Goal: Task Accomplishment & Management: Use online tool/utility

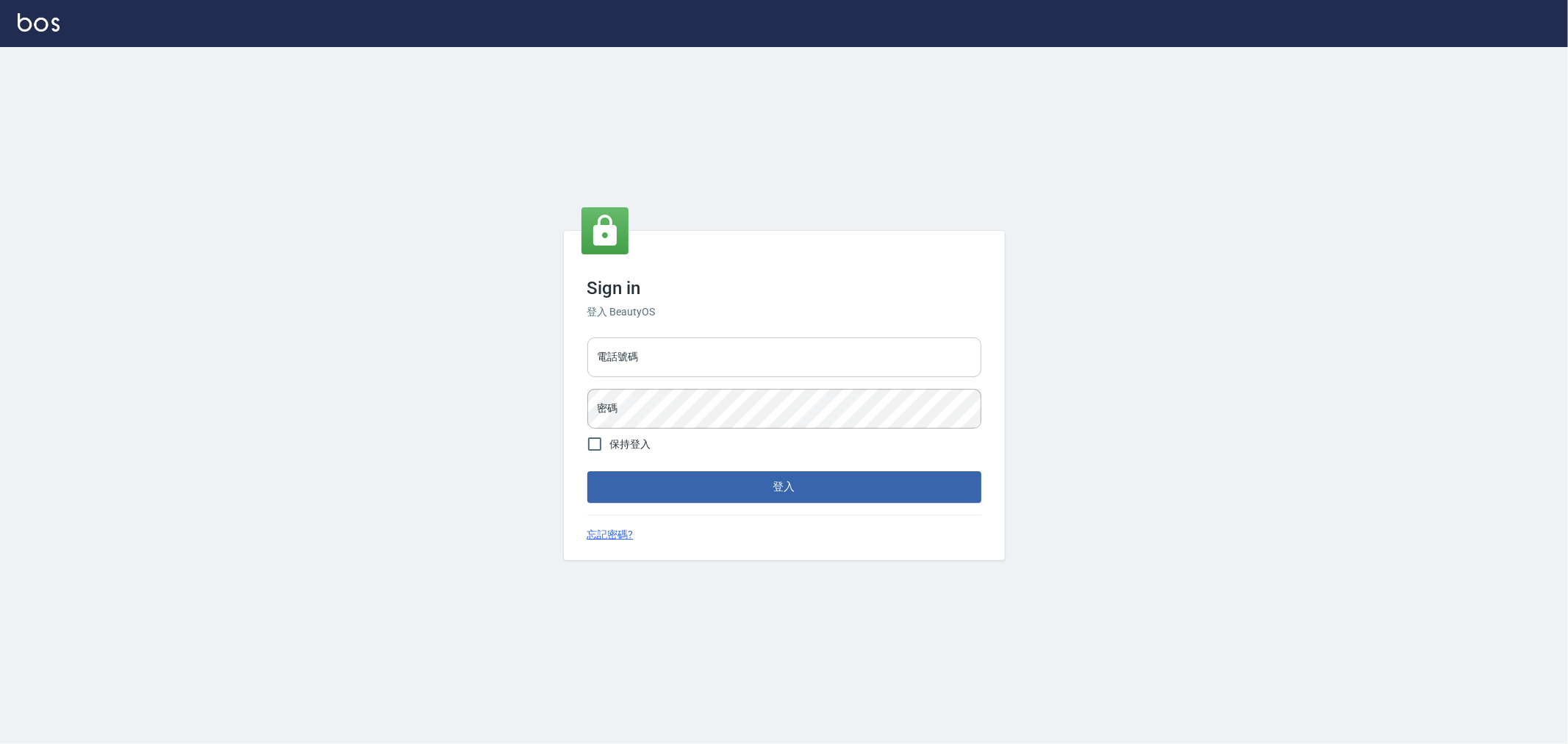
click at [723, 371] on input "電話號碼" at bounding box center [784, 357] width 394 height 40
type input "0222886821"
click at [588, 472] on button "登入" at bounding box center [784, 487] width 394 height 31
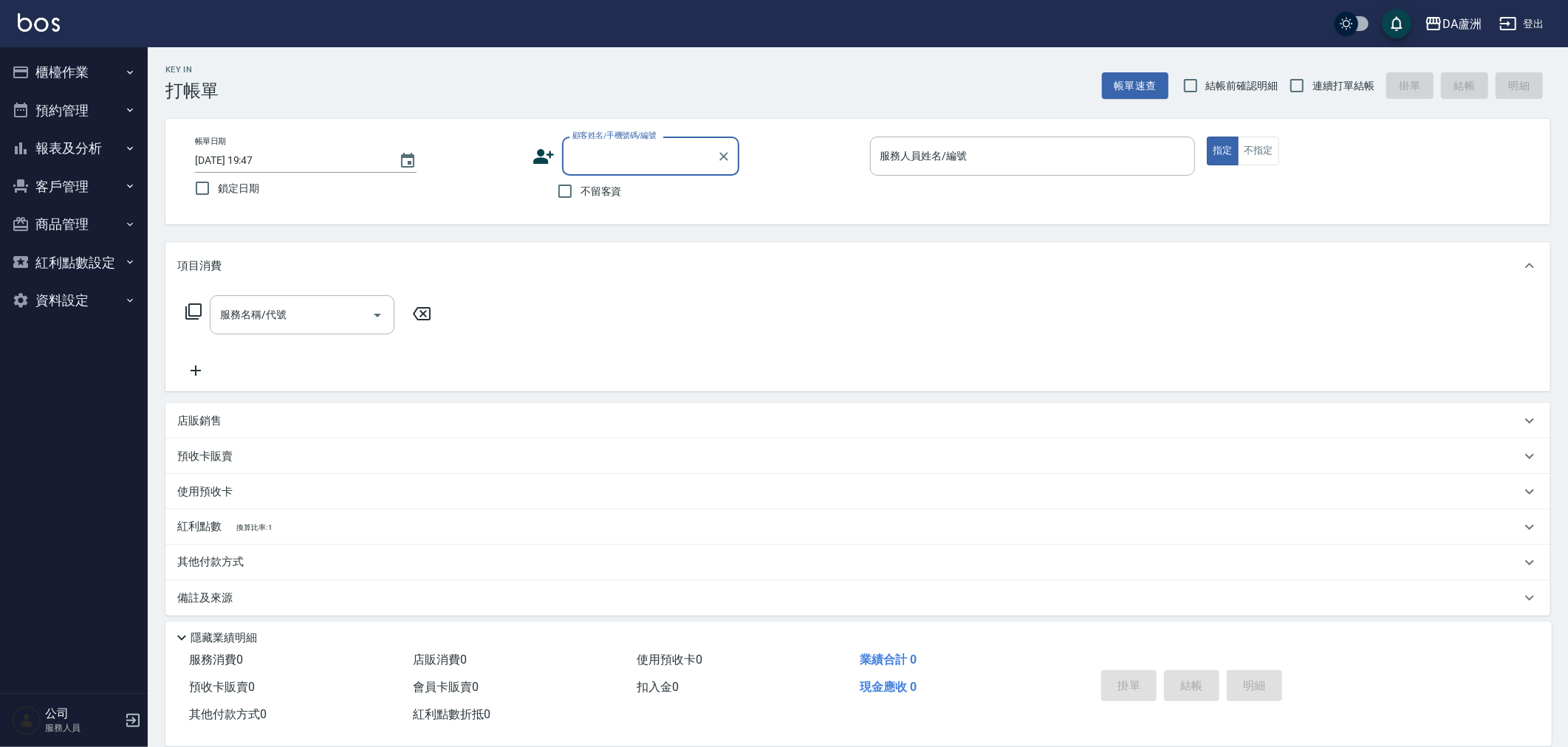
click at [613, 188] on span "不留客資" at bounding box center [601, 191] width 41 height 15
click at [581, 188] on input "不留客資" at bounding box center [565, 191] width 31 height 31
checkbox input "true"
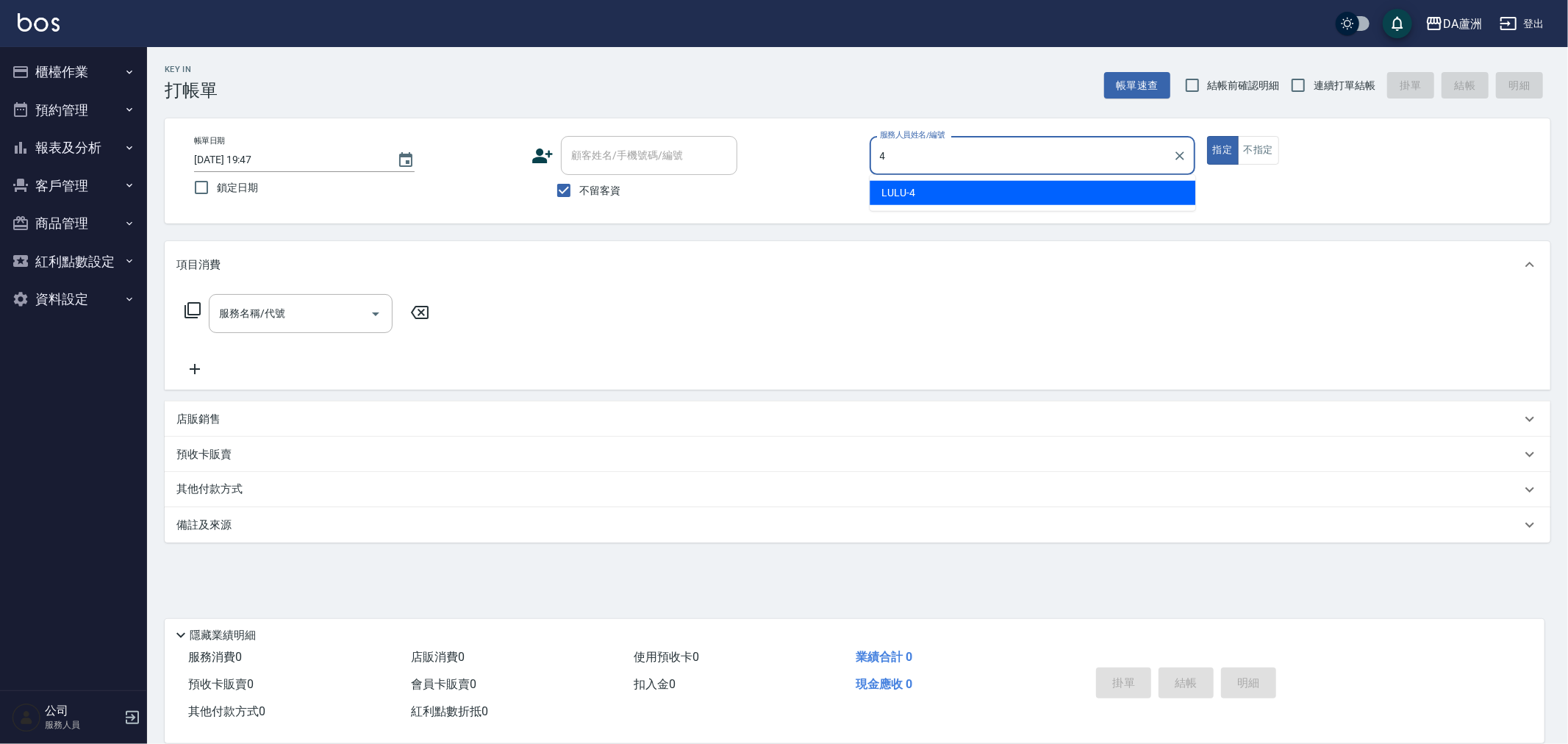
type input "LULU-4"
type button "true"
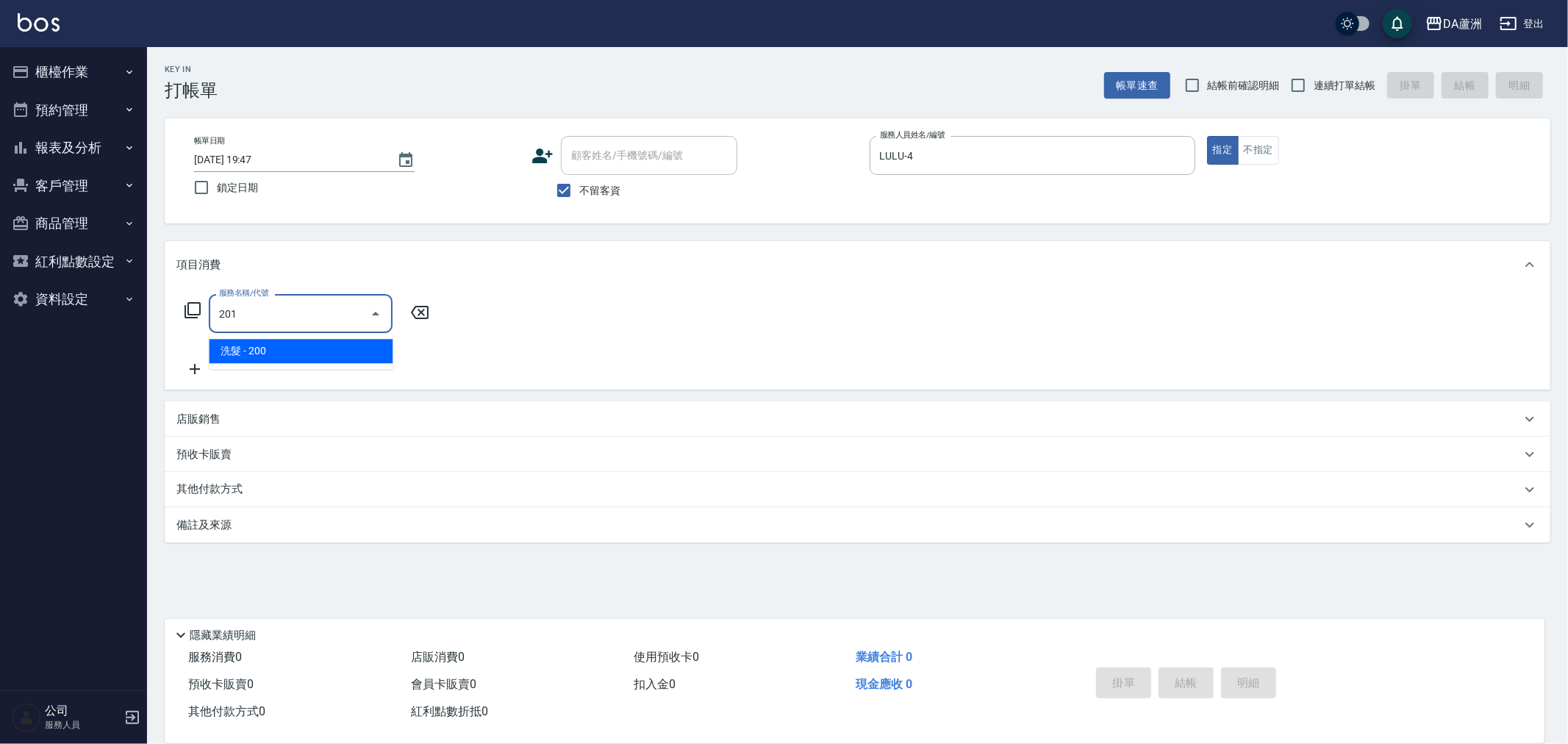
type input "洗髮(201)"
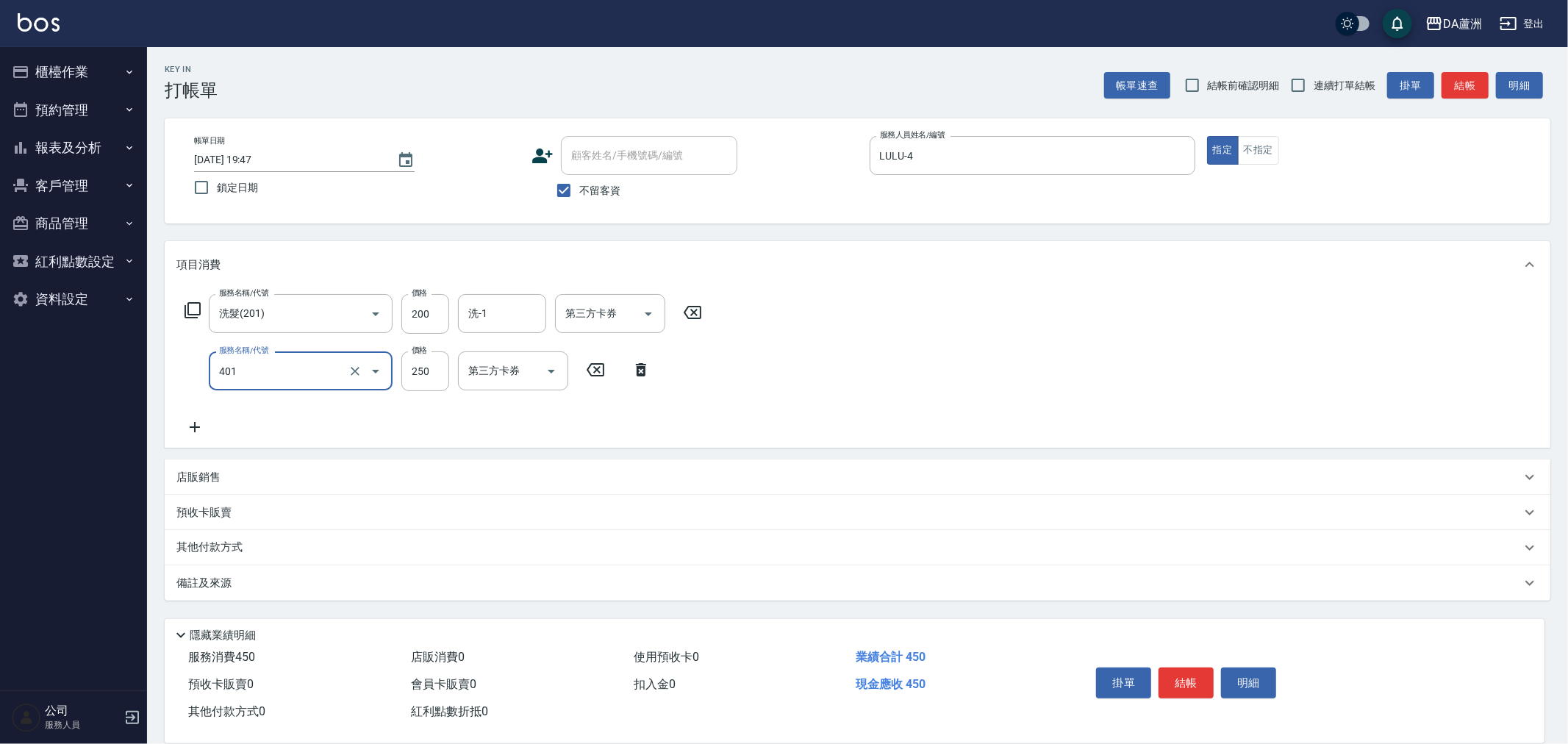
type input "剪髮(401)"
type input "350"
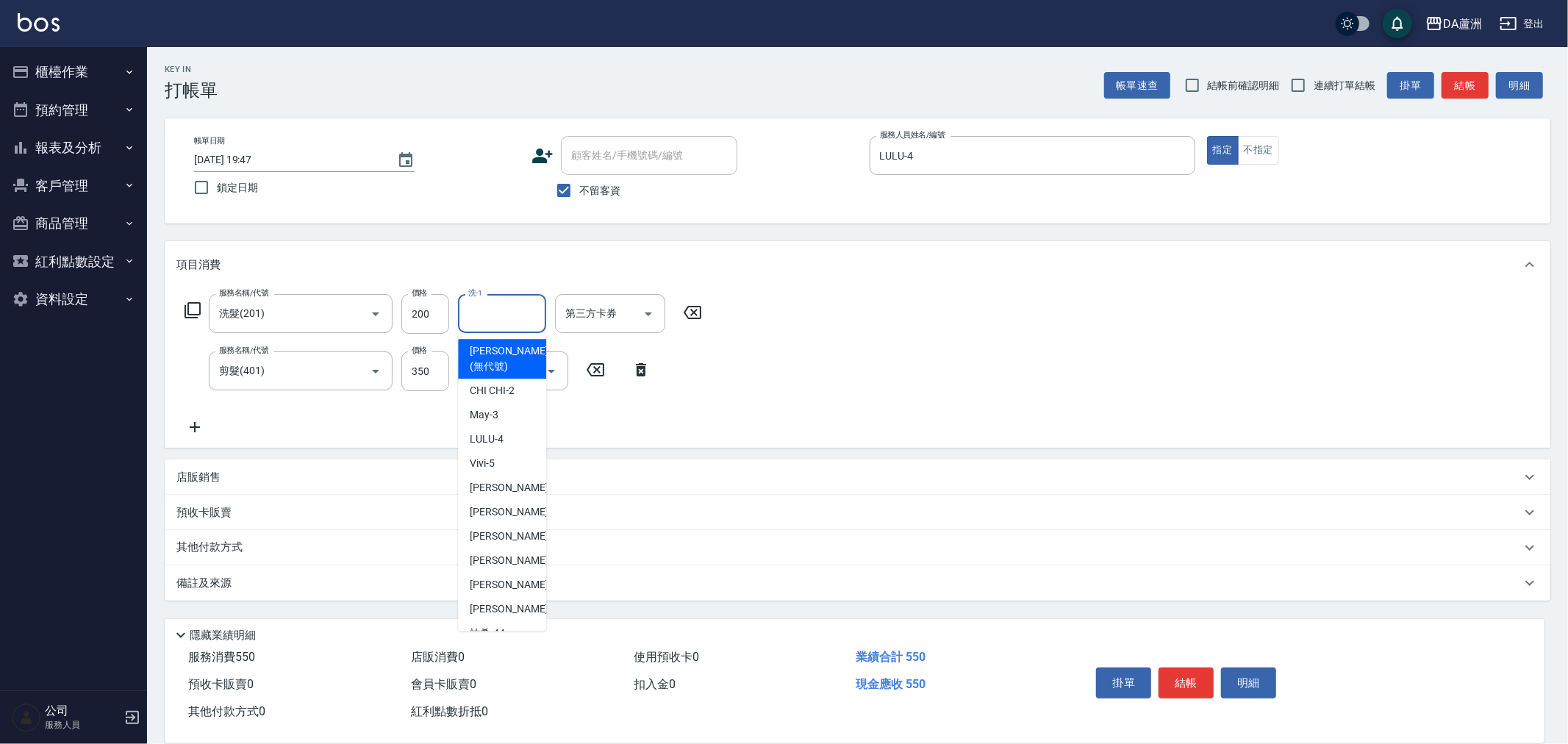
click at [497, 306] on input "洗-1" at bounding box center [502, 314] width 75 height 25
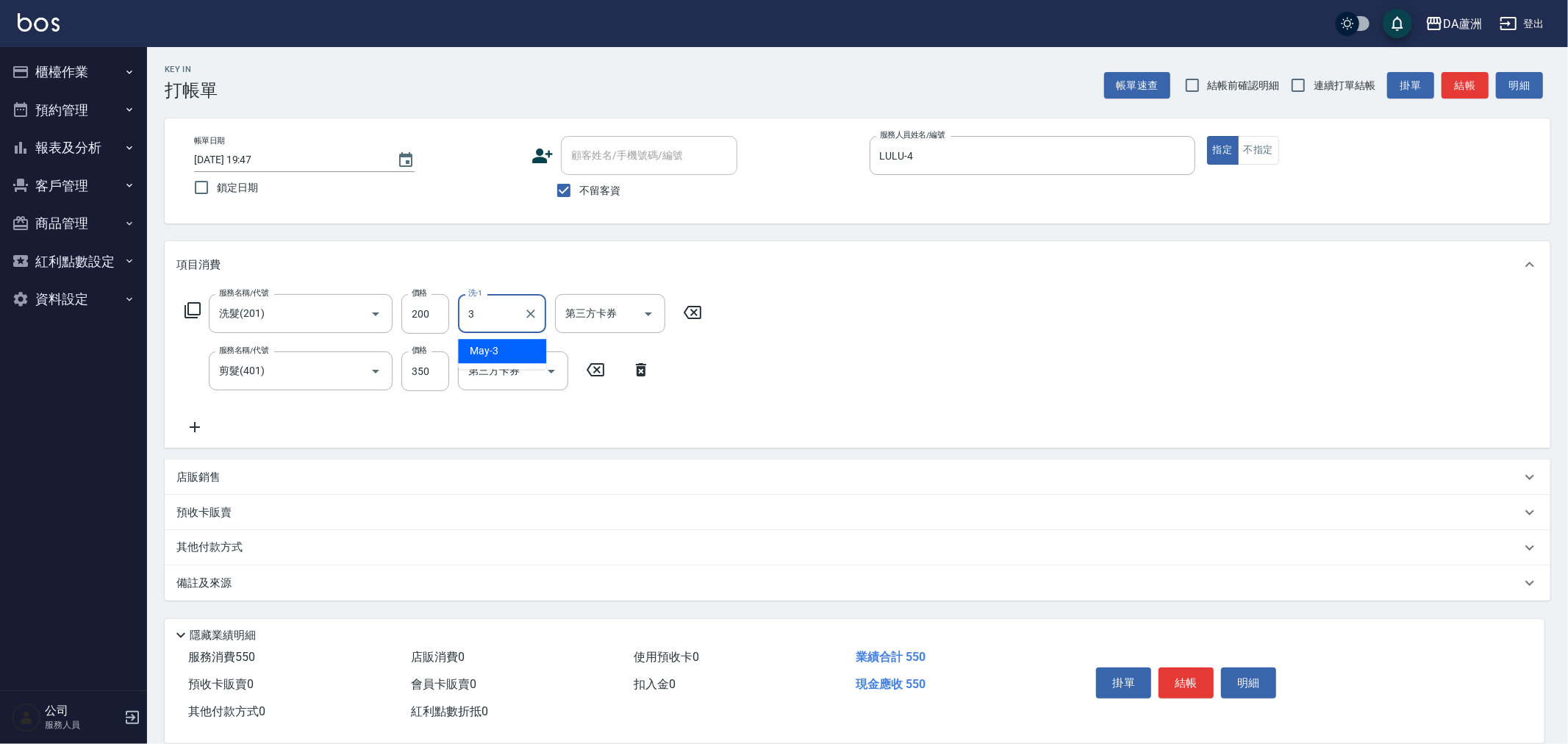
type input "30"
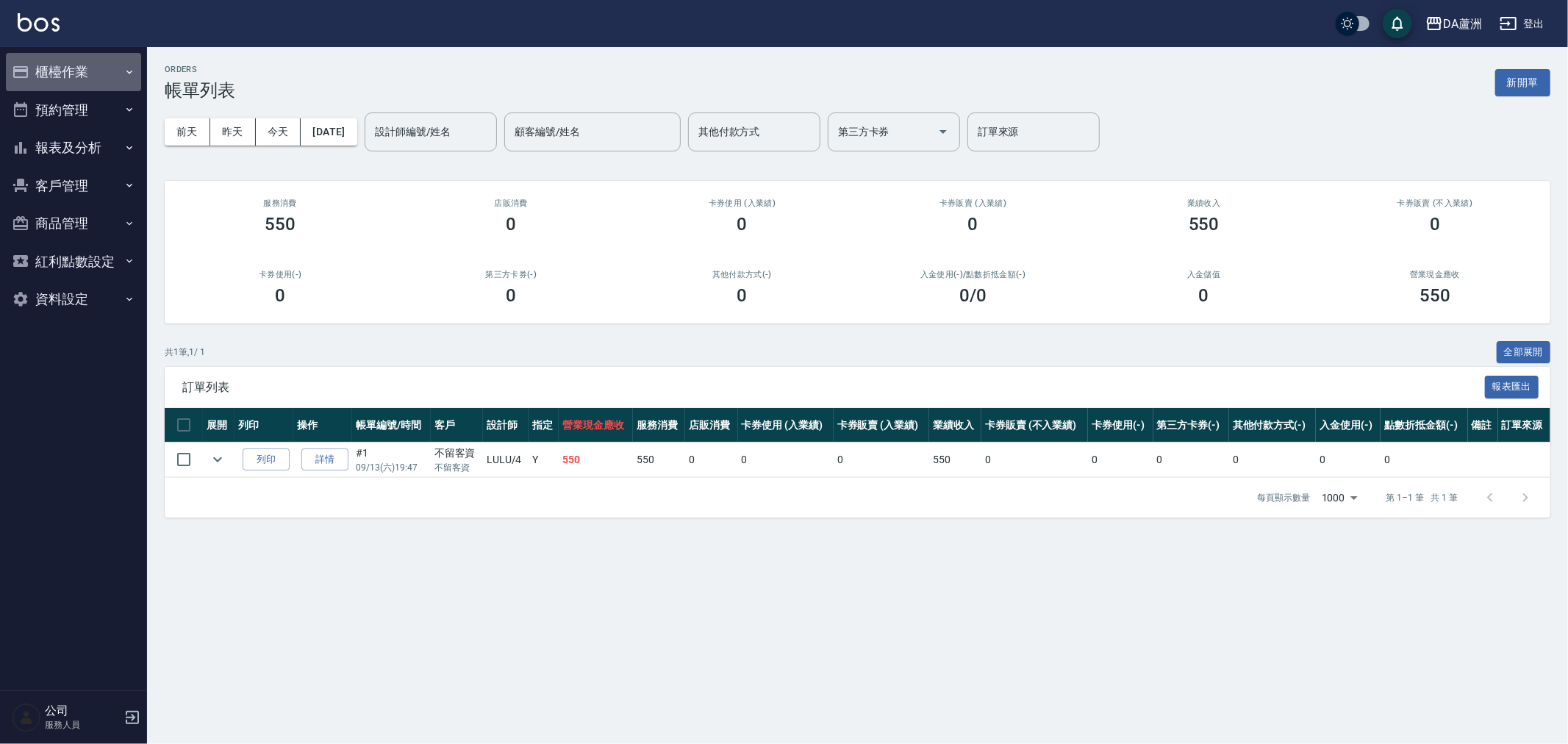
click at [70, 76] on button "櫃檯作業" at bounding box center [73, 72] width 135 height 38
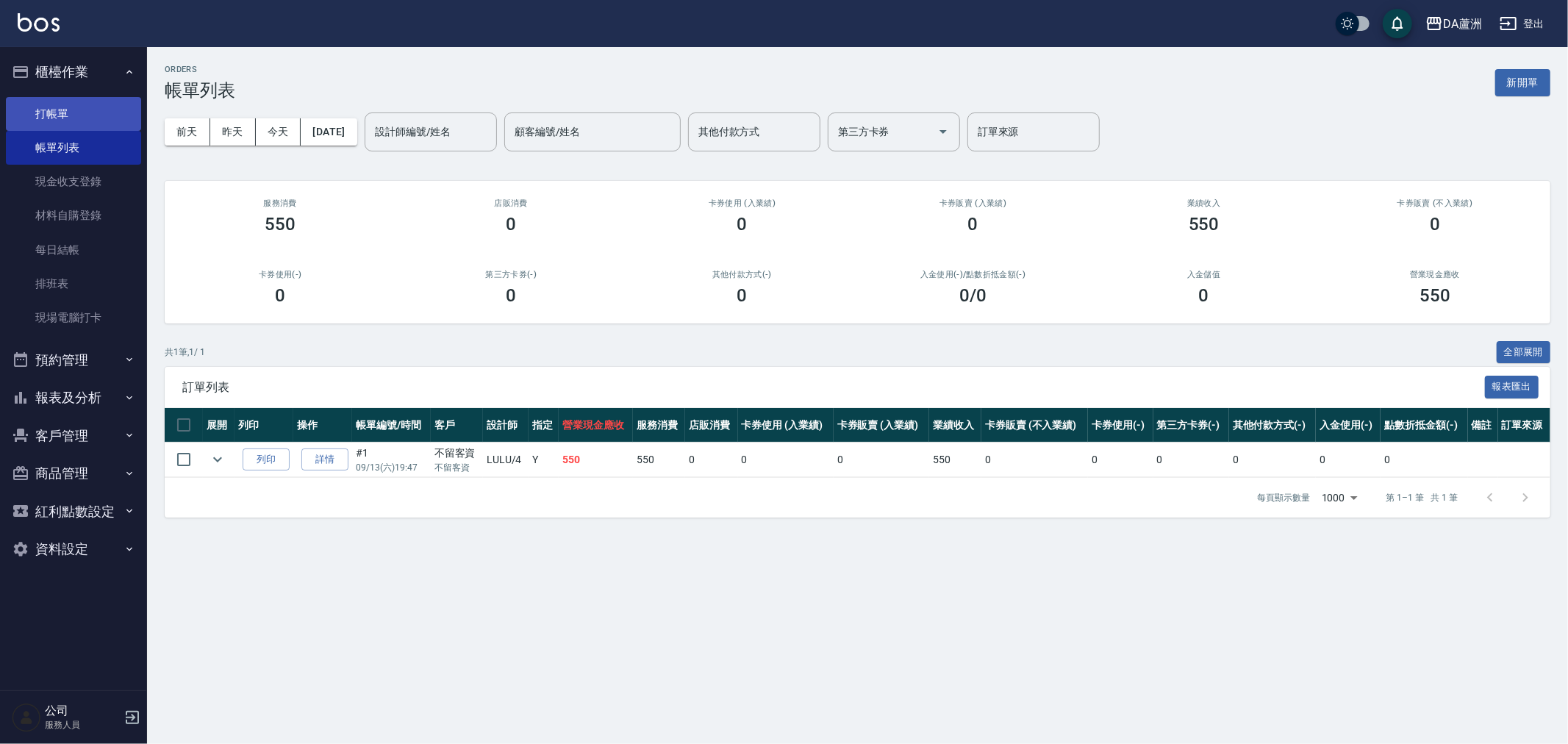
click at [66, 127] on link "打帳單" at bounding box center [73, 114] width 135 height 34
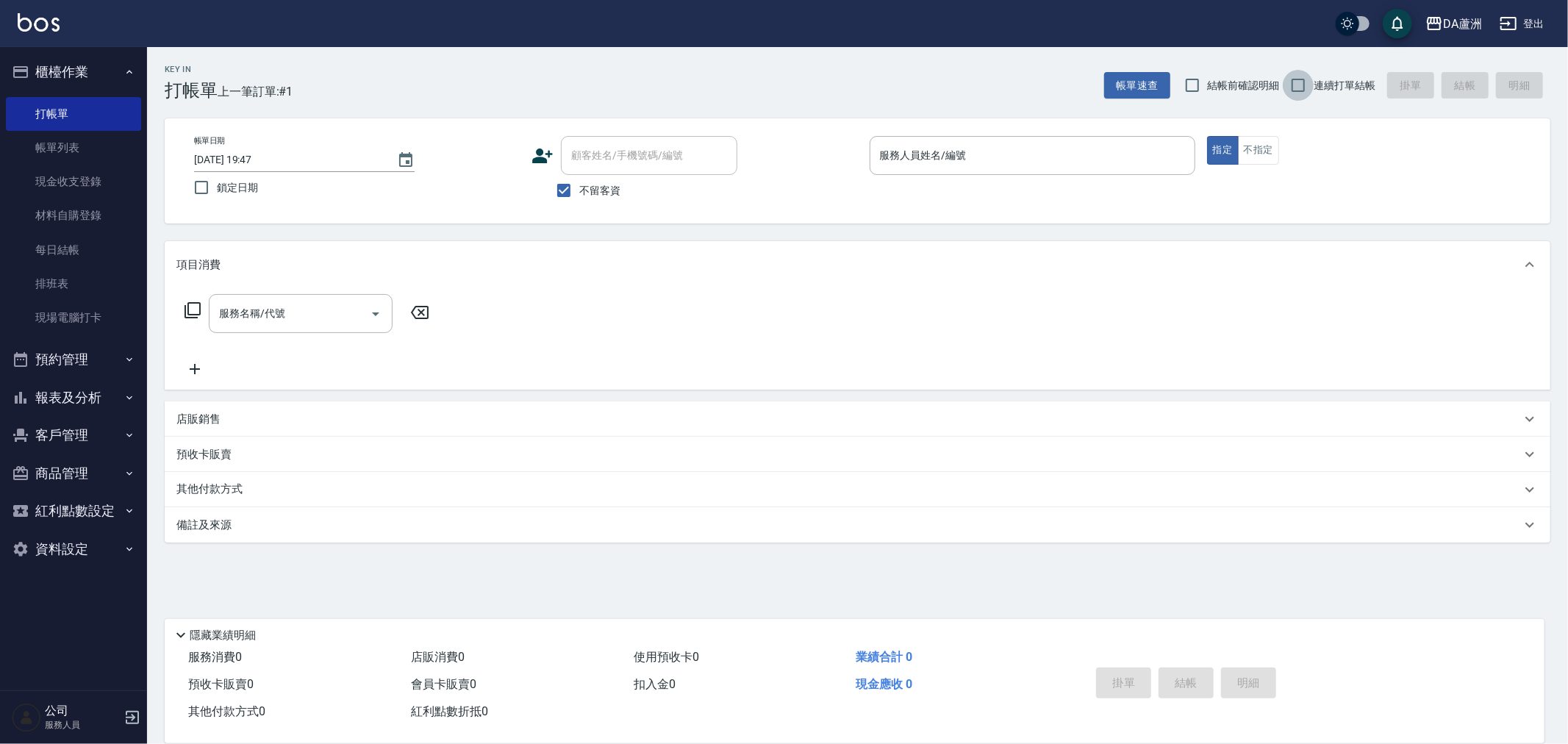
click at [1301, 82] on input "連續打單結帳" at bounding box center [1298, 85] width 31 height 31
checkbox input "true"
click at [1039, 175] on p at bounding box center [1032, 182] width 326 height 15
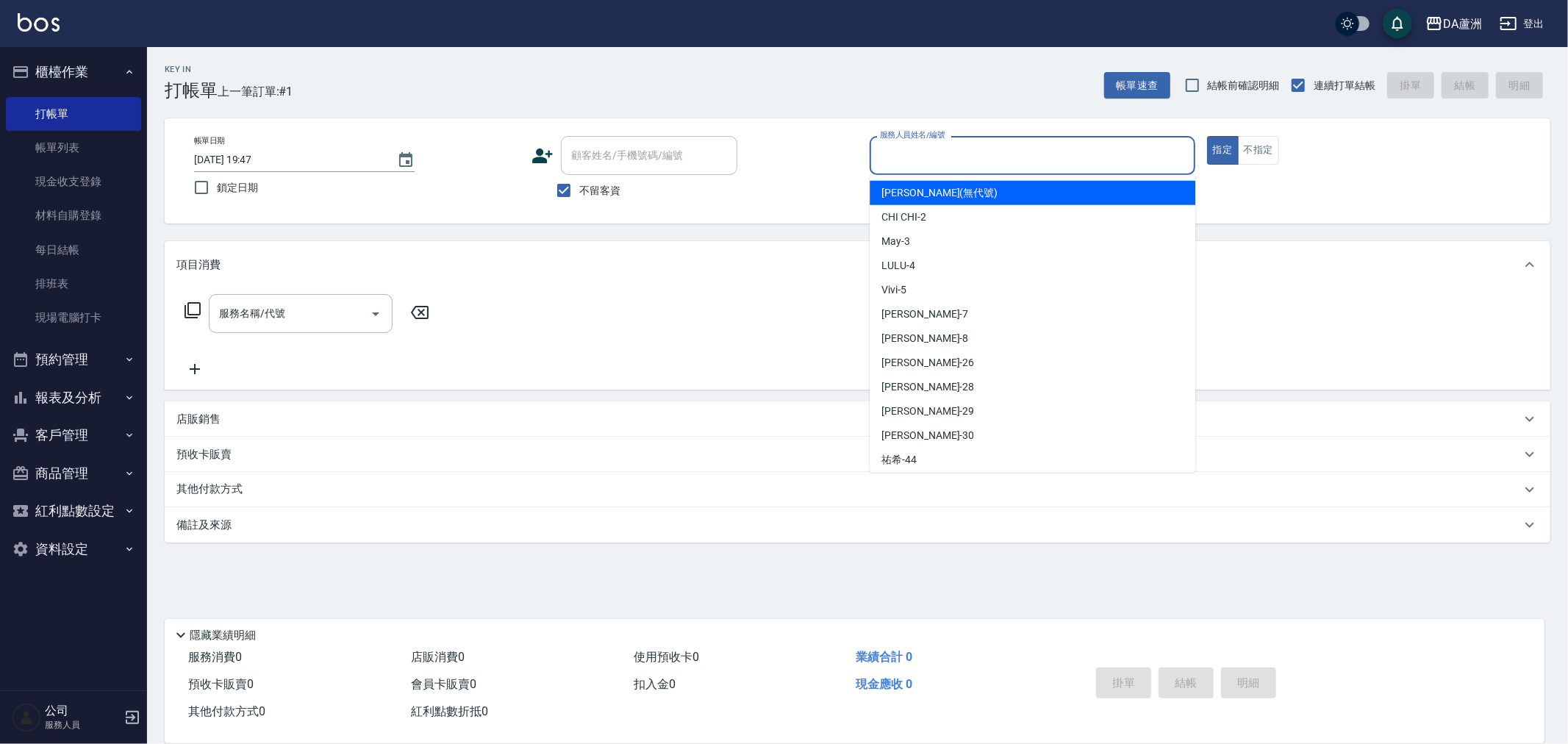
click at [1038, 157] on input "服務人員姓名/編號" at bounding box center [1033, 156] width 313 height 25
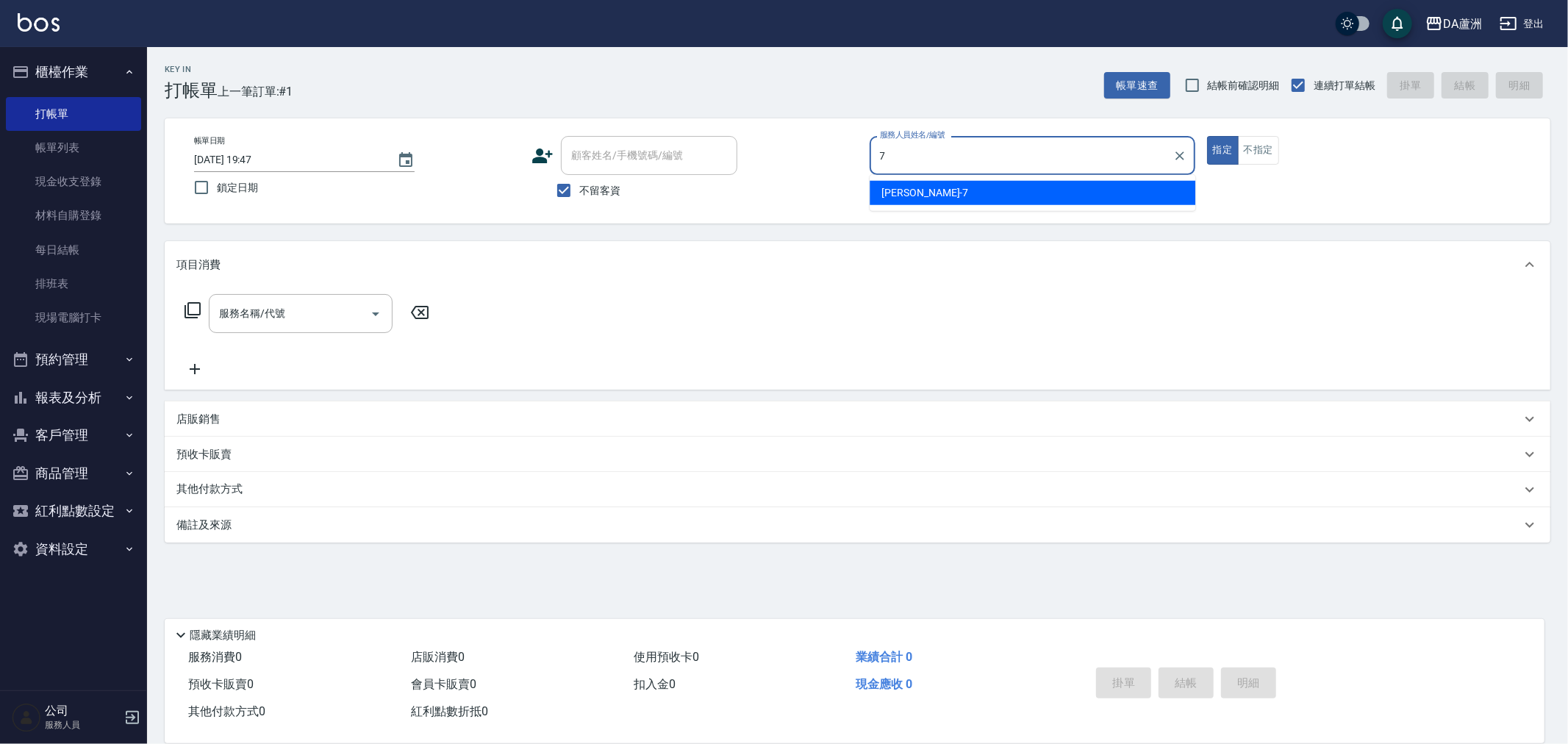
type input "Mimi-7"
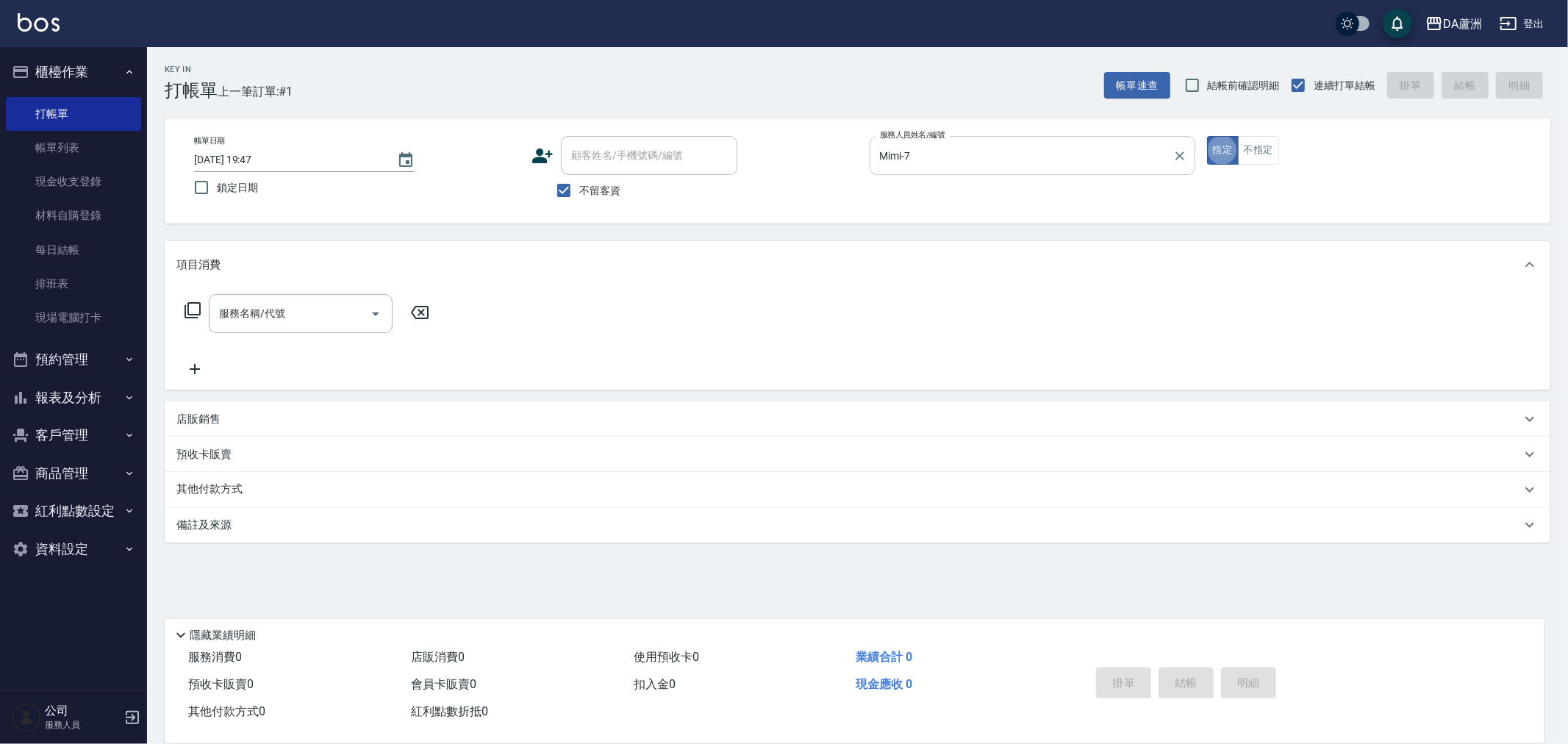
type button "true"
type input "染髮(501)"
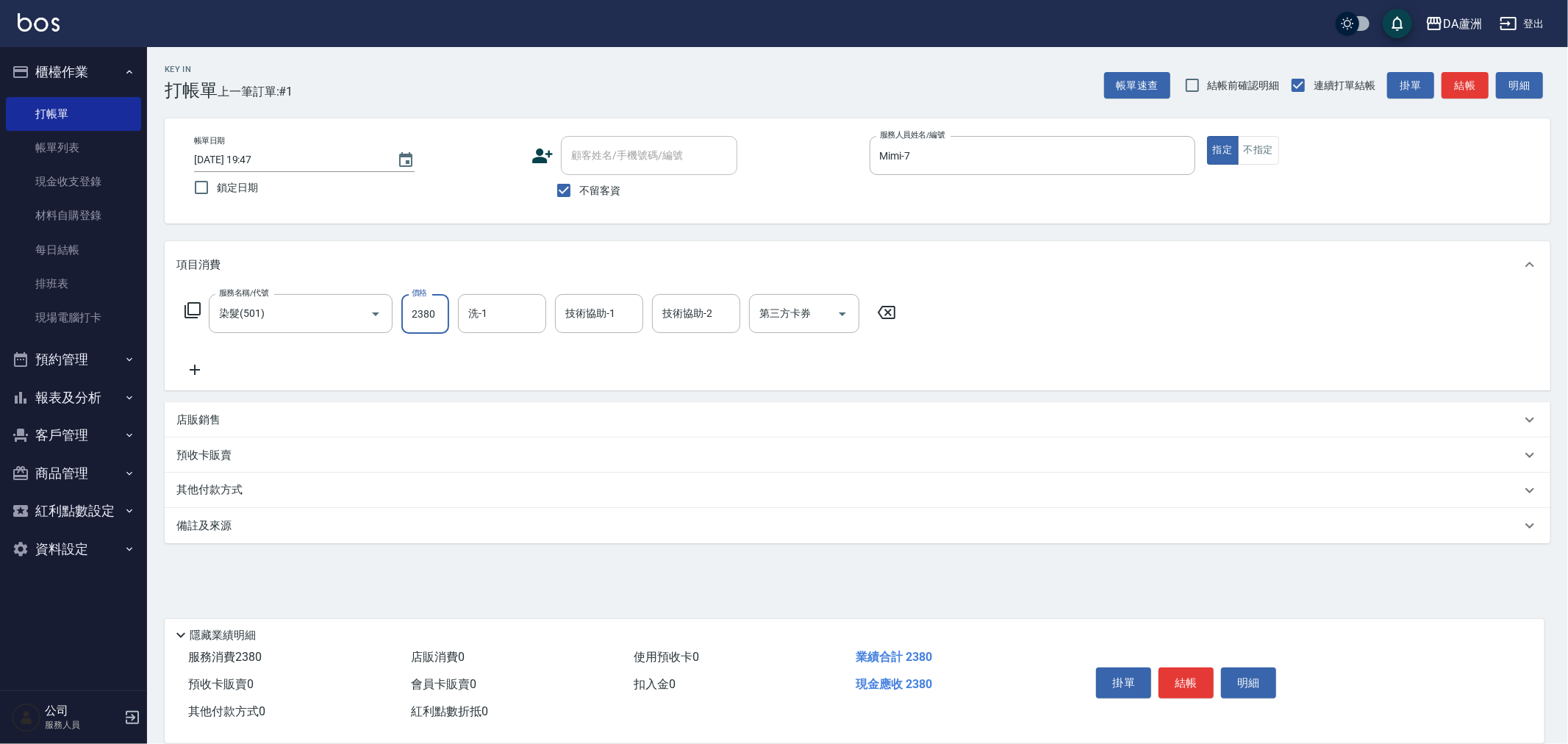
type input "2380"
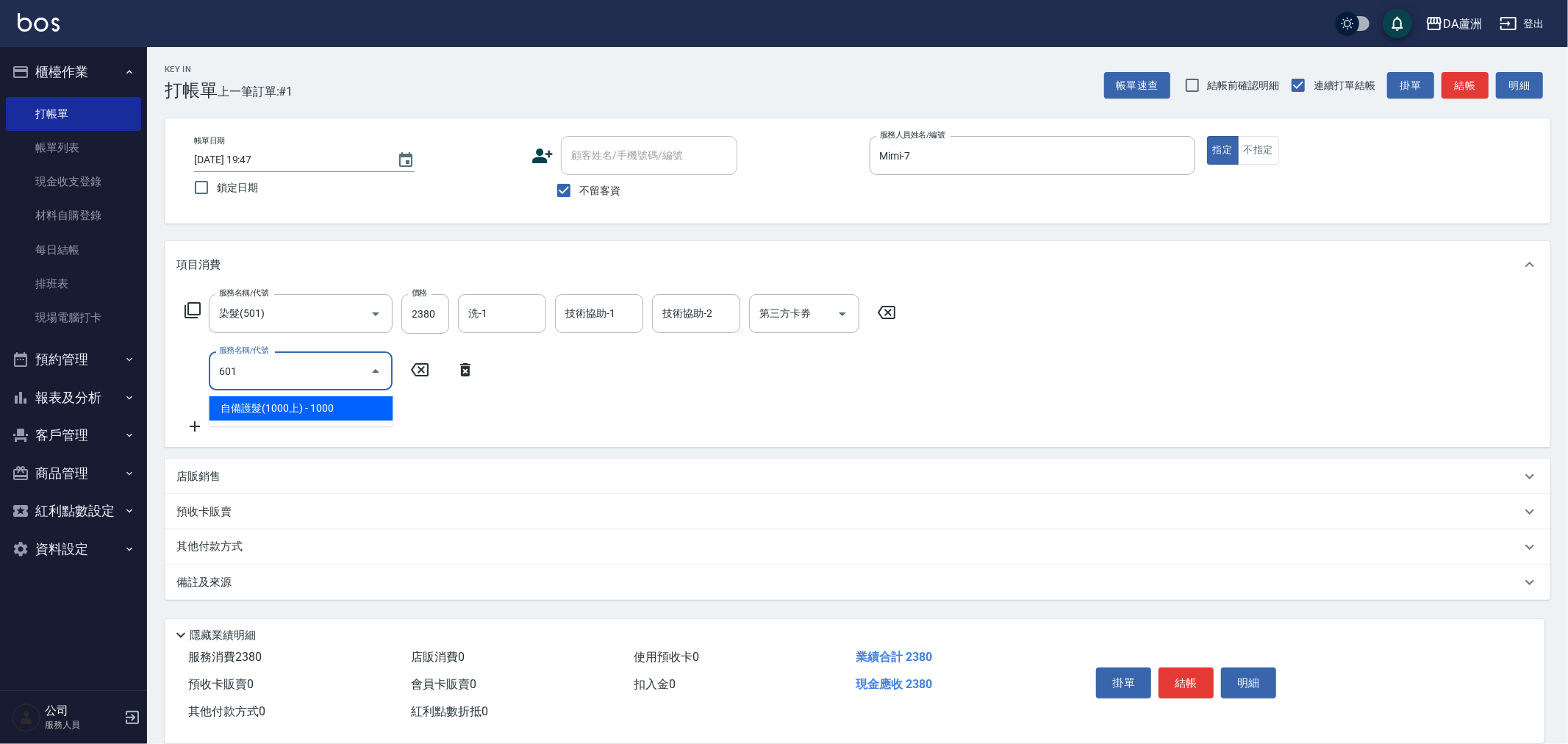
type input "自備護髮(1000上)(601)"
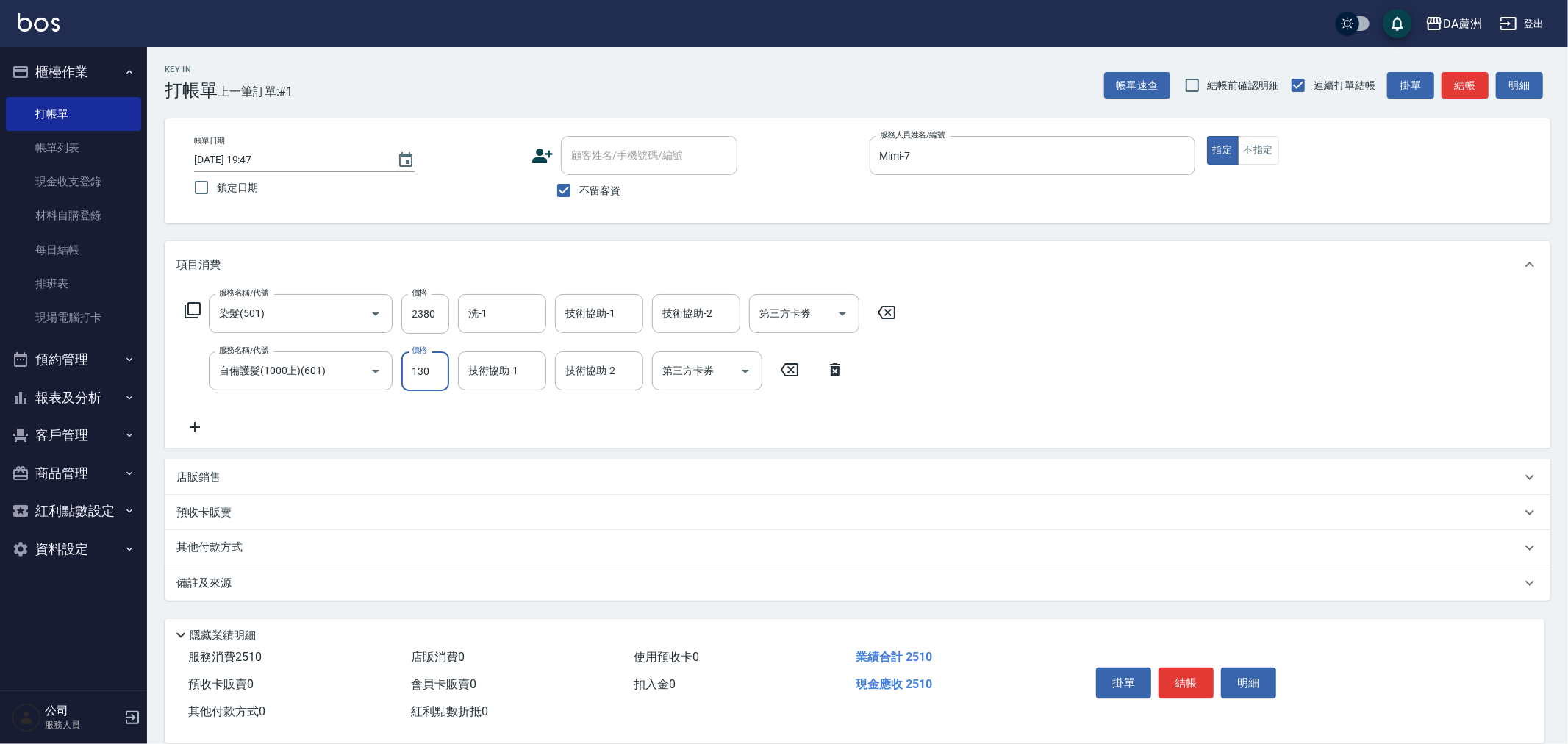
type input "1300"
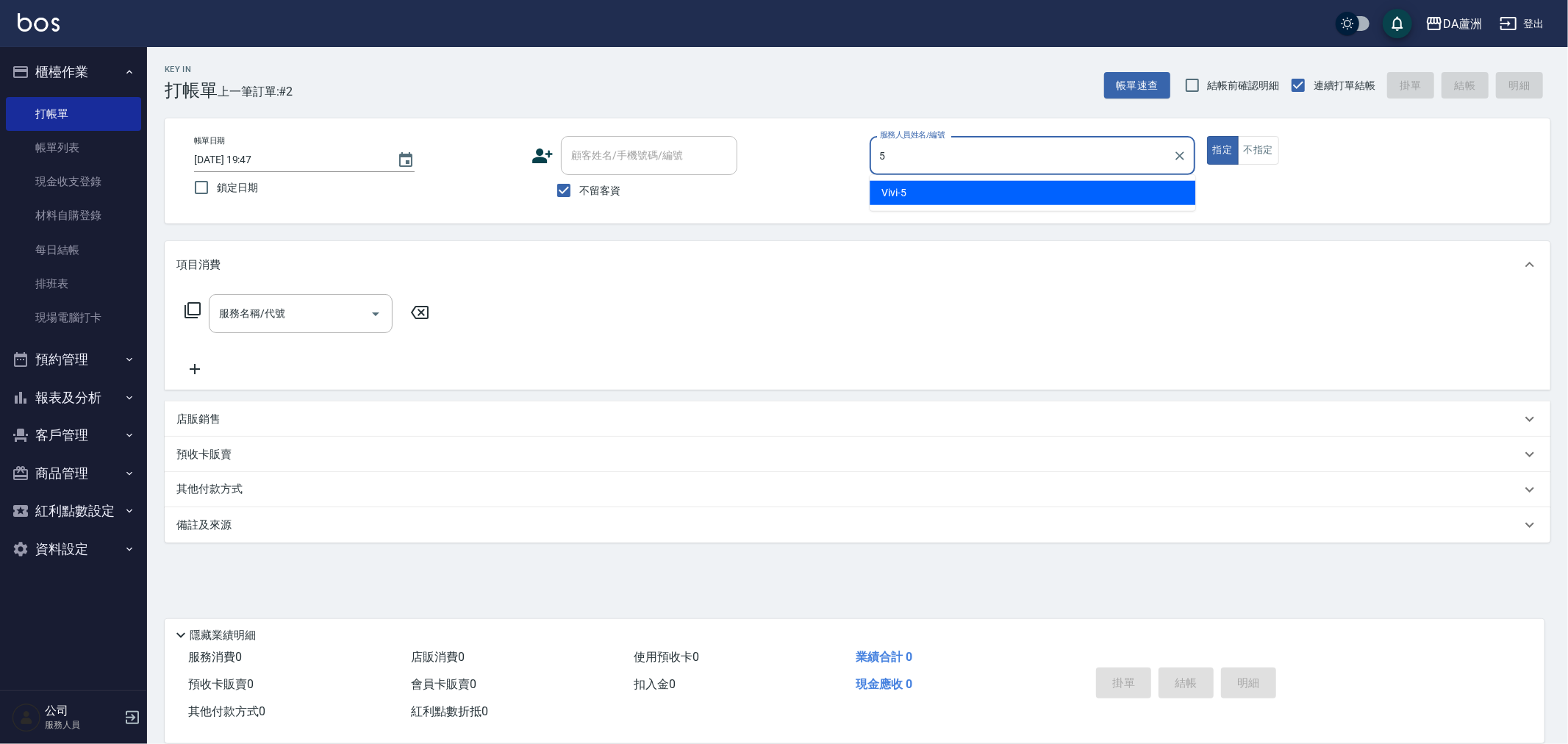
type input "Vivi-5"
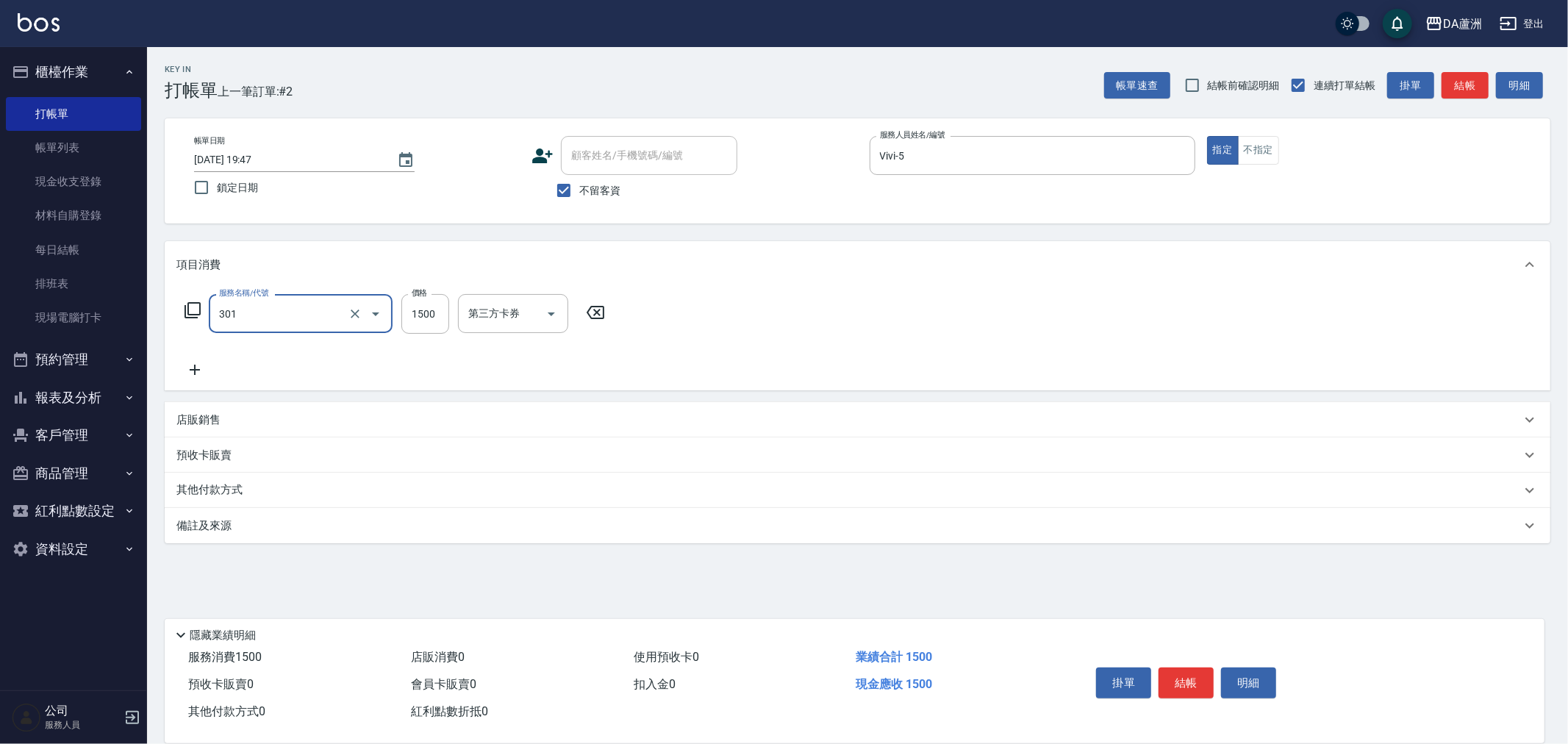
type input "燙髮(301)"
type input "1990"
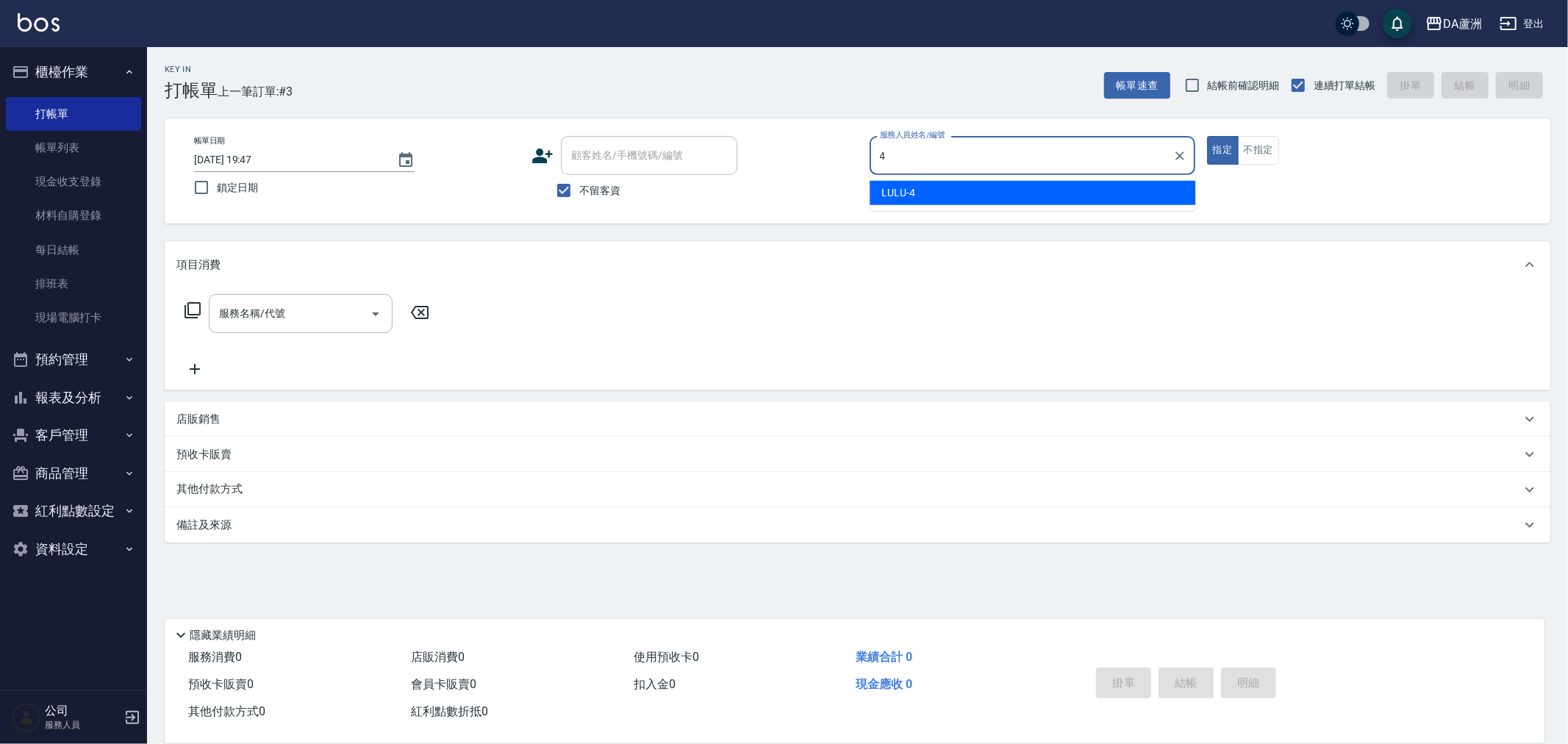
type input "LULU-4"
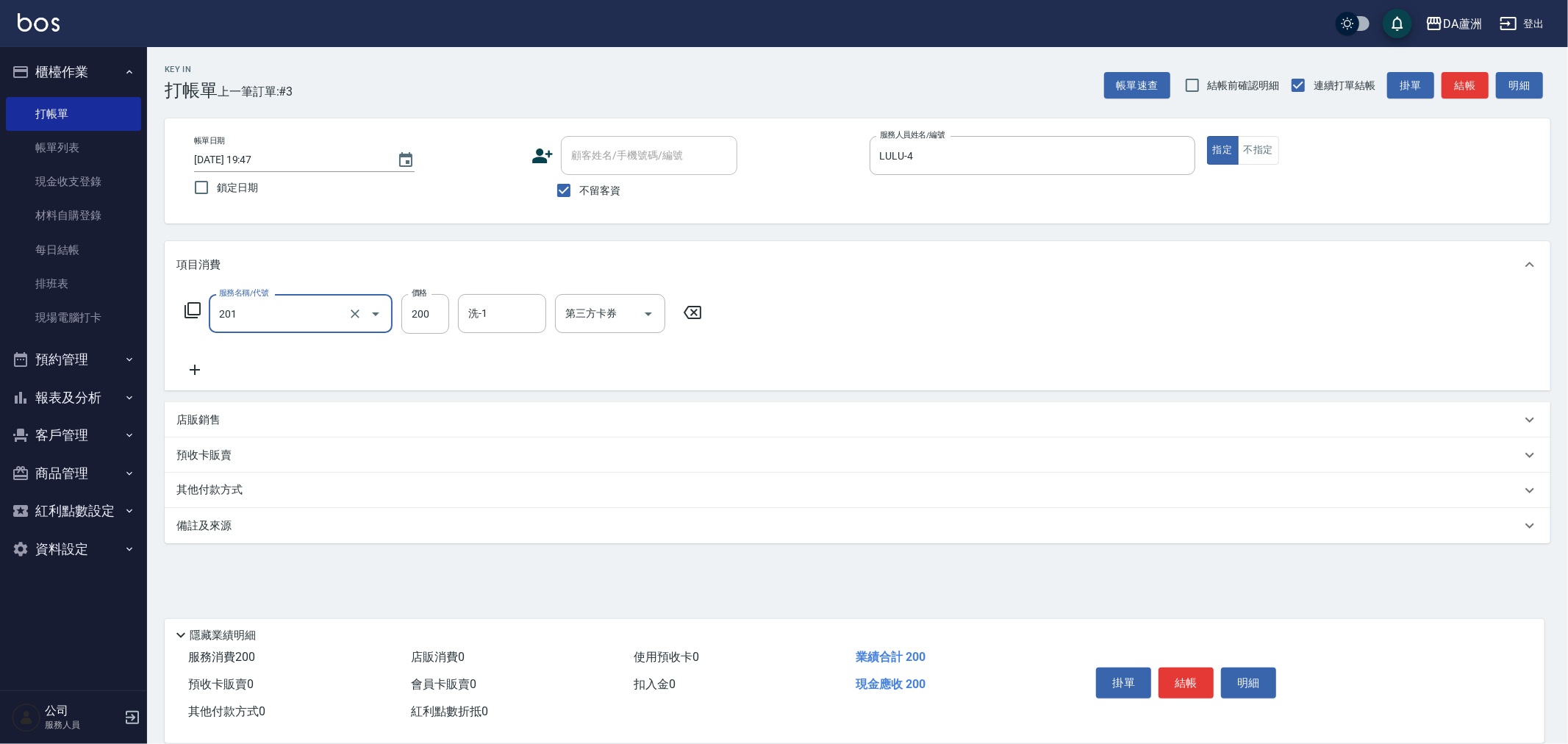
type input "洗髮(201)"
type input "[PERSON_NAME]-30"
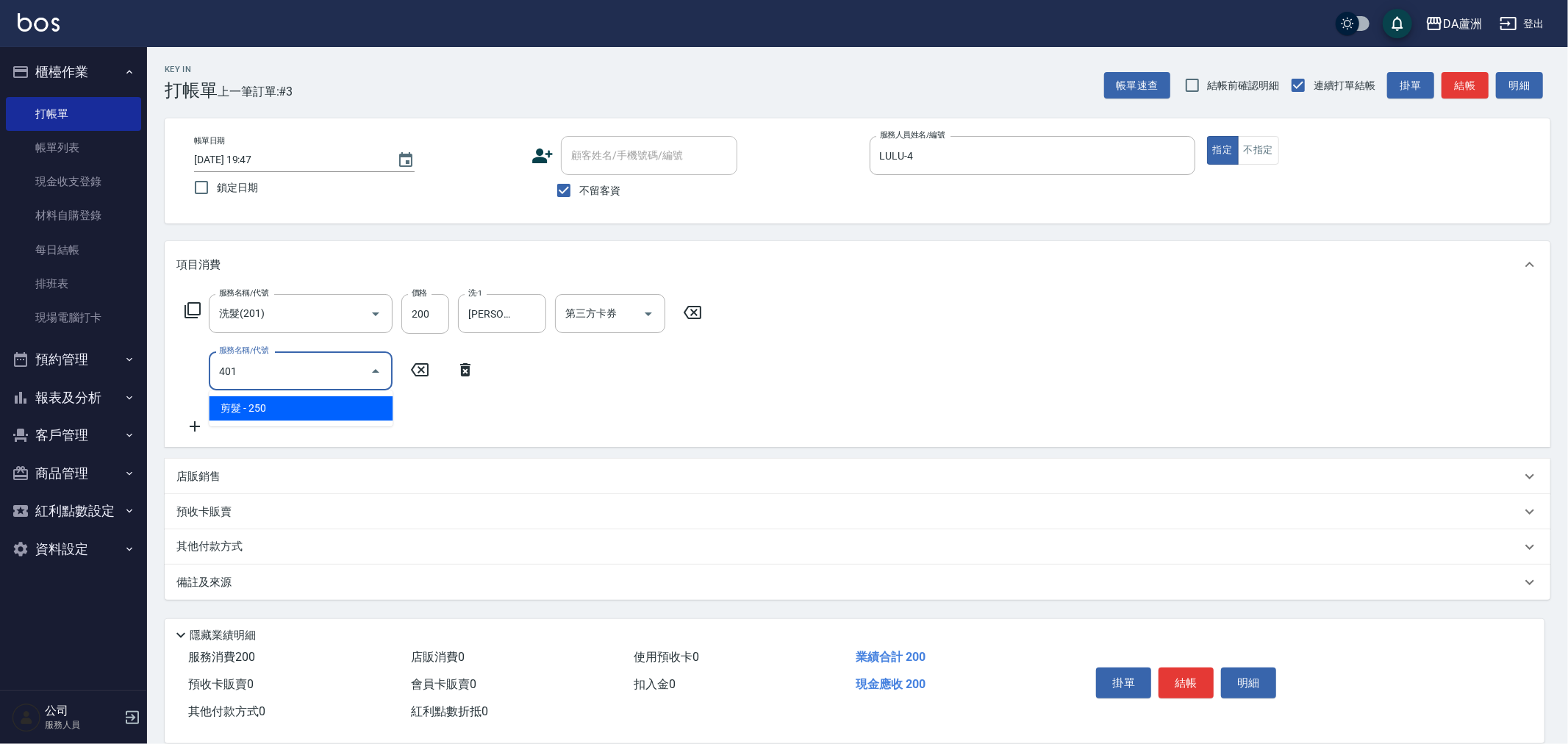
type input "剪髮(401)"
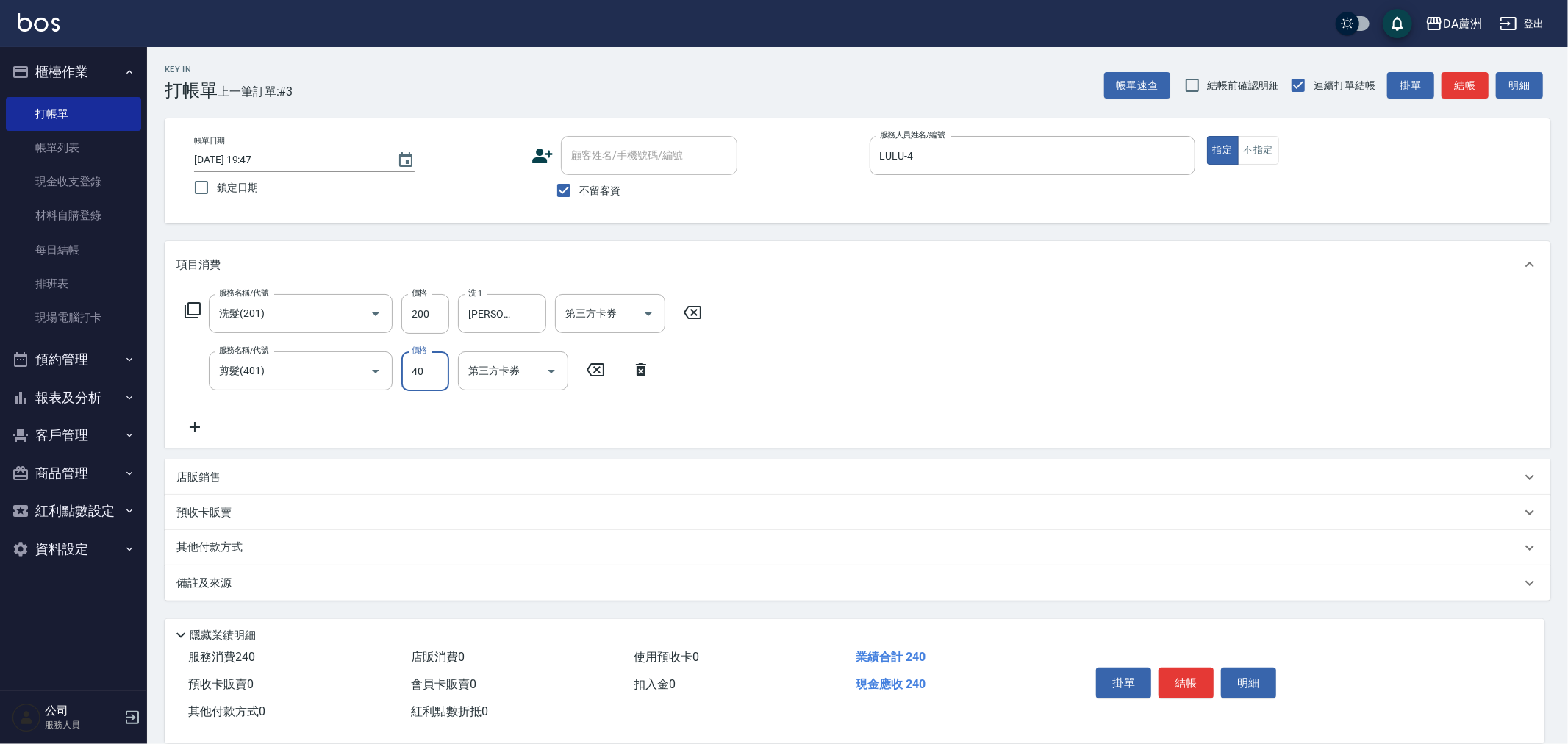
type input "400"
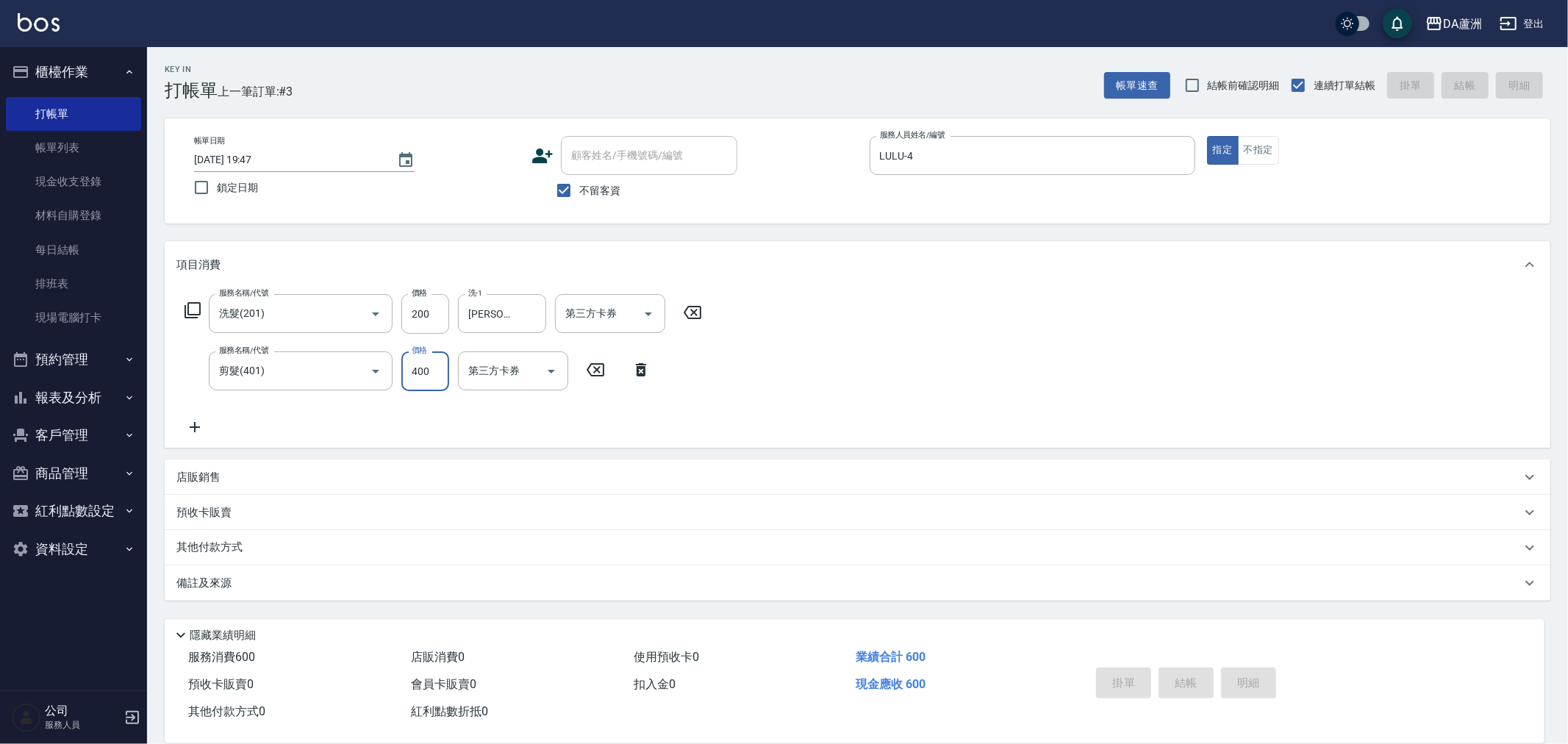
type input "[DATE] 19:48"
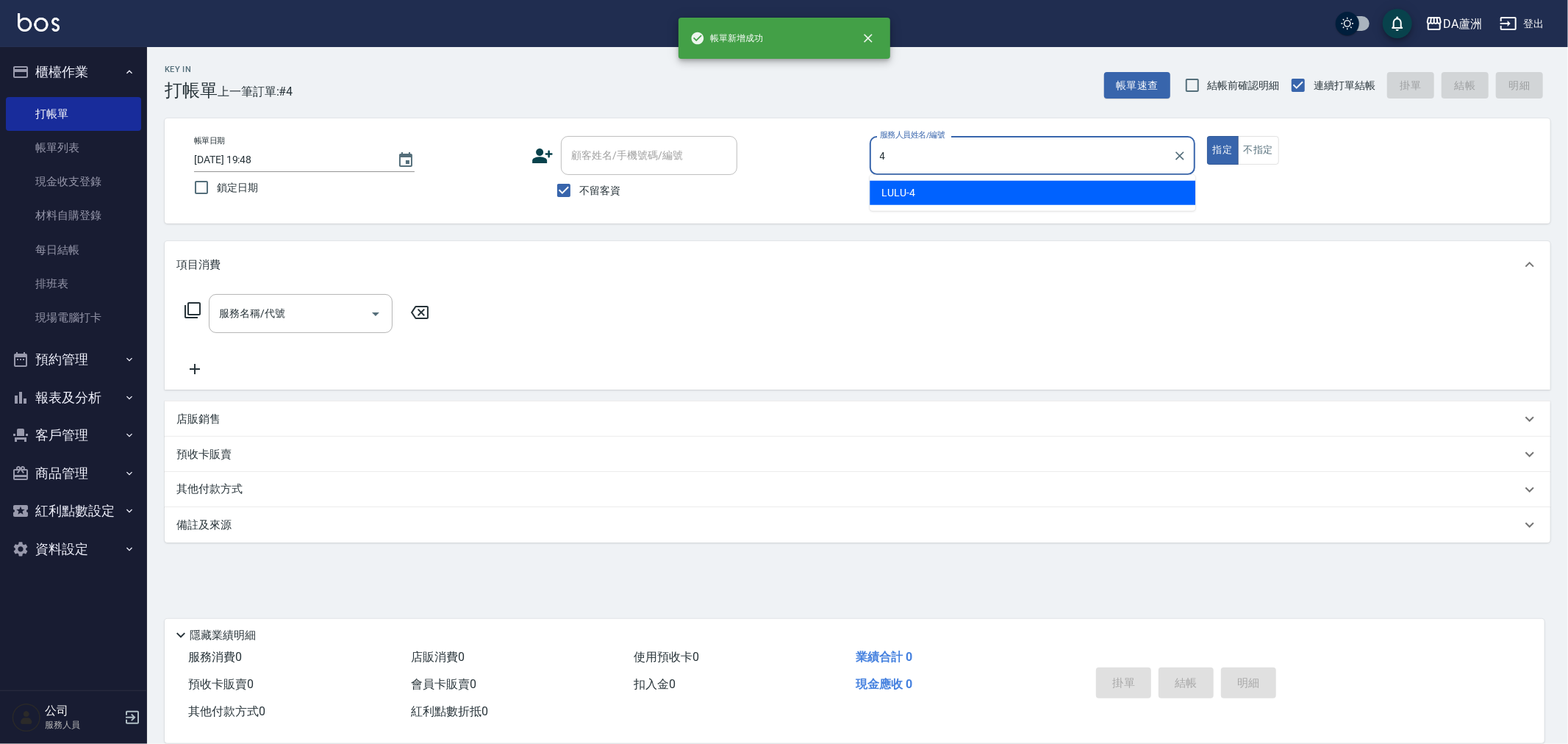
type input "LULU-4"
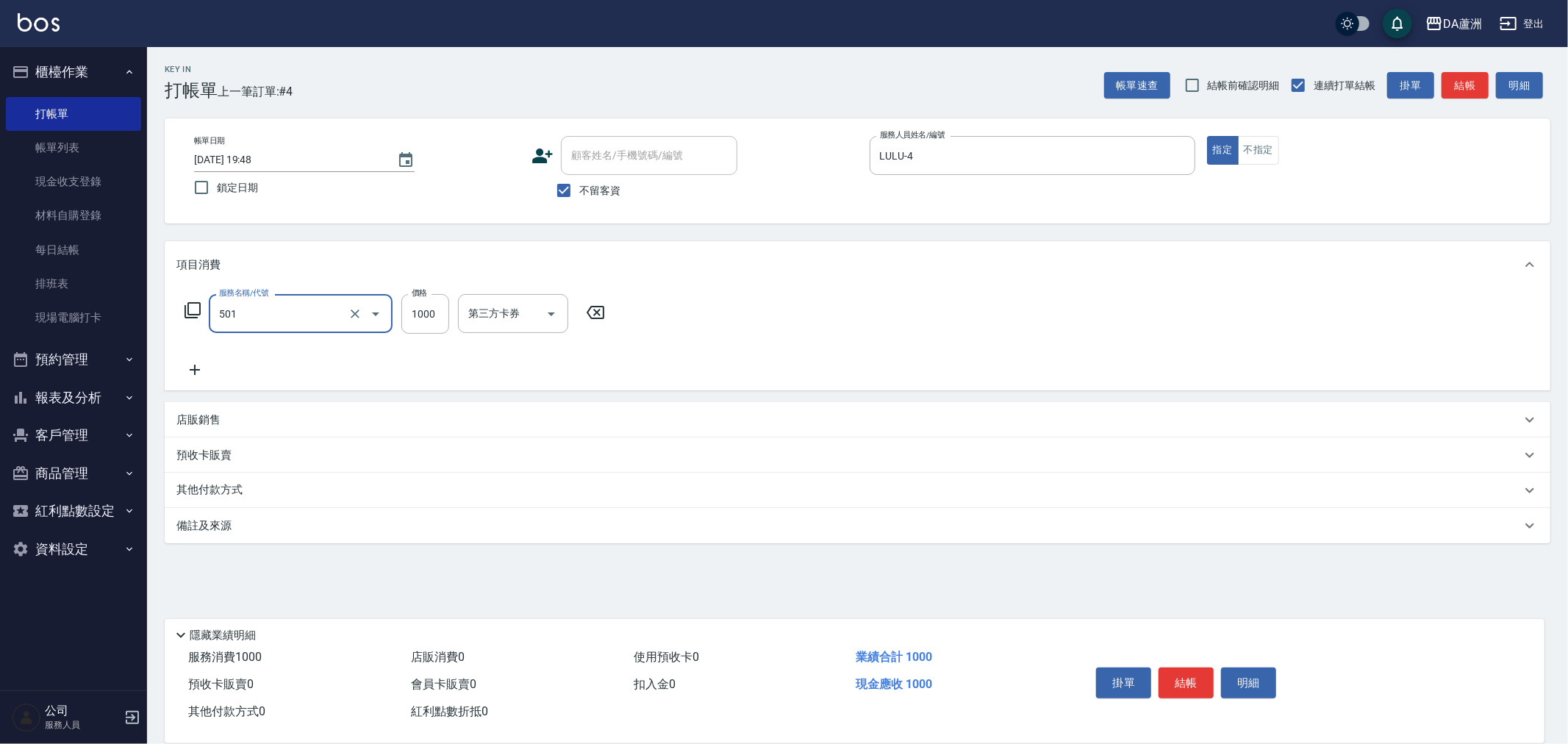
type input "染髮(501)"
type input "1600"
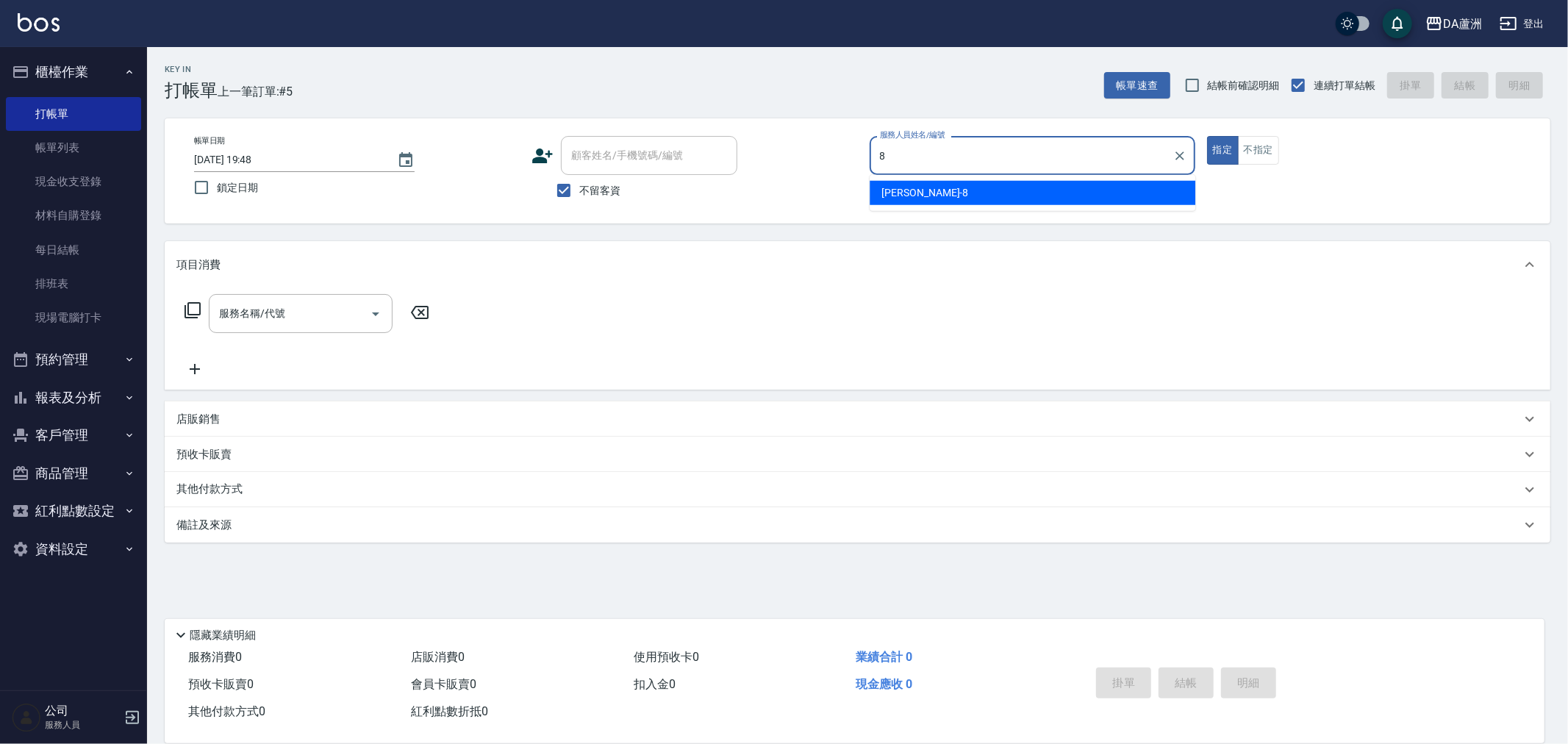
type input "[PERSON_NAME]-8"
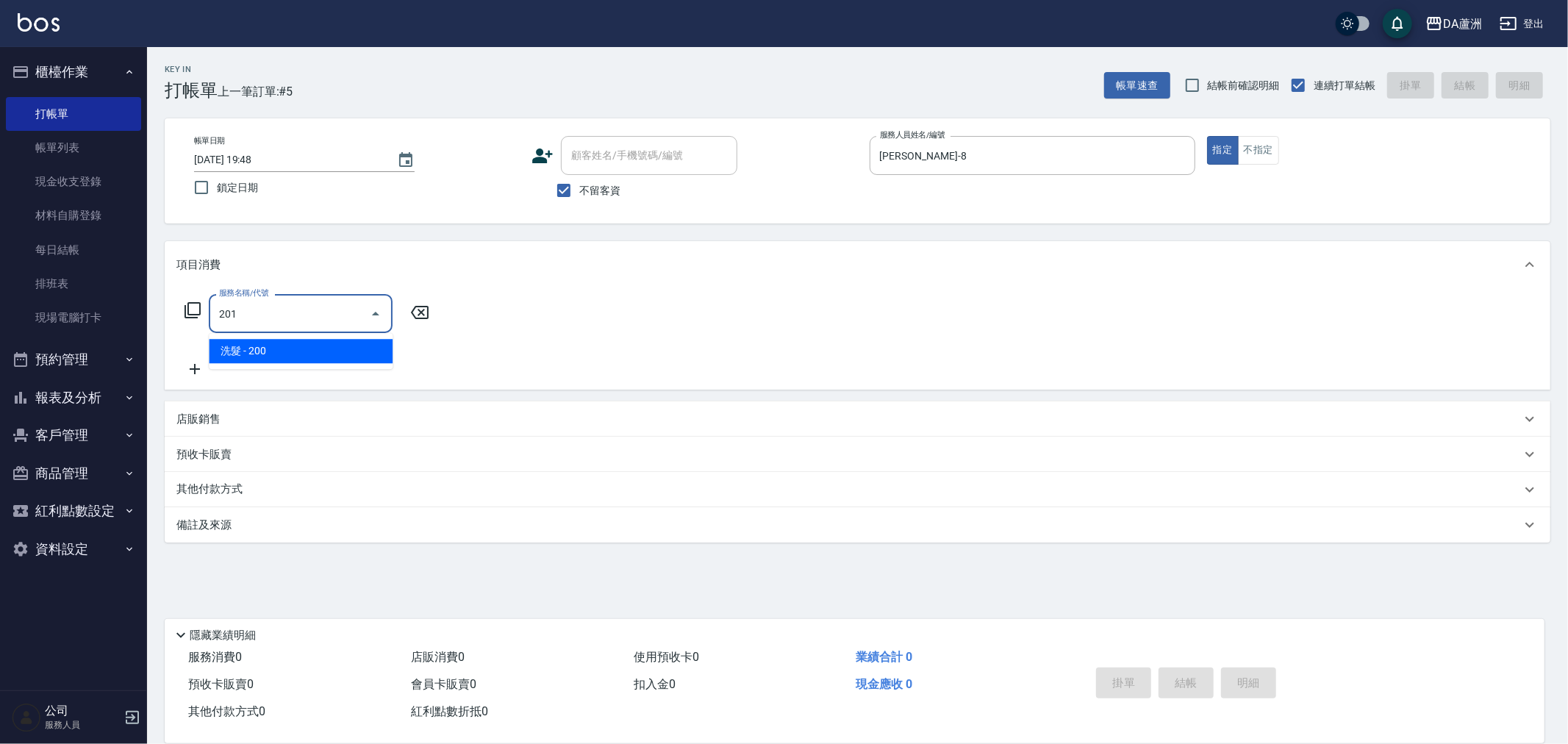
type input "洗髮(201)"
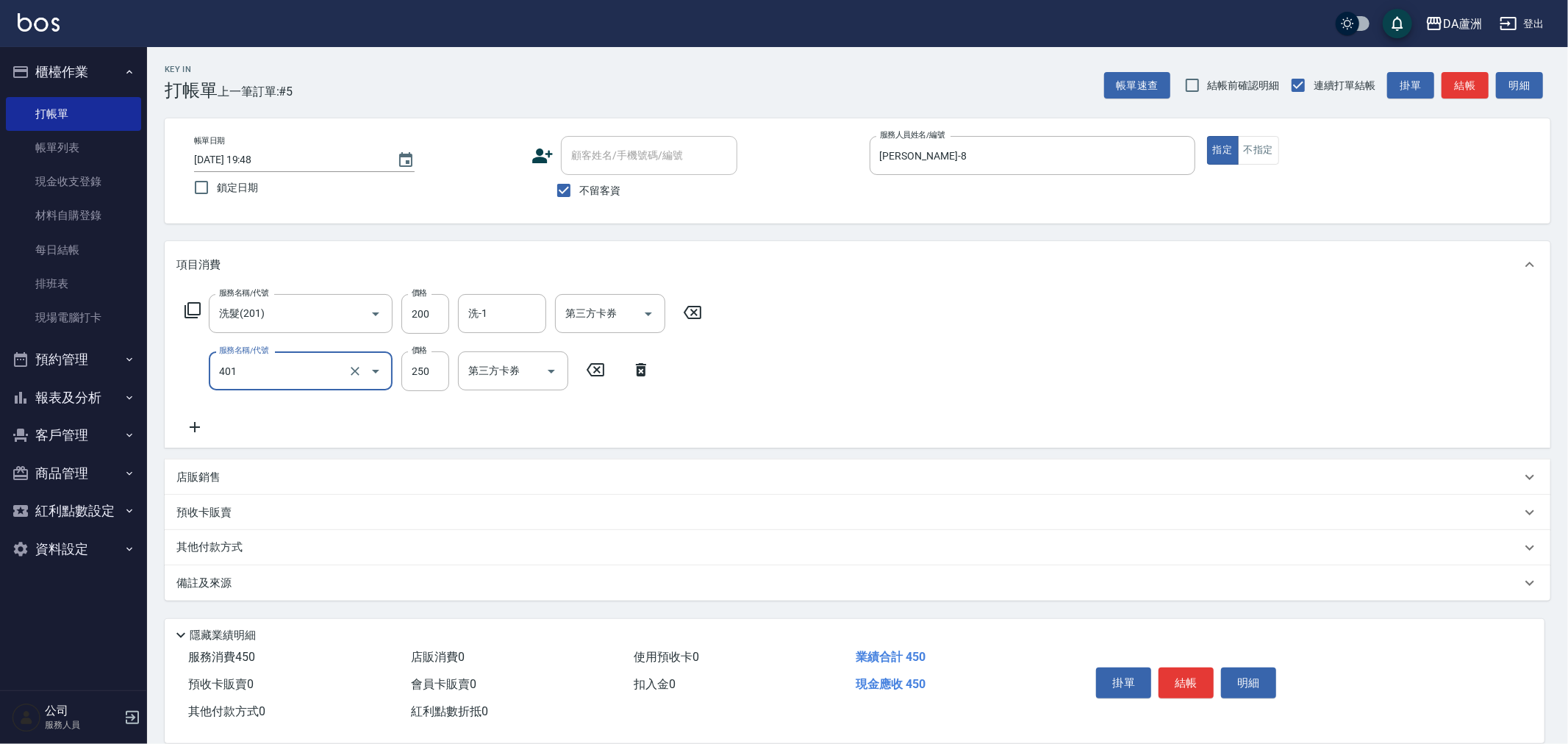
type input "剪髮(401)"
type input "400"
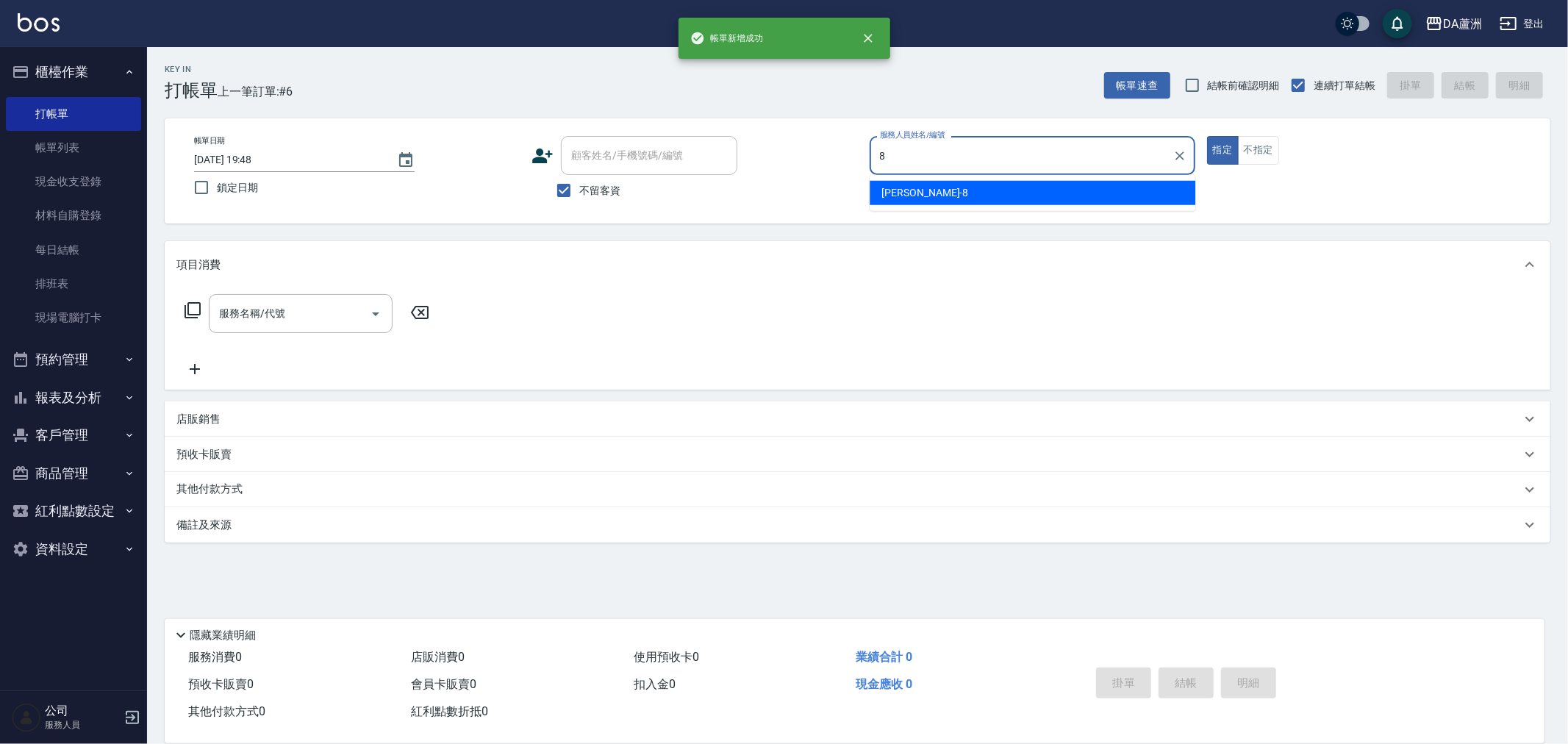
type input "[PERSON_NAME]-8"
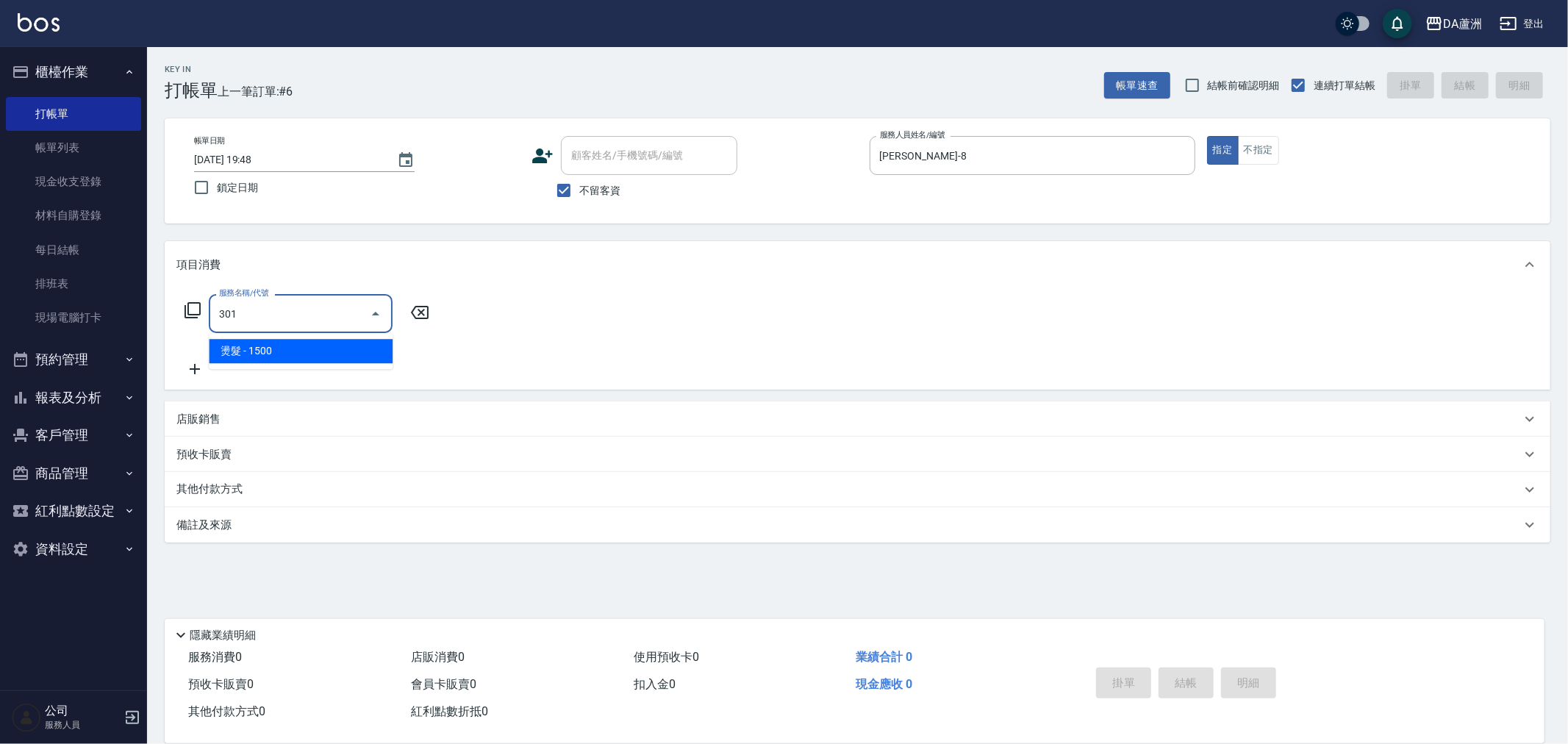
type input "燙髮(301)"
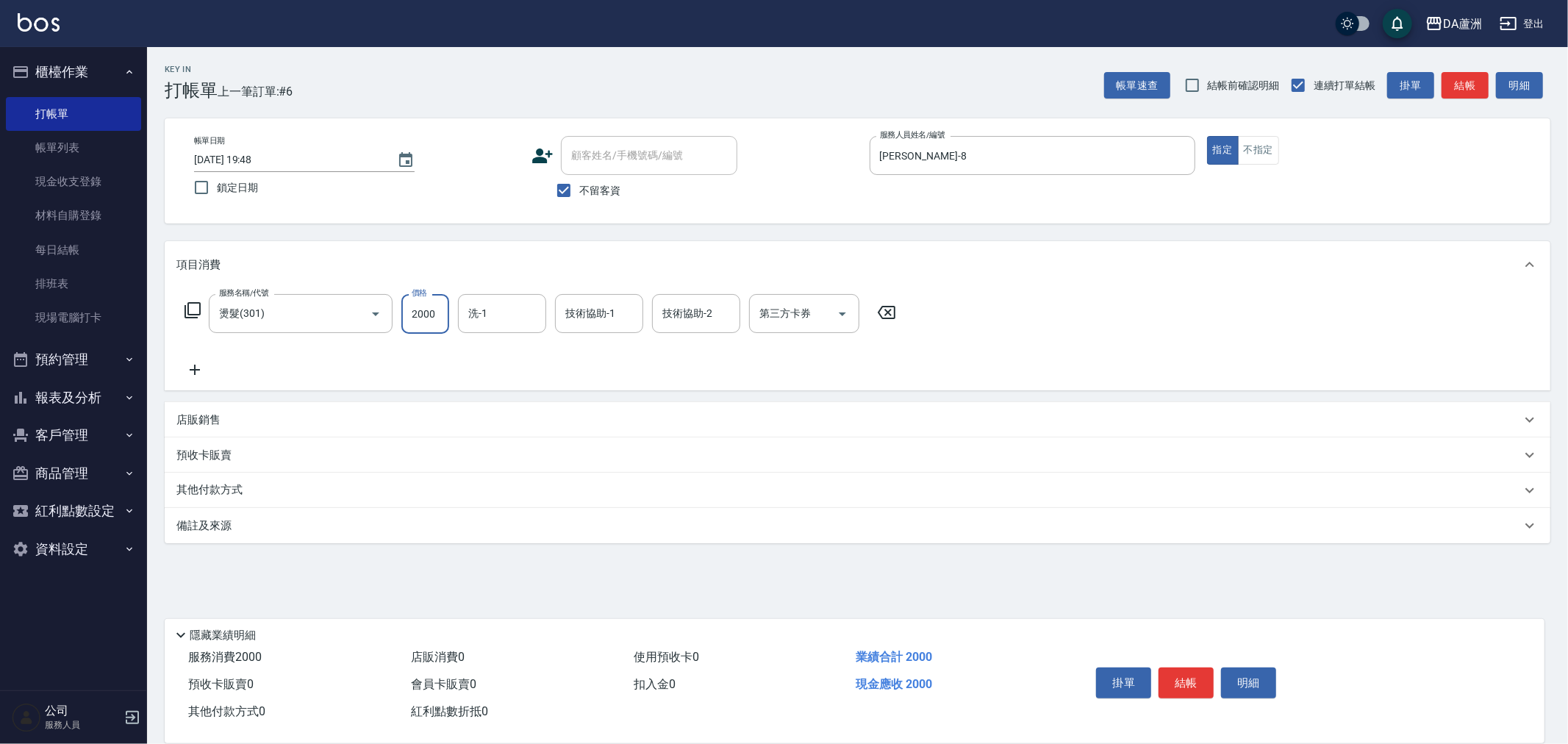
type input "2000"
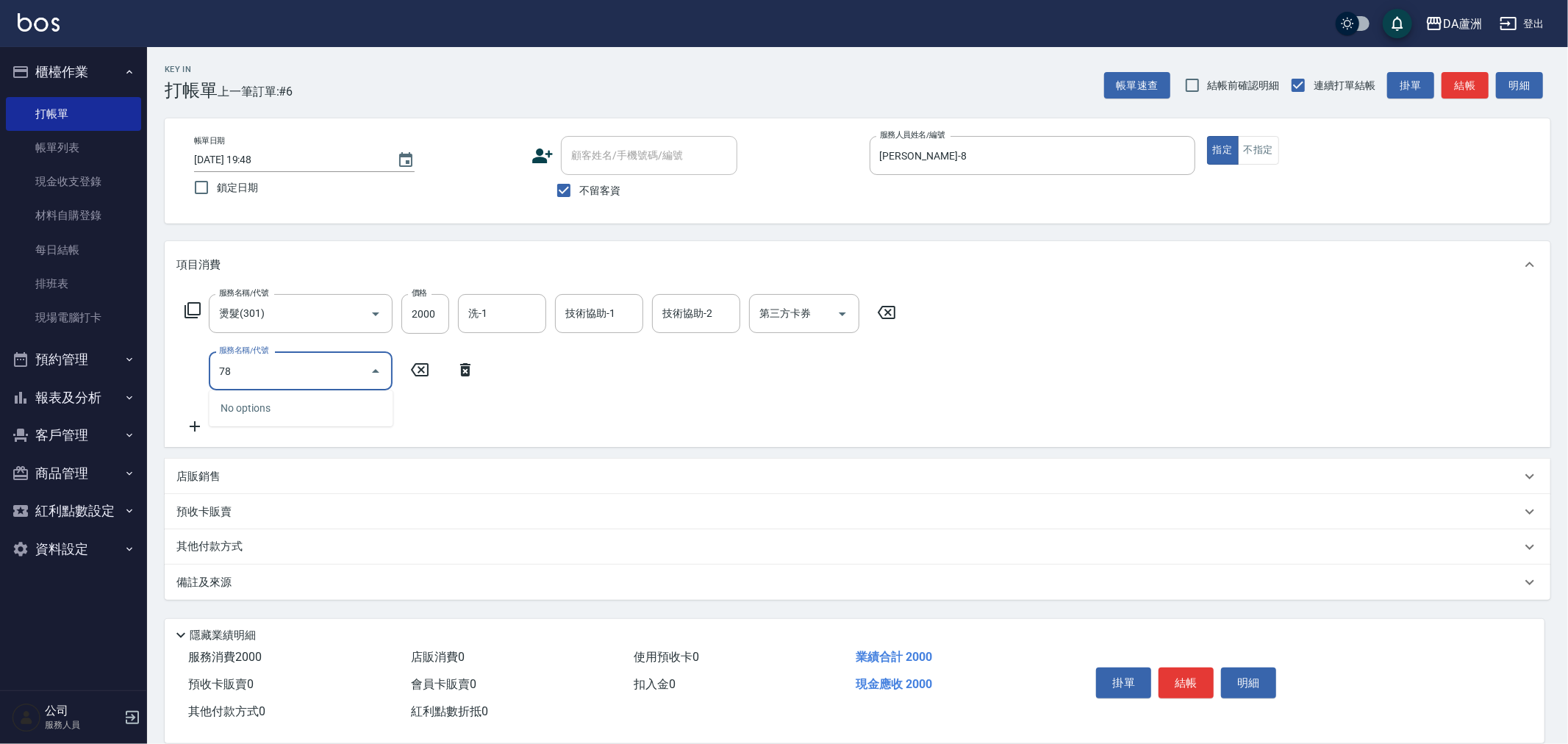
type input "7"
type input "自備護髮(1000下)(623)"
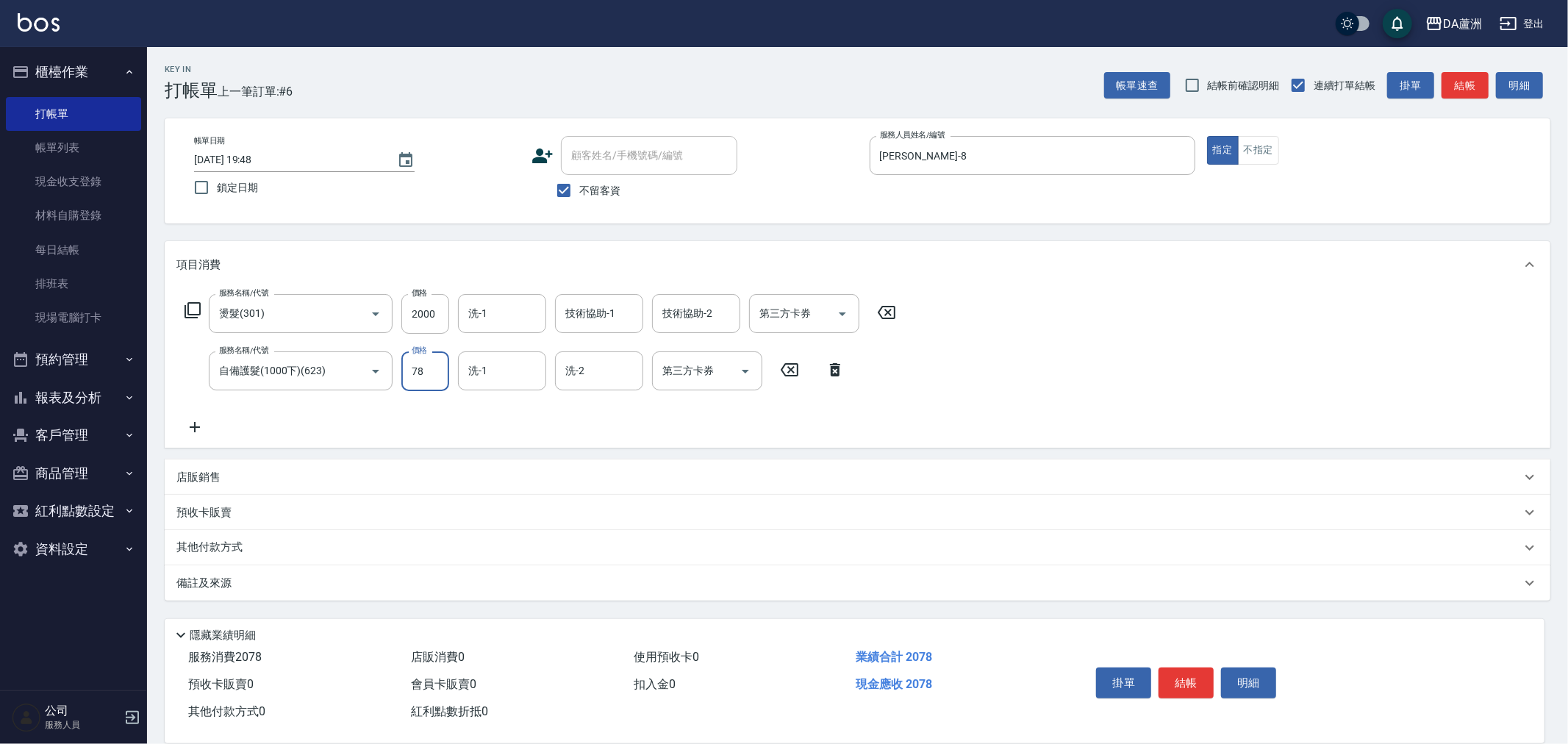
type input "780"
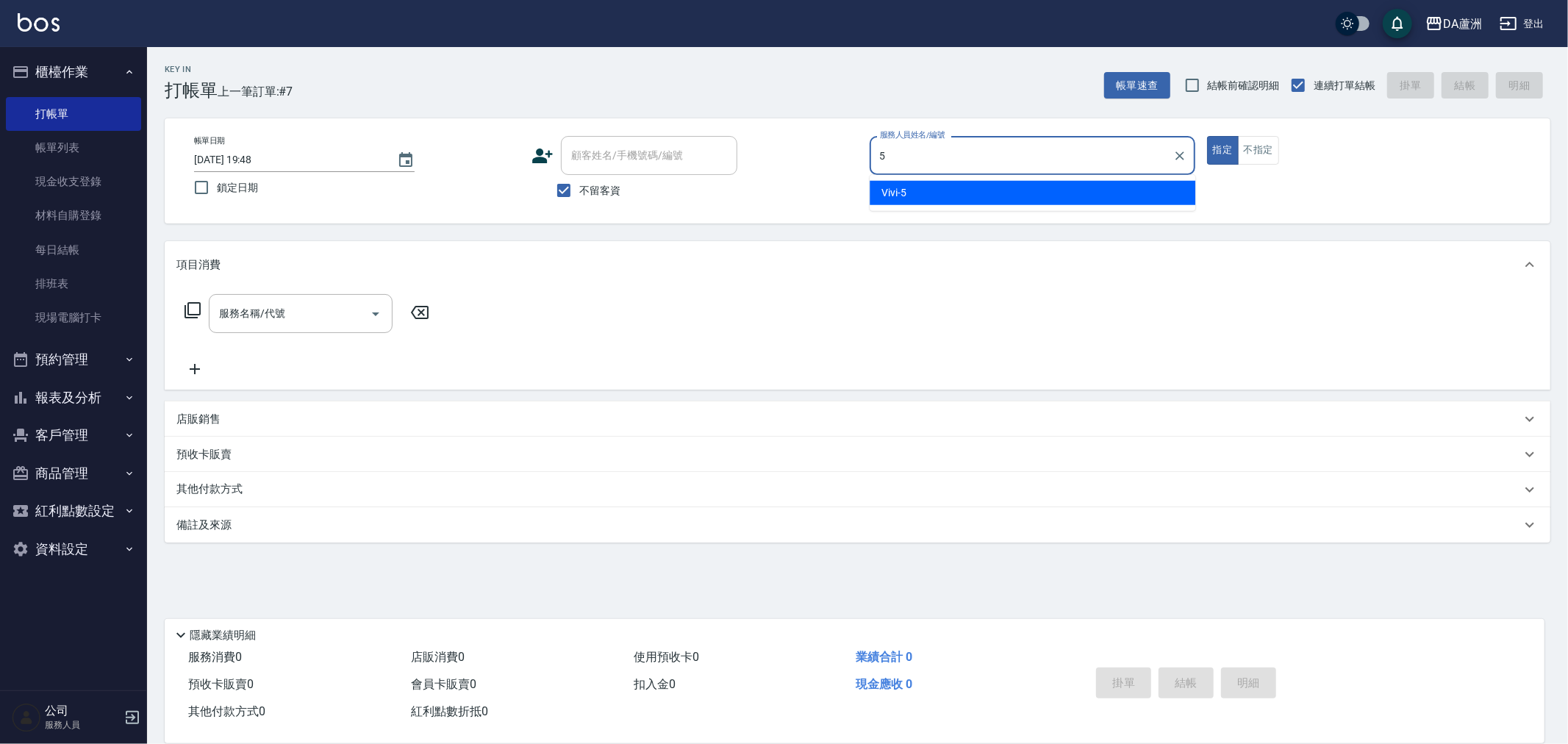
type input "Vivi-5"
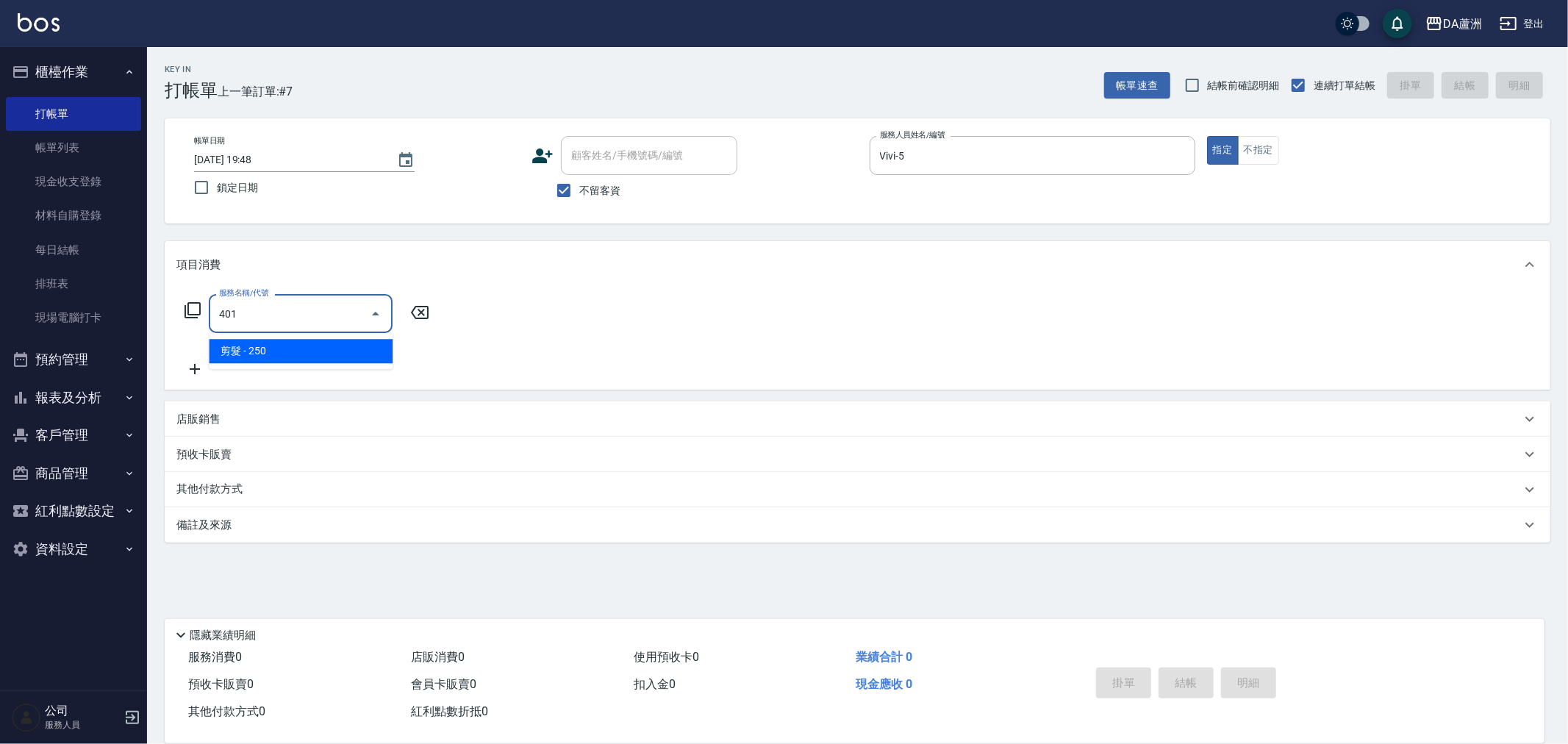
type input "剪髮(401)"
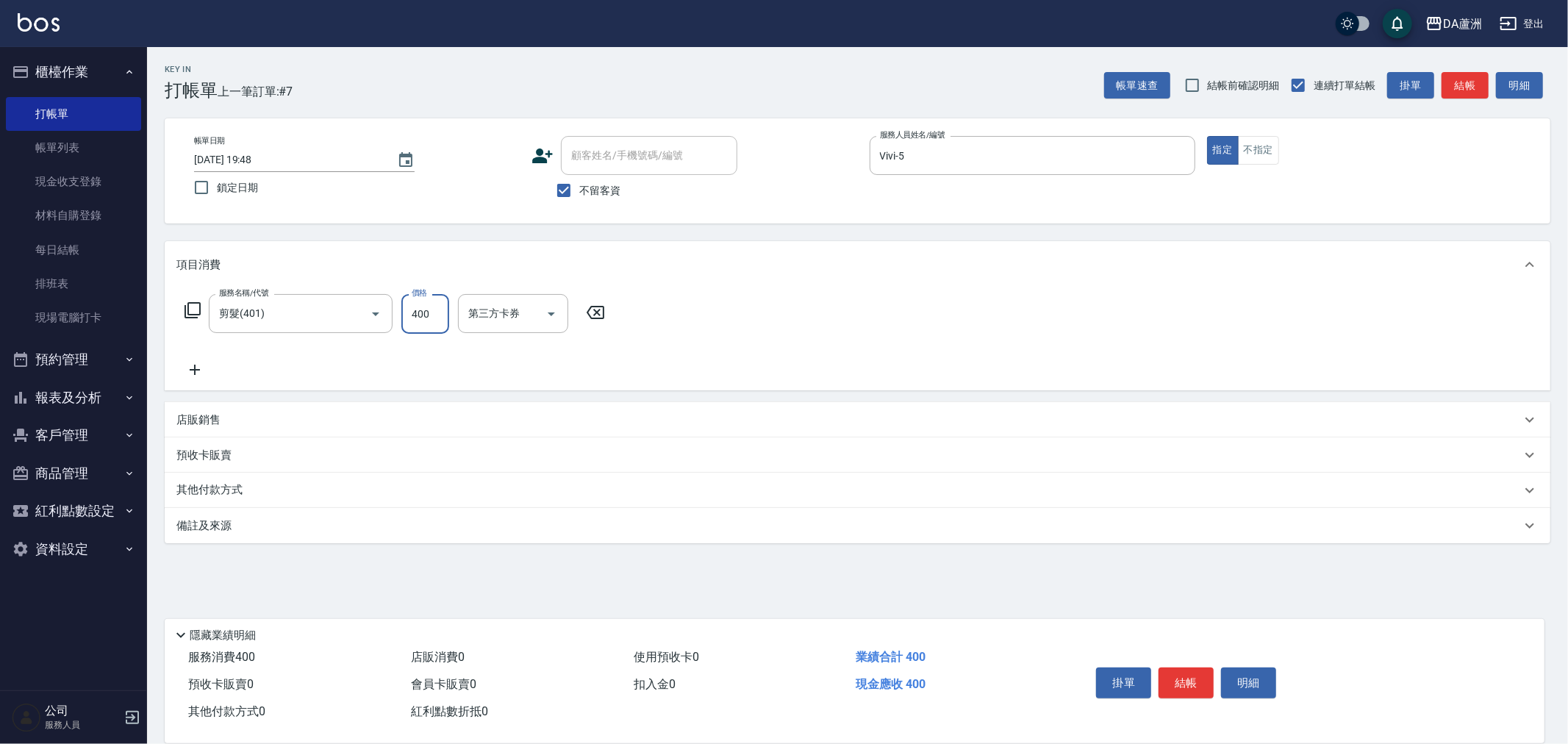
type input "400"
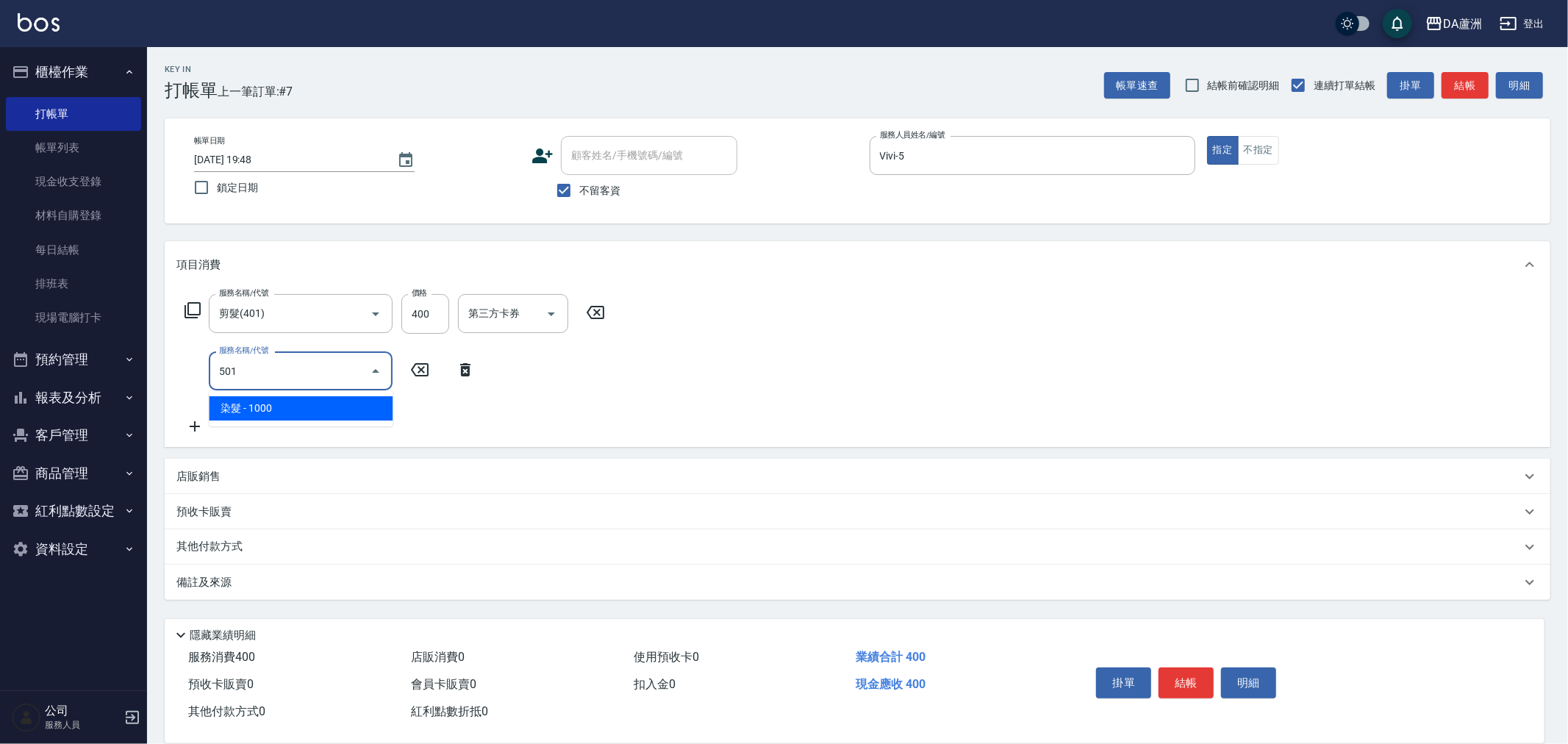
type input "染髮(501)"
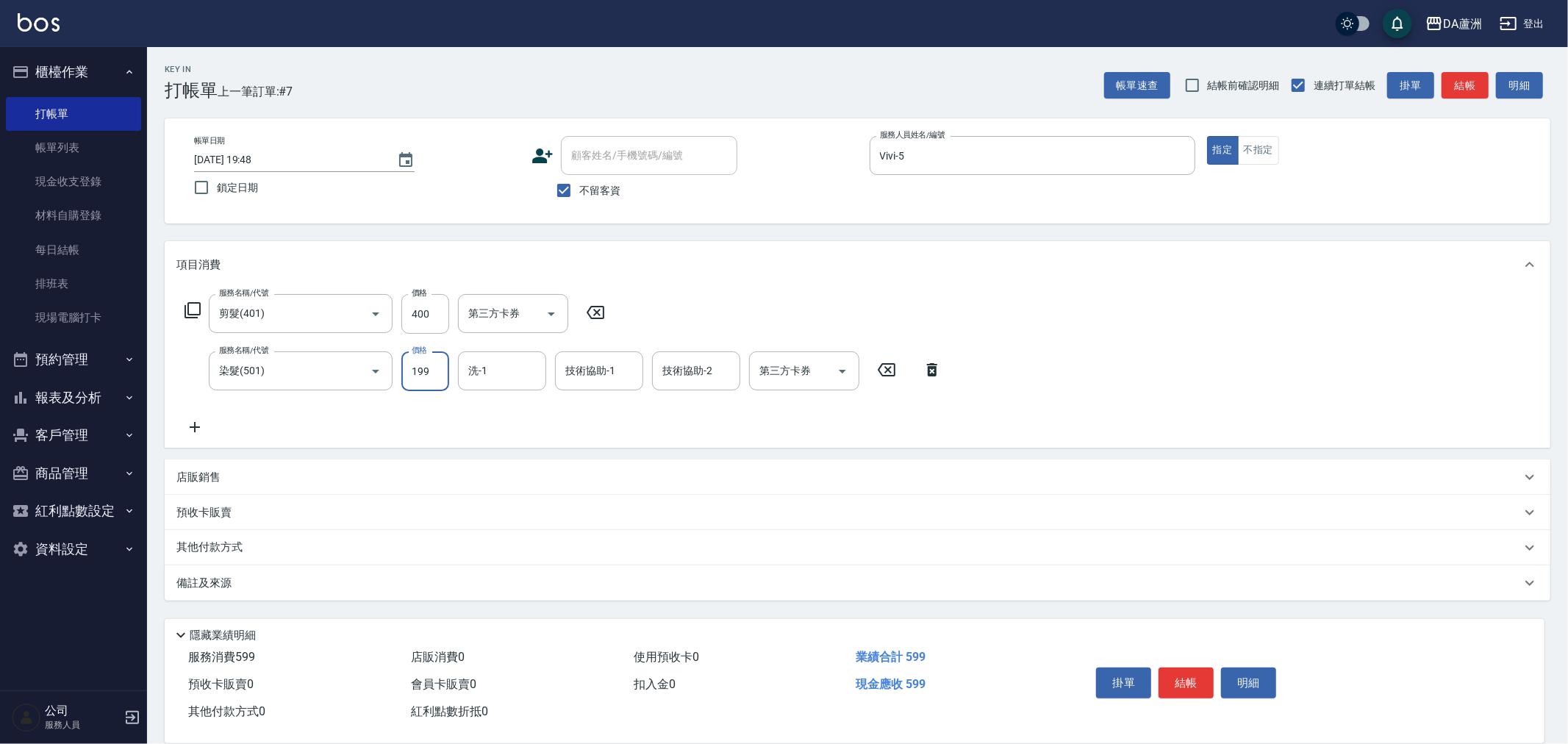
type input "1990"
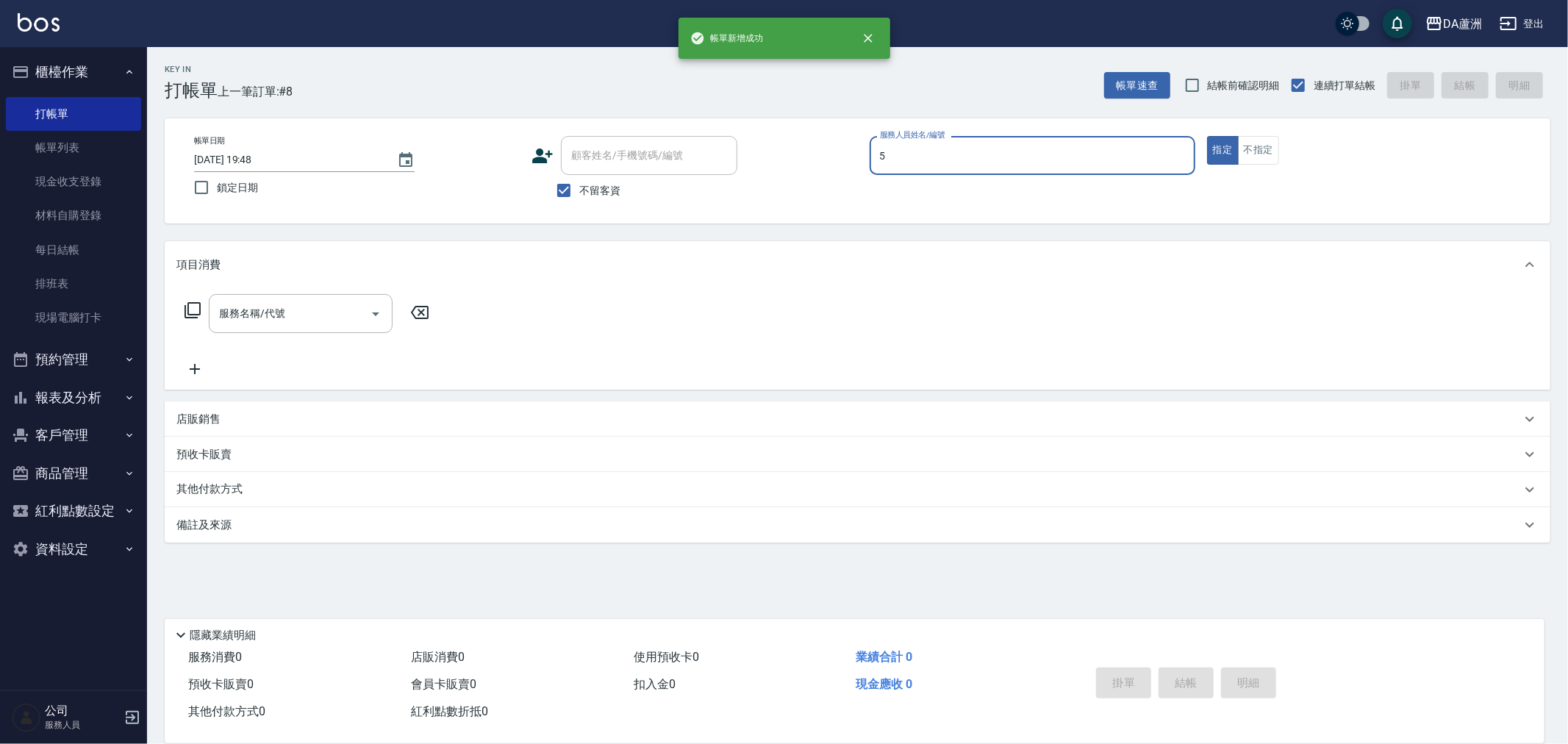
type input "Vivi-5"
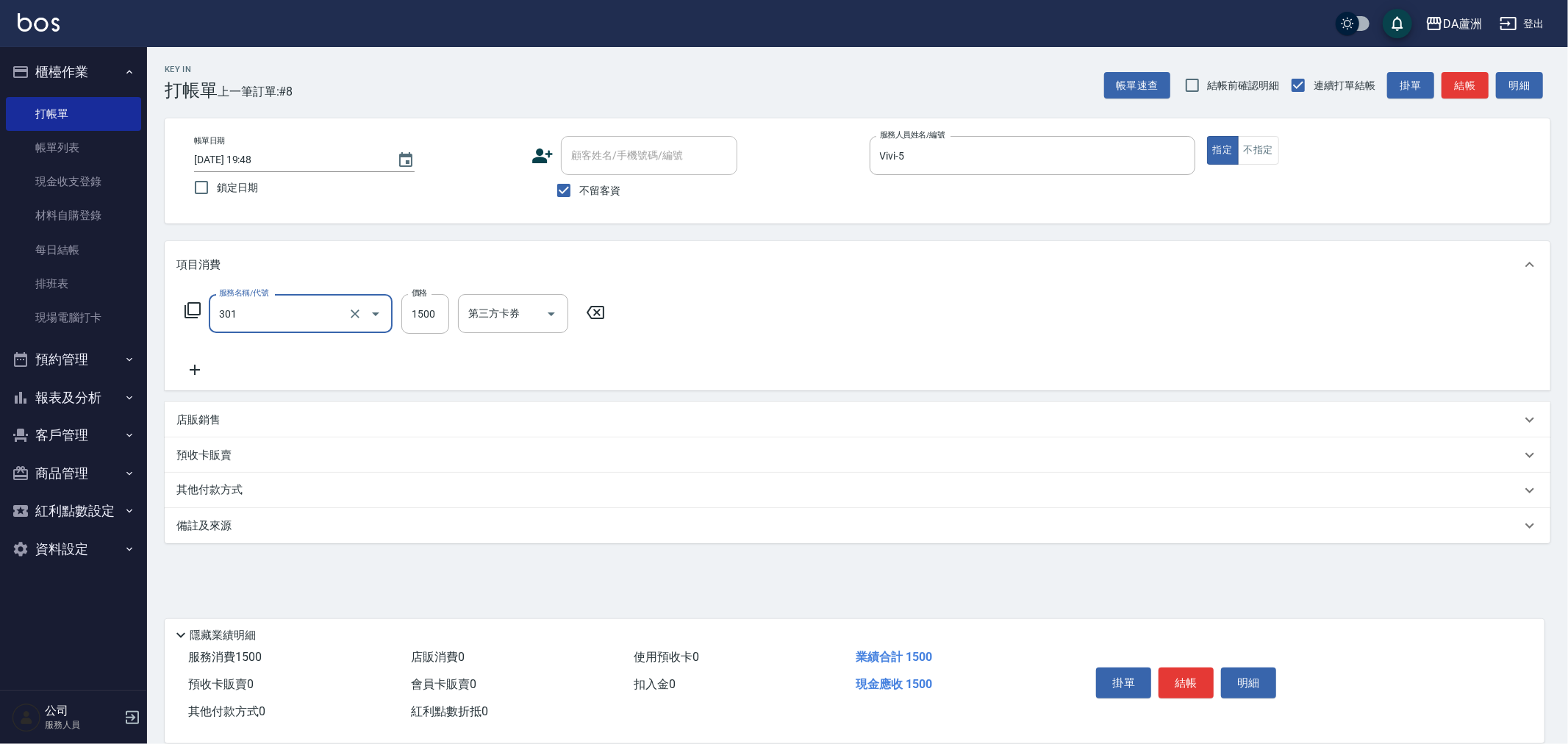
type input "燙髮(301)"
type input "2400"
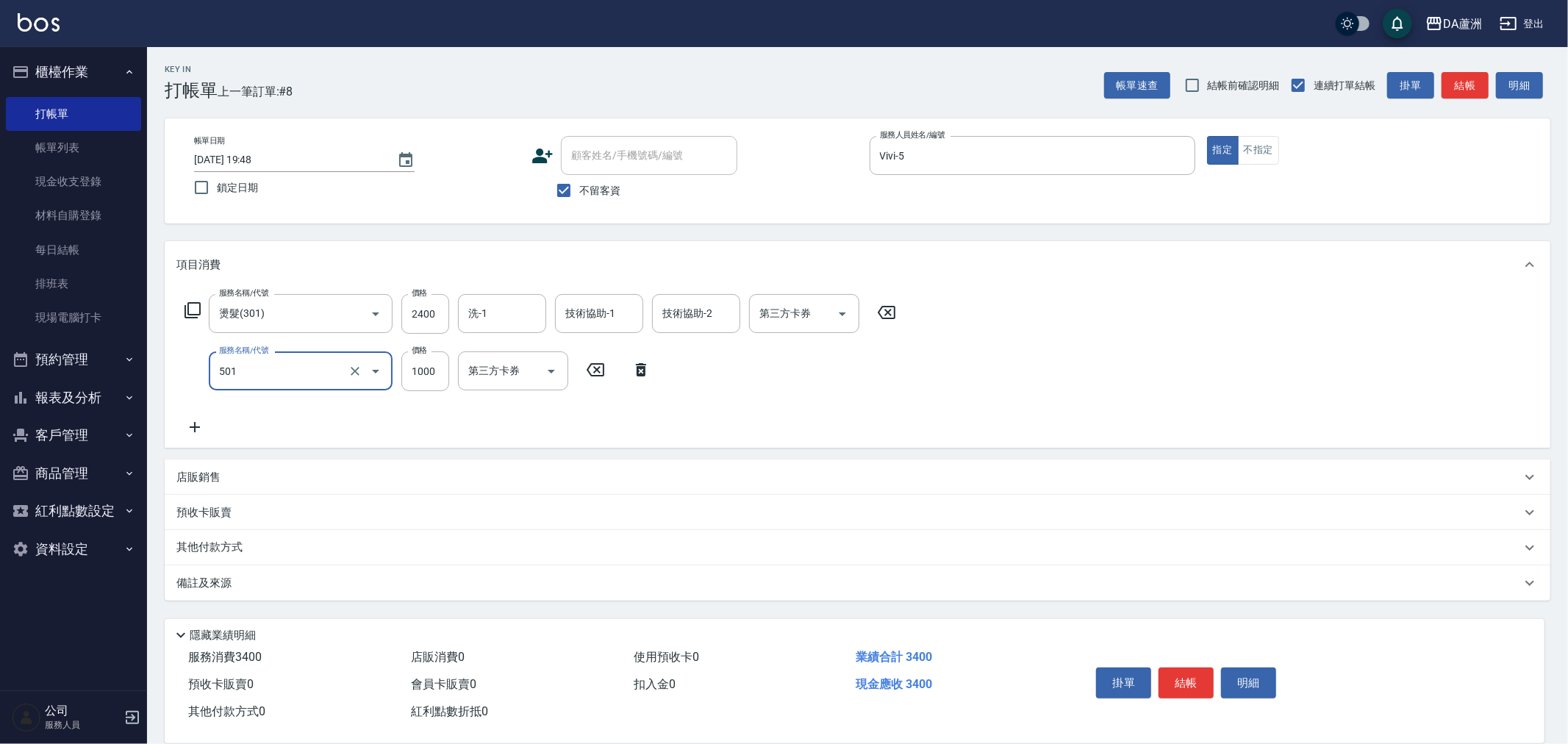
type input "染髮(501)"
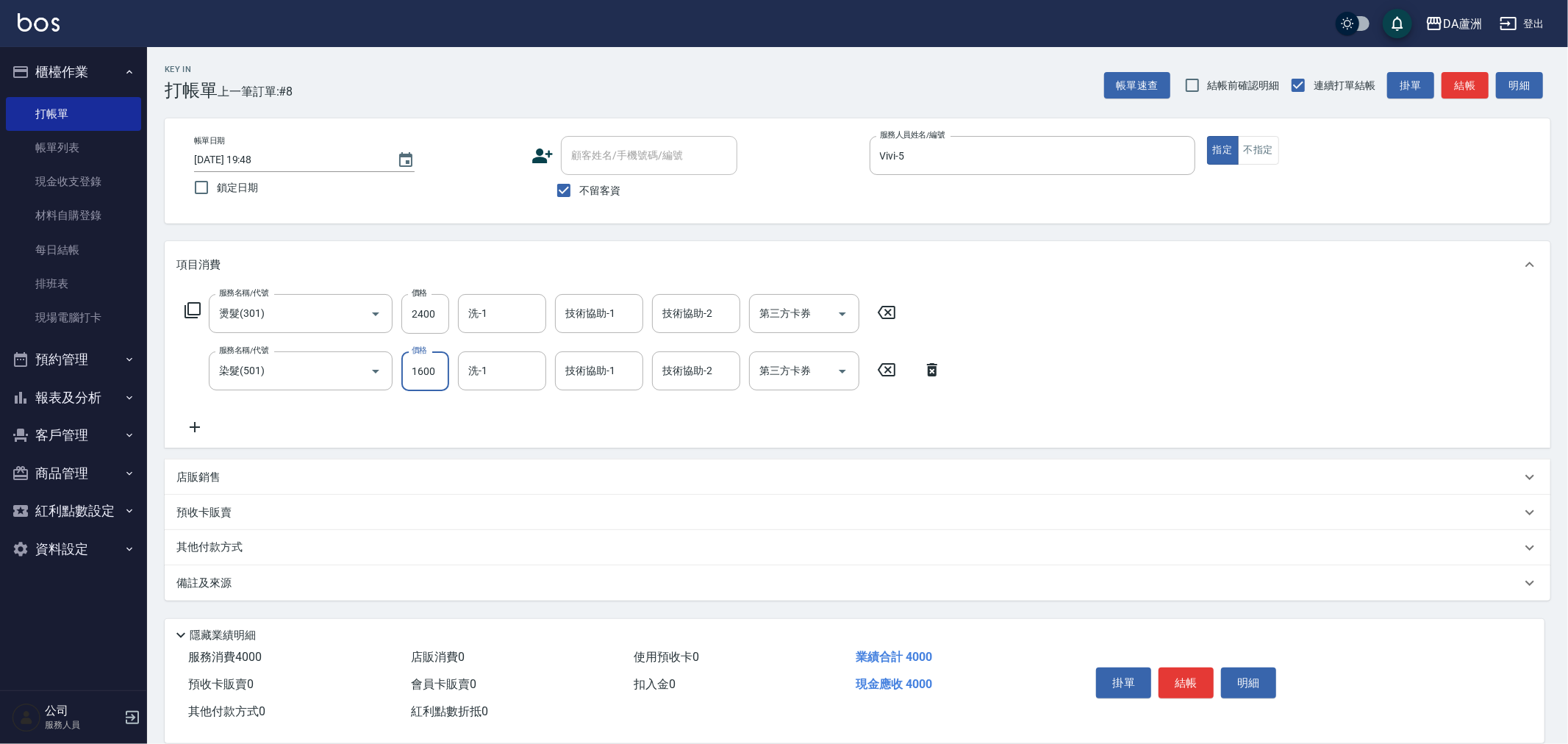
type input "1600"
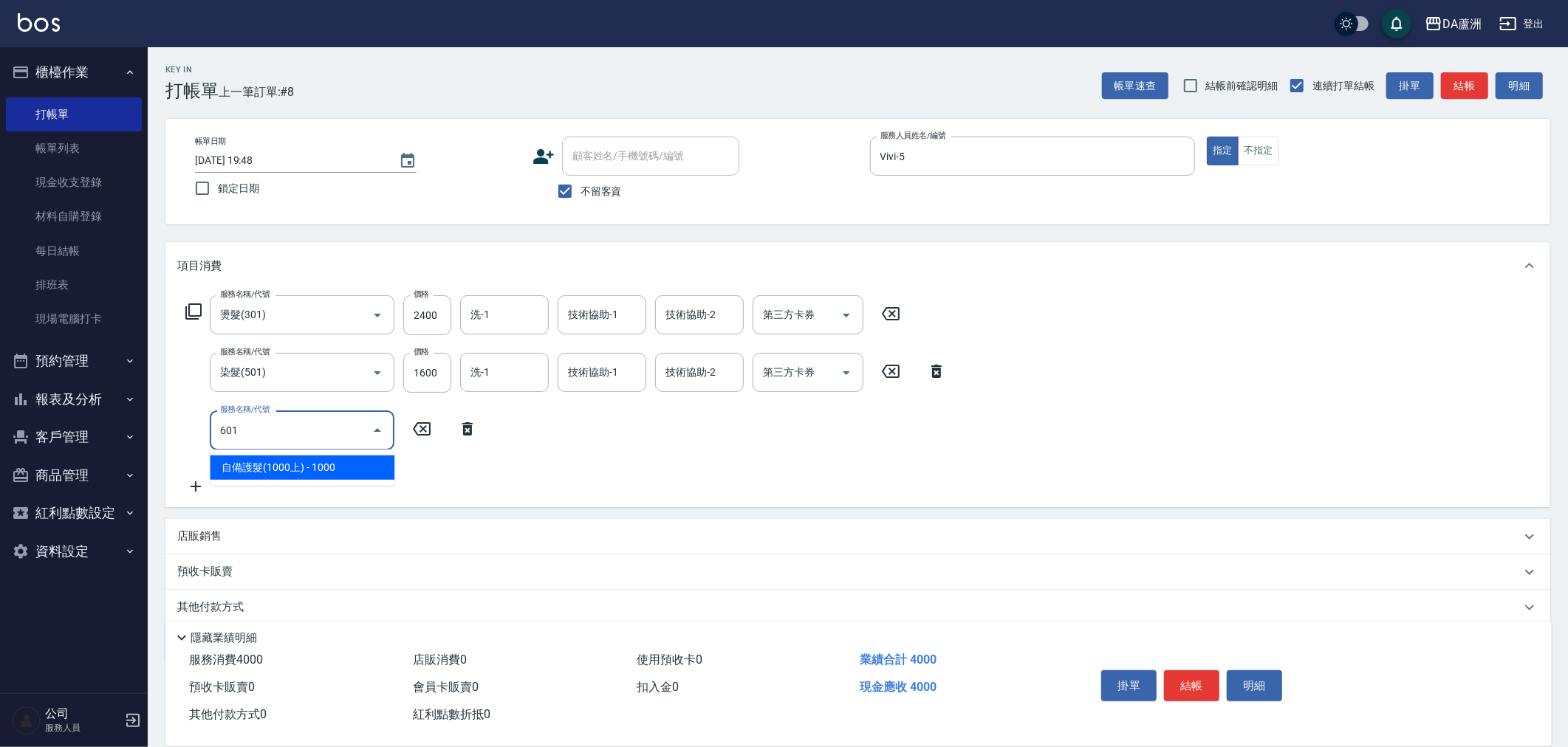
type input "自備護髮(1000上)(601)"
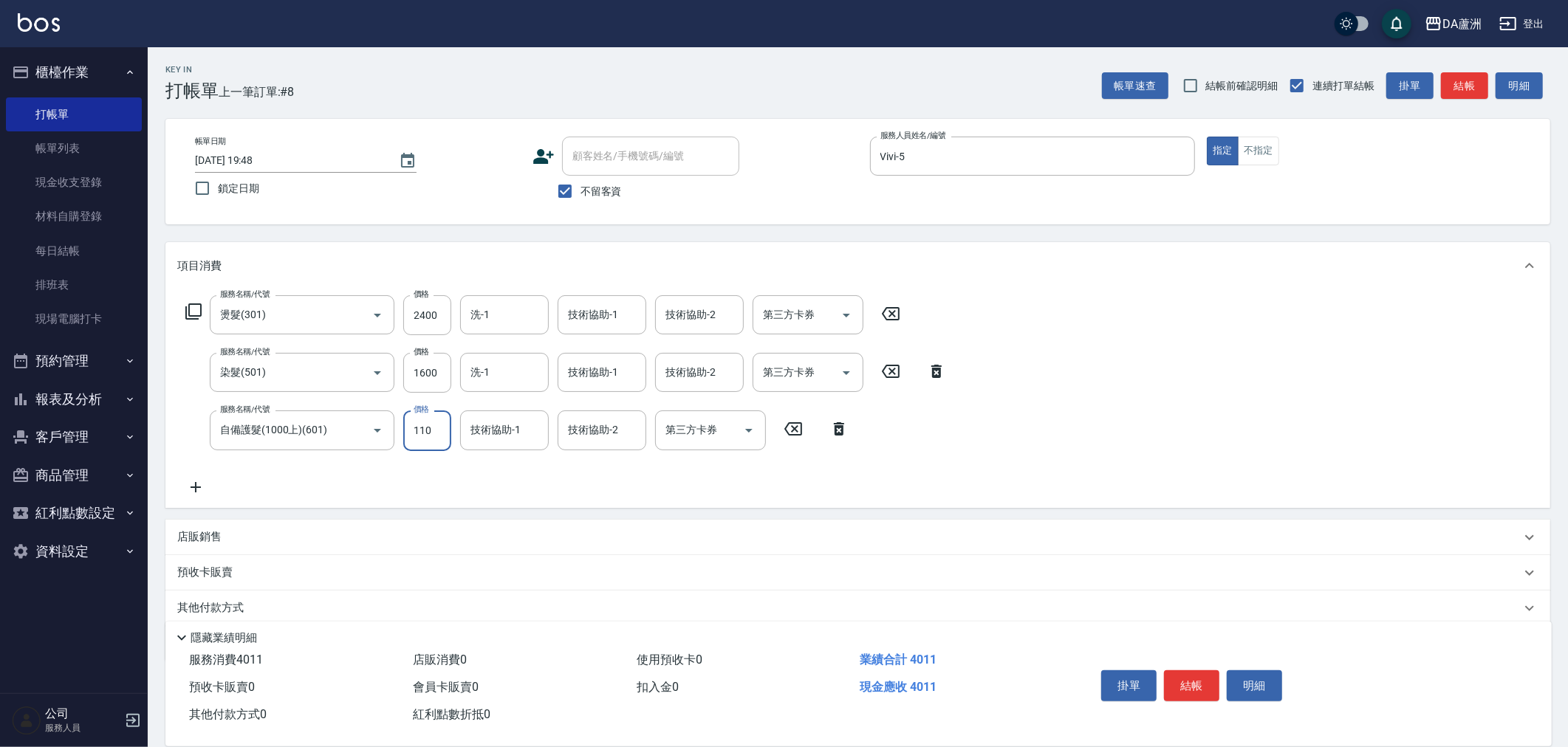
type input "1100"
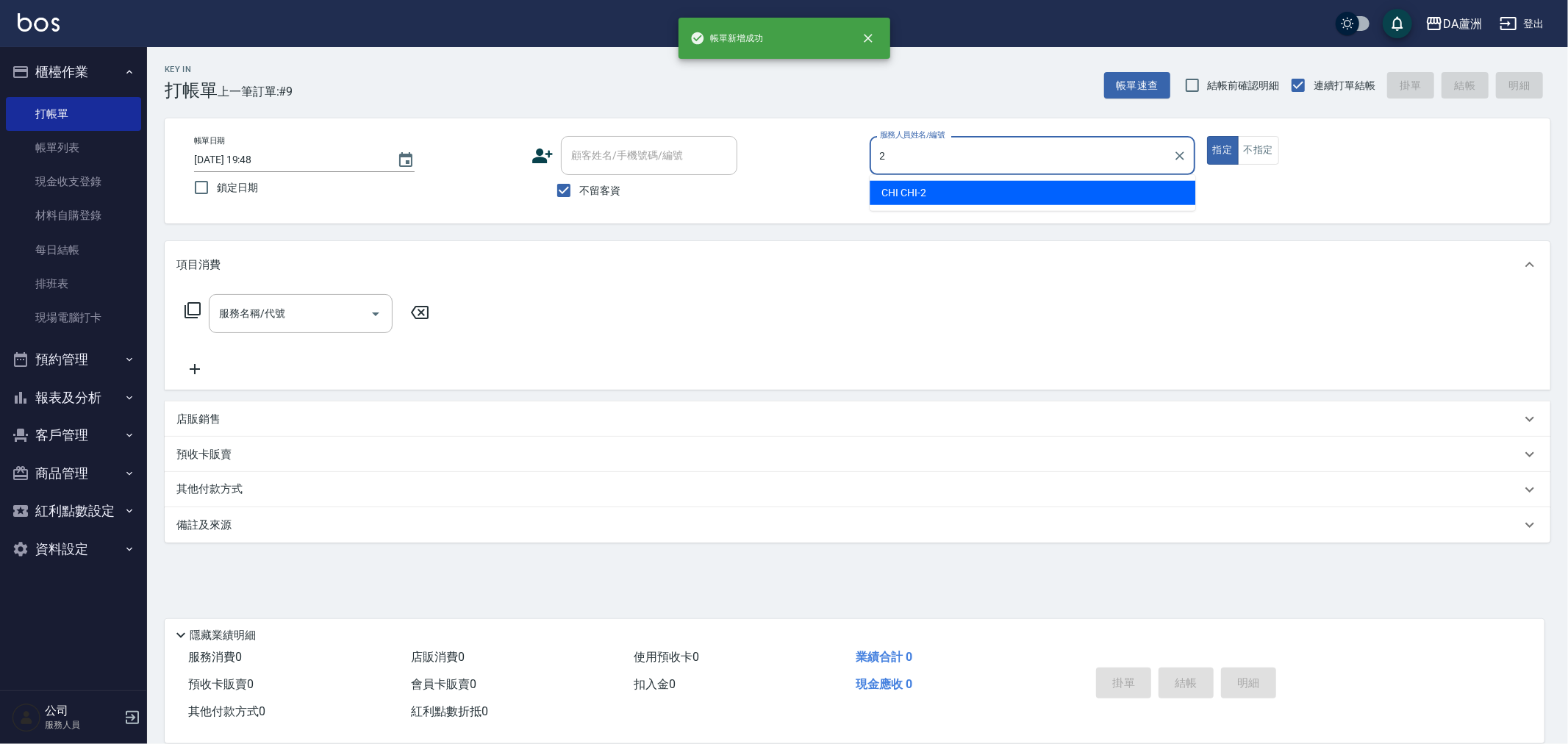
type input "CHI CHI-2"
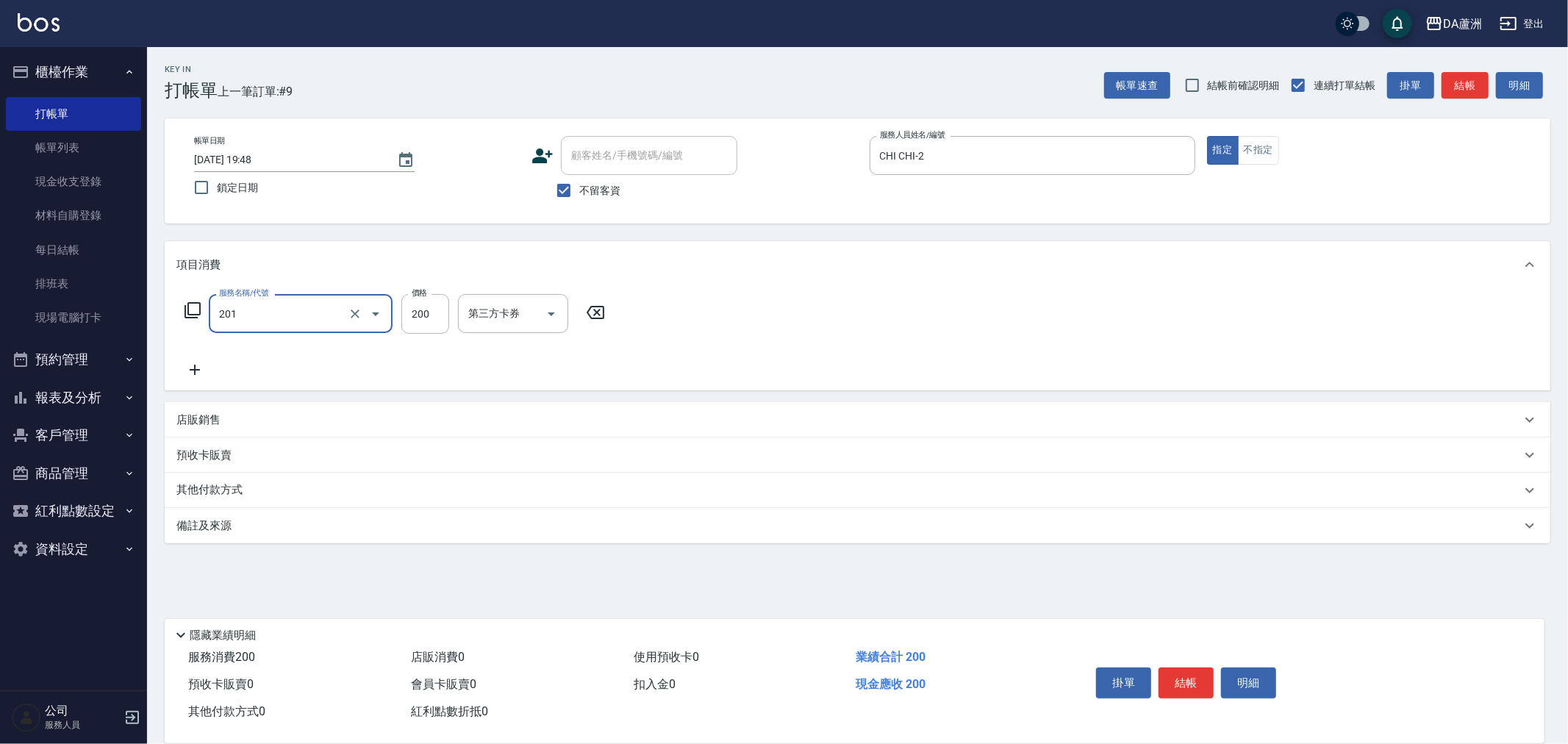
type input "洗髮(201)"
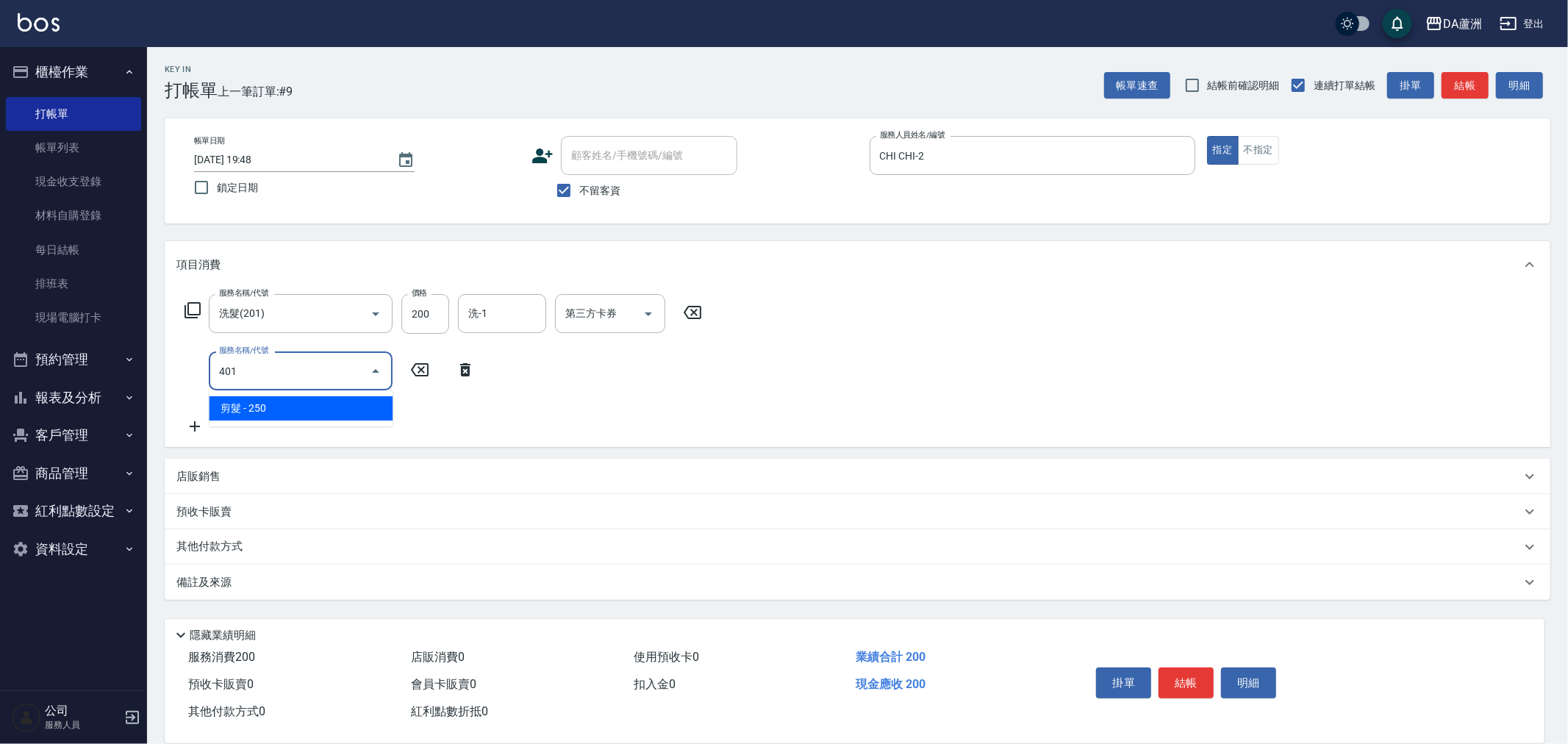
type input "剪髮(401)"
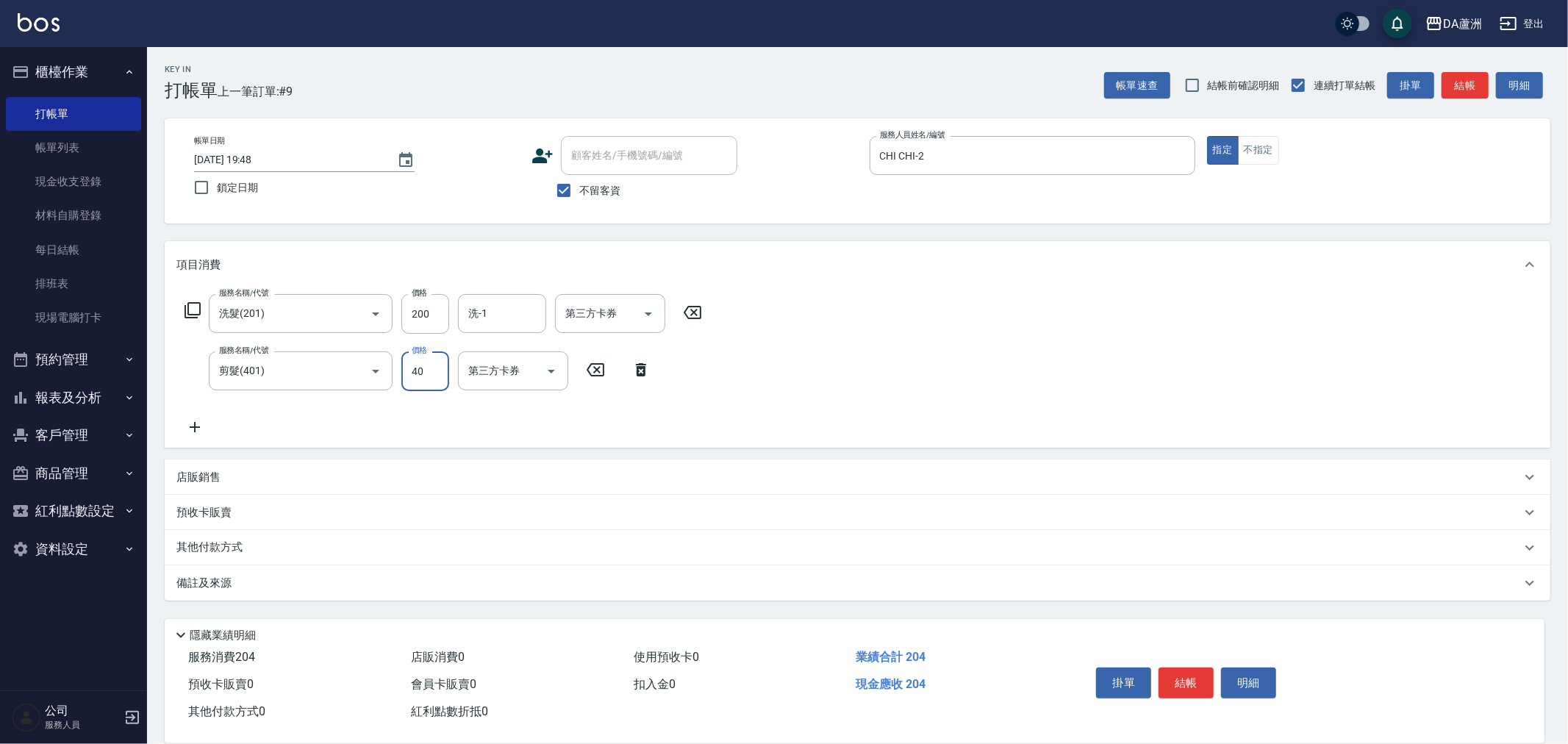
type input "400"
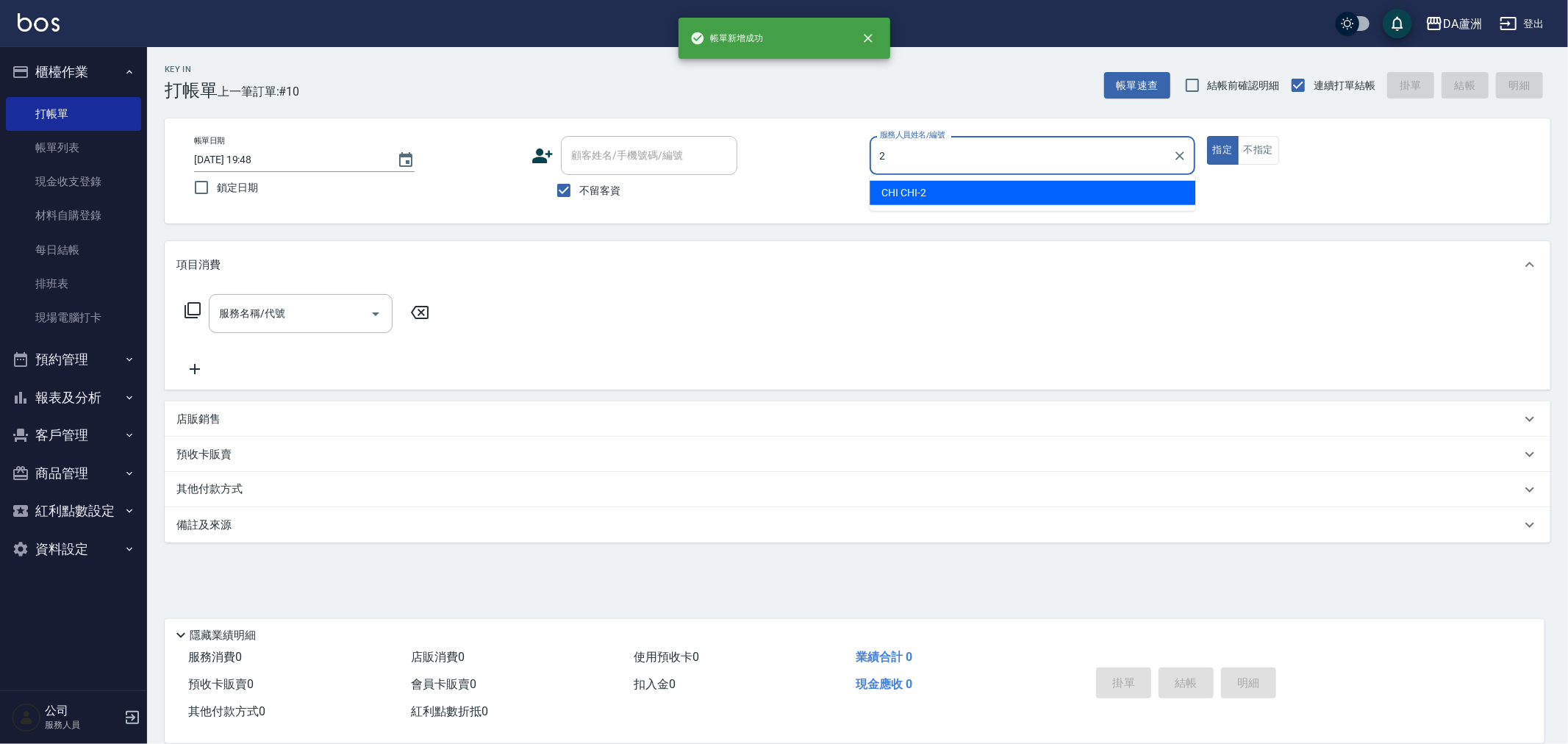
type input "CHI CHI-2"
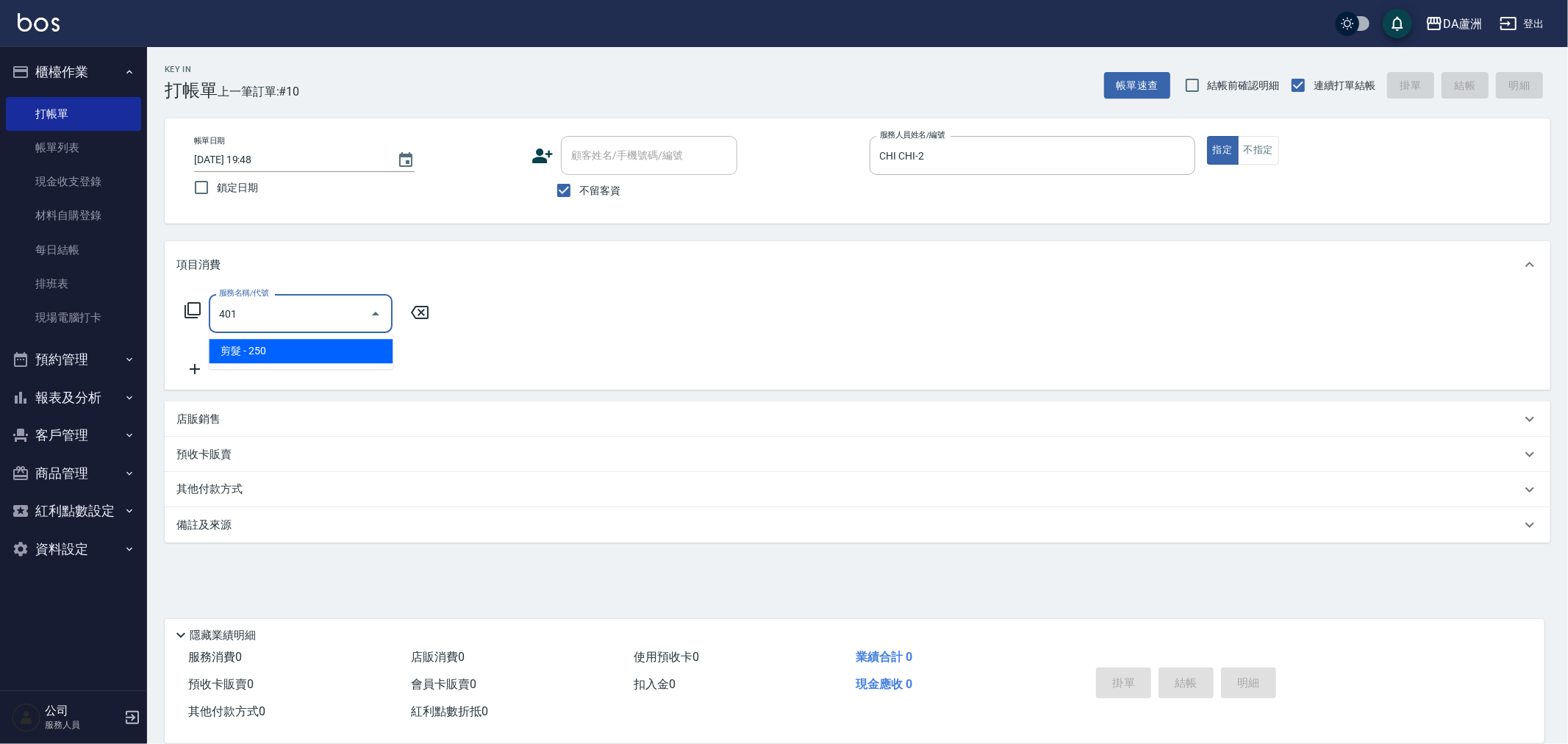
type input "剪髮(401)"
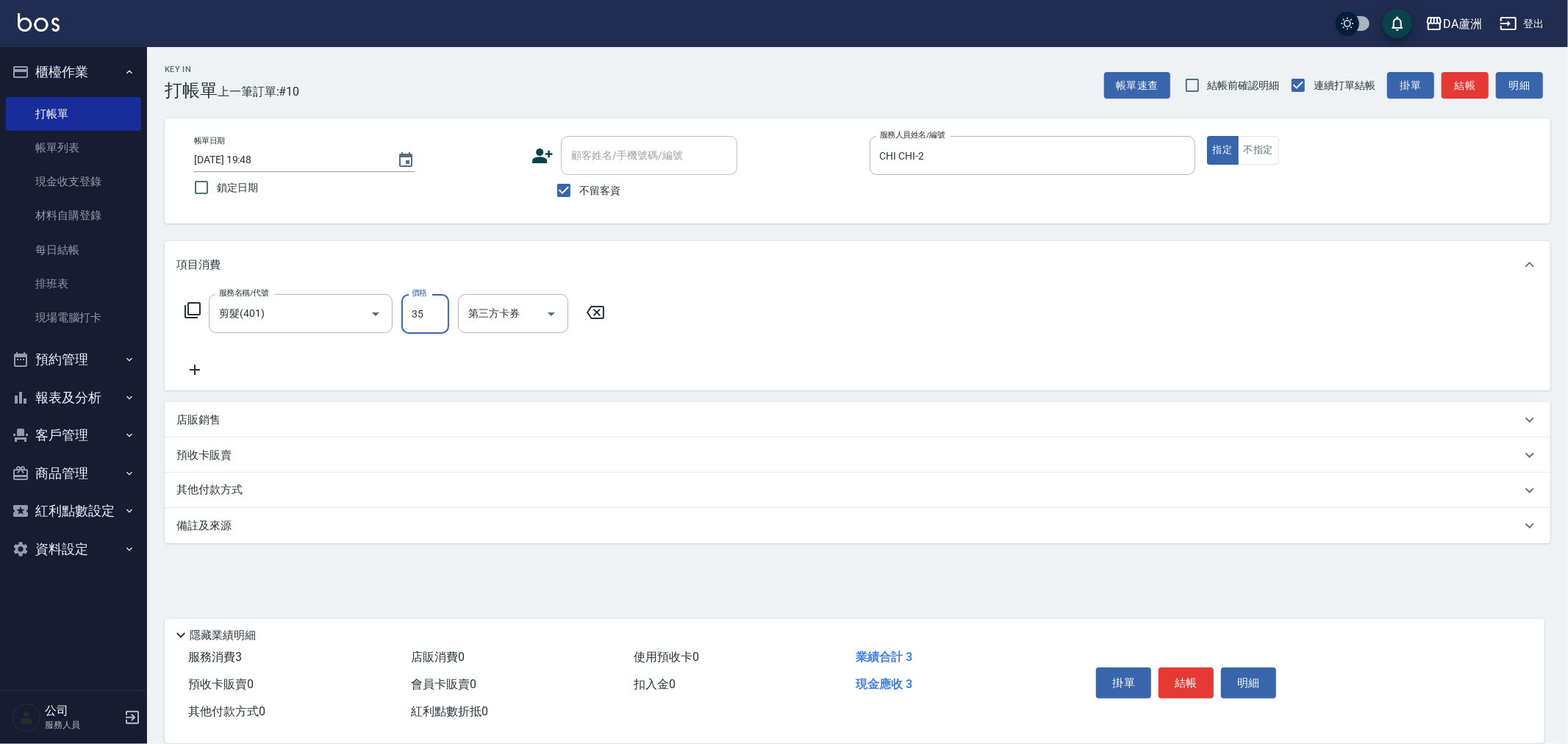
type input "350"
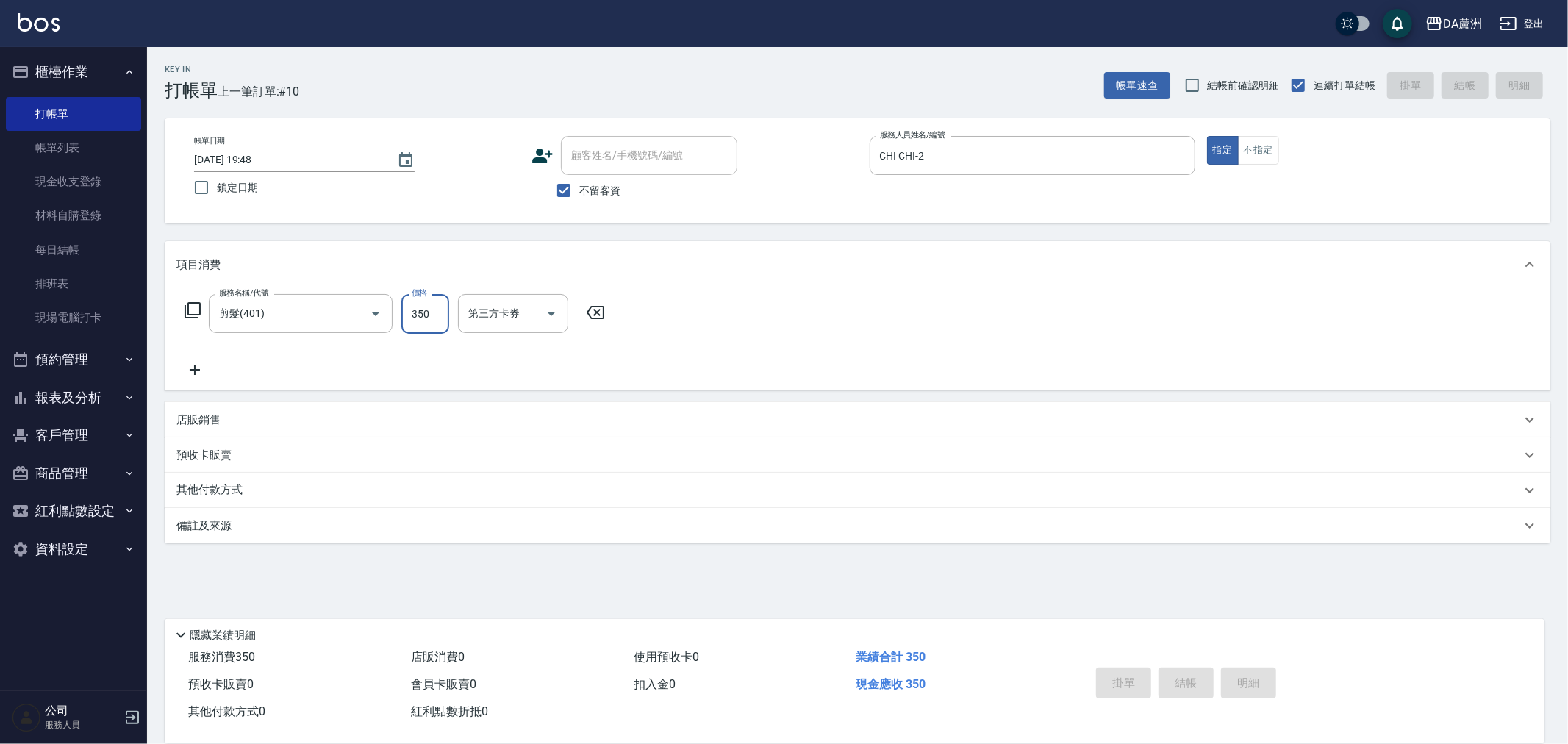
type input "[DATE] 19:49"
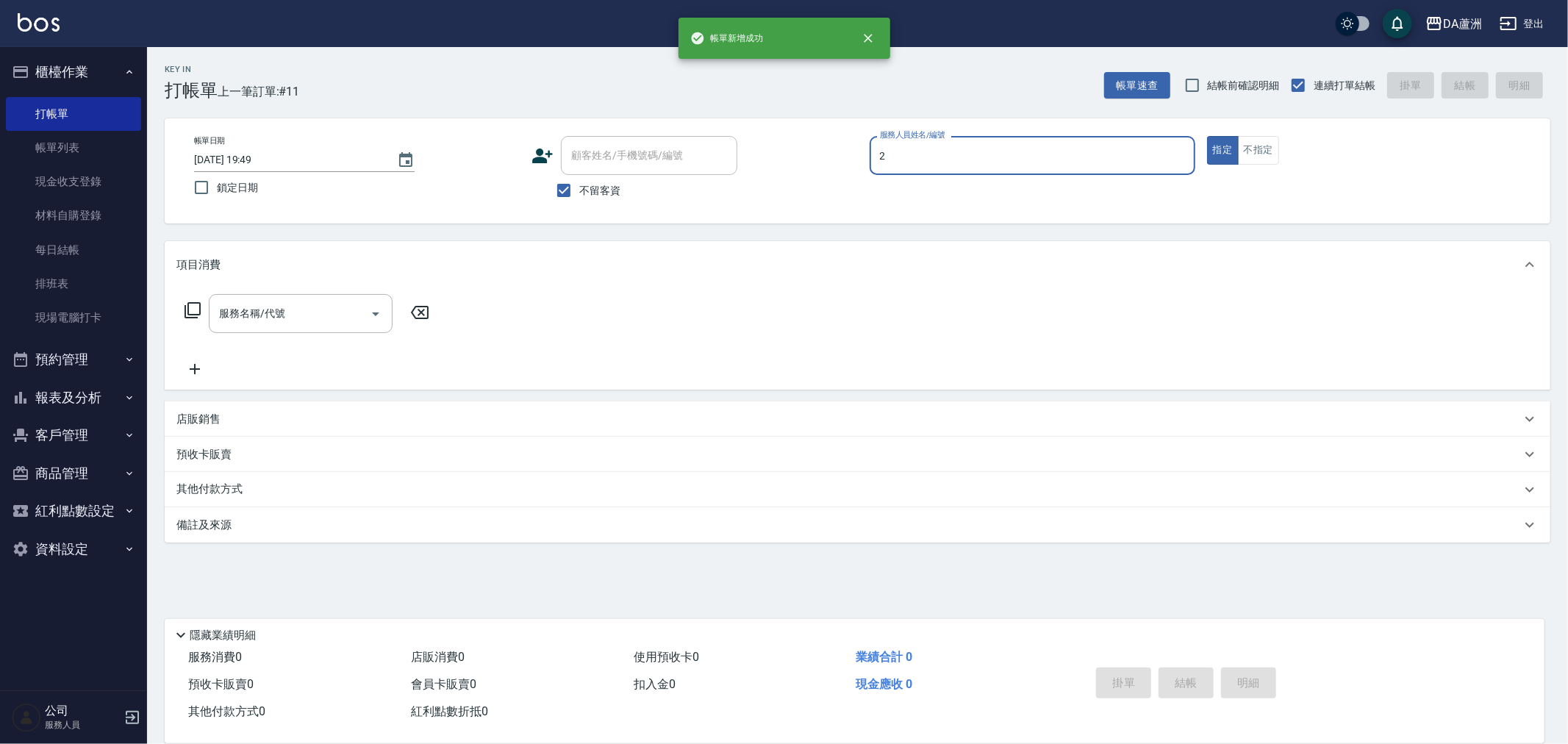
type input "CHI CHI-2"
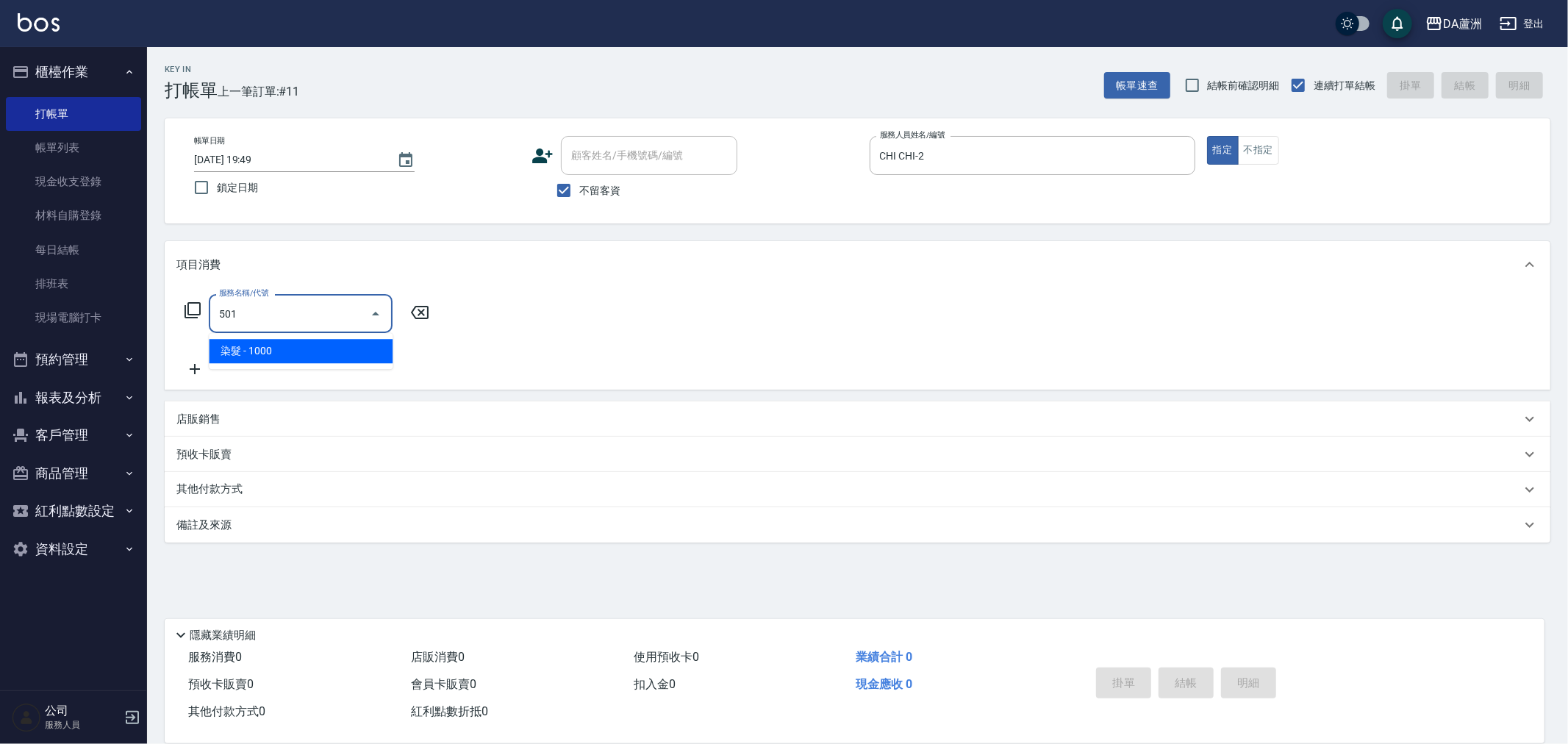
type input "染髮(501)"
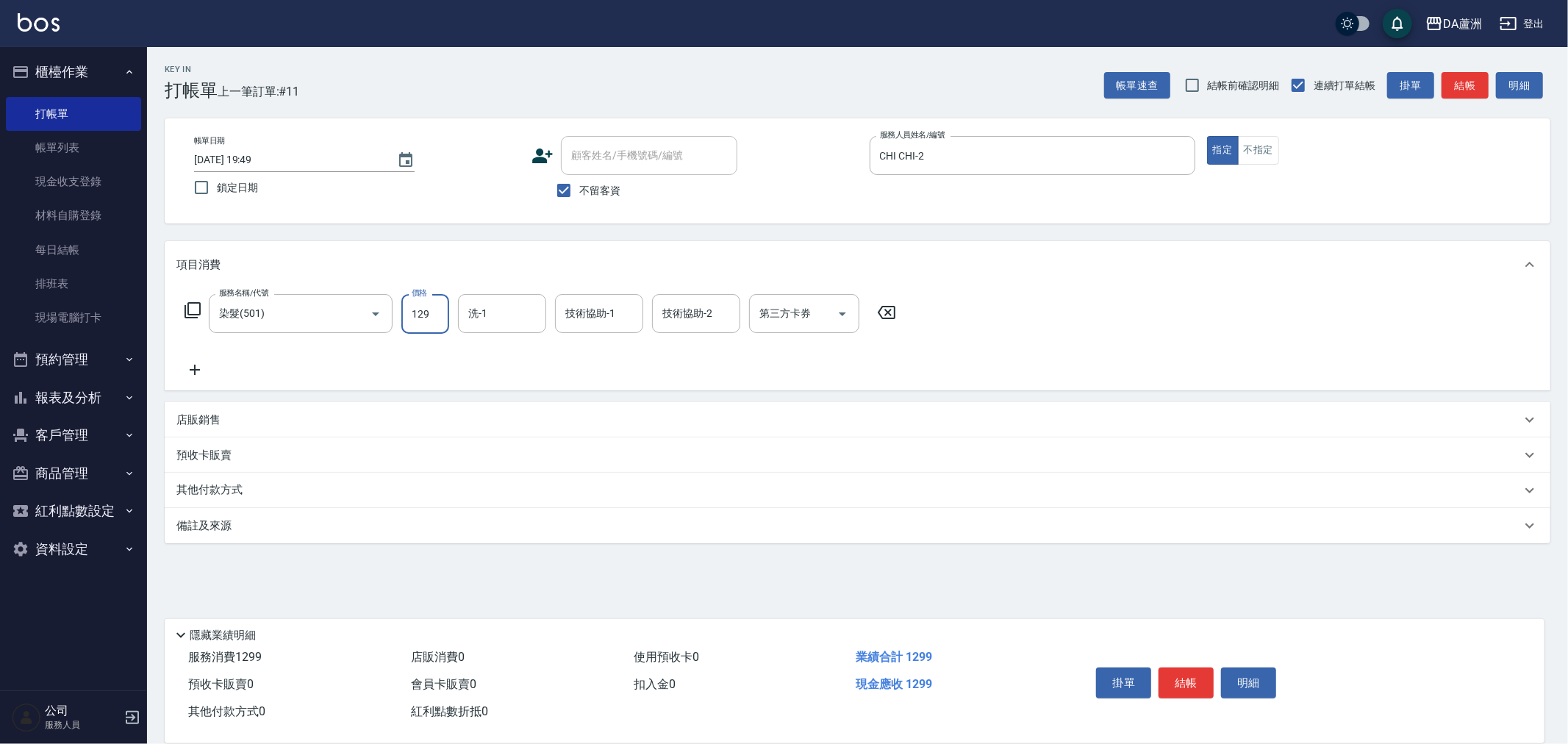
type input "1299"
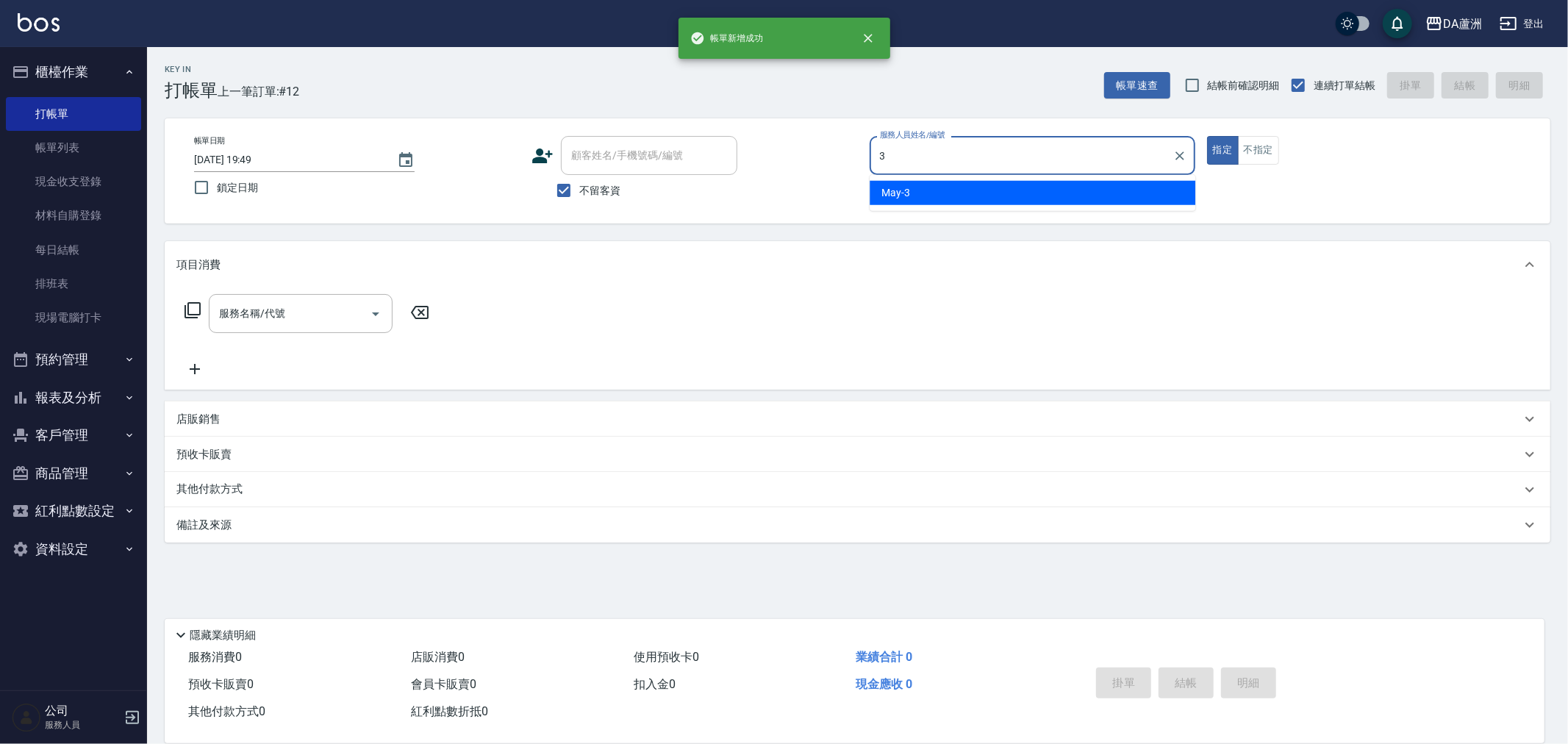
type input "May-3"
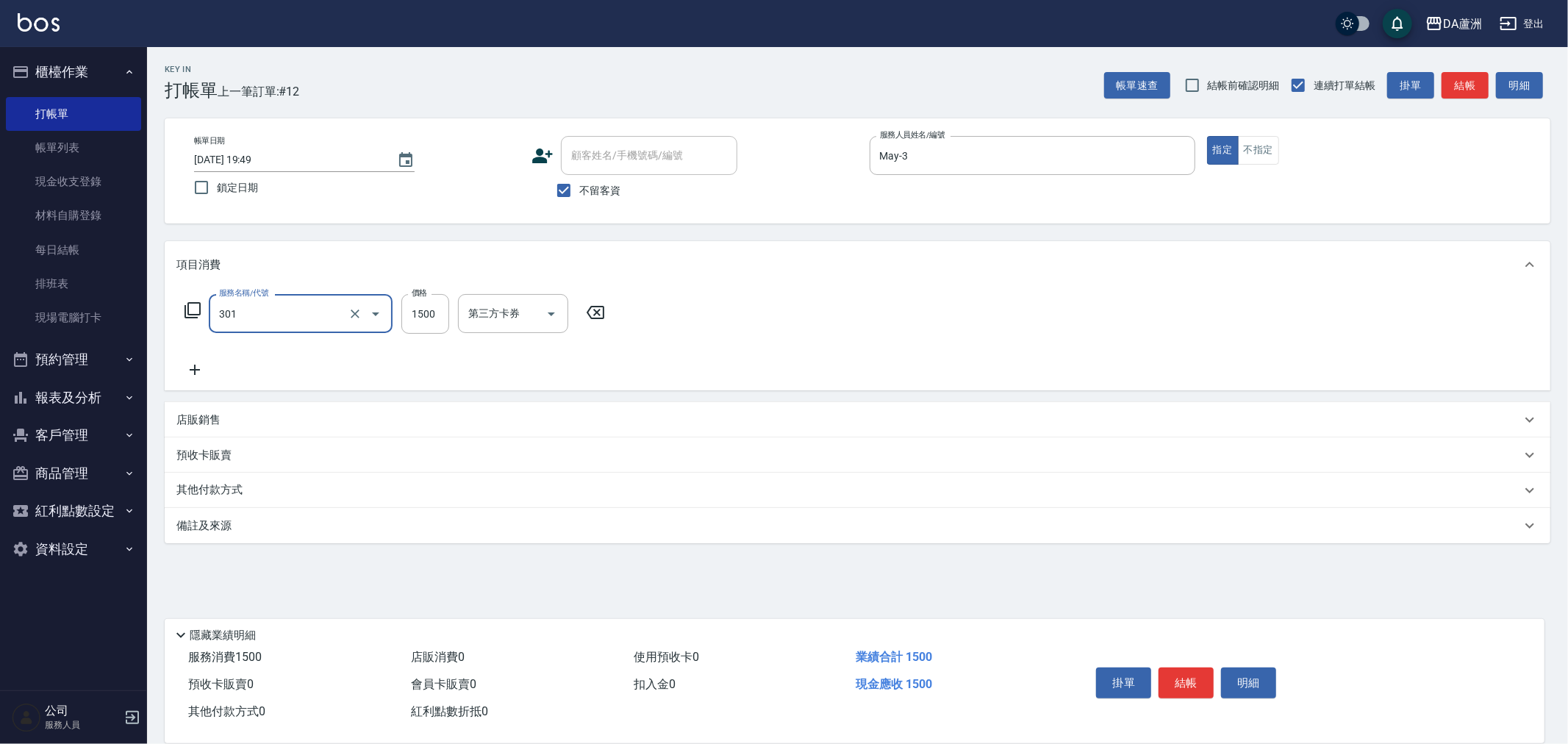
type input "燙髮(301)"
type input "1499"
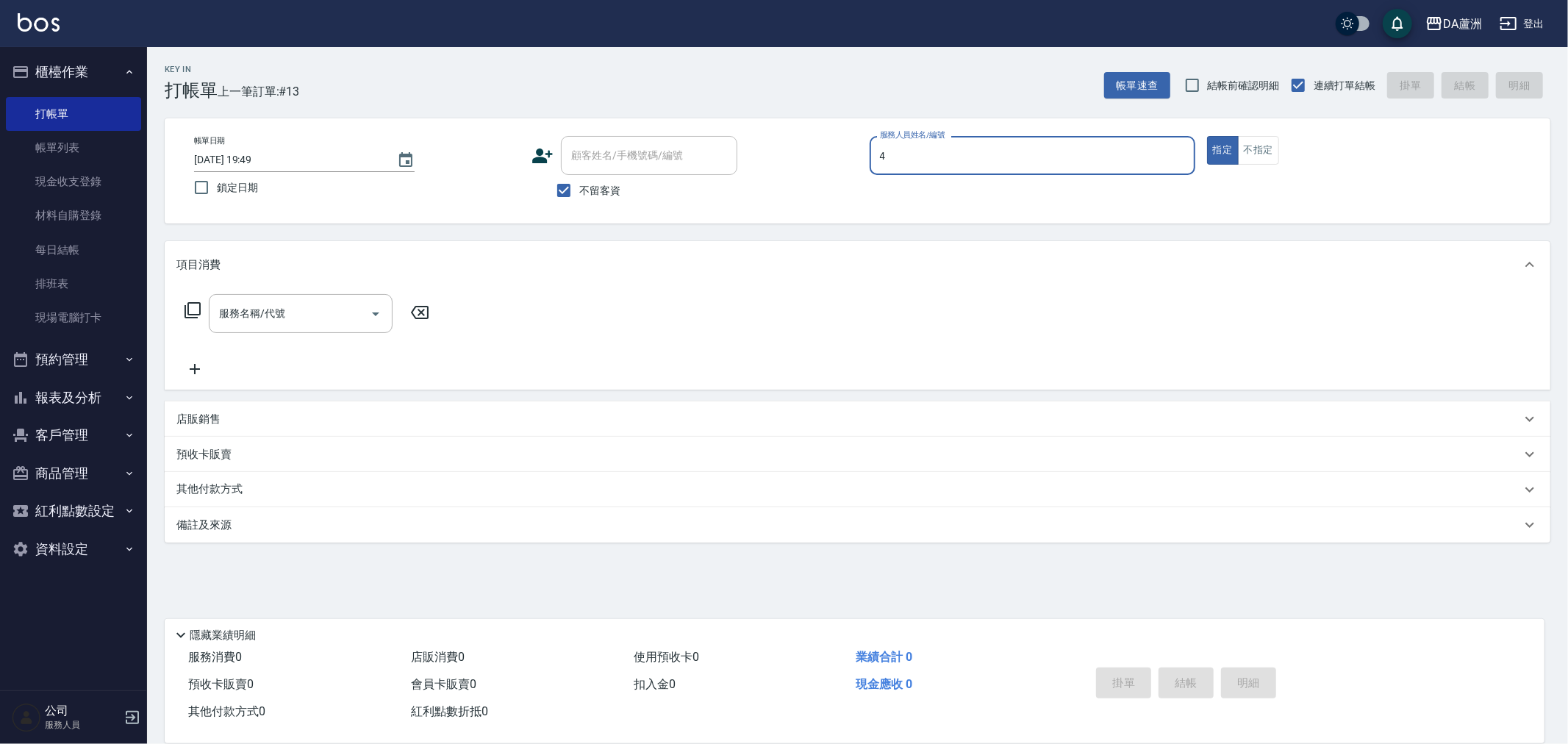
type input "LULU-4"
type input "5"
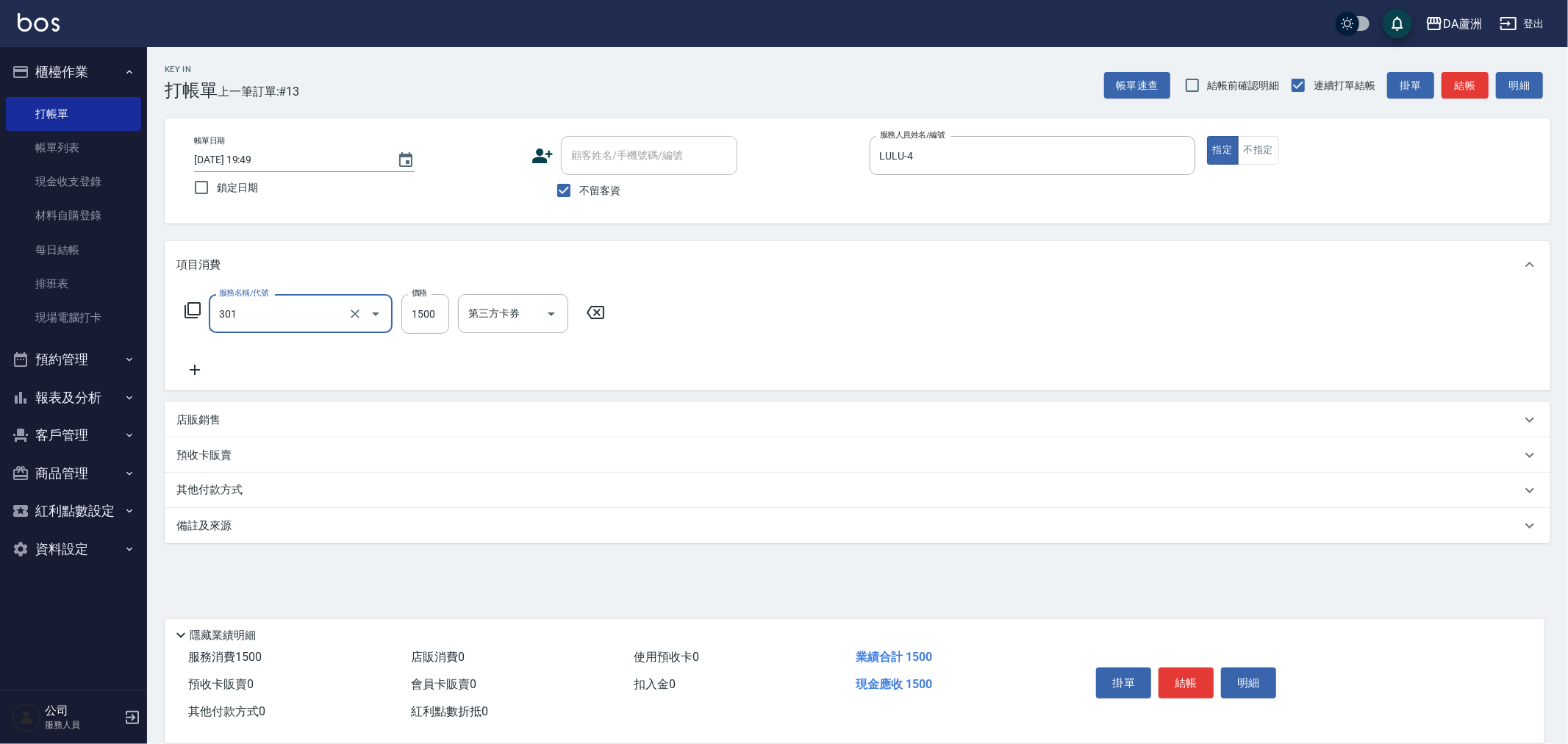
type input "燙髮(301)"
type input "2500"
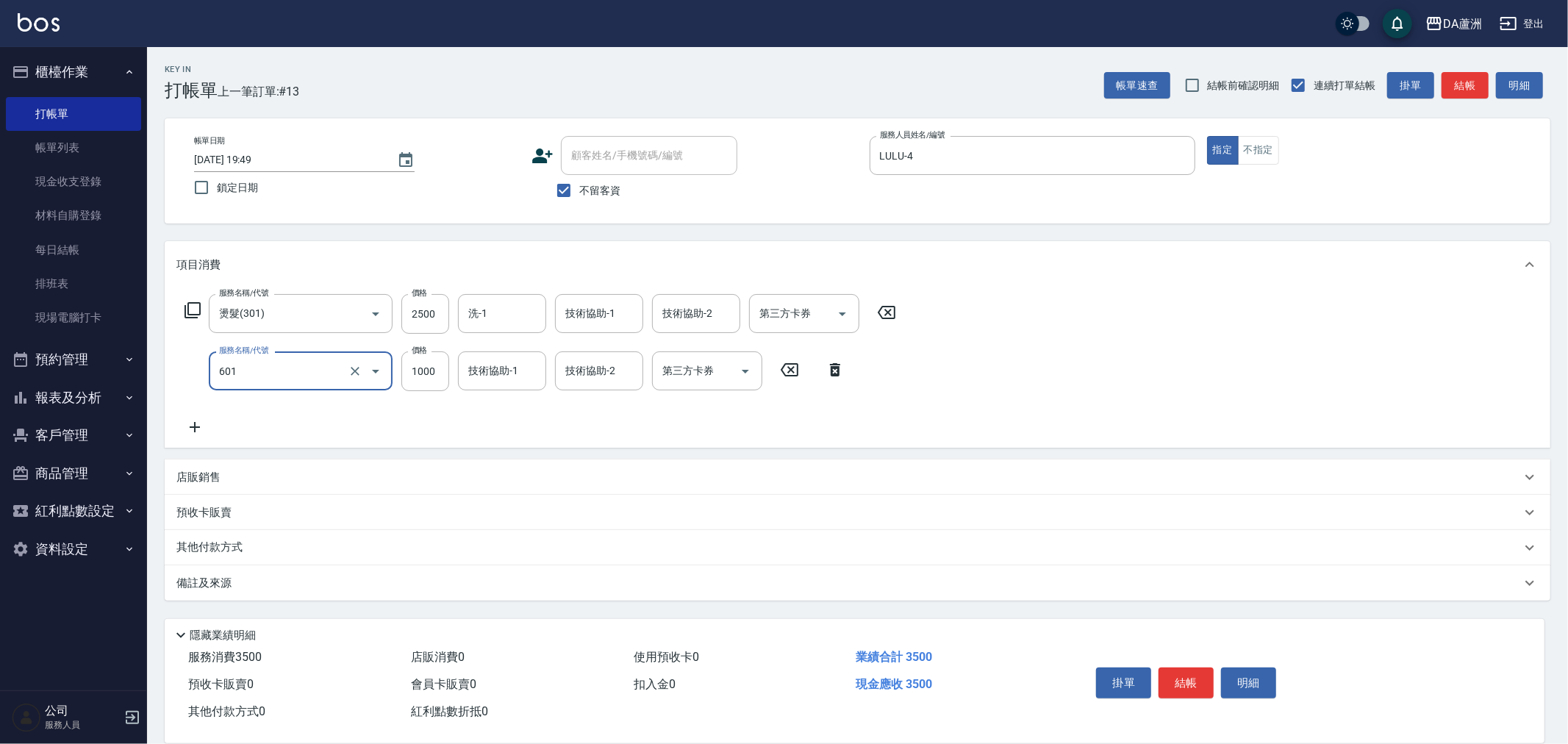
type input "自備護髮(1000上)(601)"
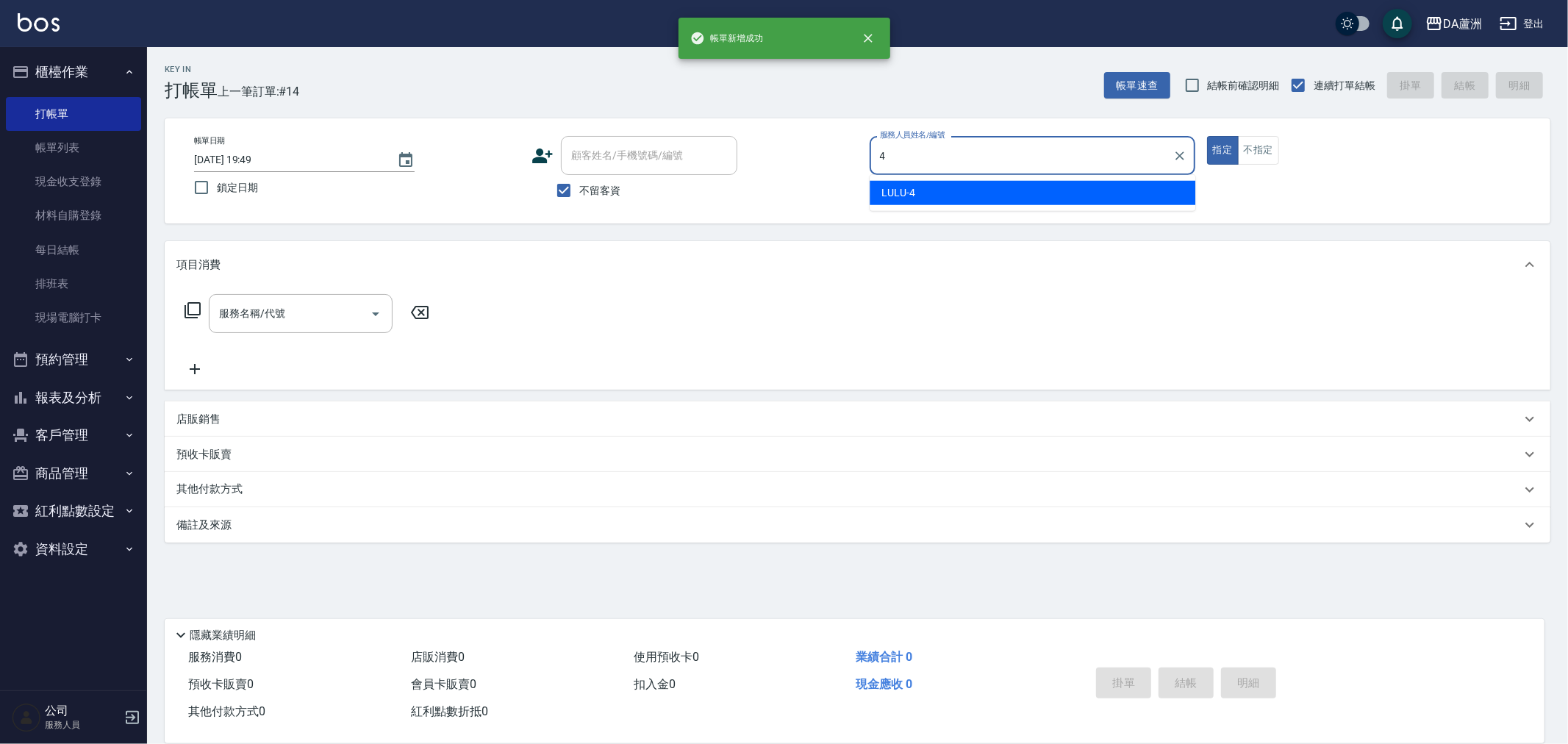
type input "LULU-4"
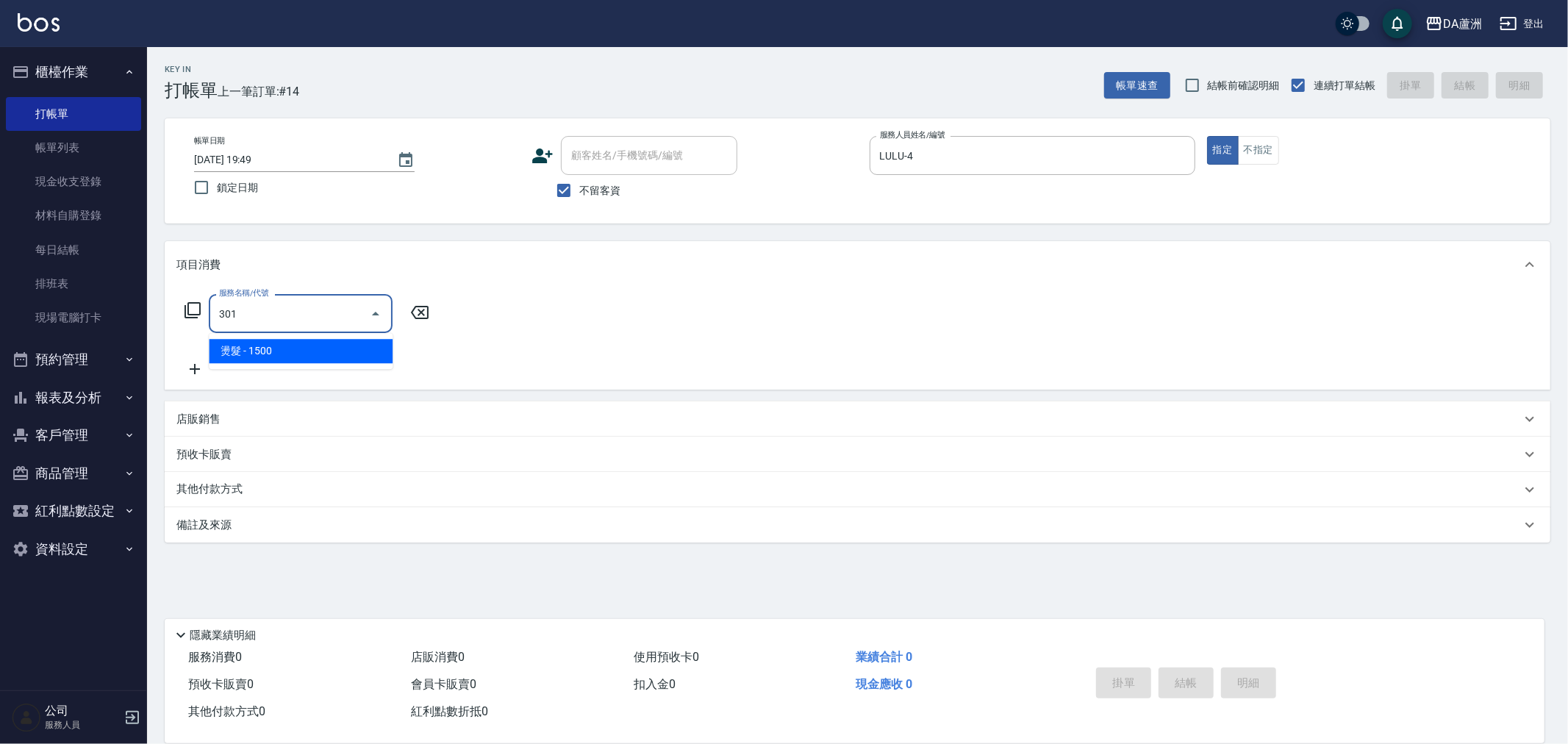
type input "燙髮(301)"
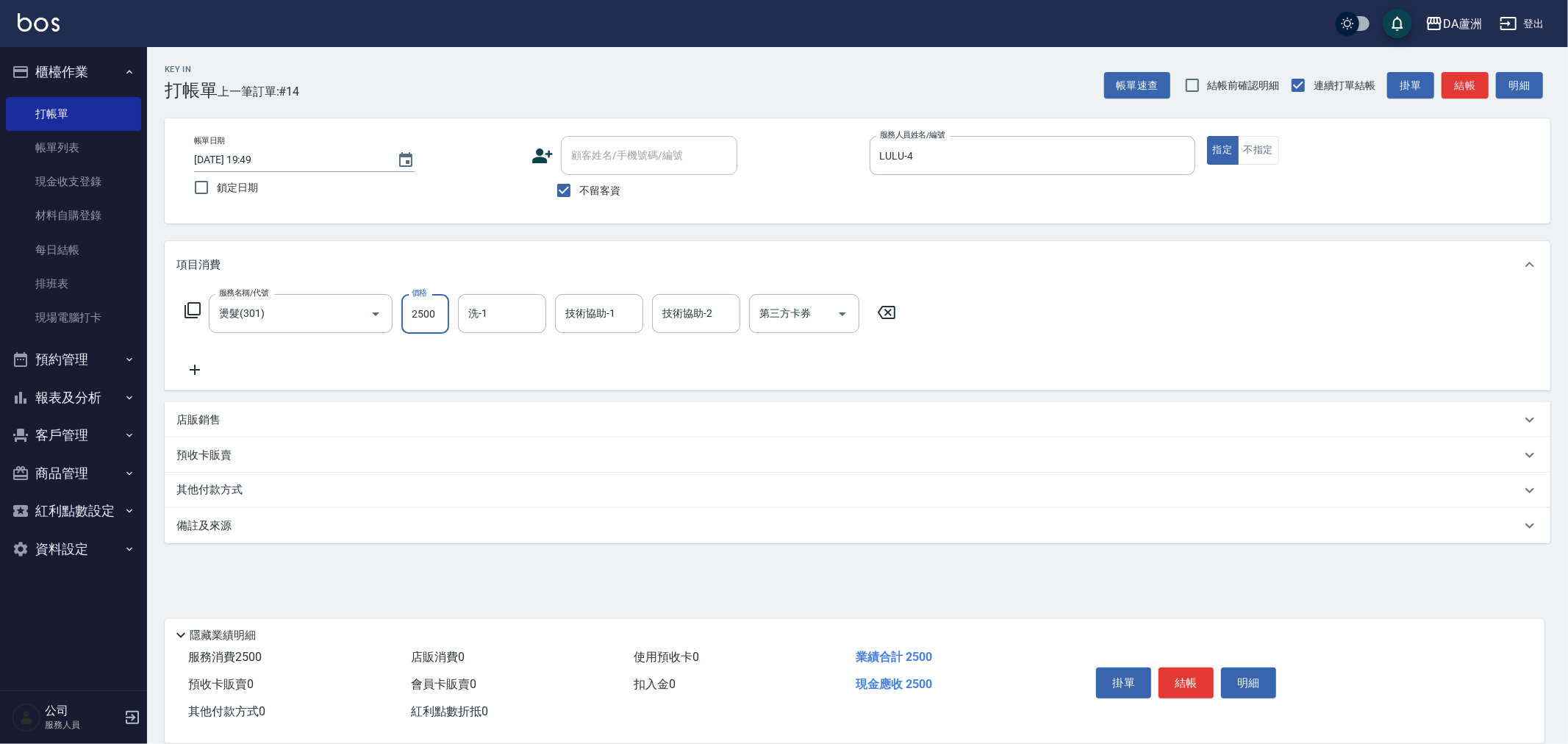
type input "2500"
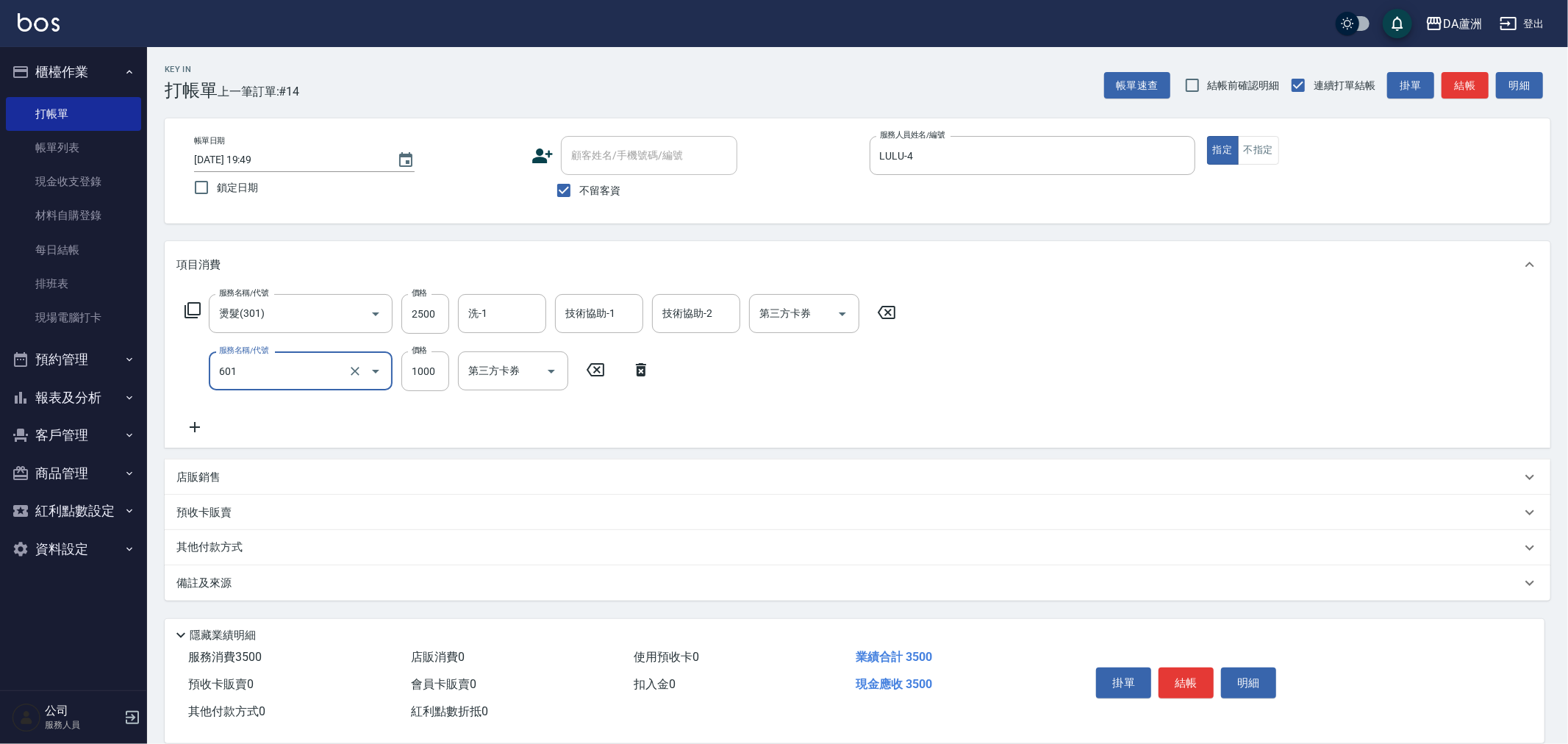
type input "自備護髮(1000上)(601)"
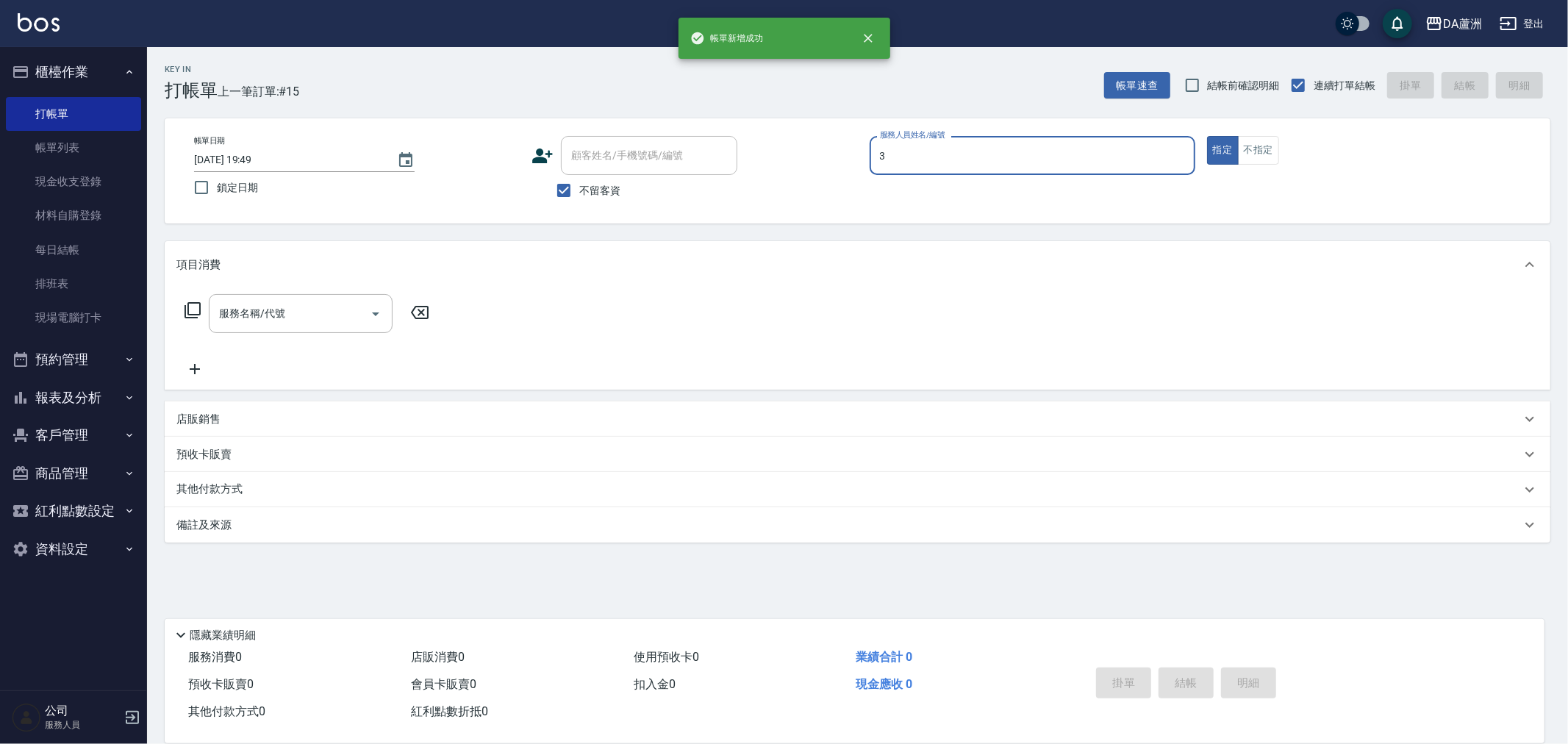
type input "May-3"
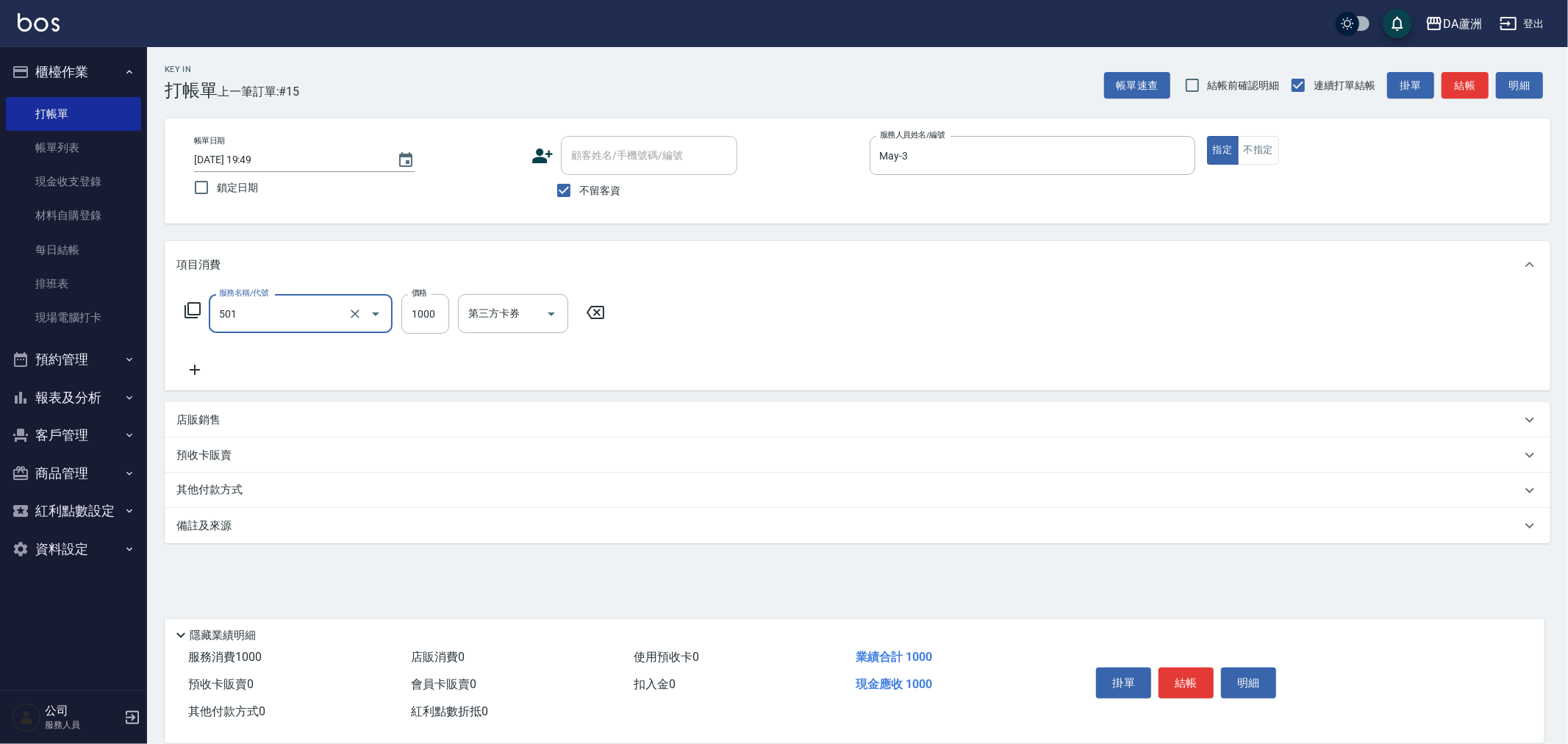
type input "染髮(501)"
type input "1980"
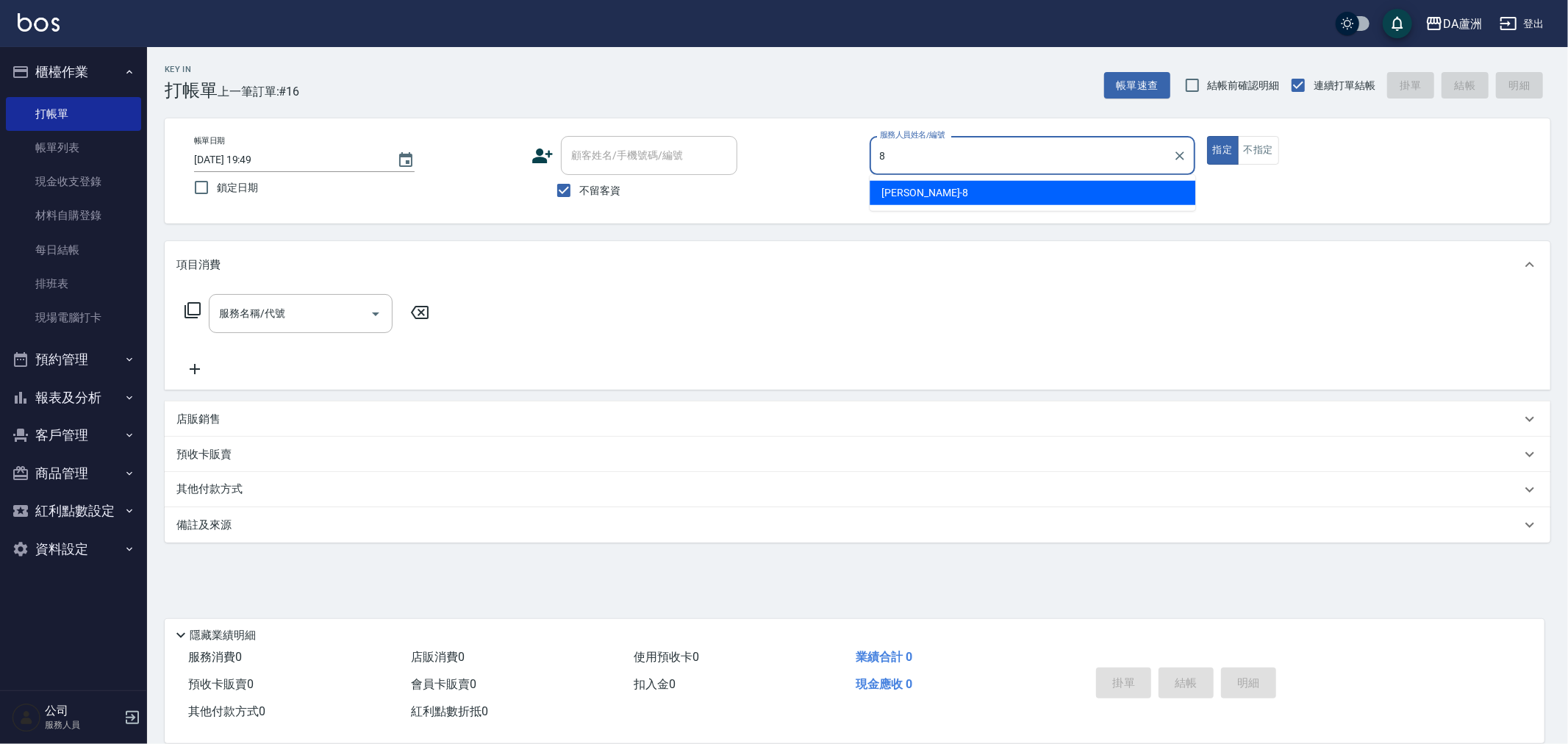
type input "[PERSON_NAME]-8"
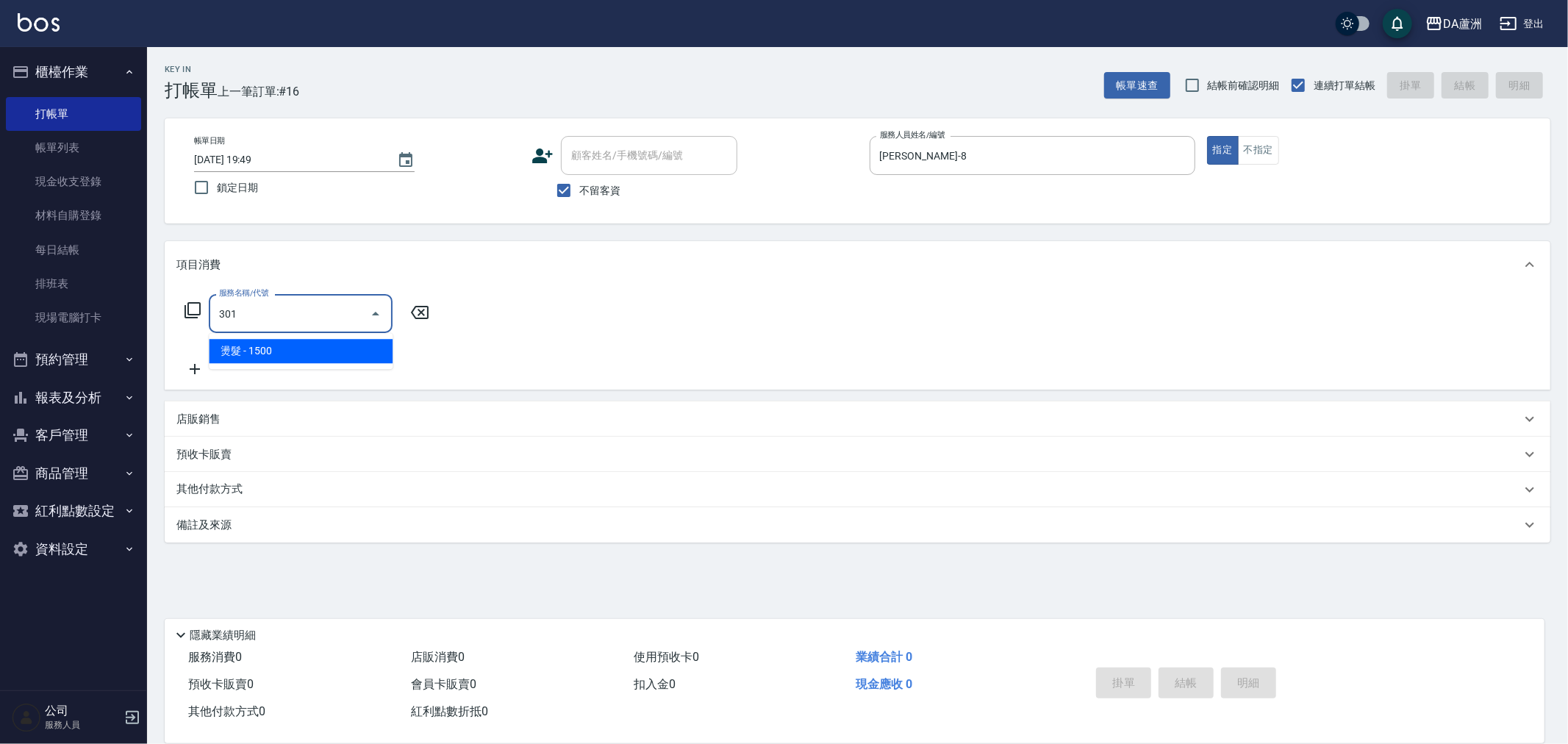
type input "燙髮(301)"
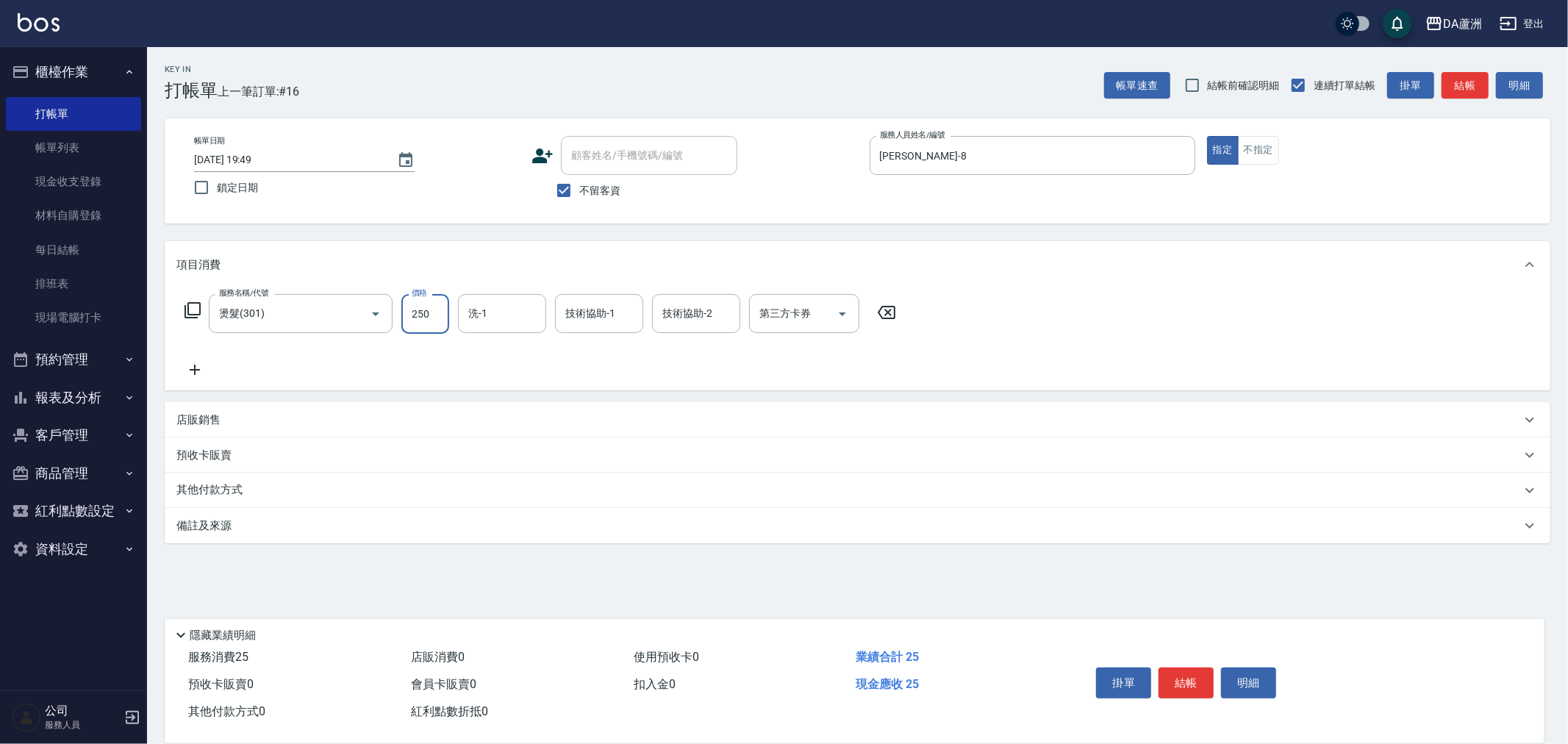
type input "2500"
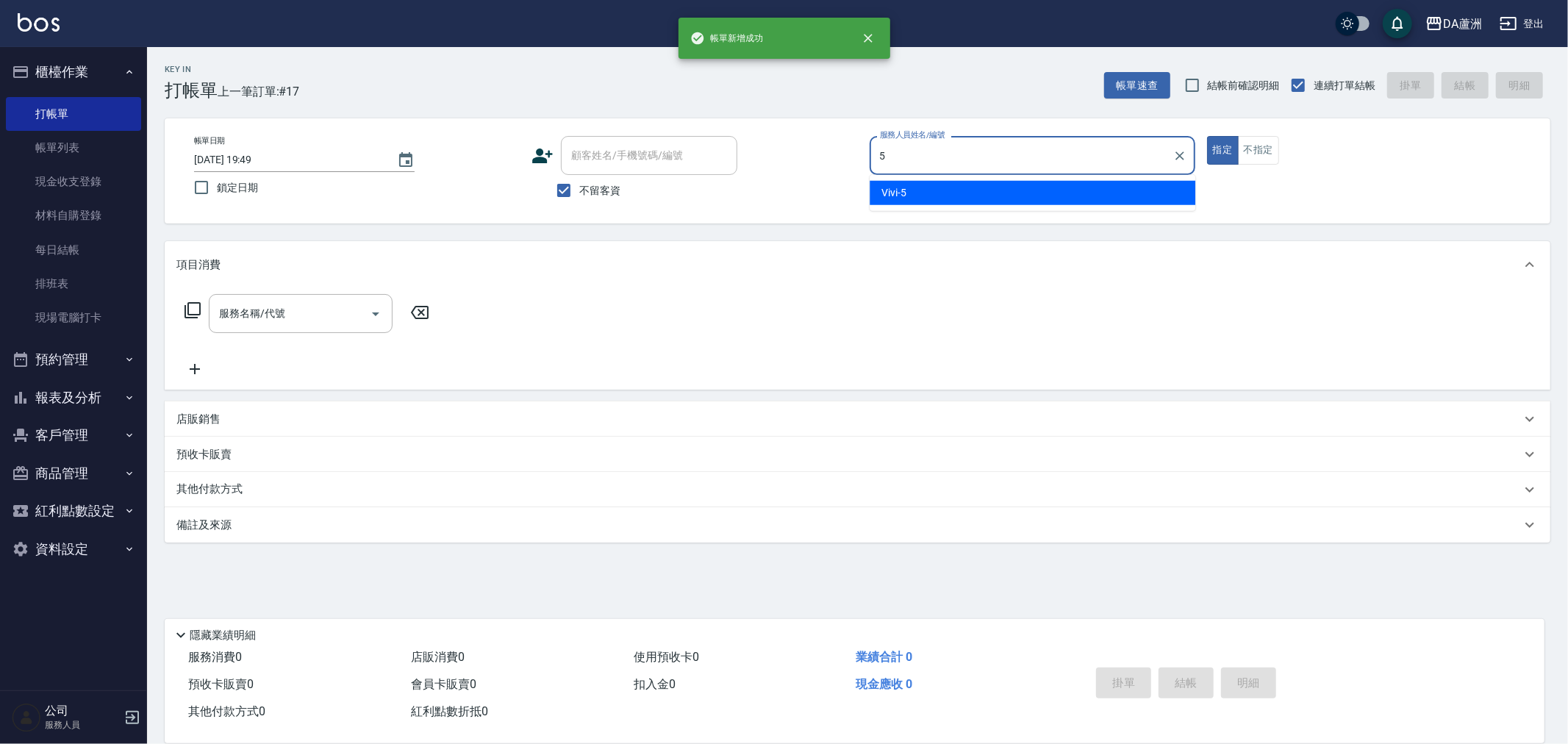
type input "Vivi-5"
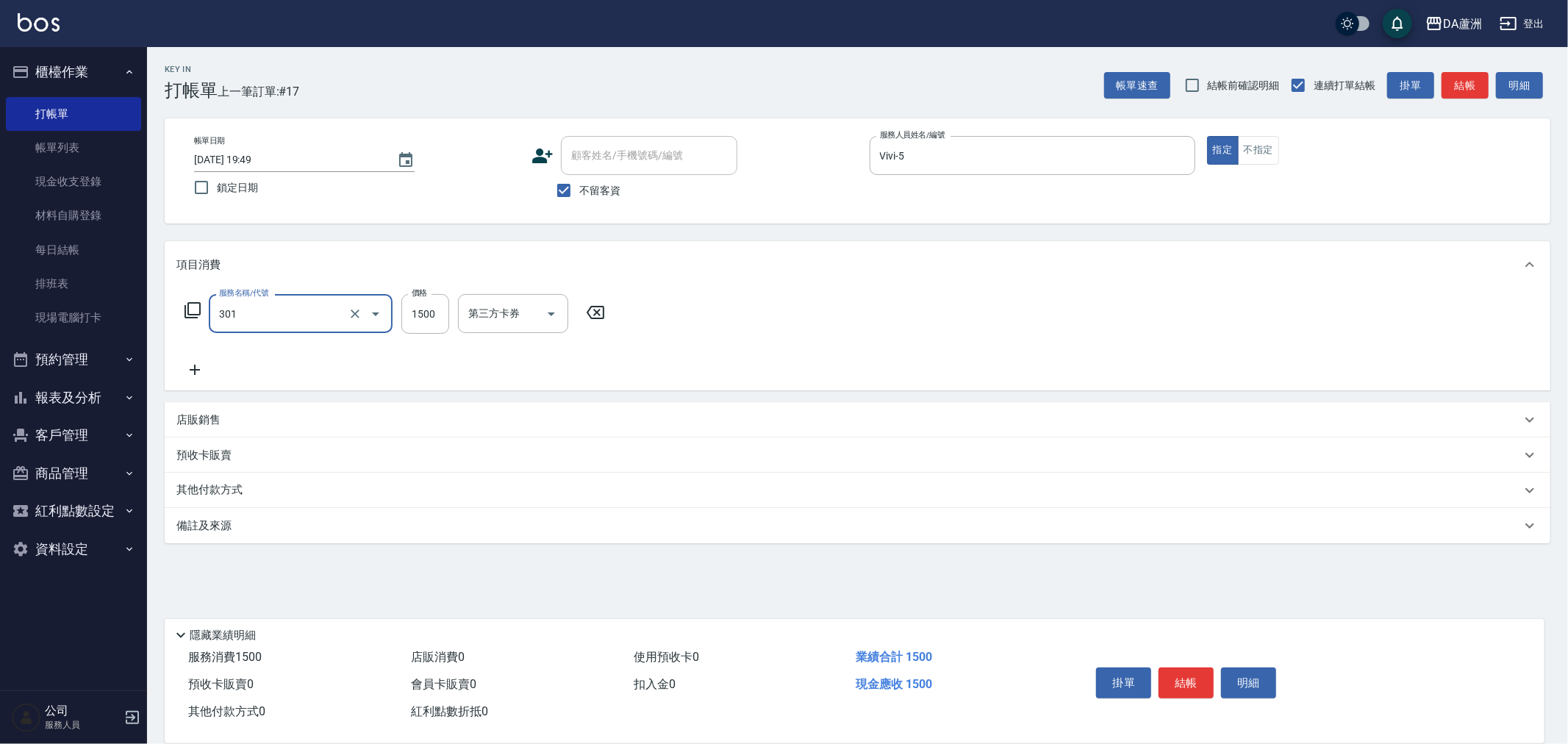
type input "燙髮(301)"
type input "1490"
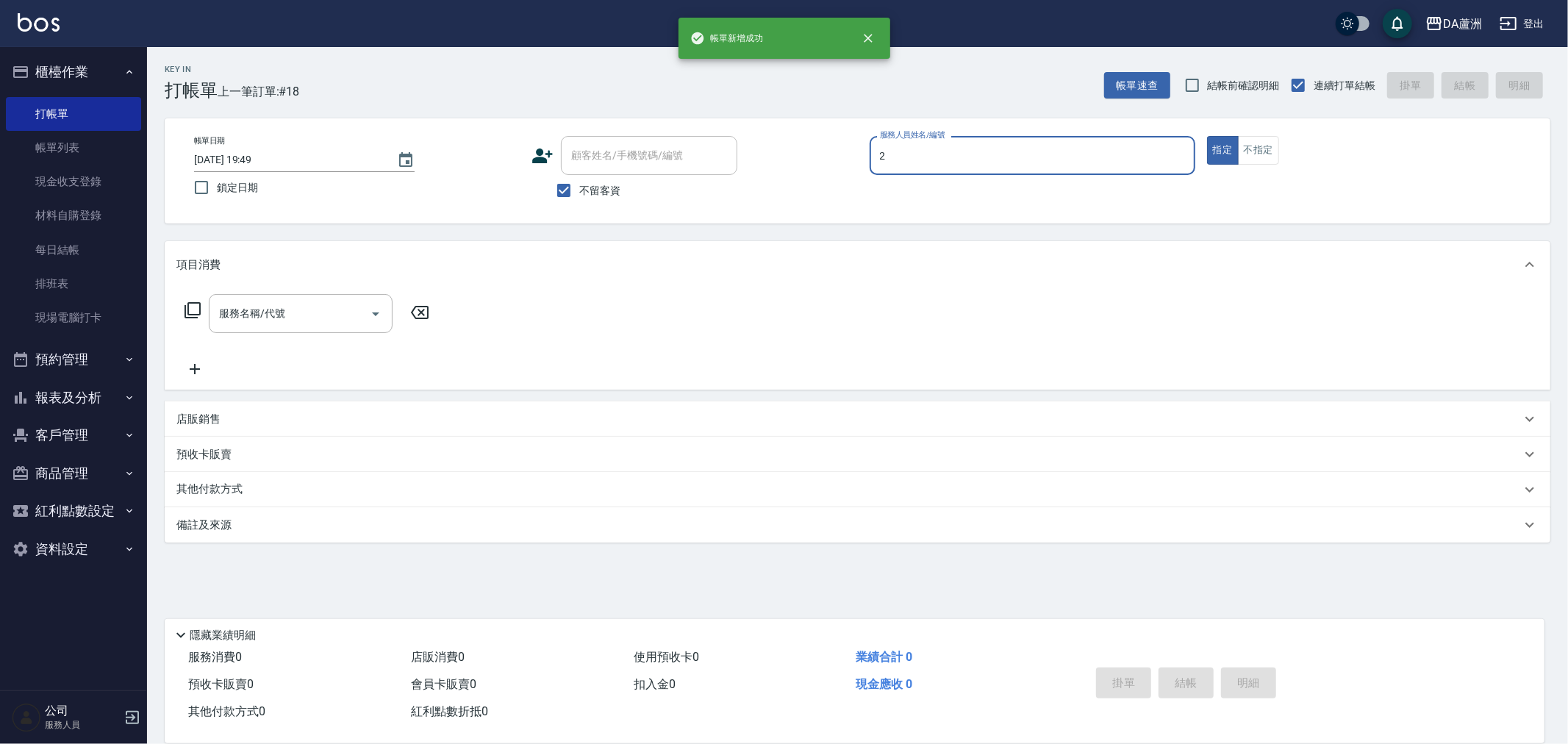
type input "CHI CHI-2"
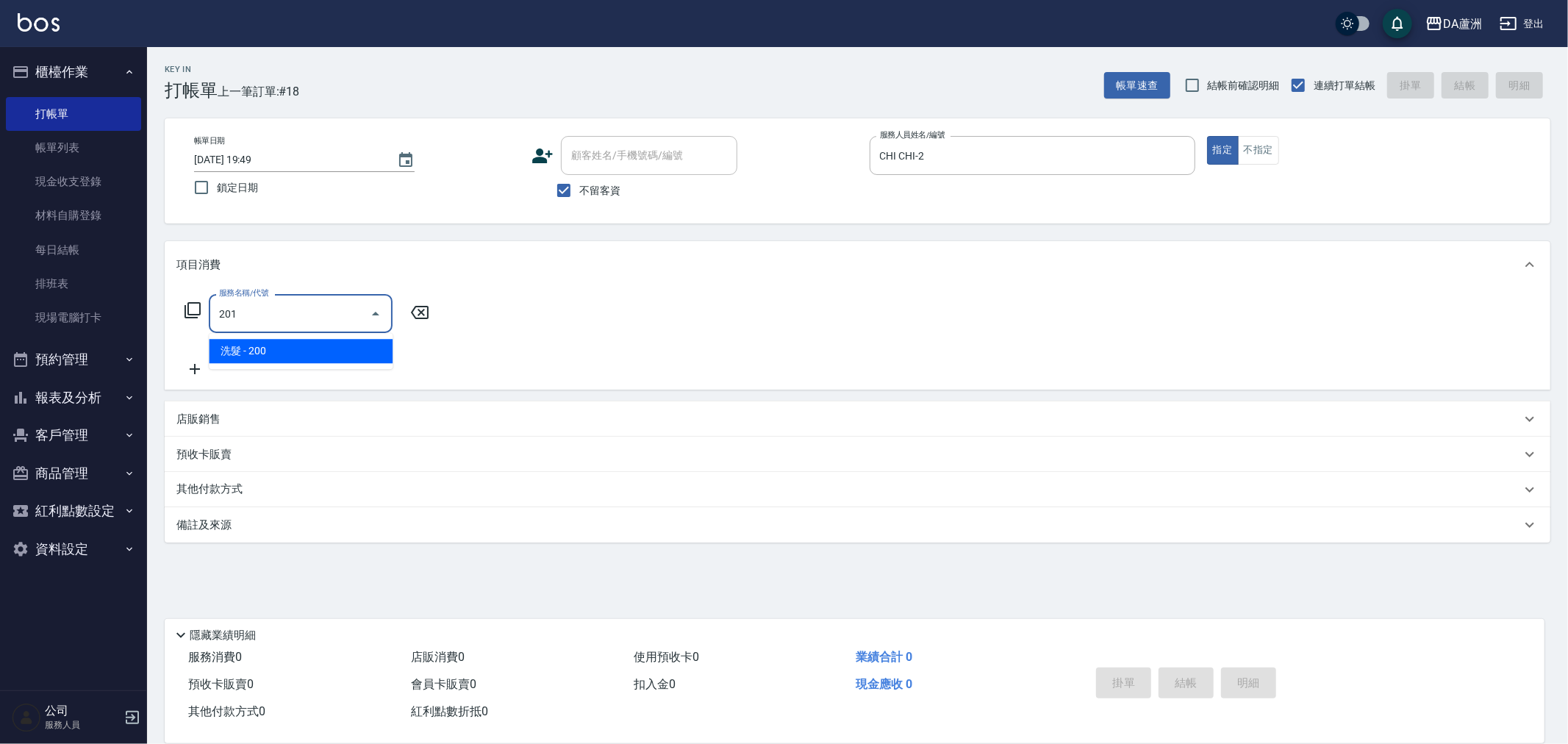
type input "洗髮(201)"
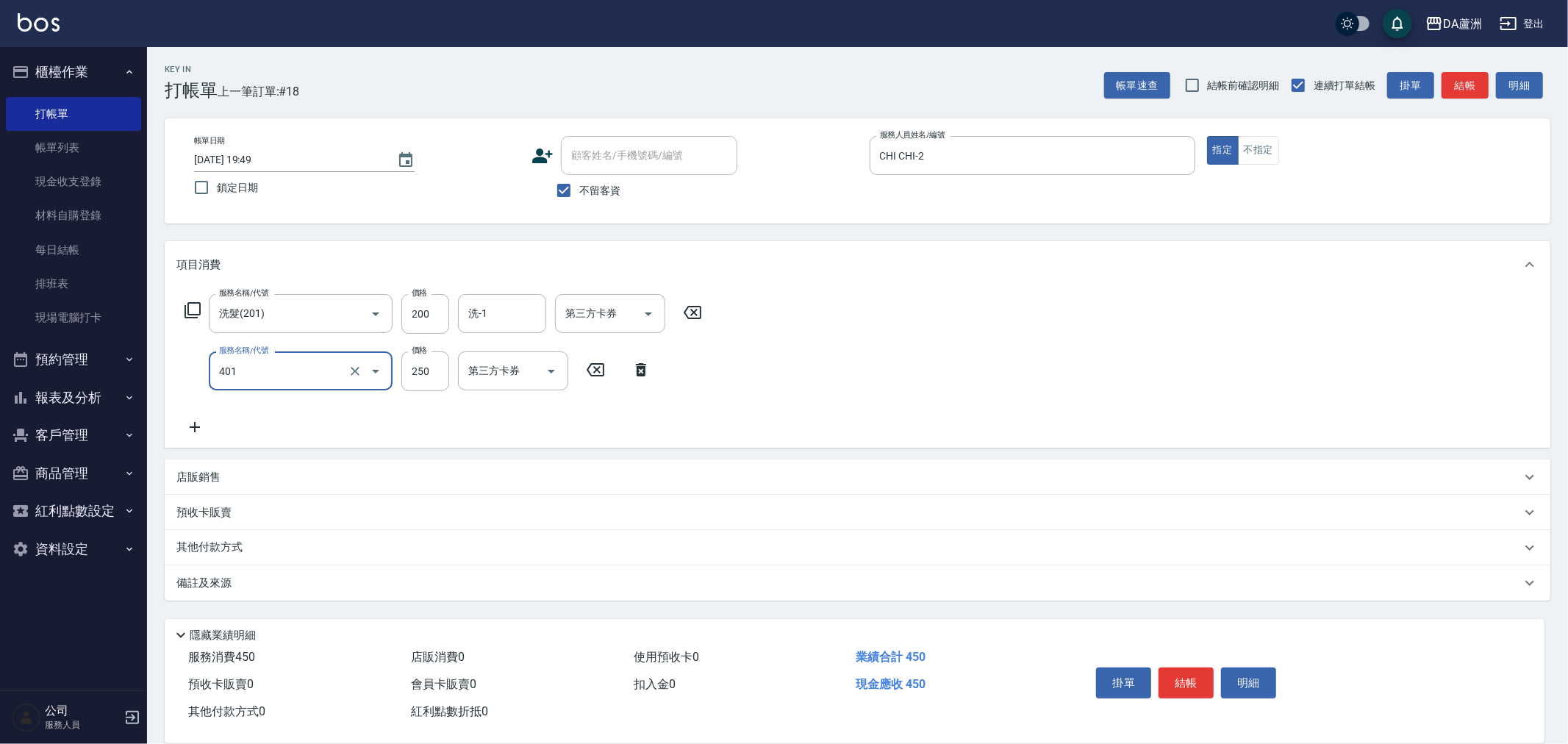
type input "剪髮(401)"
type input "400"
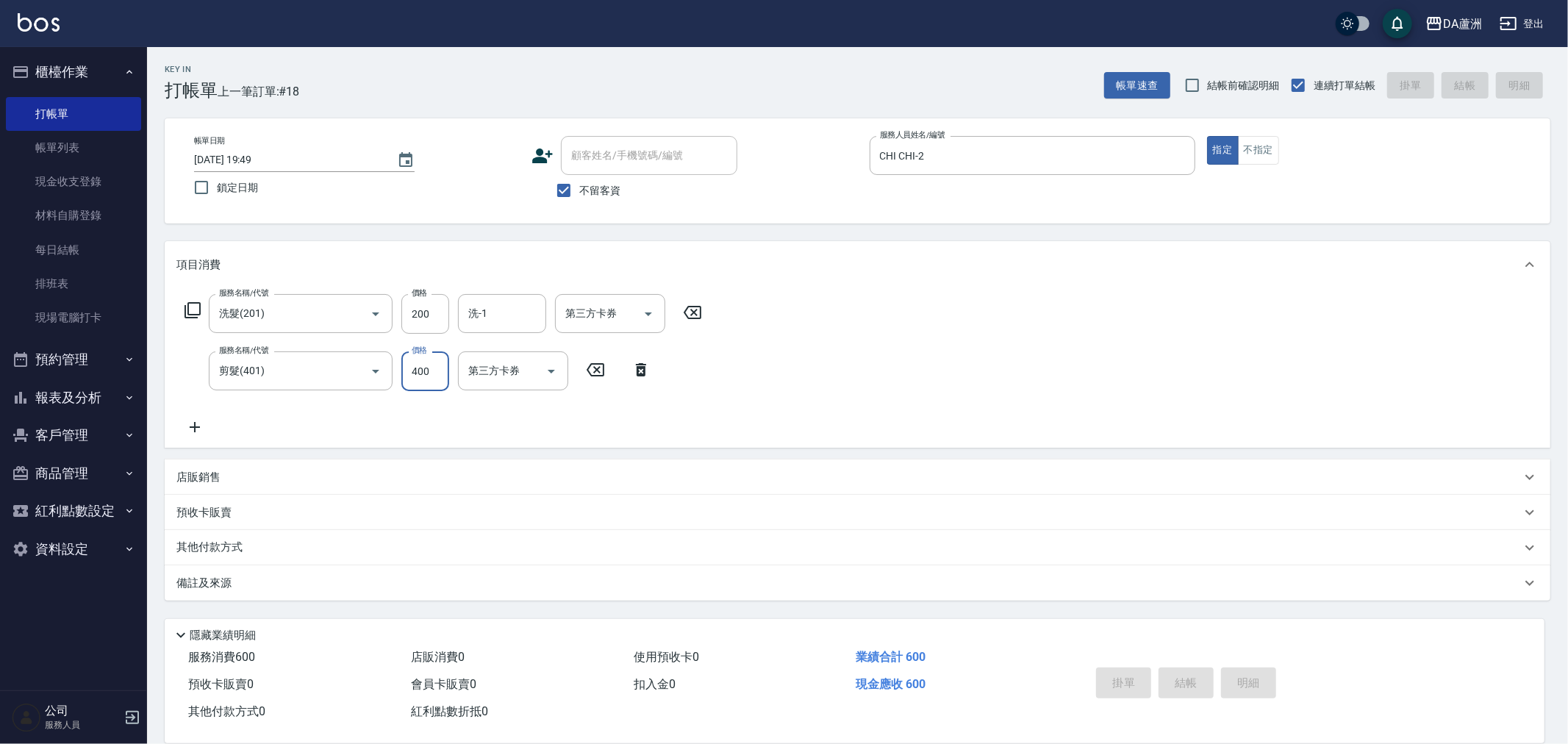
type input "[DATE] 19:50"
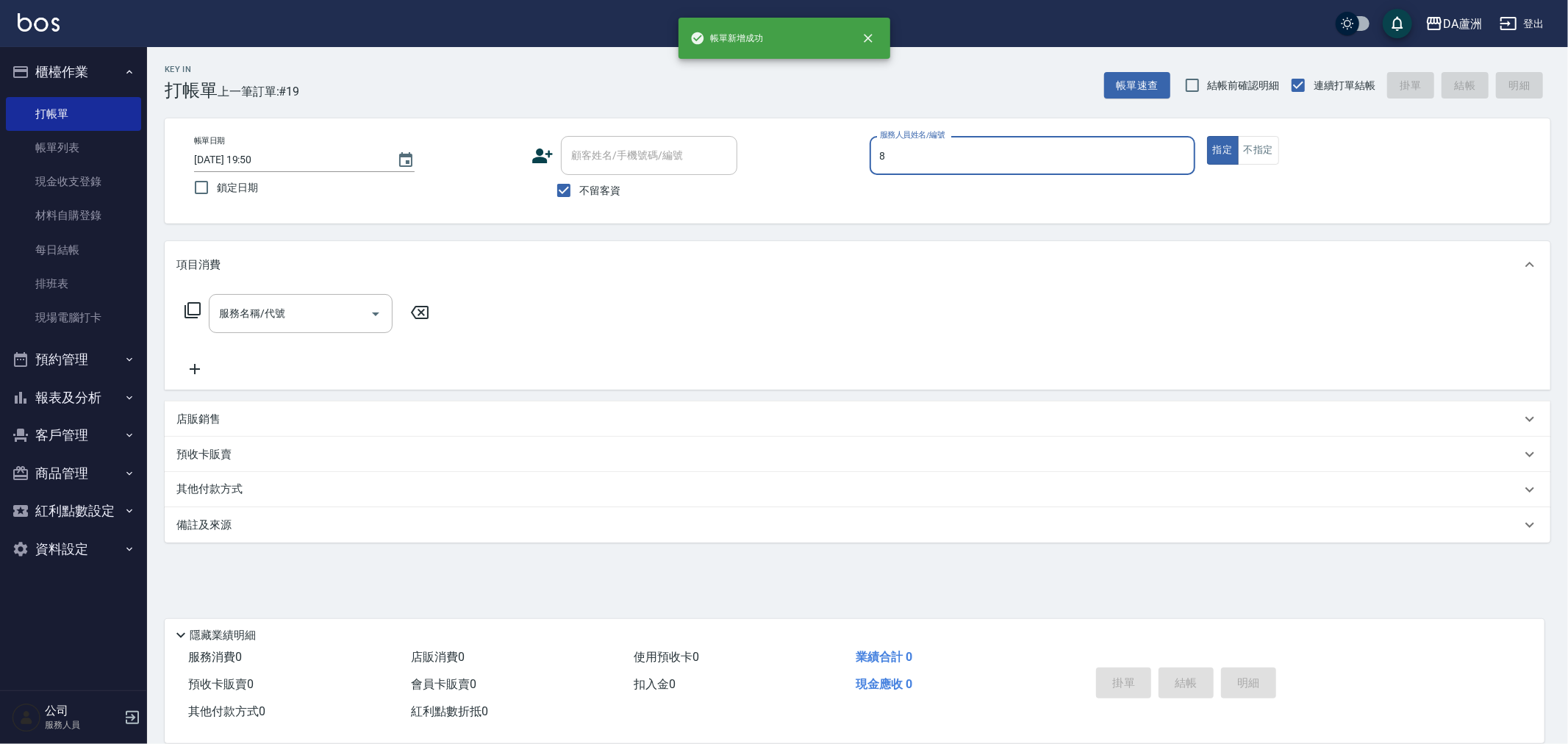
type input "[PERSON_NAME]-8"
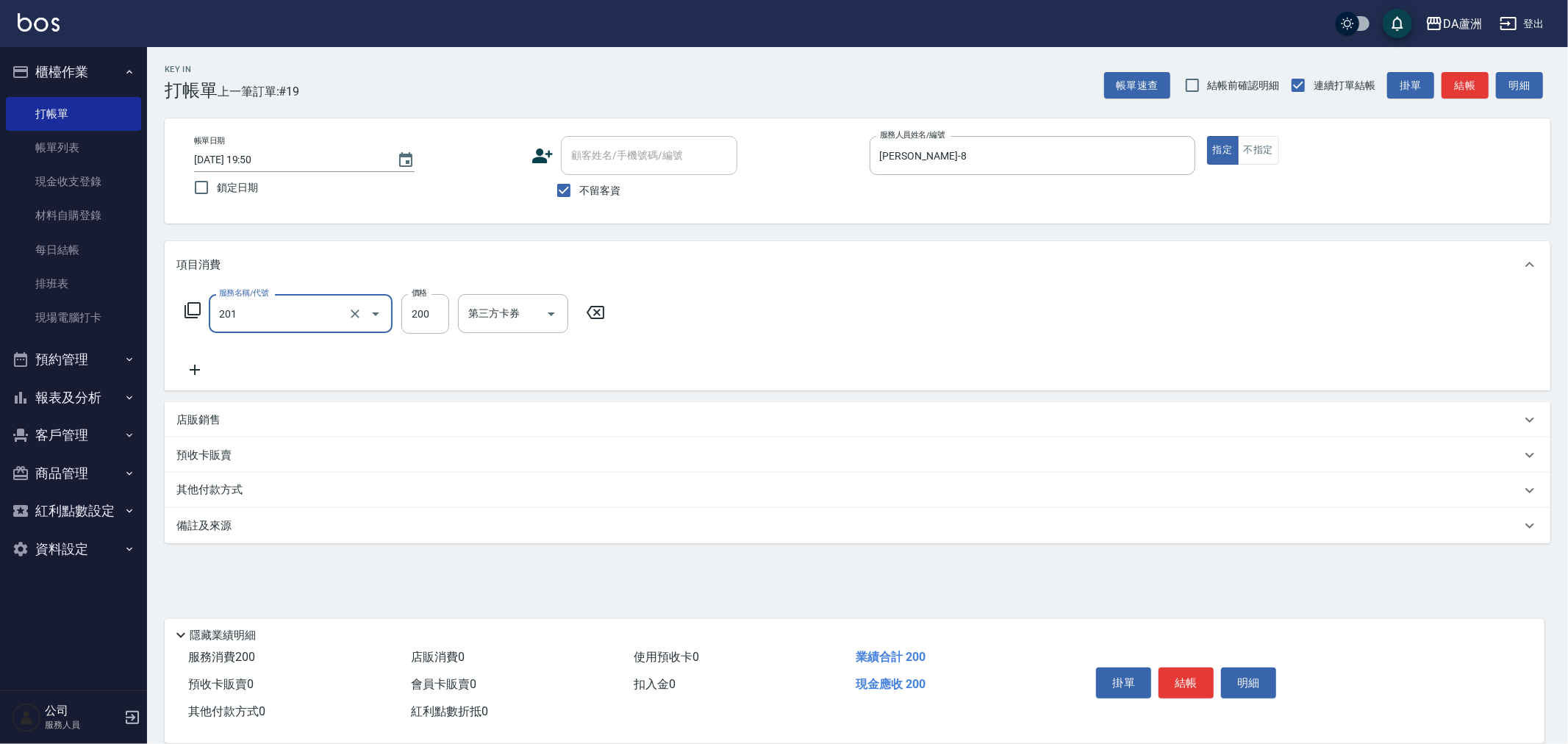
type input "洗髮(201)"
type input "[PERSON_NAME]-30"
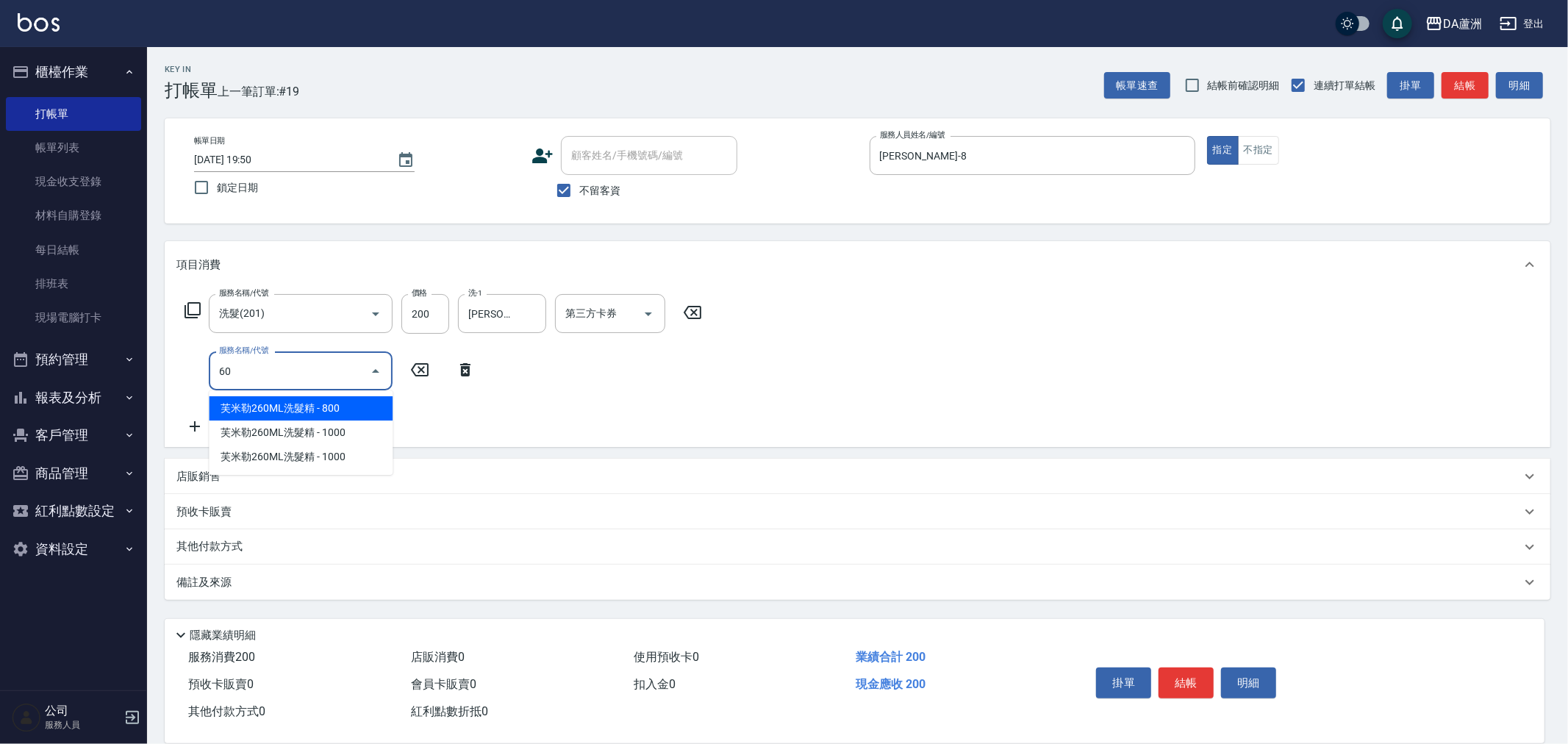
type input "601"
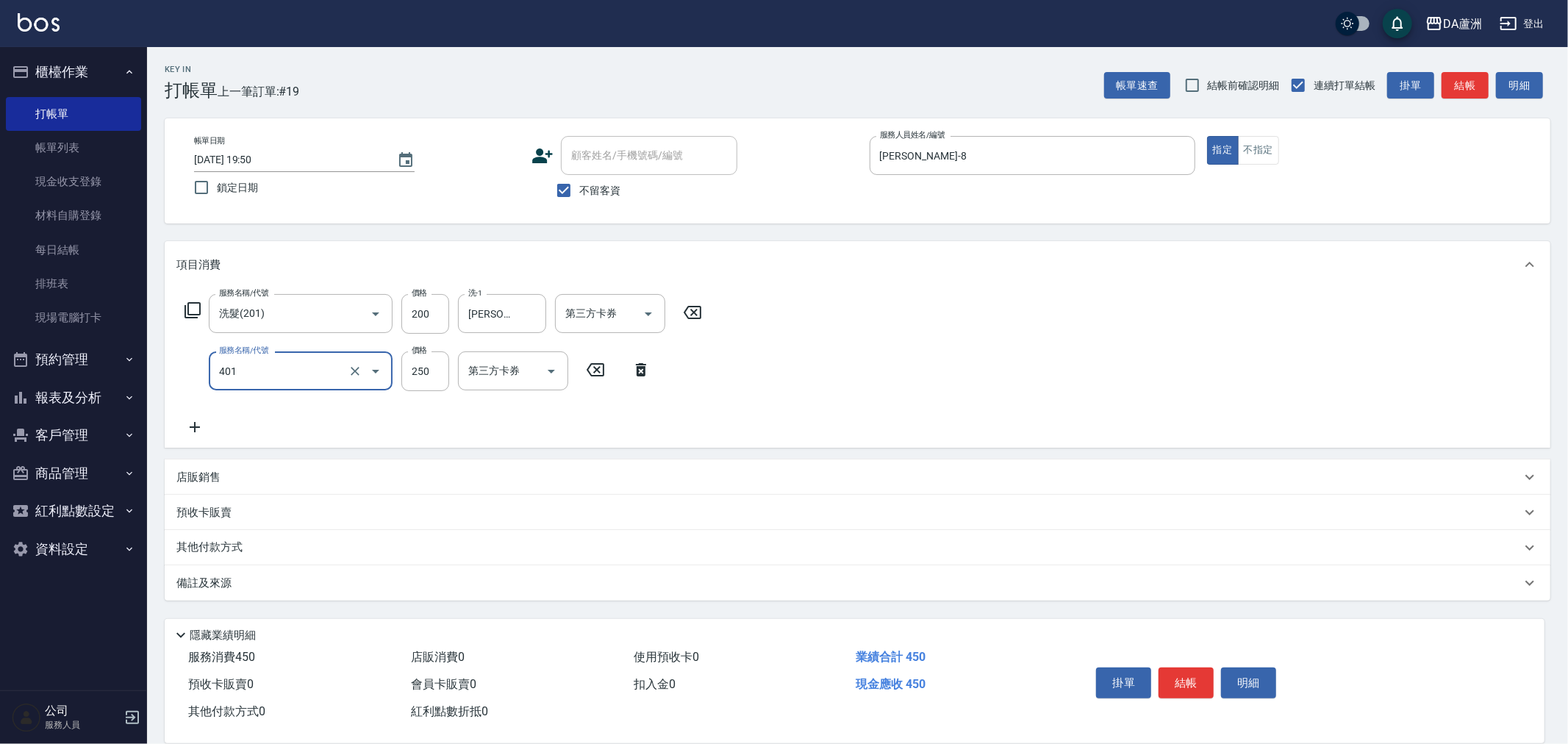
type input "剪髮(401)"
type input "400"
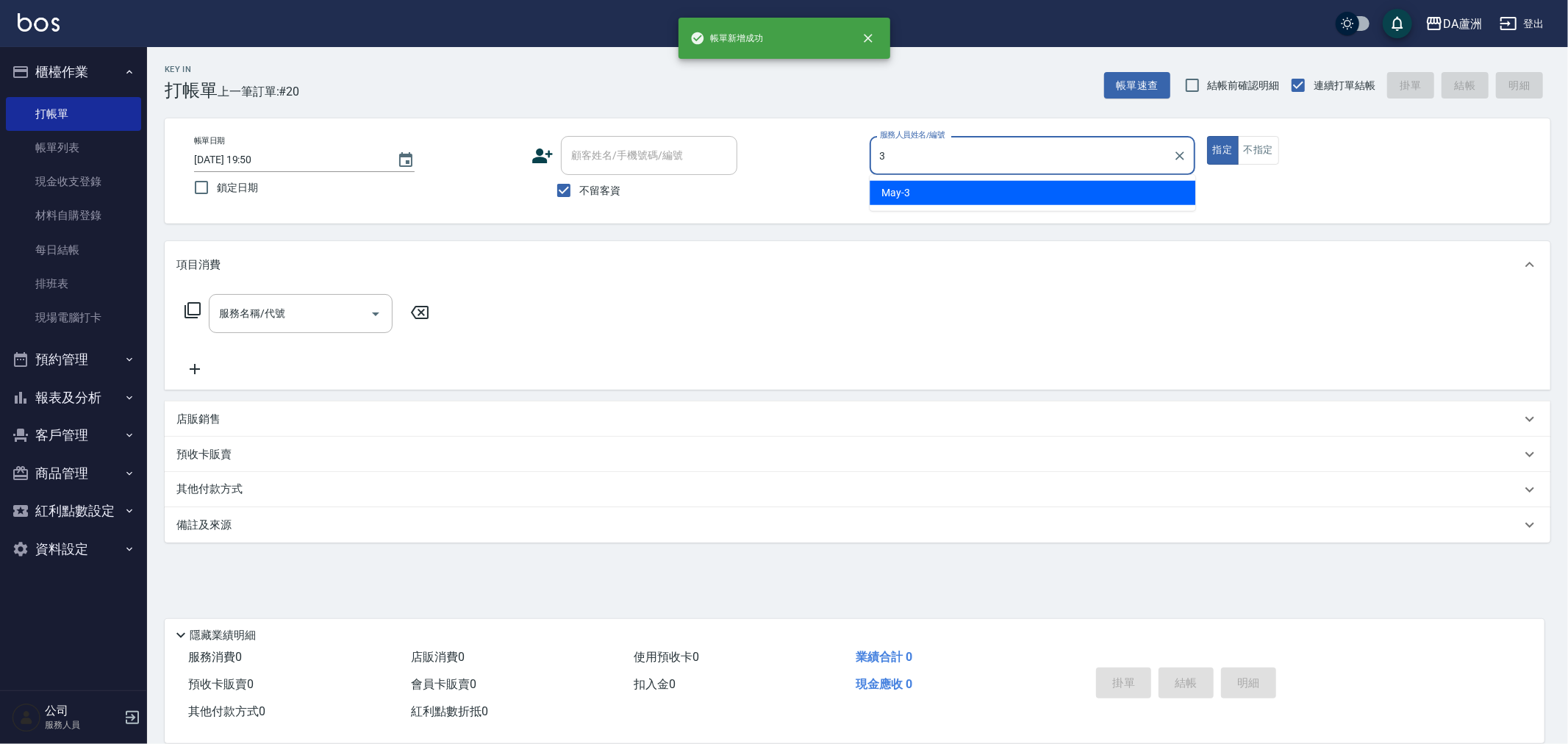
type input "May-3"
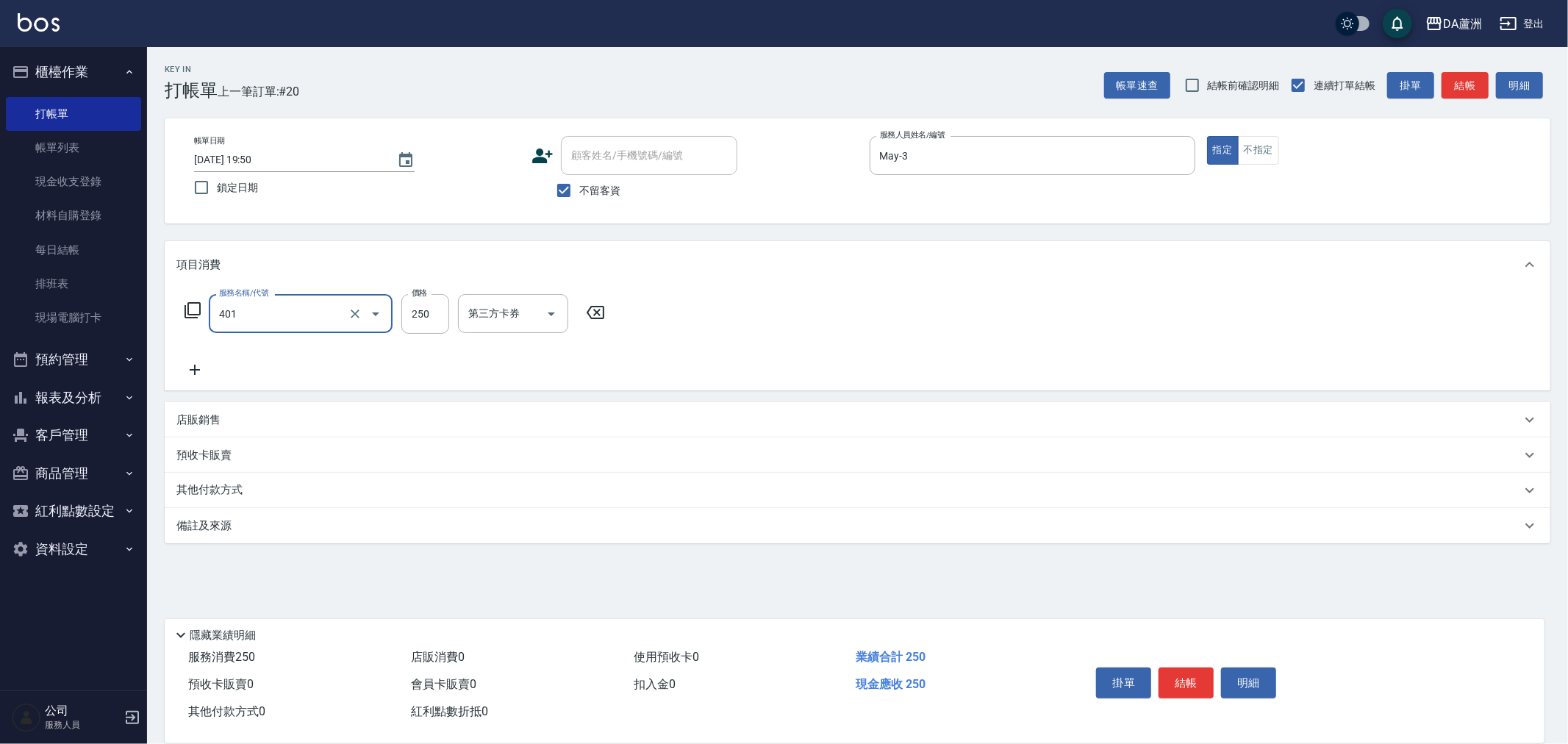
type input "剪髮(401)"
type input "400"
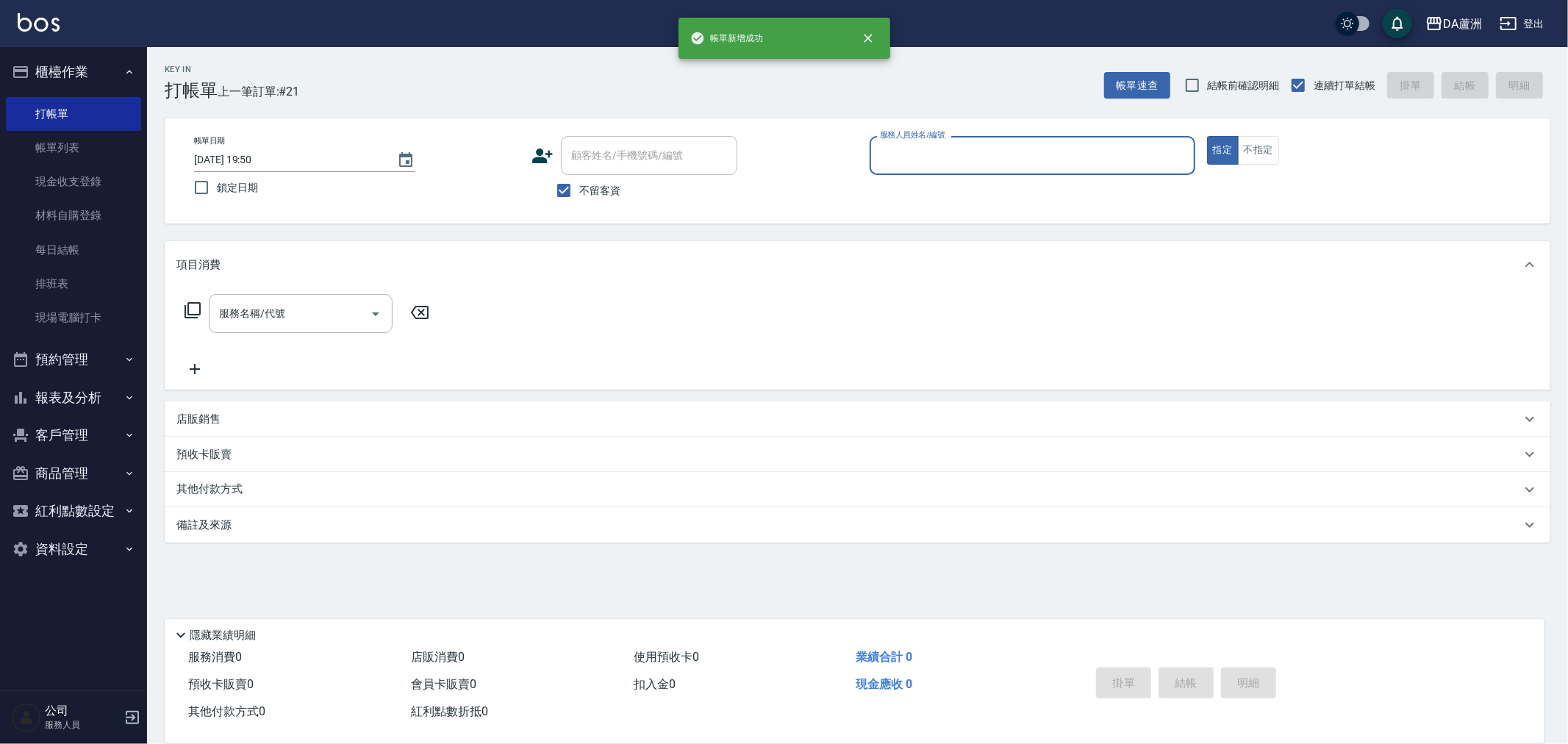
click at [86, 402] on button "報表及分析" at bounding box center [73, 398] width 135 height 38
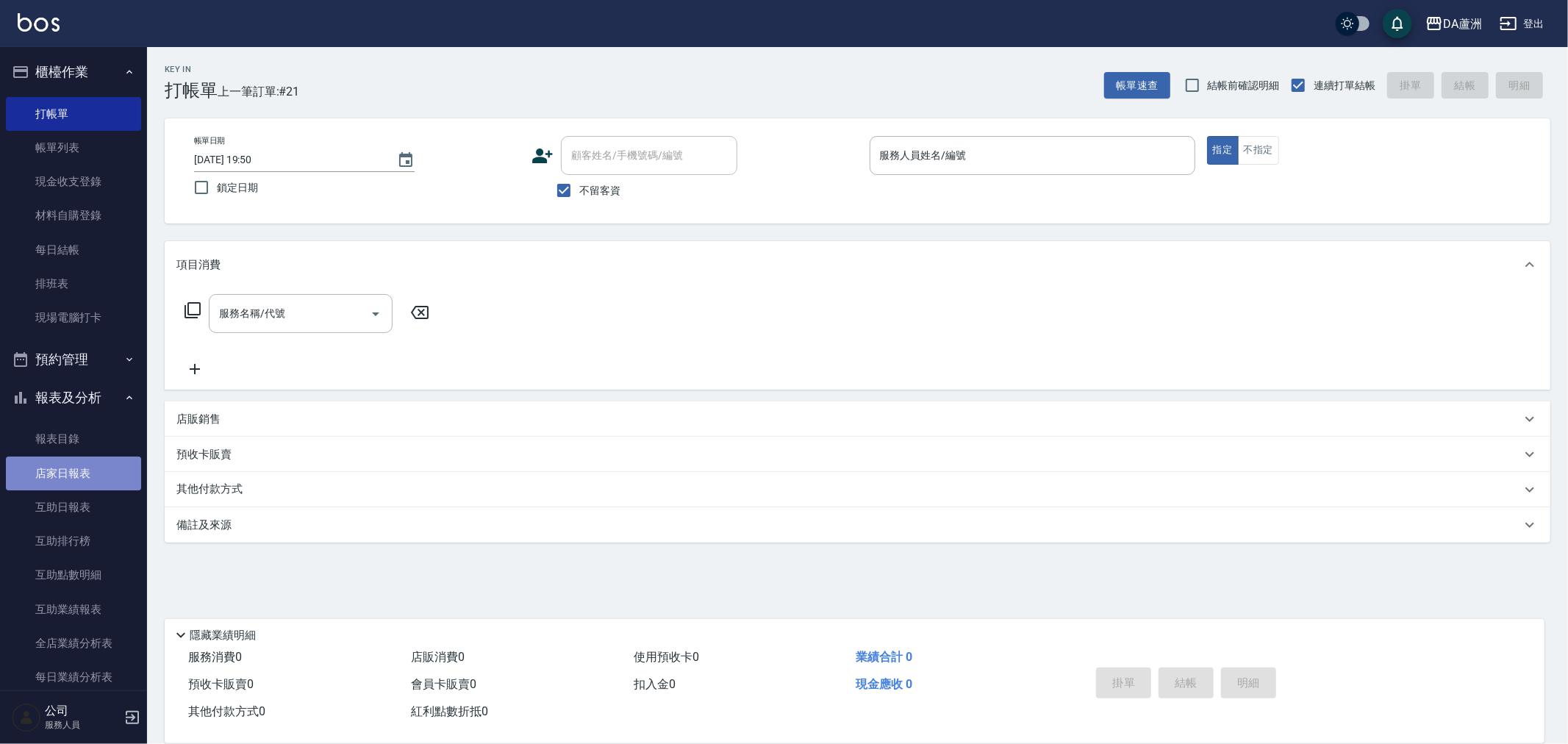
click at [95, 471] on link "店家日報表" at bounding box center [73, 473] width 135 height 34
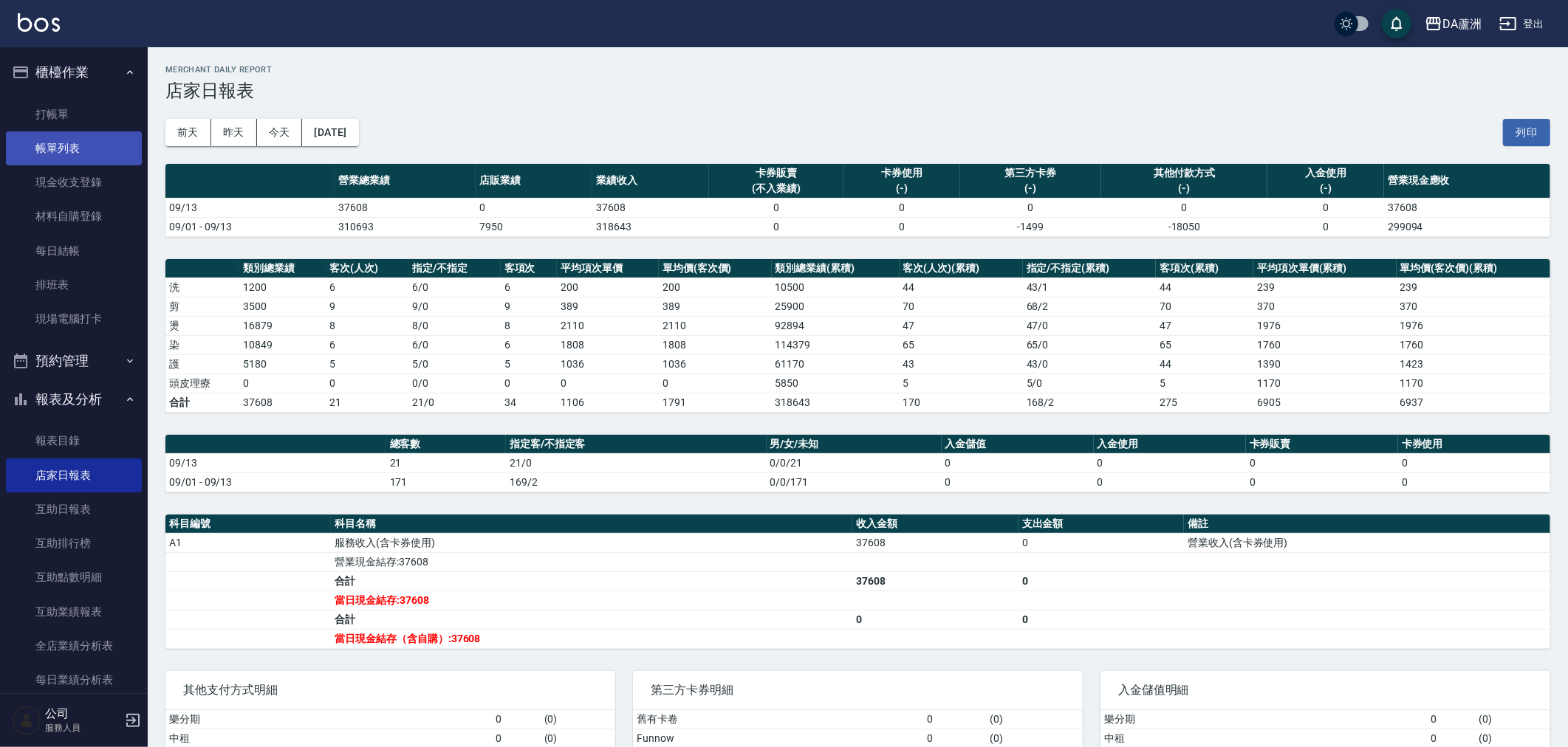
click at [79, 144] on link "帳單列表" at bounding box center [73, 148] width 136 height 34
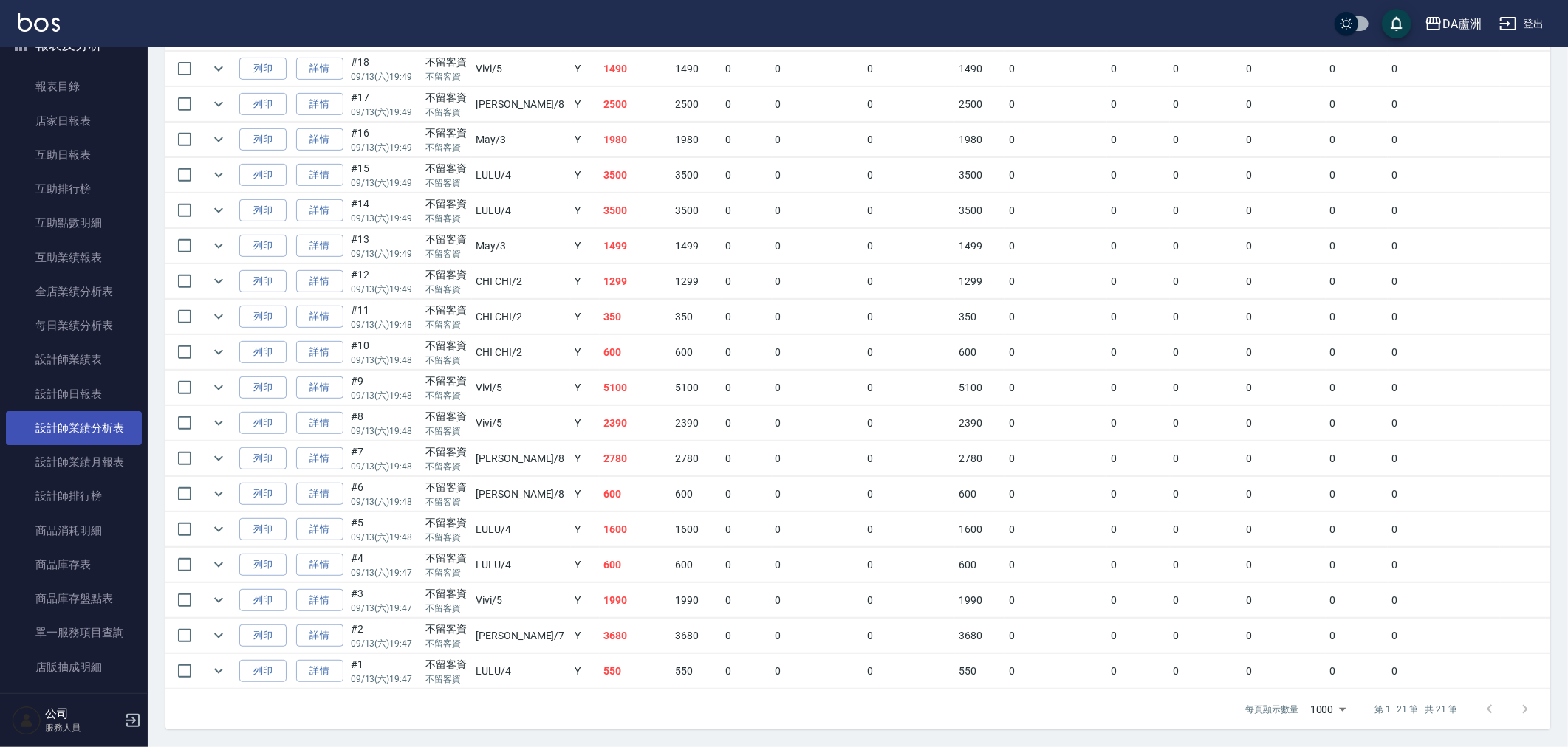
scroll to position [328, 0]
click at [80, 410] on link "設計師日報表" at bounding box center [73, 420] width 136 height 34
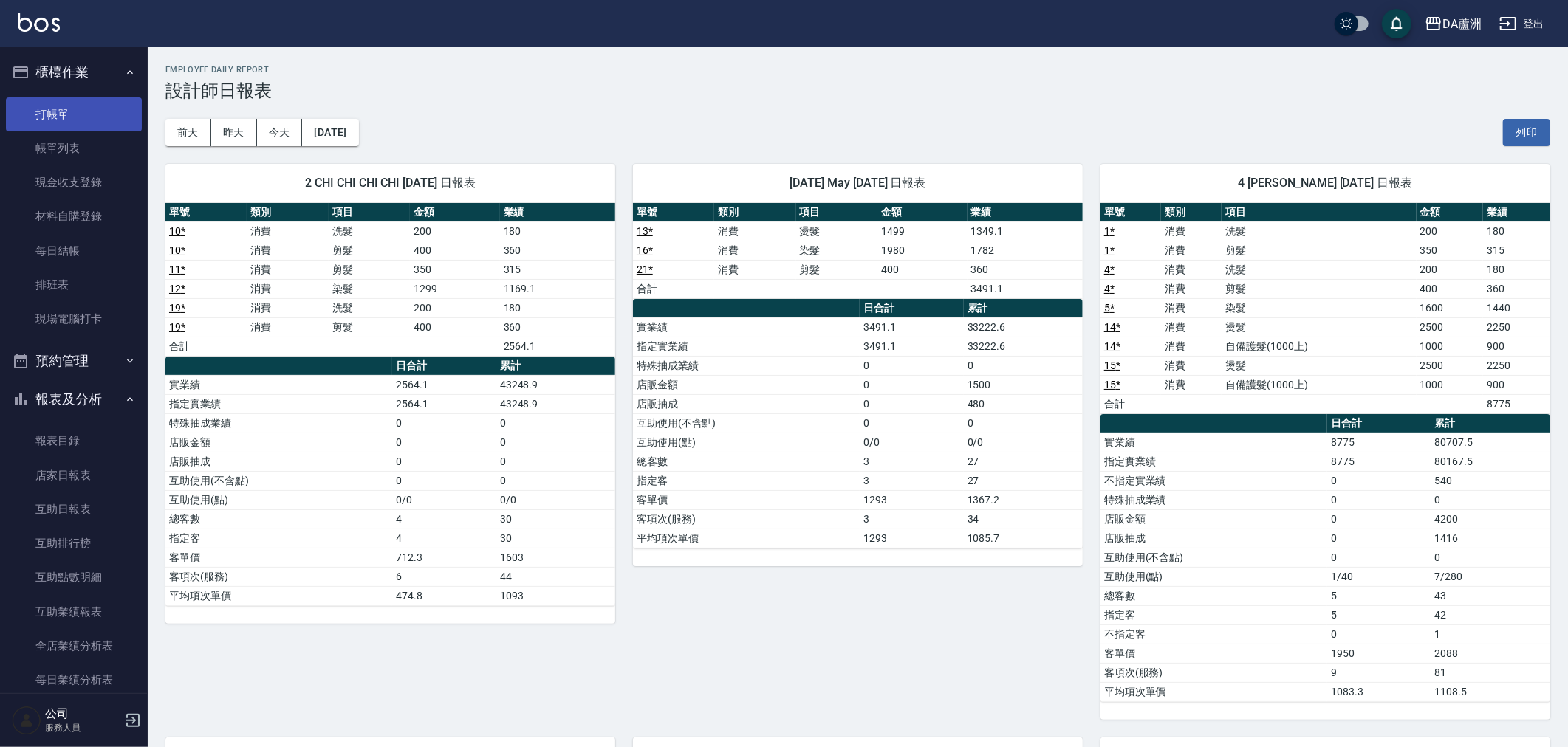
click at [98, 107] on link "打帳單" at bounding box center [73, 114] width 136 height 34
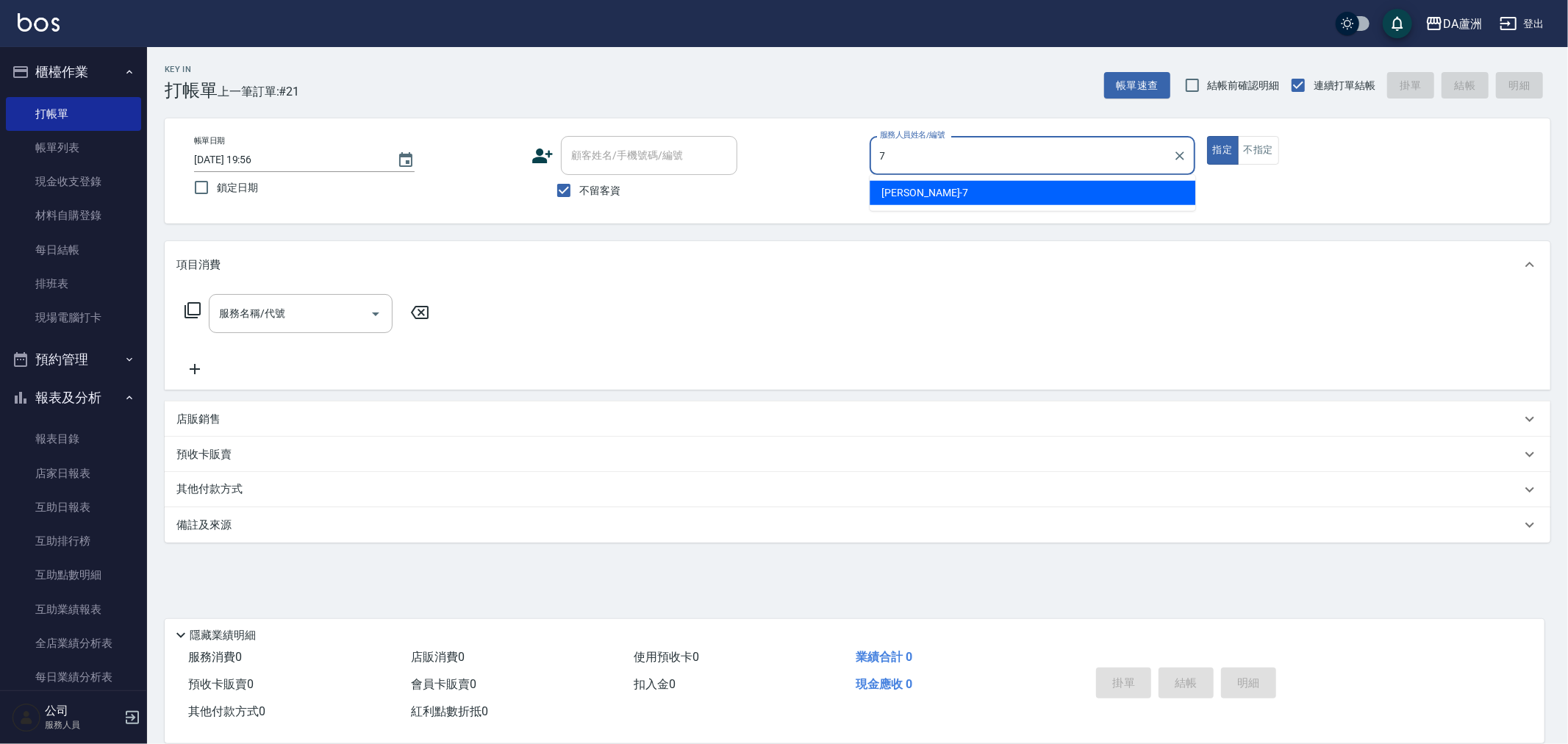
type input "Mimi-7"
type button "true"
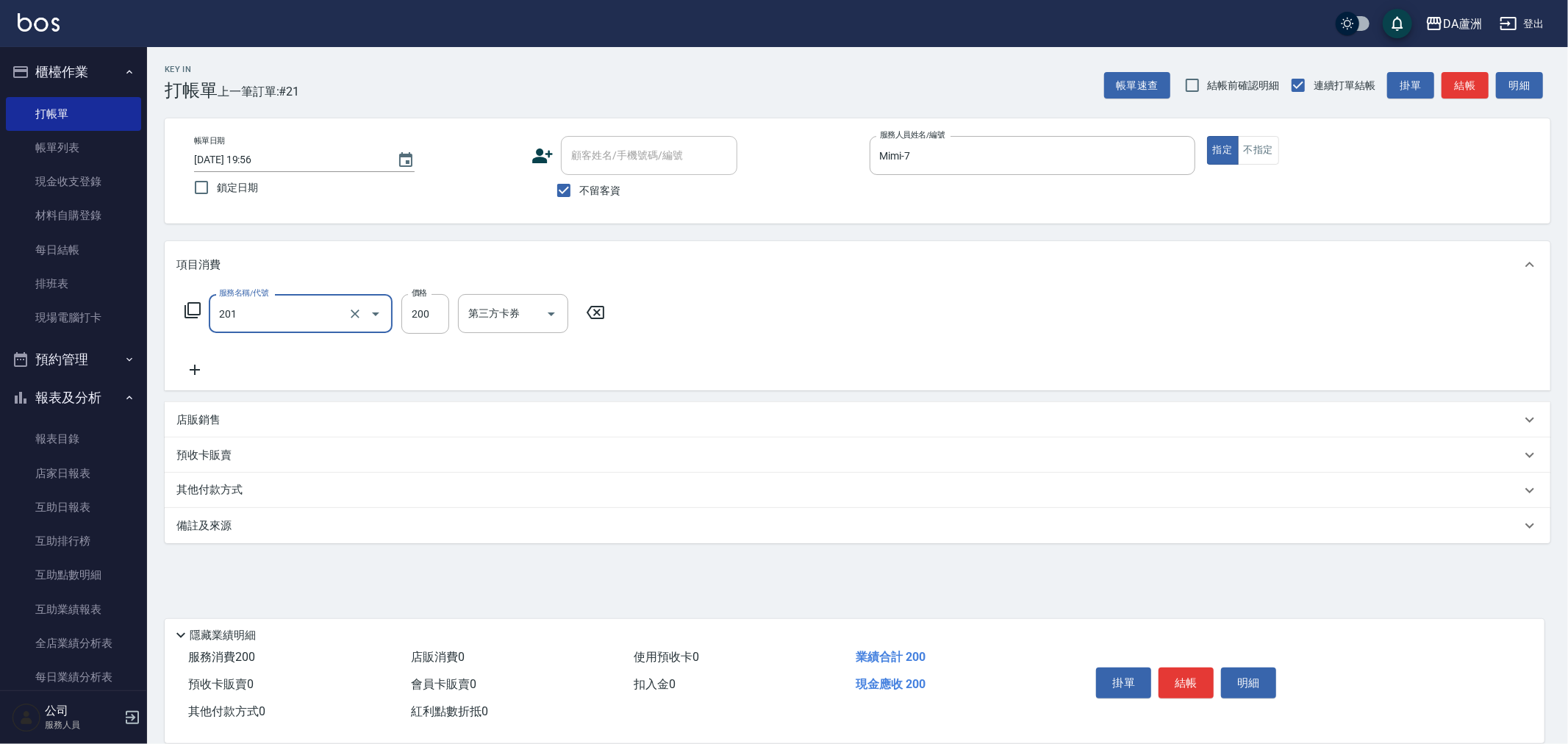
type input "洗髮(201)"
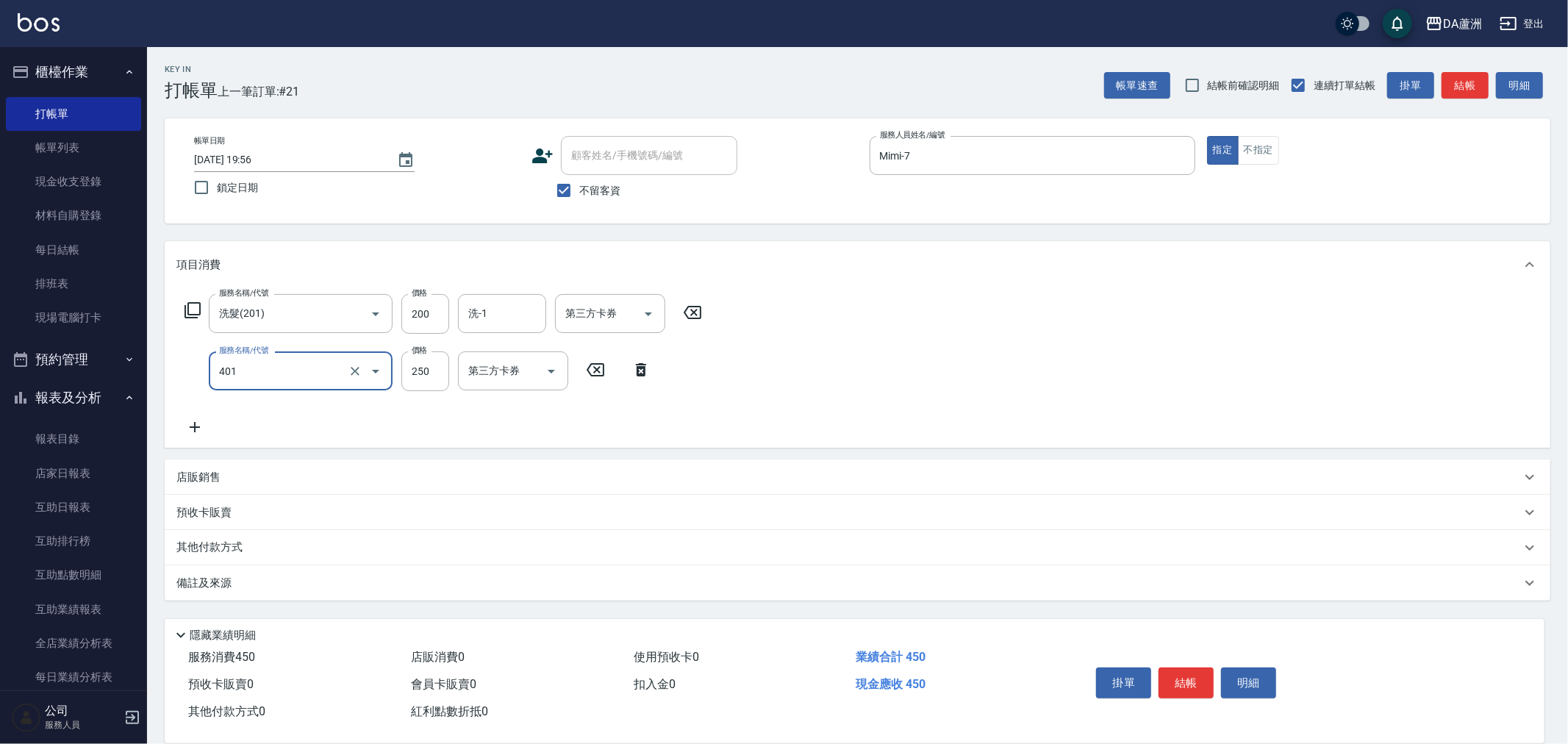
type input "剪髮(401)"
type input "300"
click at [1187, 688] on button "結帳" at bounding box center [1185, 683] width 55 height 31
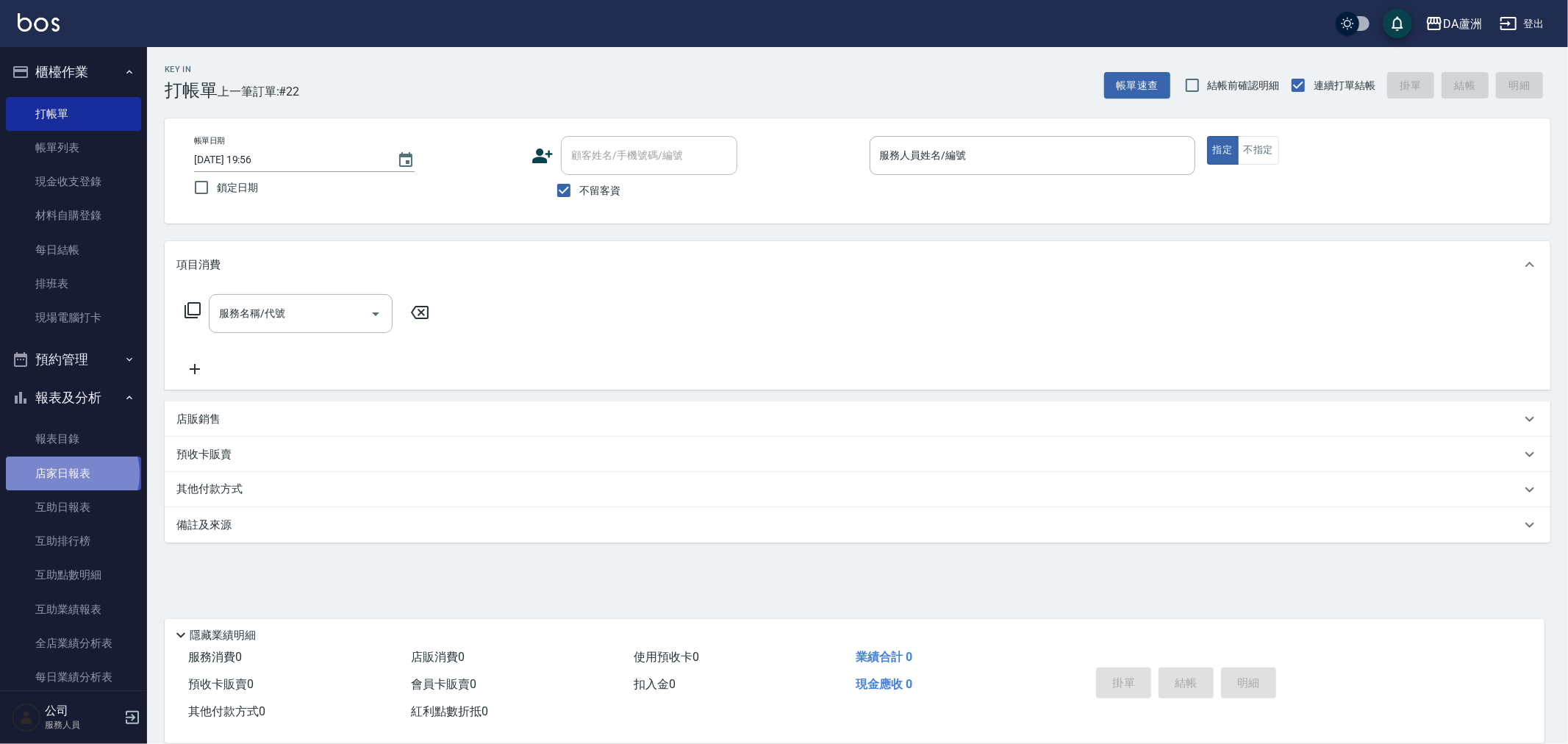
click at [71, 473] on link "店家日報表" at bounding box center [73, 473] width 135 height 34
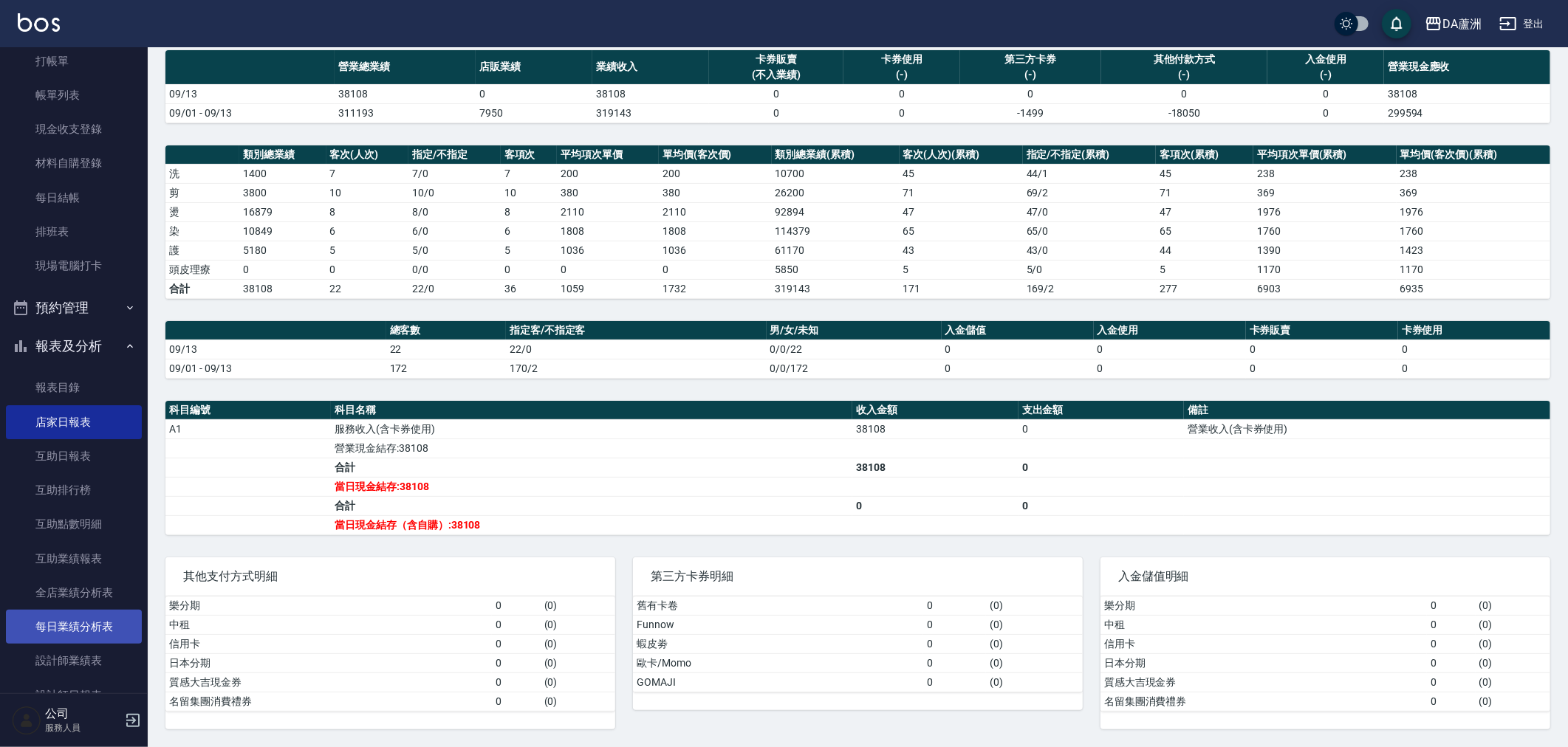
scroll to position [82, 0]
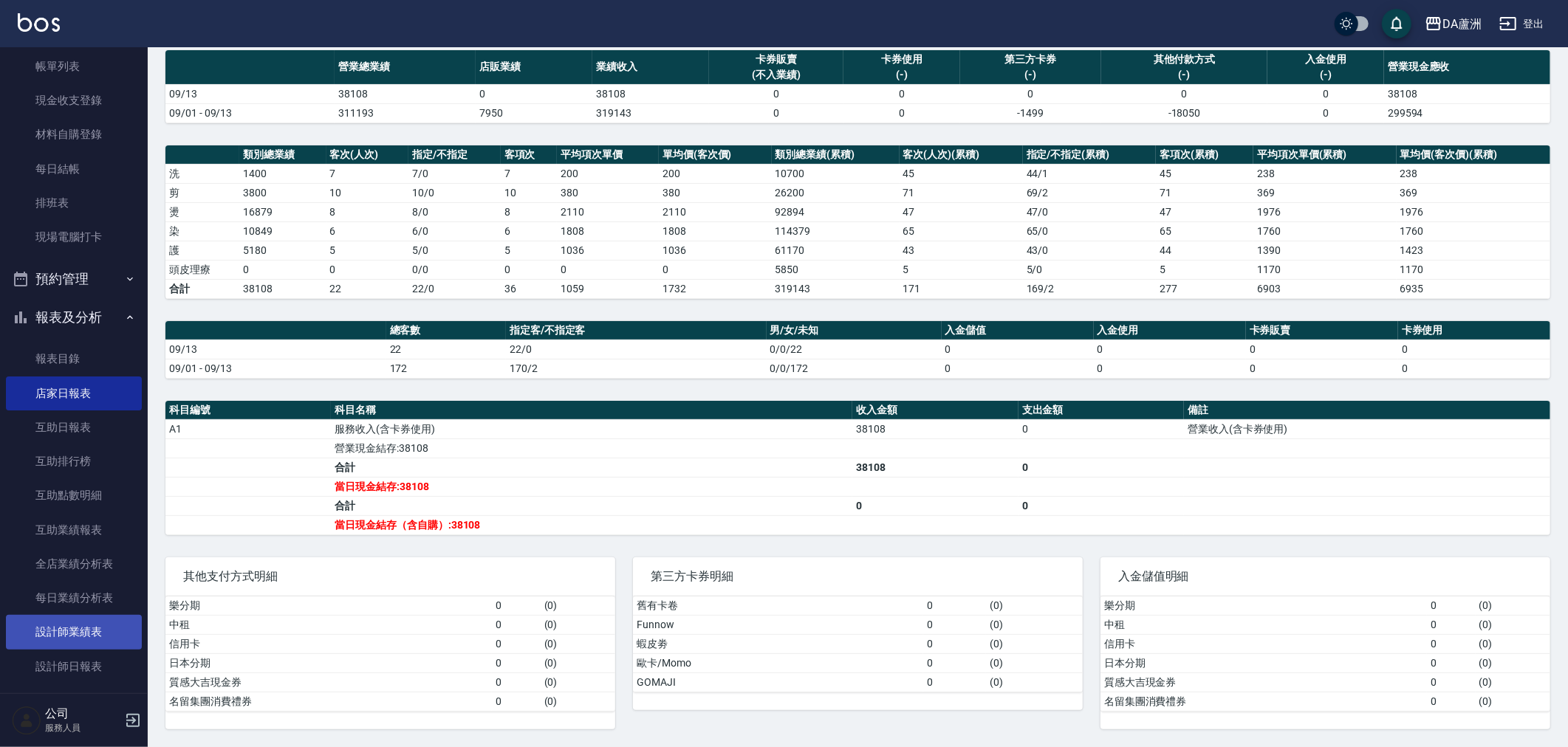
click at [85, 624] on link "設計師業績表" at bounding box center [73, 631] width 136 height 34
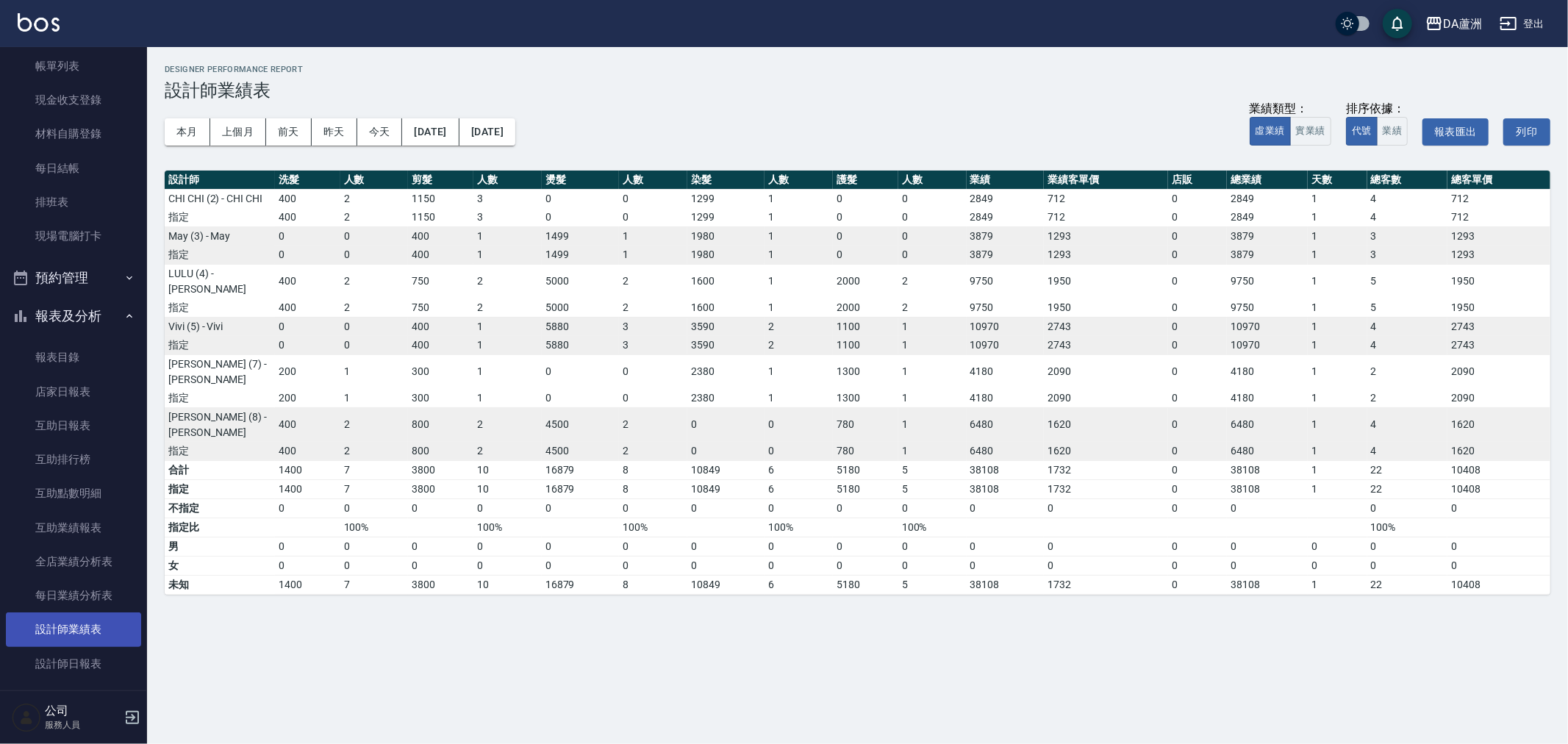
click at [88, 638] on link "設計師業績表" at bounding box center [73, 629] width 135 height 34
click at [90, 655] on link "設計師日報表" at bounding box center [73, 664] width 135 height 34
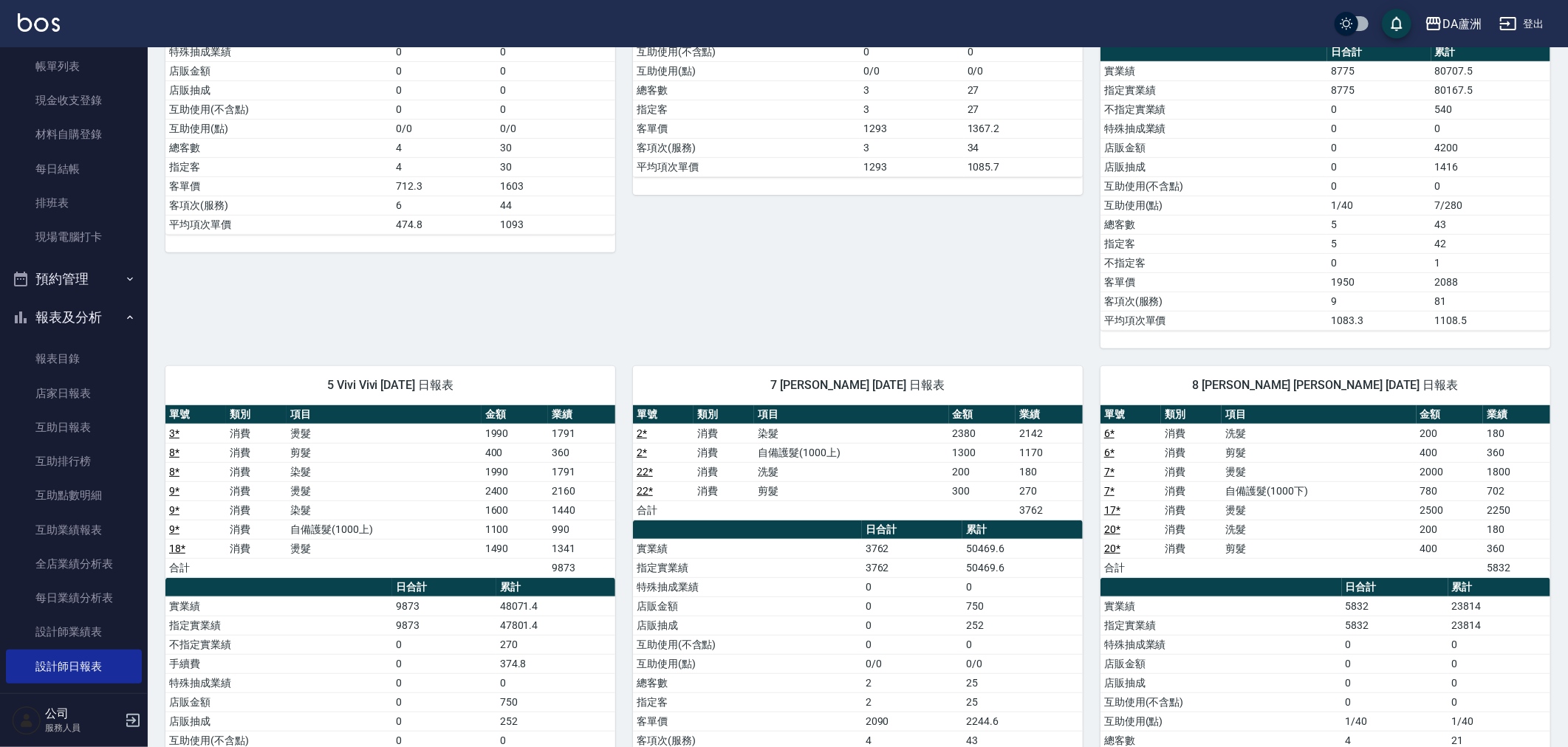
scroll to position [548, 0]
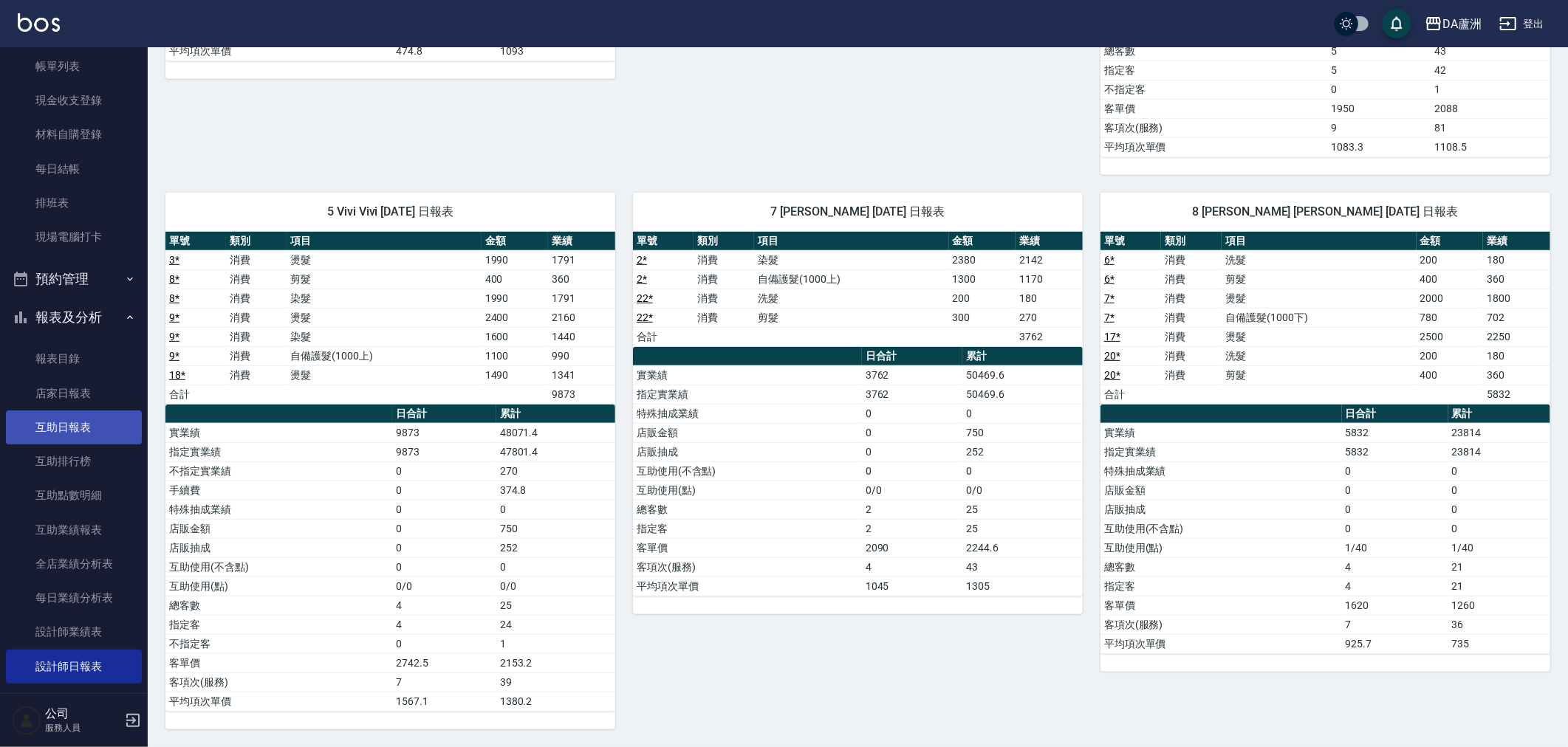
click at [77, 415] on link "互助日報表" at bounding box center [73, 427] width 136 height 34
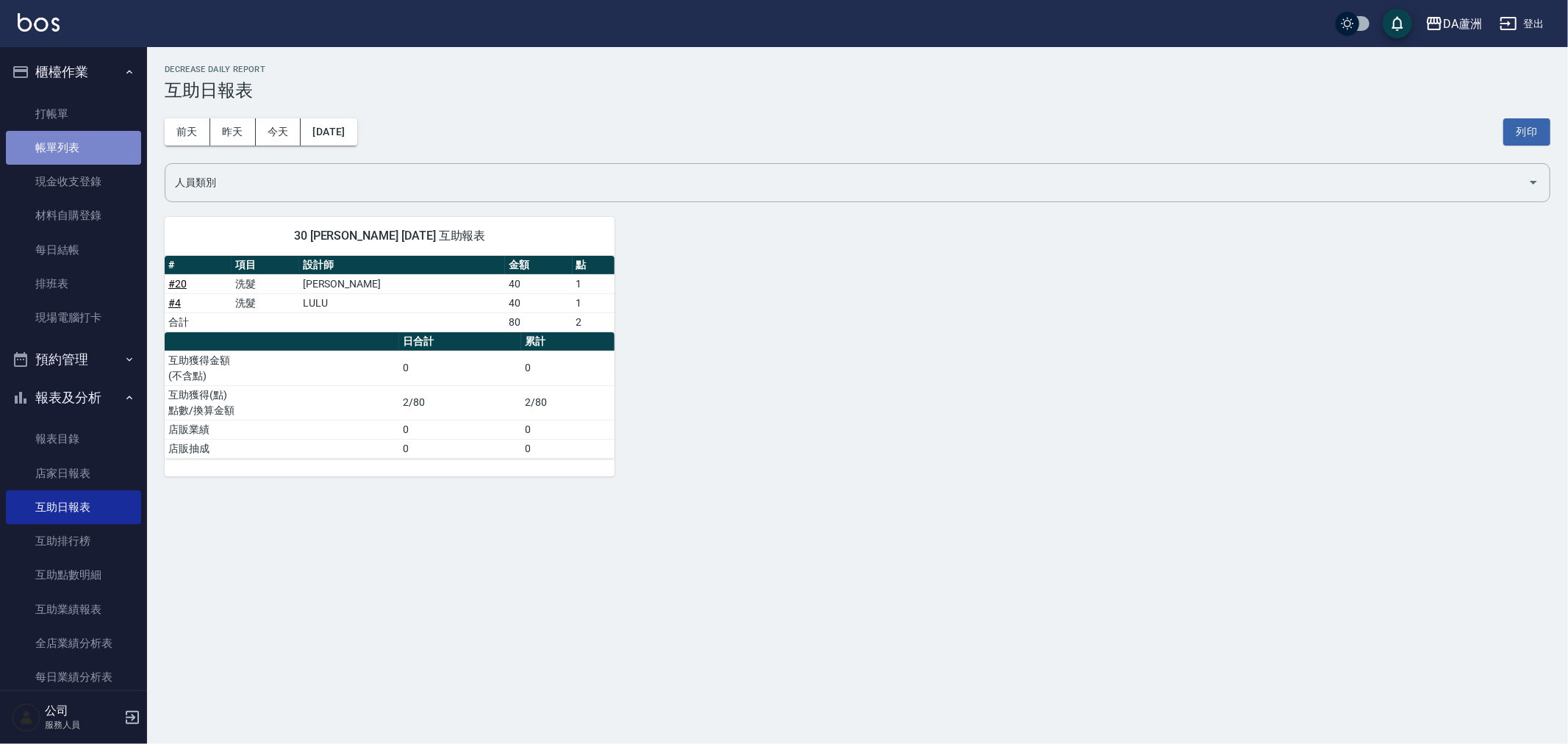
click at [75, 155] on link "帳單列表" at bounding box center [73, 148] width 135 height 34
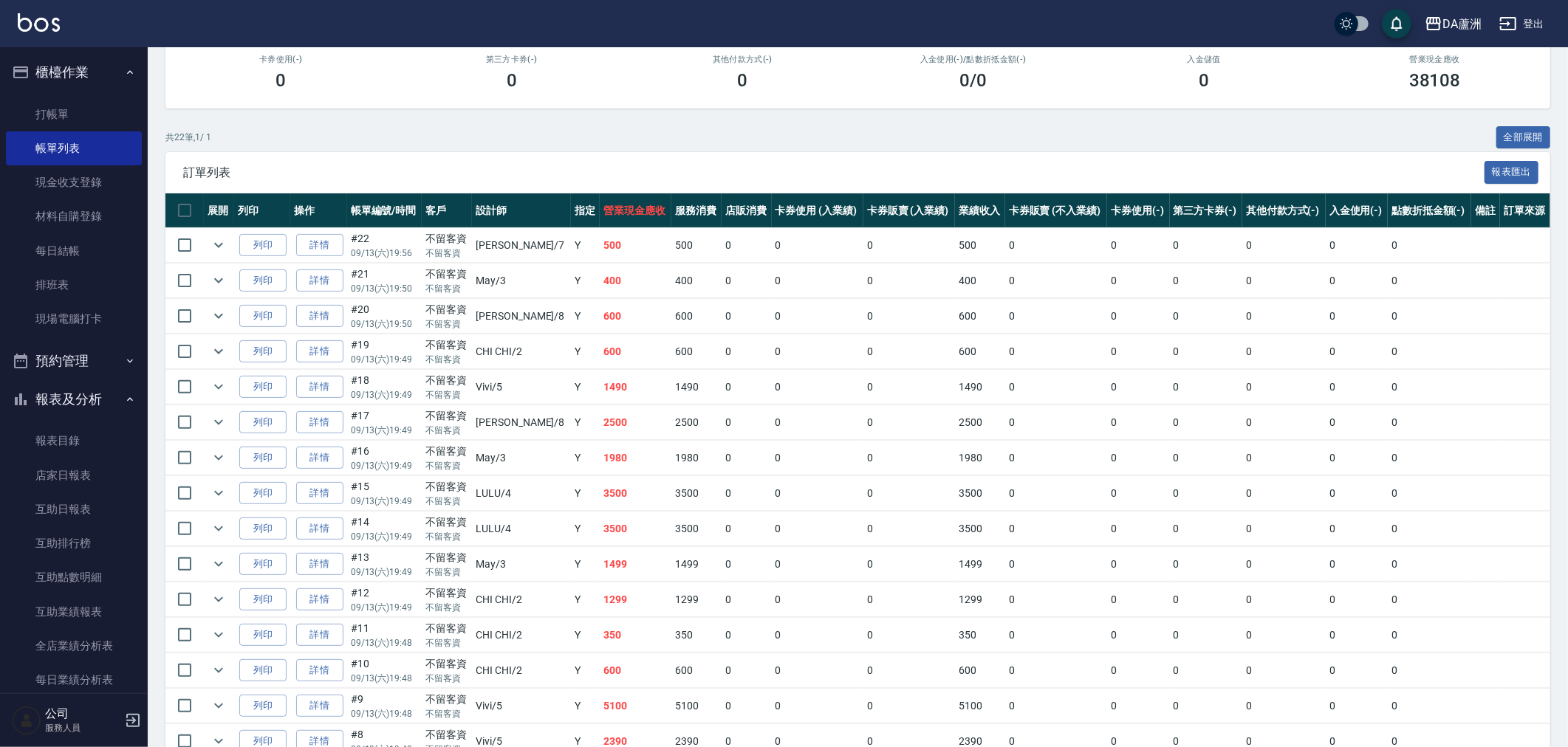
scroll to position [246, 0]
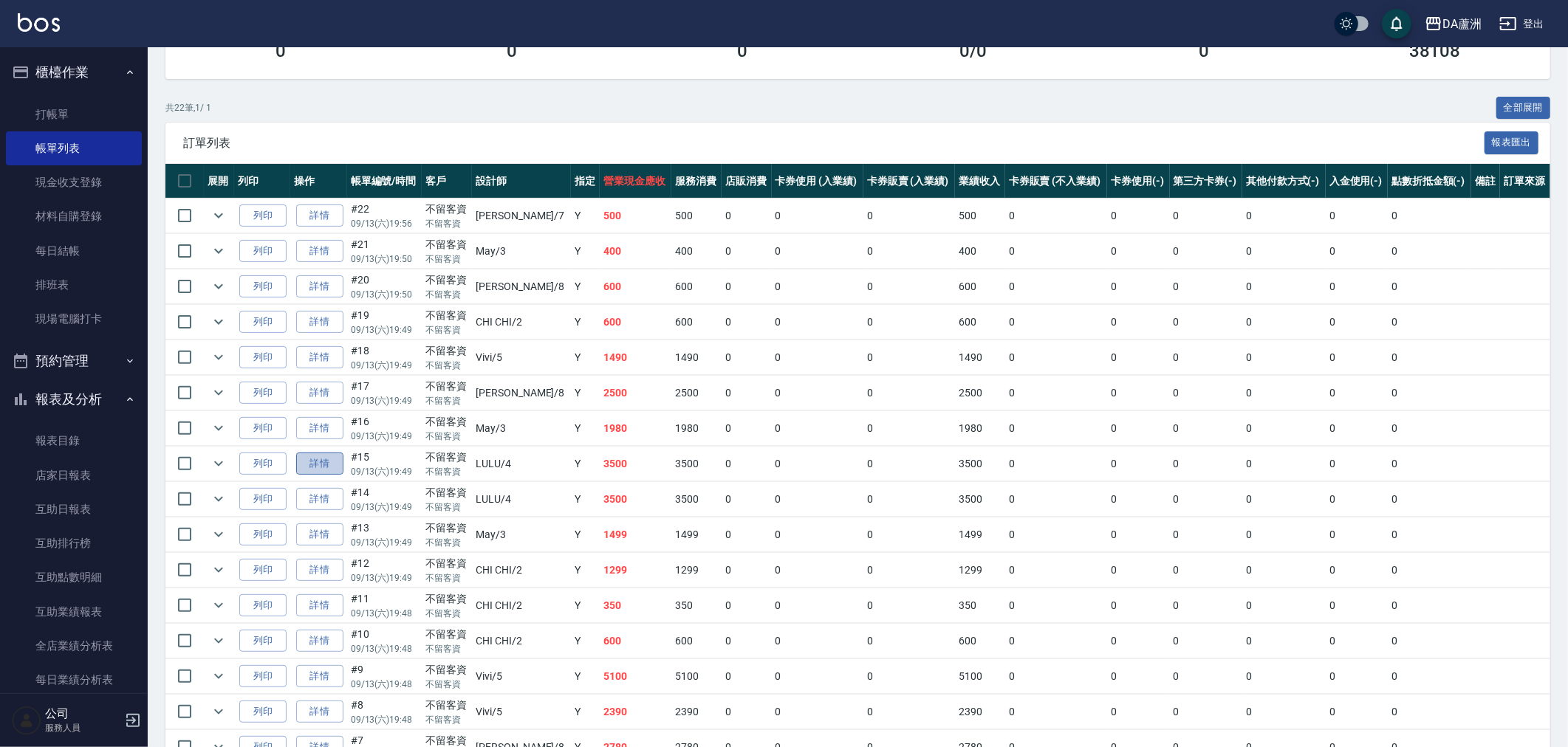
click at [340, 465] on link "詳情" at bounding box center [319, 464] width 47 height 23
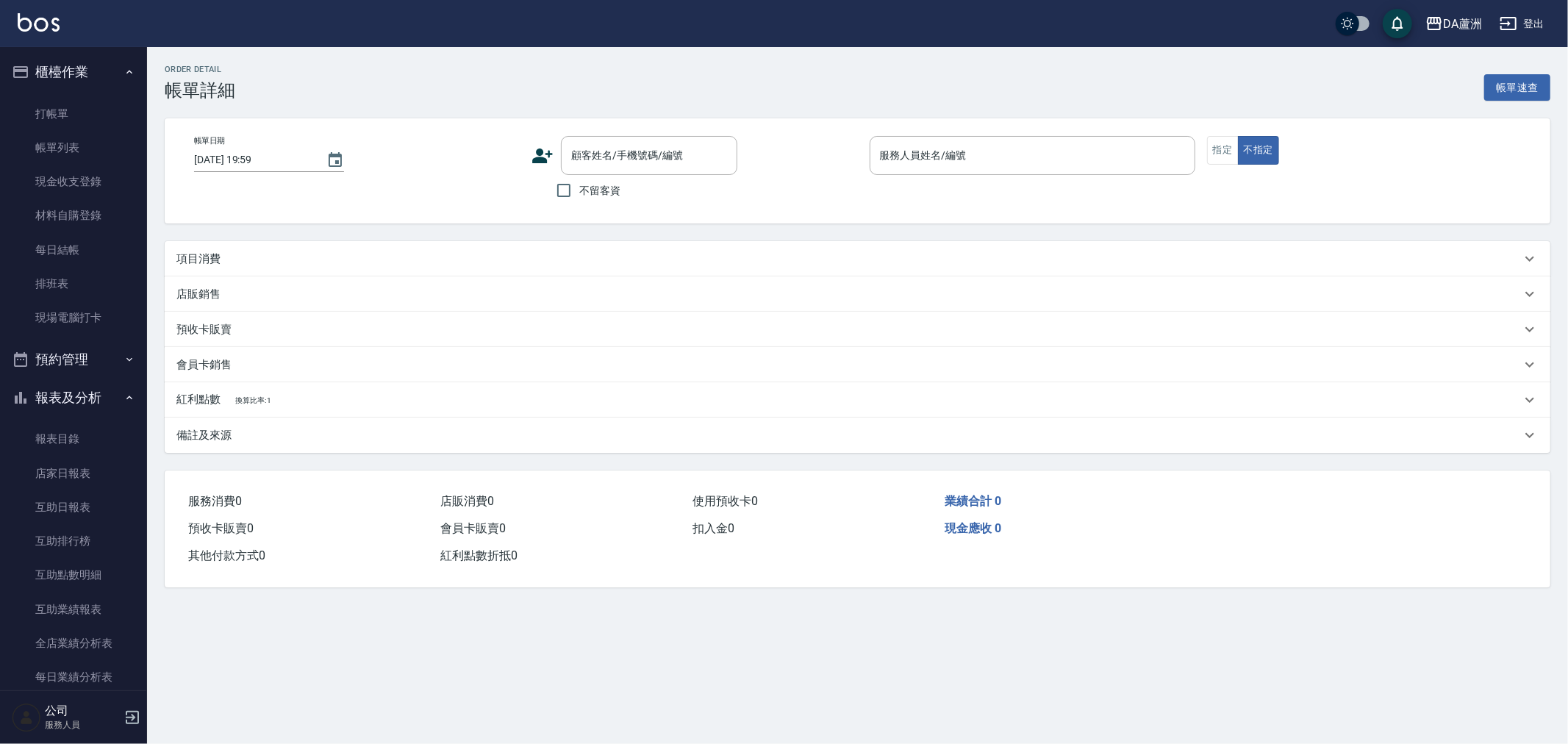
type input "[DATE] 19:49"
checkbox input "true"
type input "LULU-4"
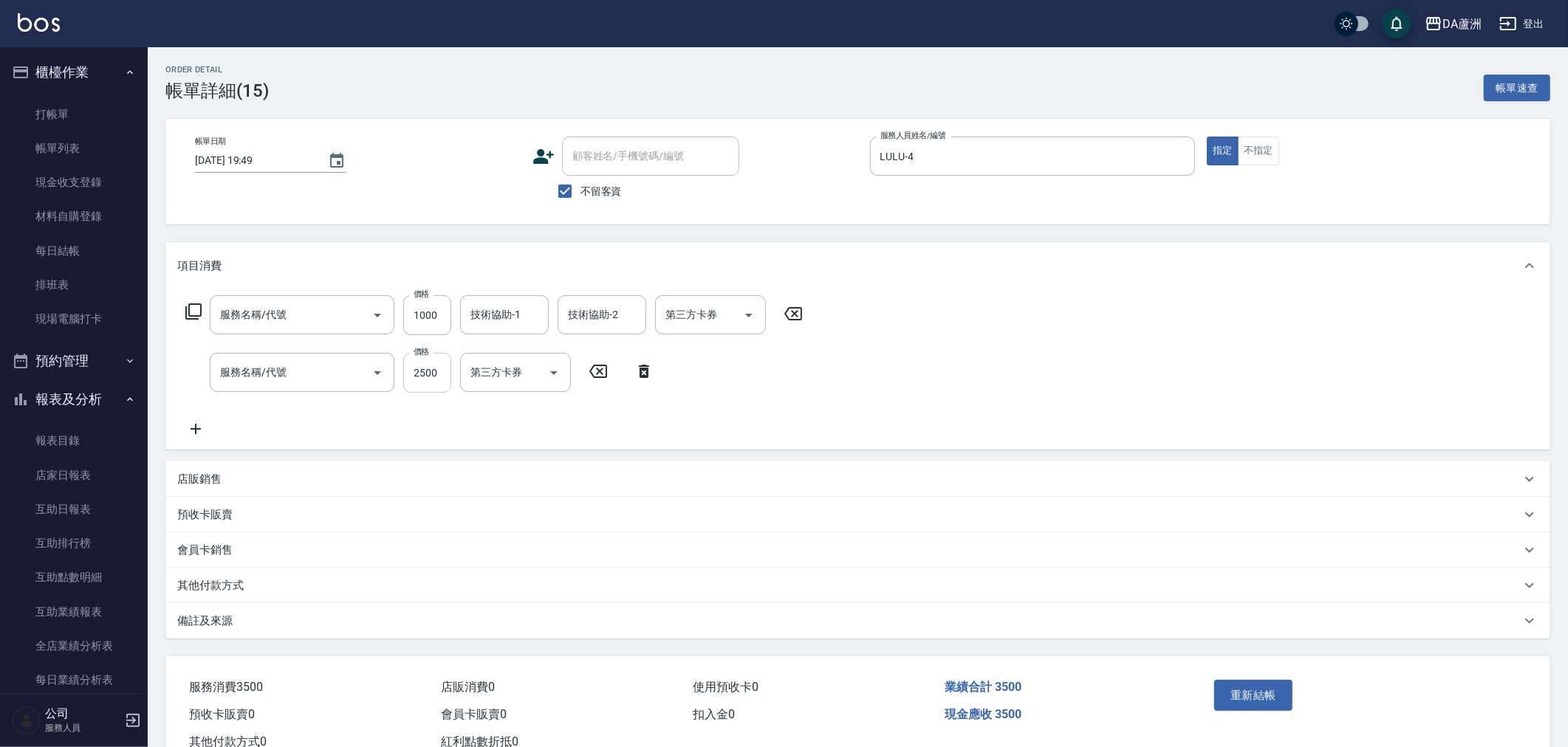
type input "自備護髮(1000上)(601)"
type input "燙髮(301)"
click at [478, 375] on input "洗-1" at bounding box center [504, 372] width 75 height 26
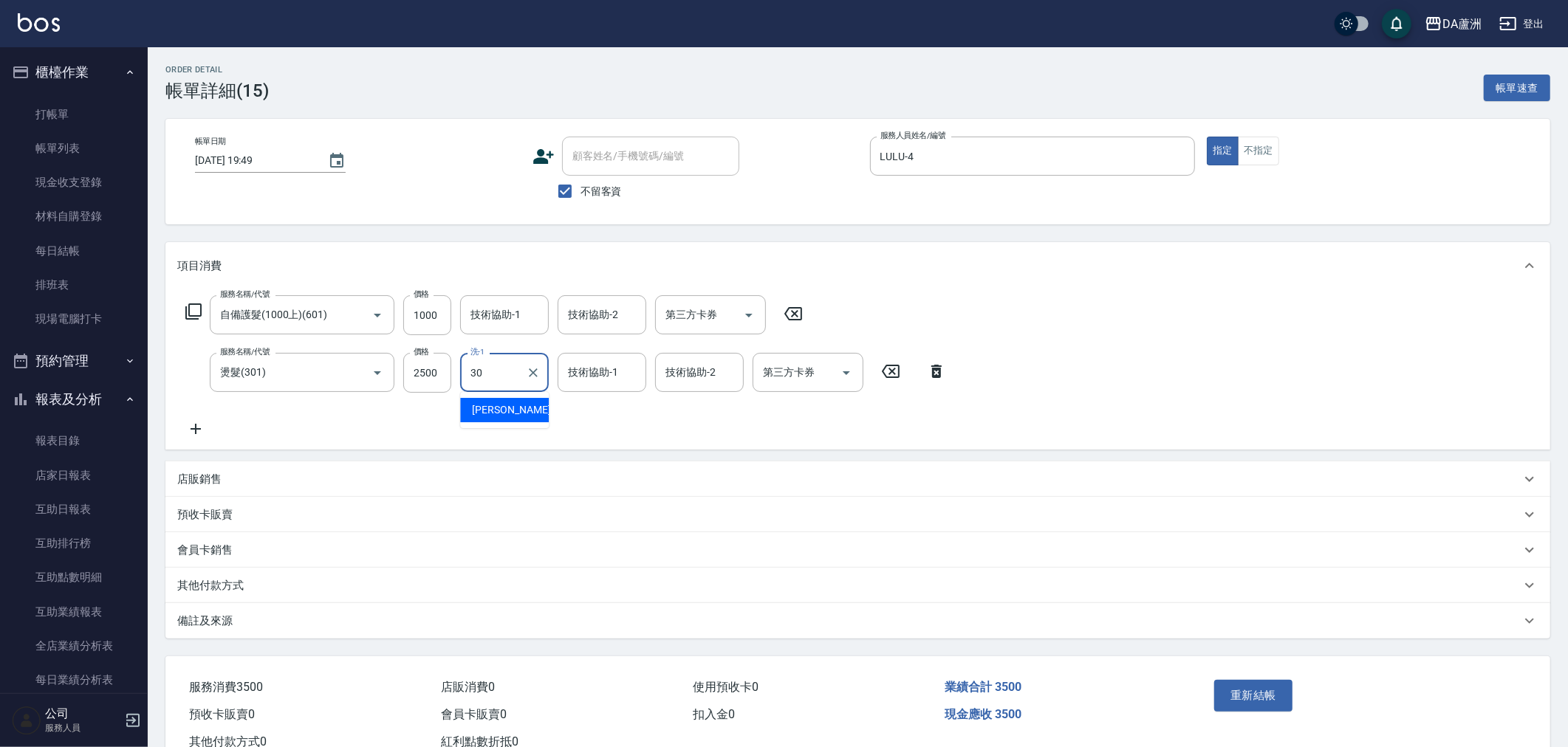
type input "[PERSON_NAME]-30"
click at [529, 373] on icon "Clear" at bounding box center [533, 372] width 15 height 15
type input ".."
click at [57, 489] on link "店家日報表" at bounding box center [73, 475] width 136 height 34
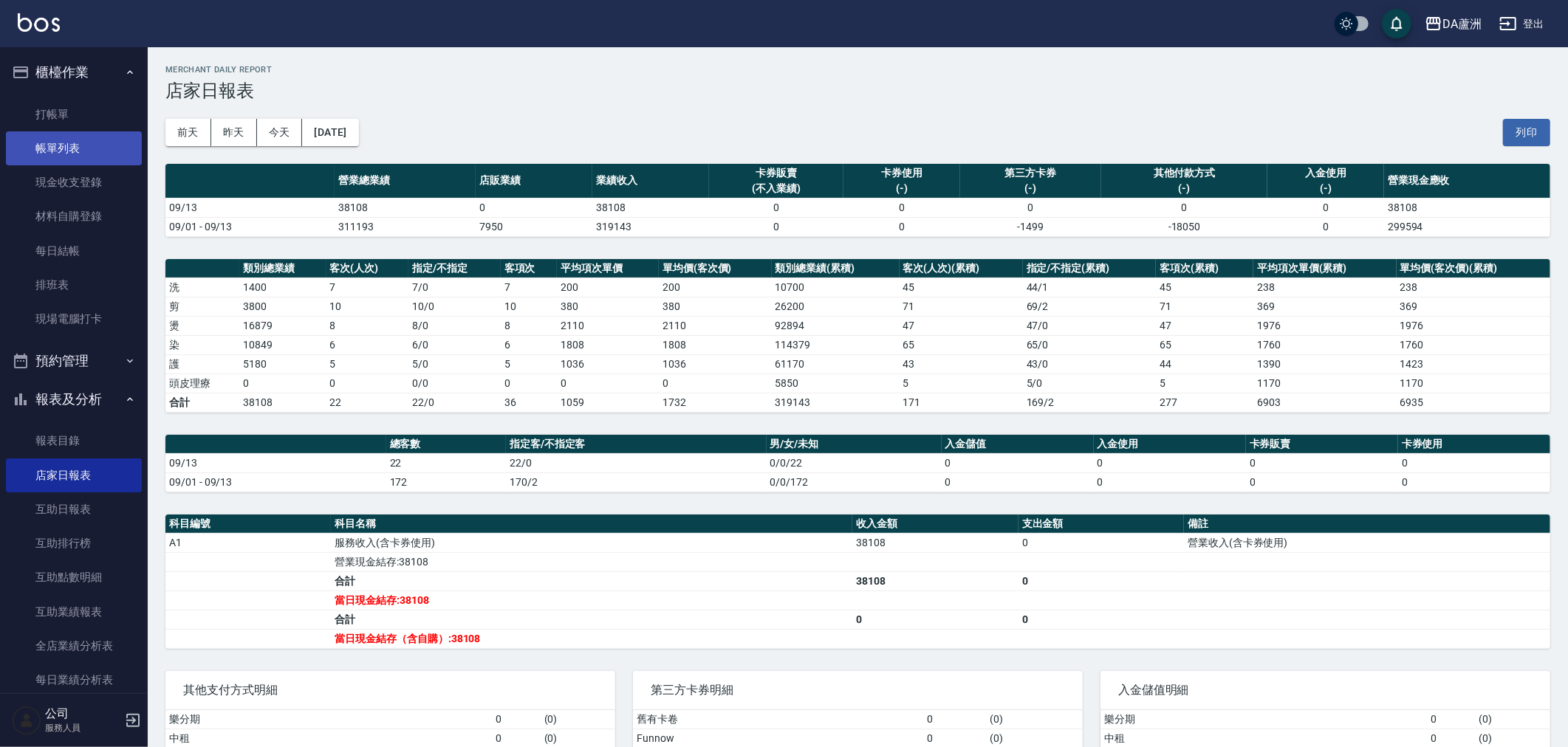
click at [66, 157] on link "帳單列表" at bounding box center [73, 148] width 136 height 34
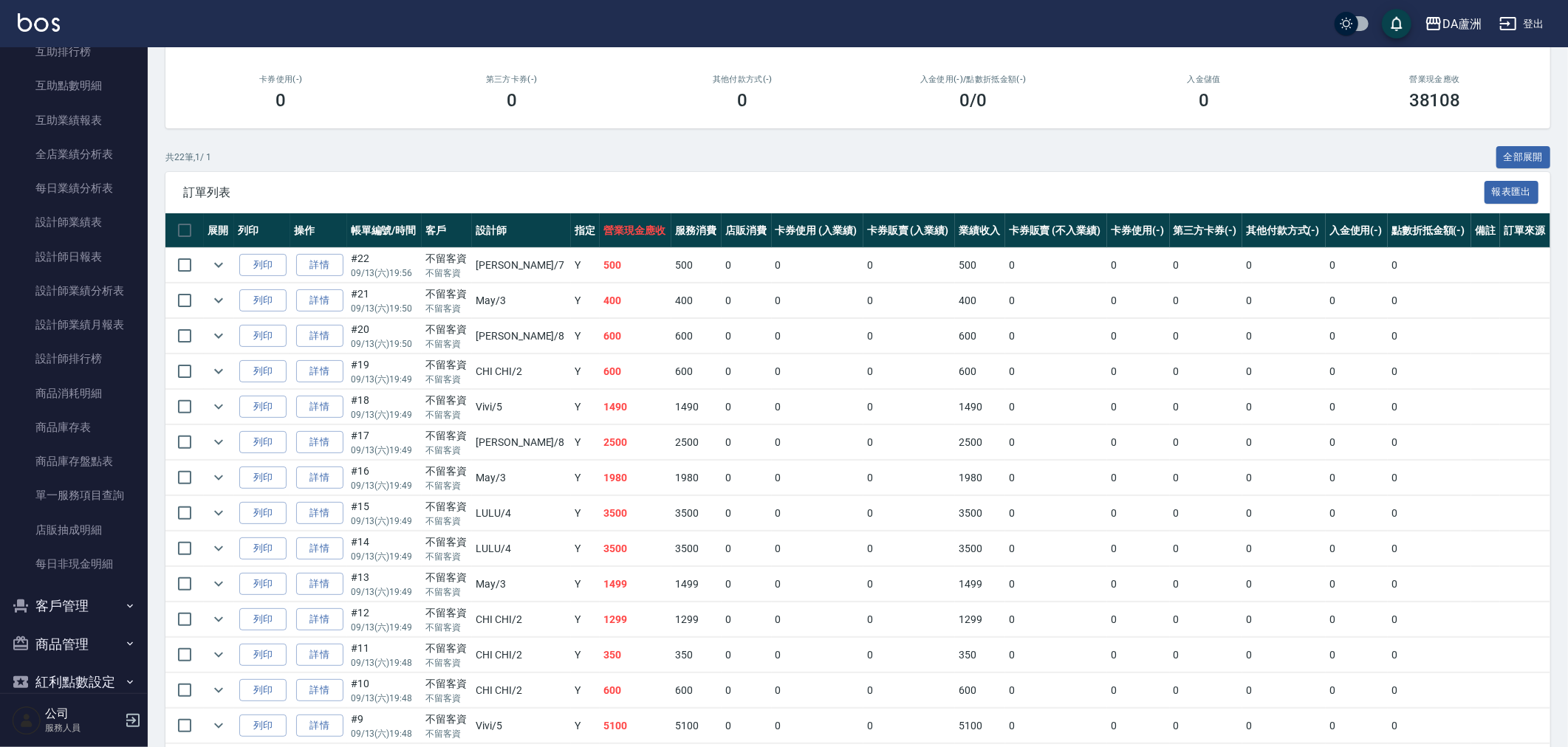
scroll to position [492, 0]
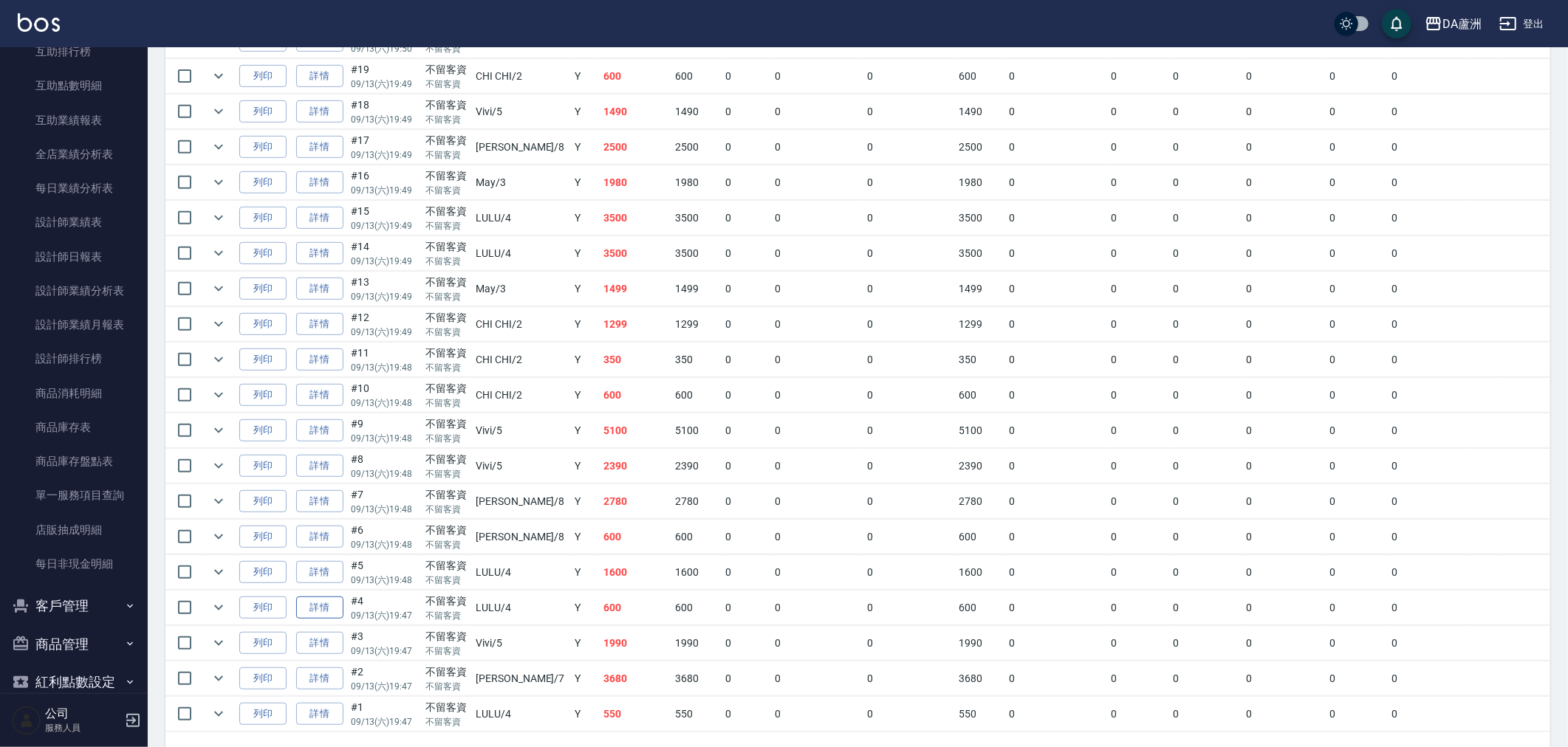
click at [341, 616] on link "詳情" at bounding box center [319, 607] width 47 height 23
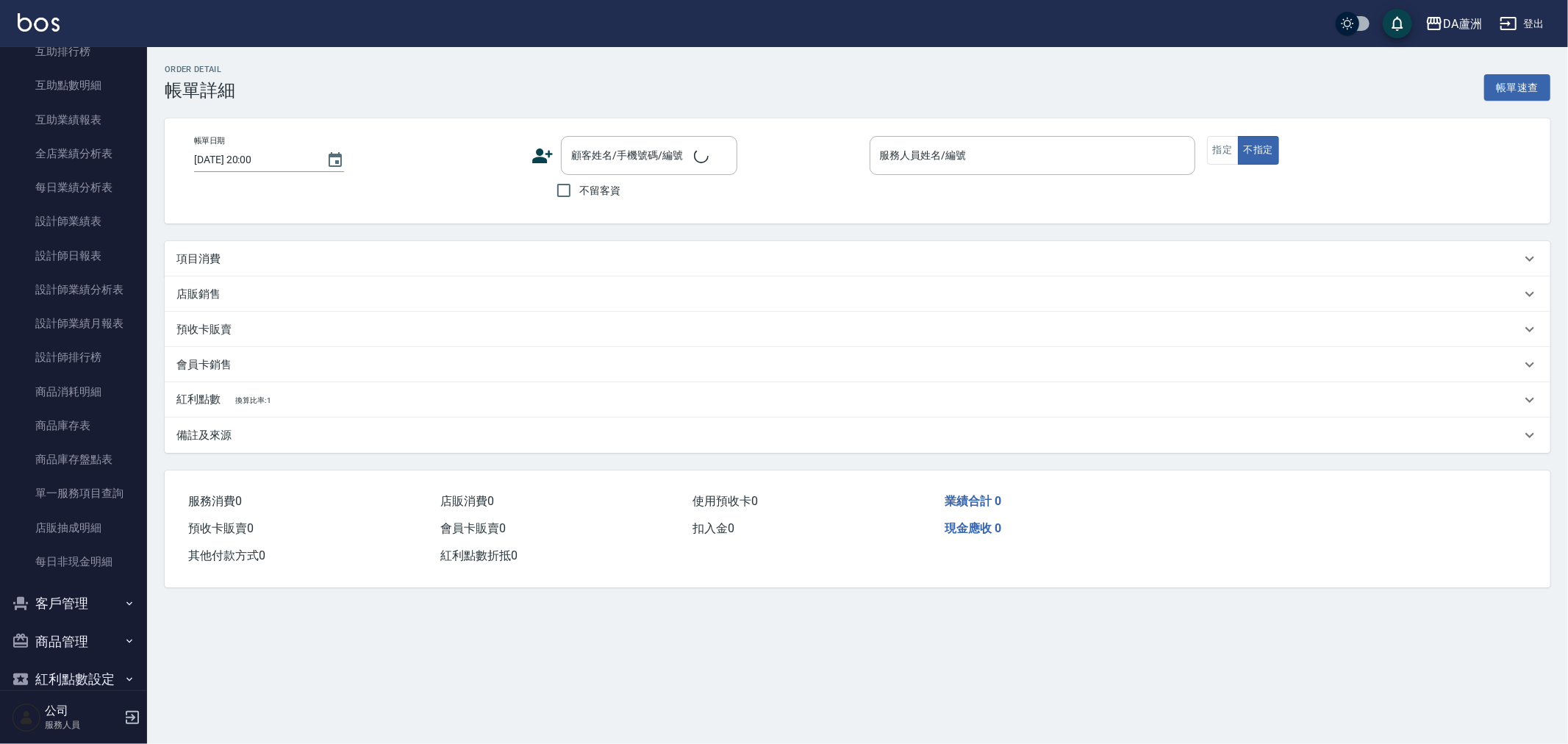
type input "[DATE] 19:47"
checkbox input "true"
type input "LULU-4"
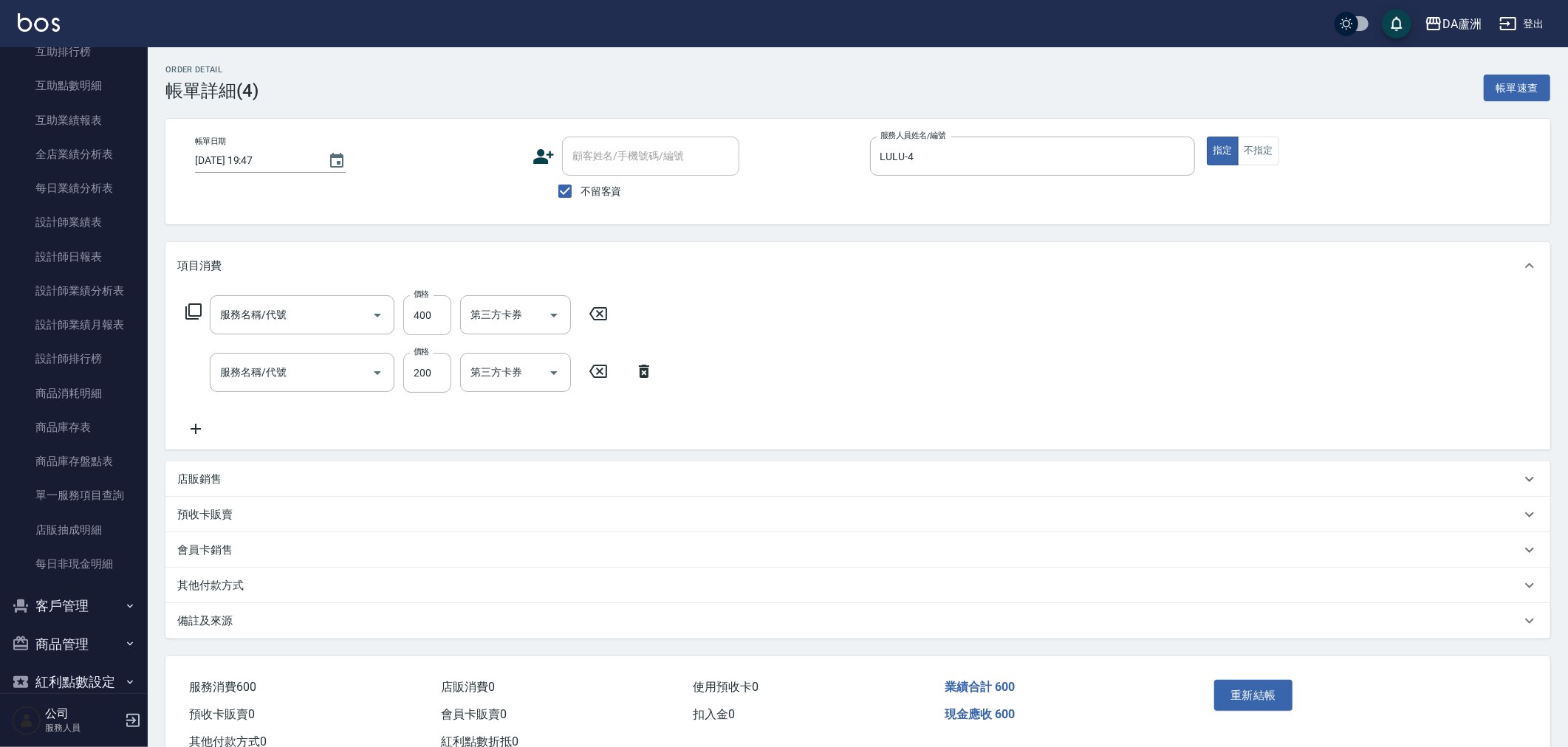
type input "剪髮(401)"
type input "洗髮(201)"
click at [1267, 702] on button "重新結帳" at bounding box center [1253, 695] width 78 height 31
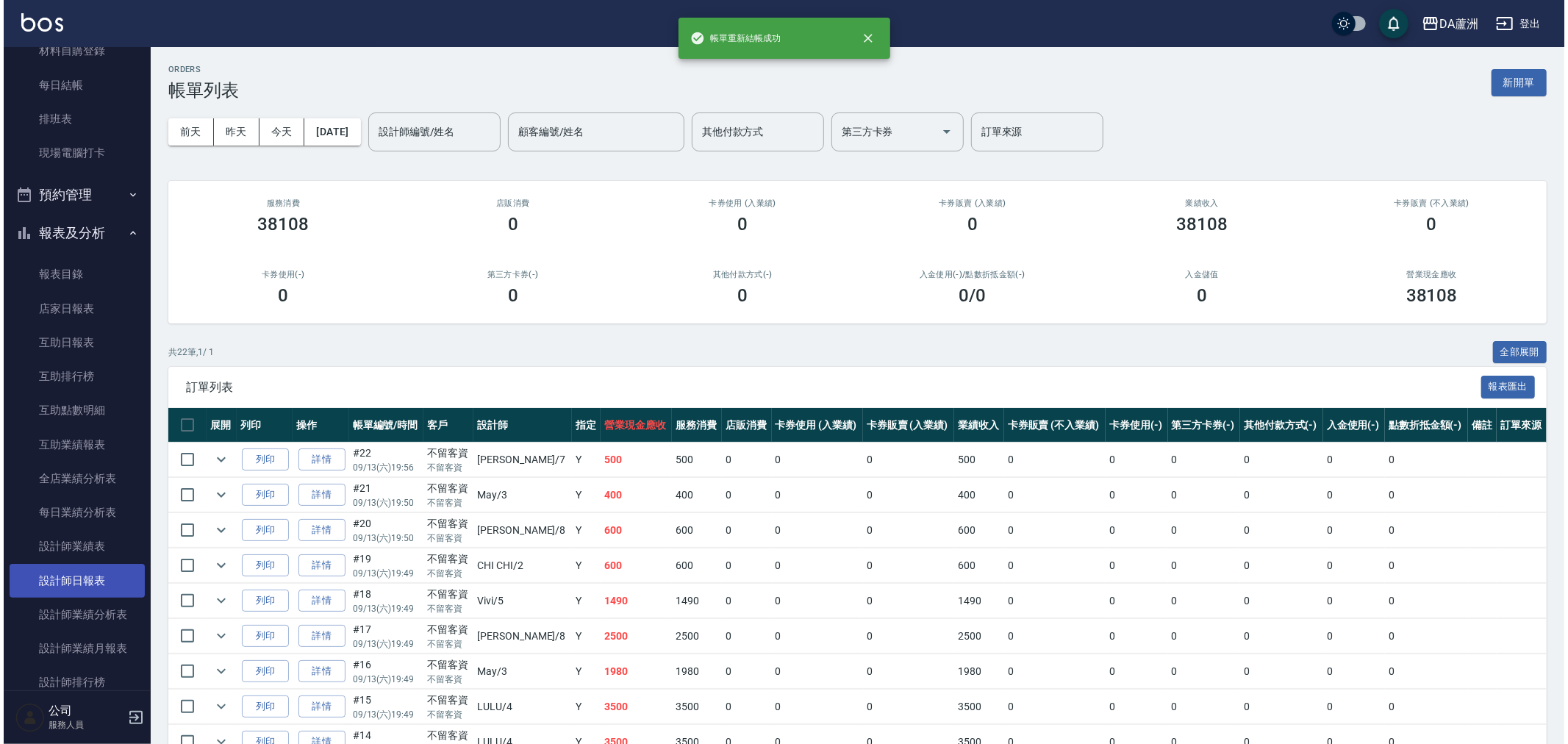
scroll to position [164, 0]
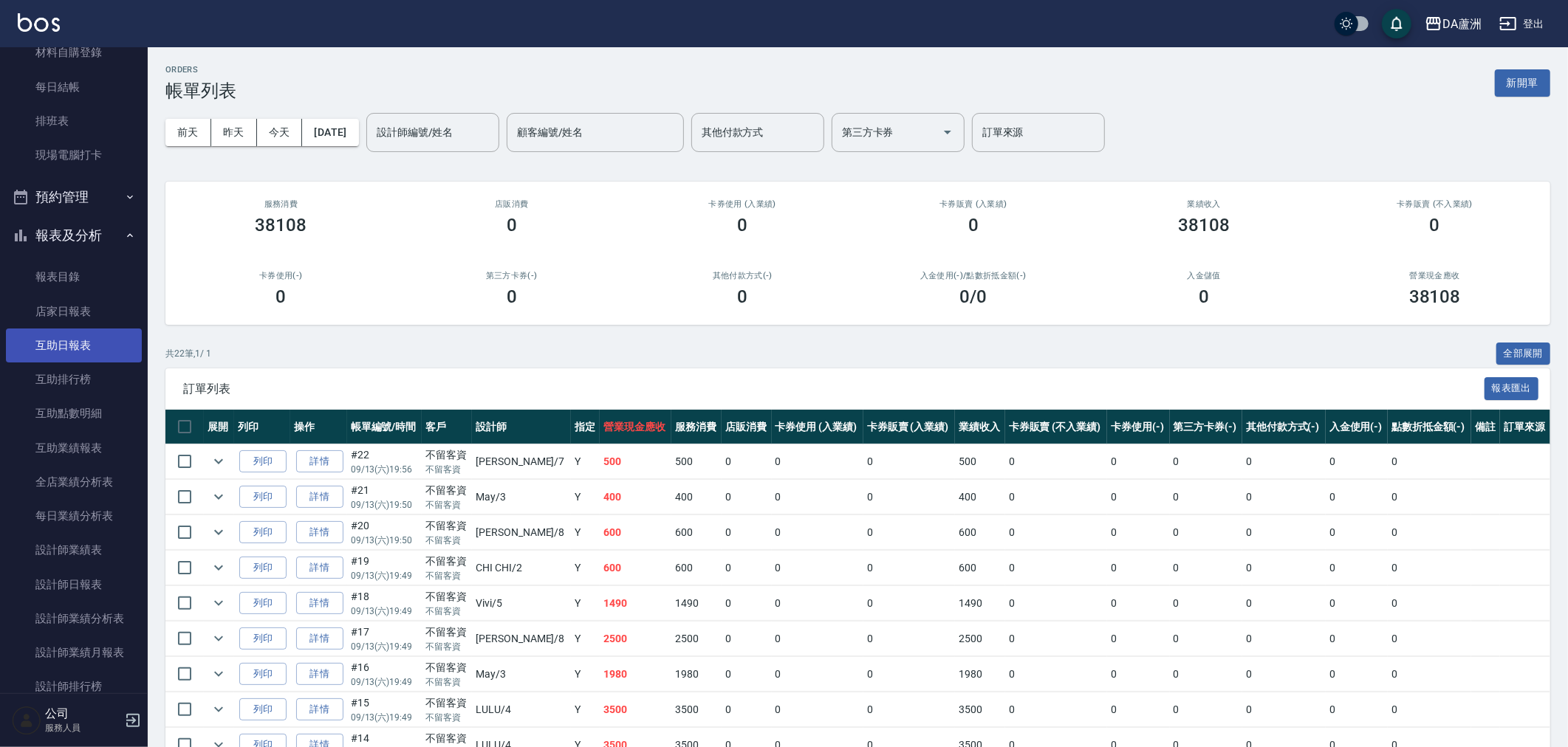
click at [68, 347] on link "互助日報表" at bounding box center [73, 345] width 136 height 34
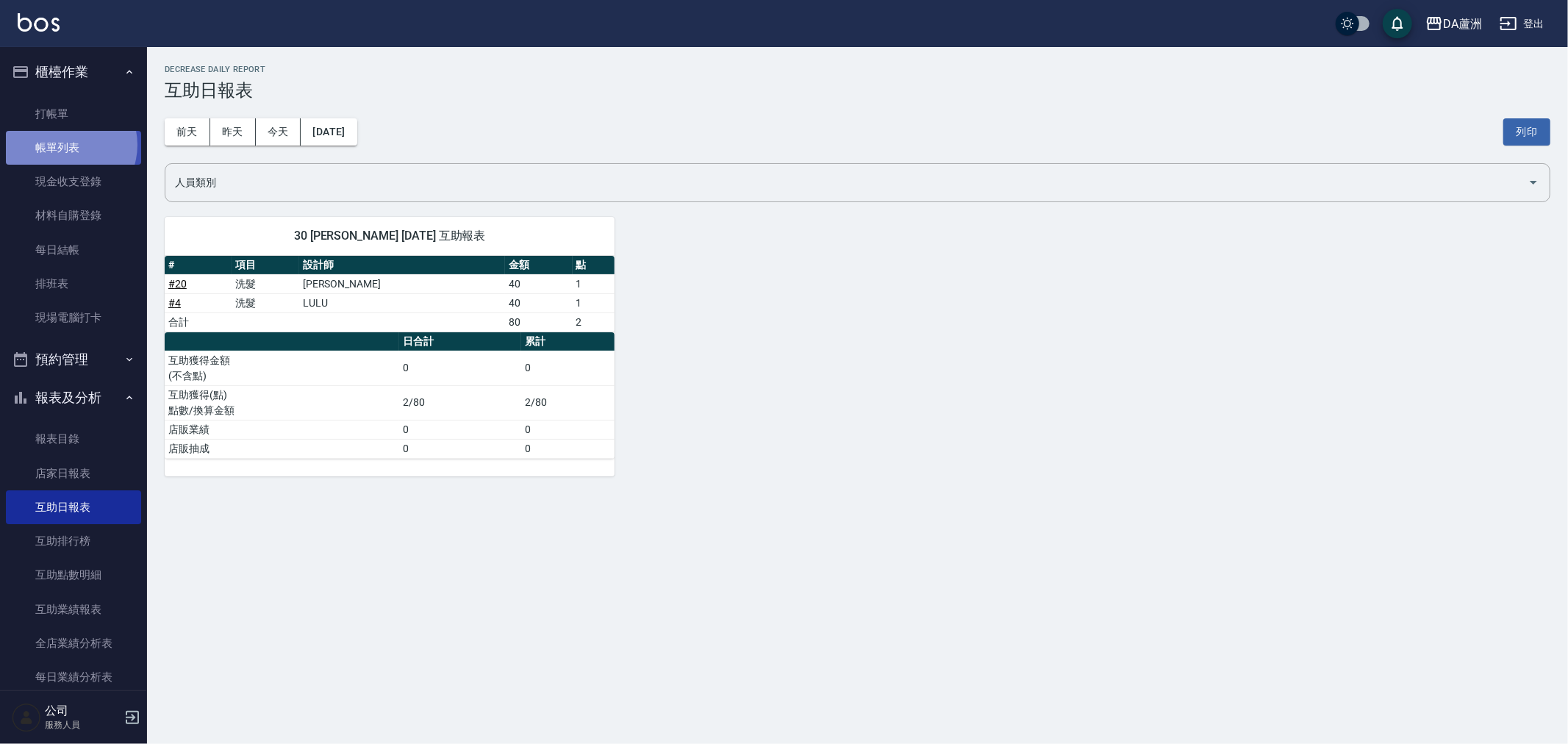
click at [64, 145] on link "帳單列表" at bounding box center [73, 148] width 135 height 34
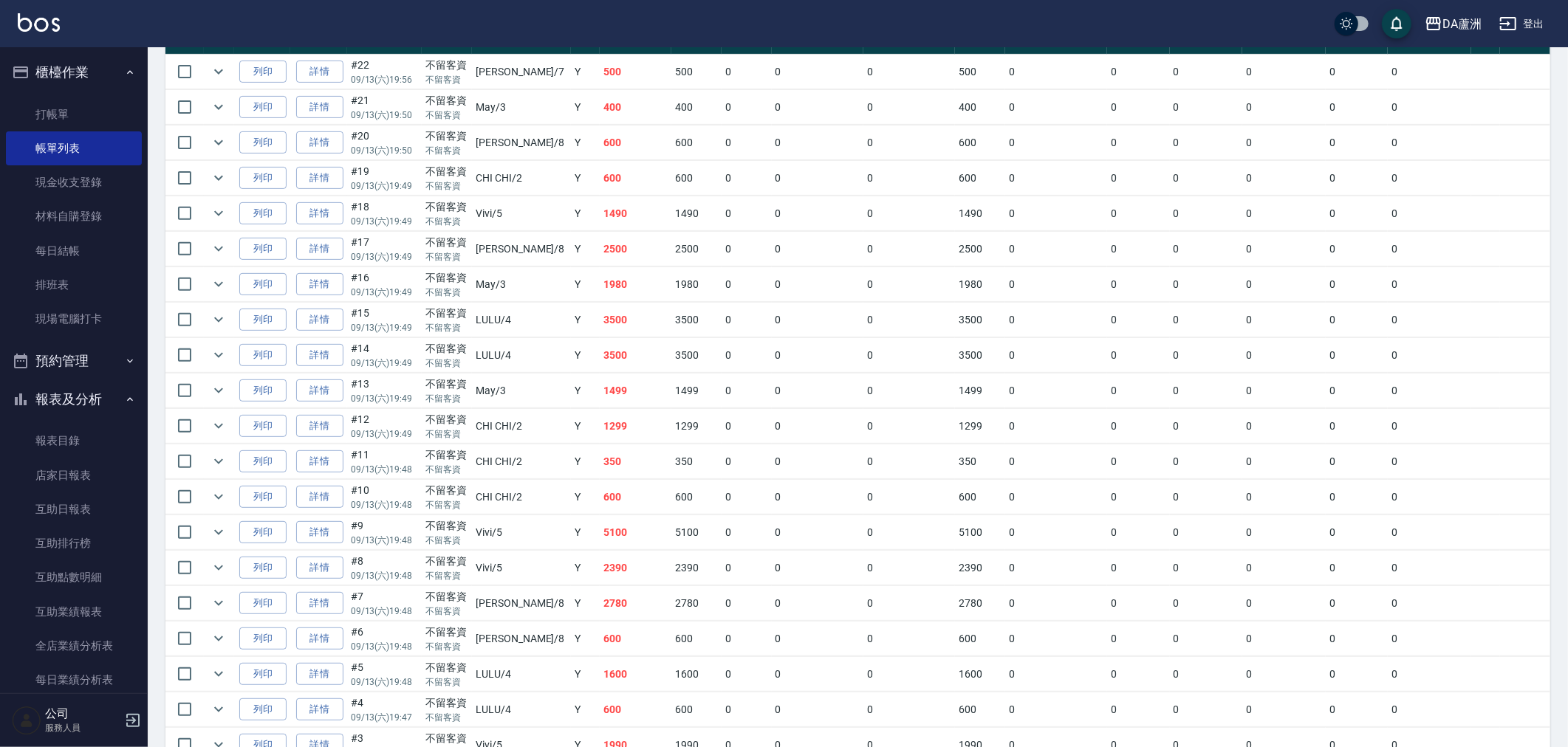
scroll to position [492, 0]
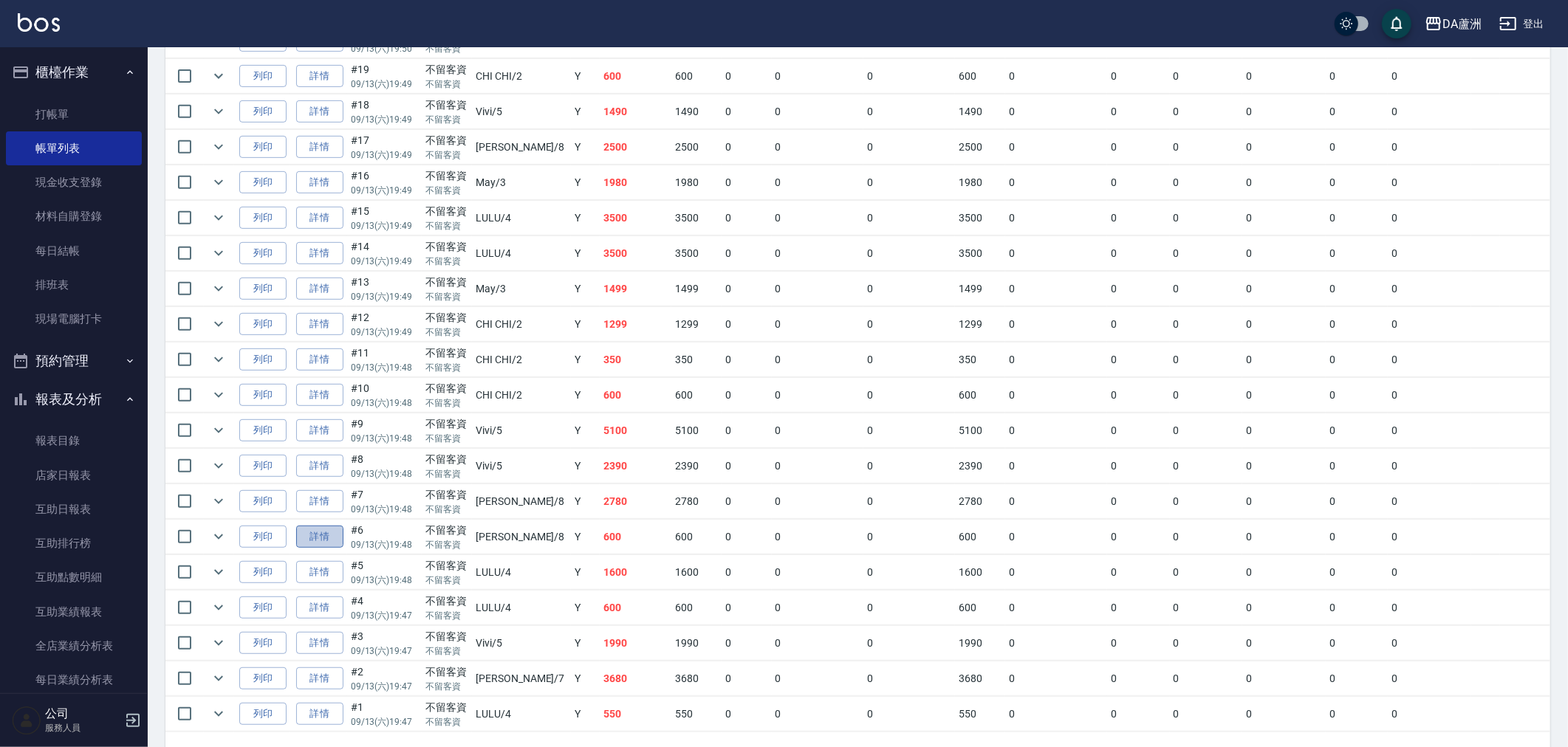
click at [315, 537] on link "詳情" at bounding box center [319, 537] width 47 height 23
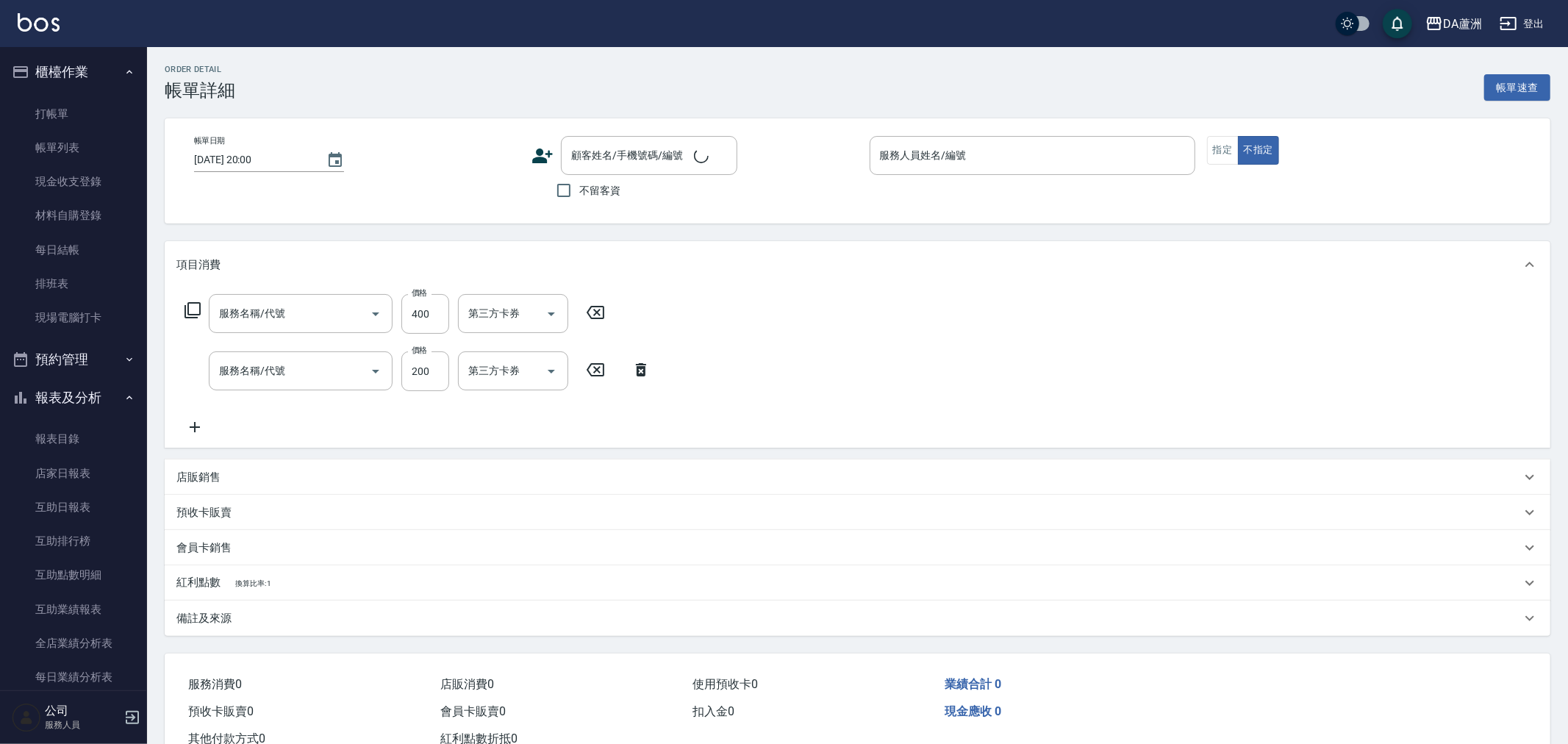
type input "[DATE] 19:48"
checkbox input "true"
type input "[PERSON_NAME]-8"
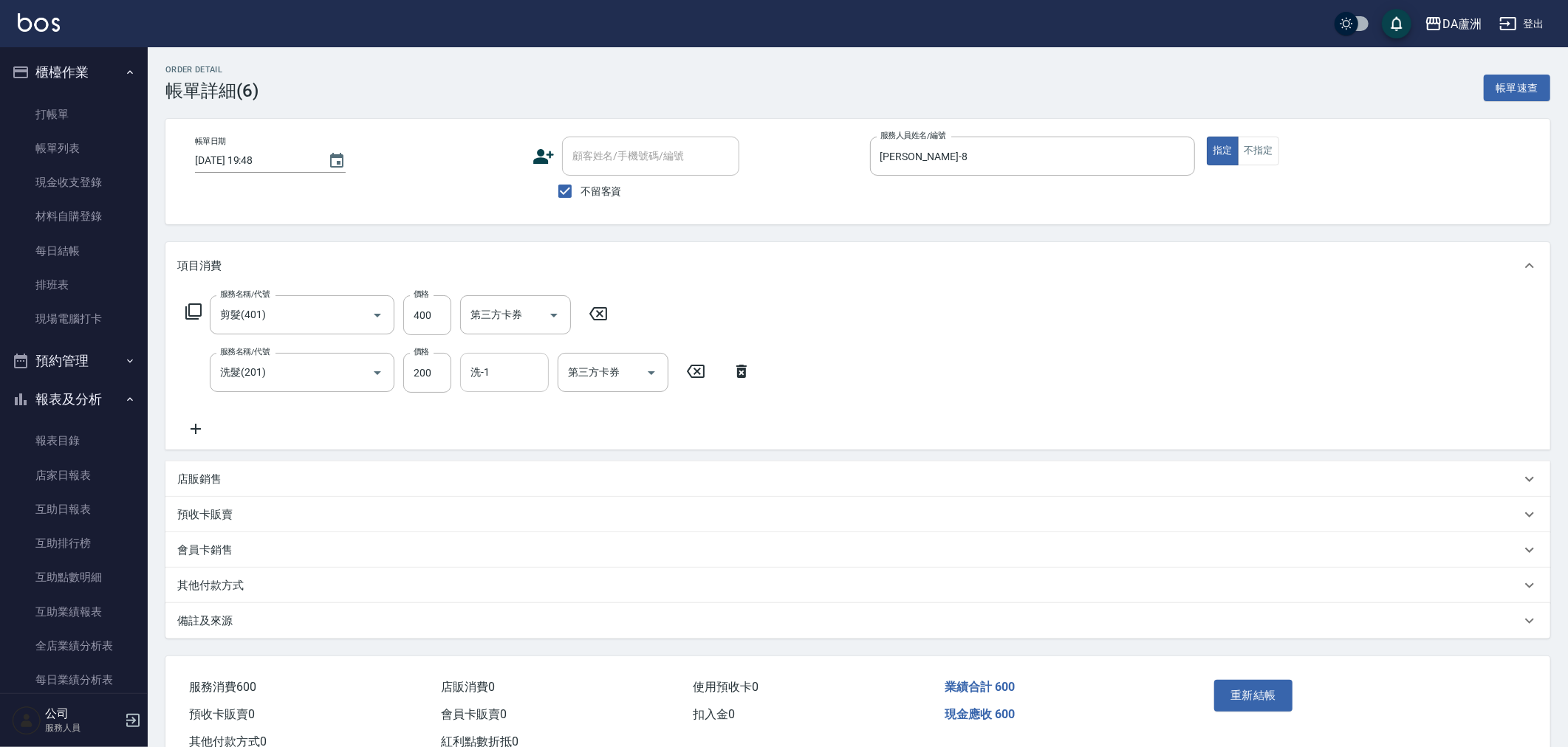
type input "剪髮(401)"
type input "洗髮(201)"
click at [500, 378] on input "洗-1" at bounding box center [504, 372] width 75 height 26
click at [505, 409] on span "[PERSON_NAME] -30" at bounding box center [518, 410] width 93 height 15
type input "[PERSON_NAME]-30"
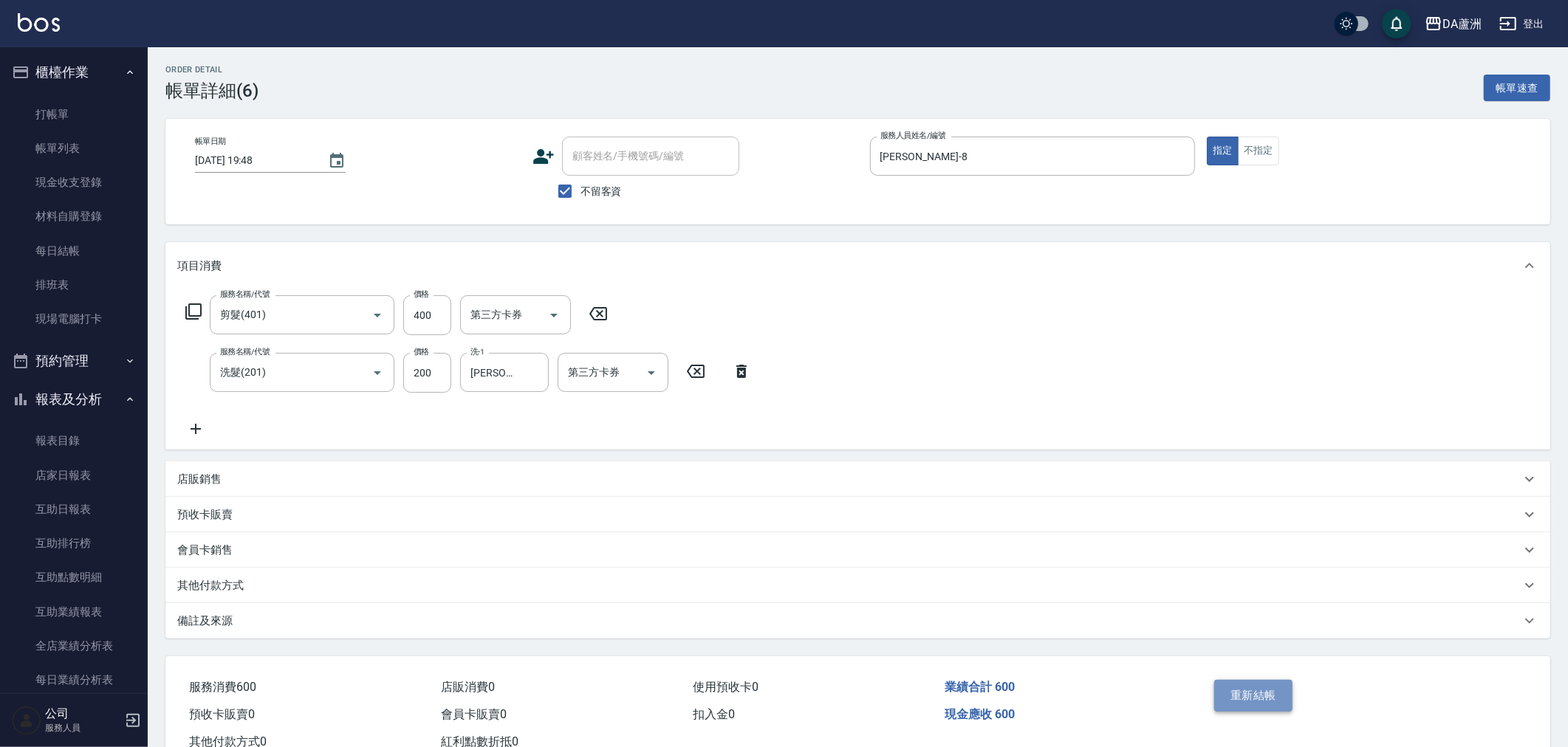
click at [1272, 703] on button "重新結帳" at bounding box center [1253, 695] width 78 height 31
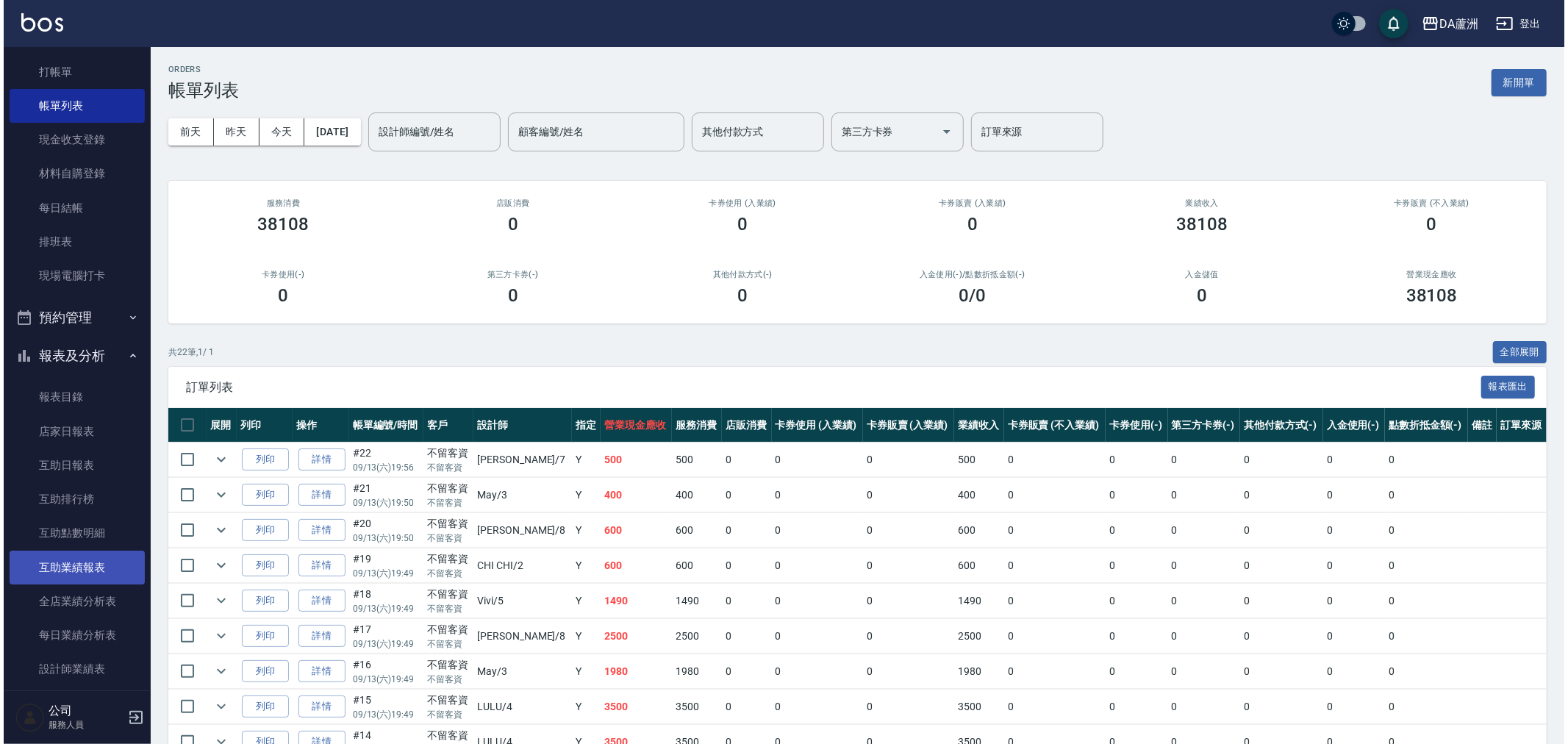
scroll to position [82, 0]
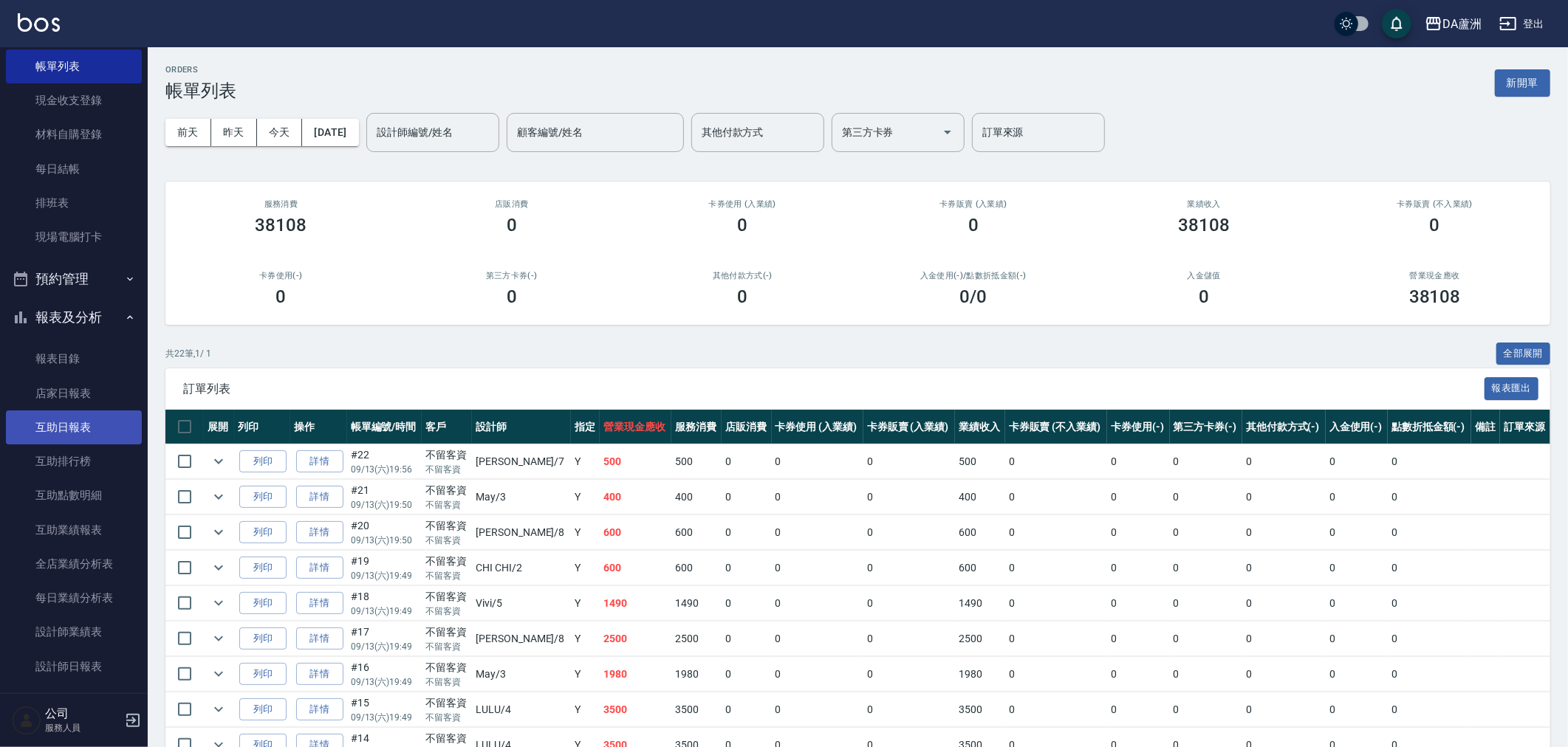
click at [75, 435] on link "互助日報表" at bounding box center [73, 427] width 136 height 34
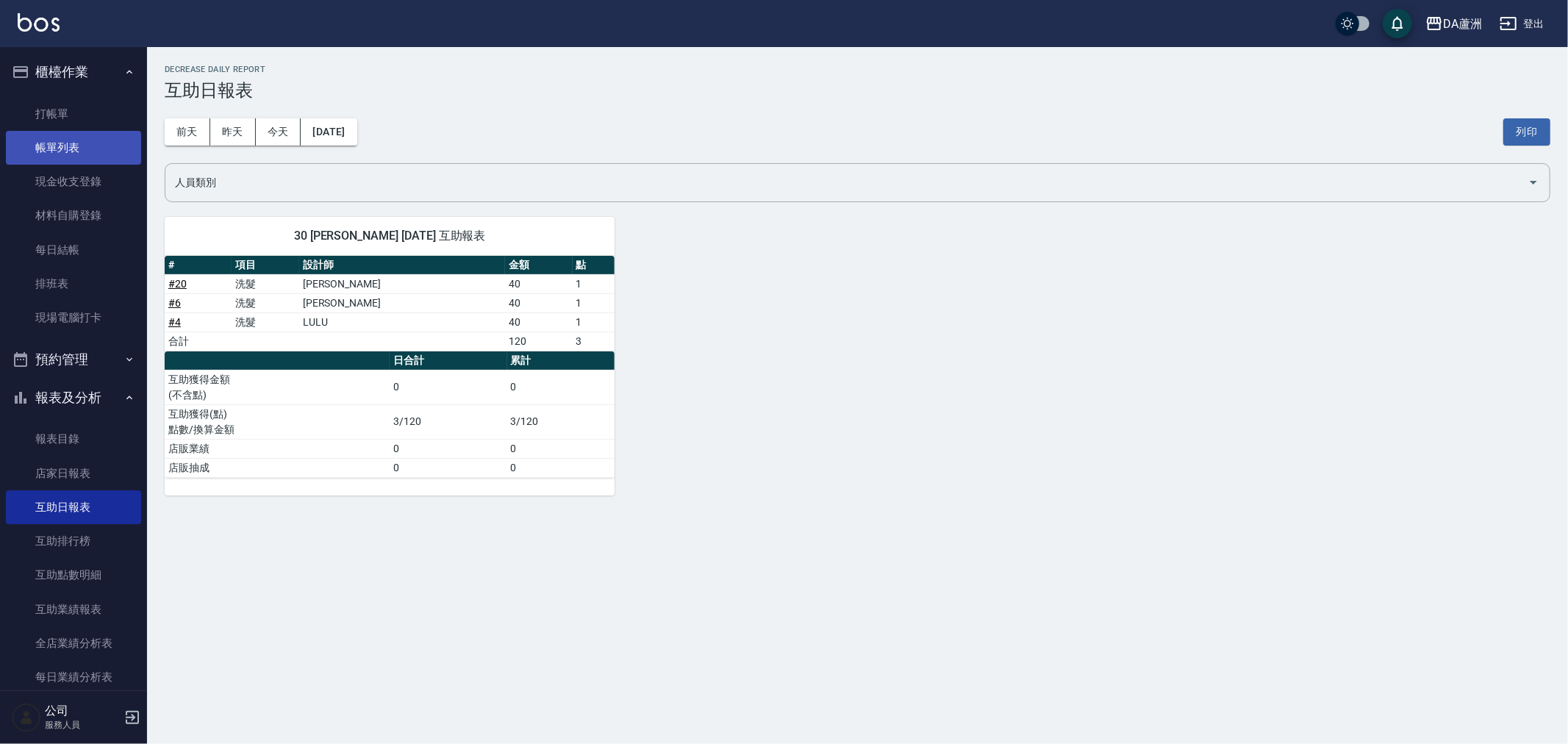
click at [64, 141] on link "帳單列表" at bounding box center [73, 148] width 135 height 34
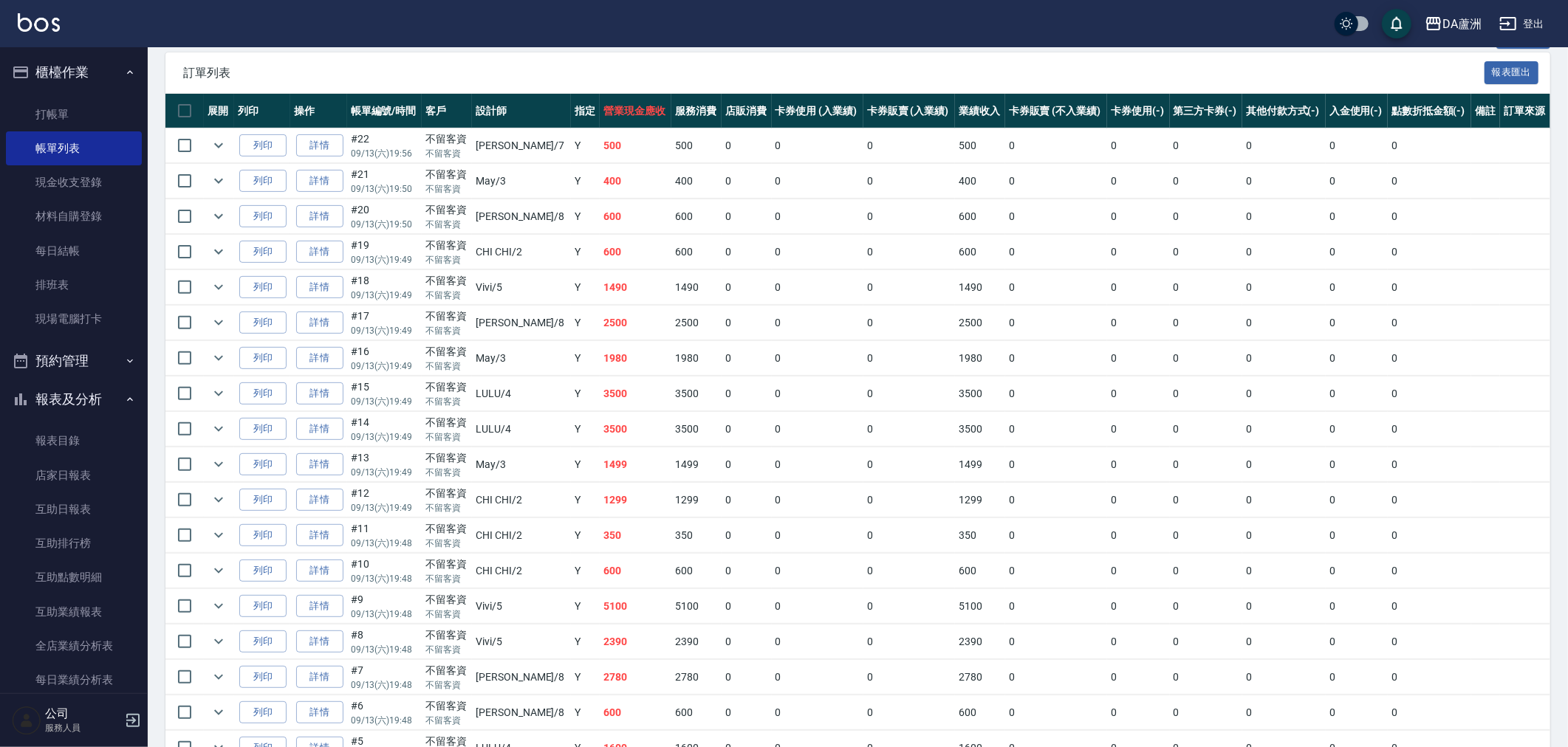
scroll to position [492, 0]
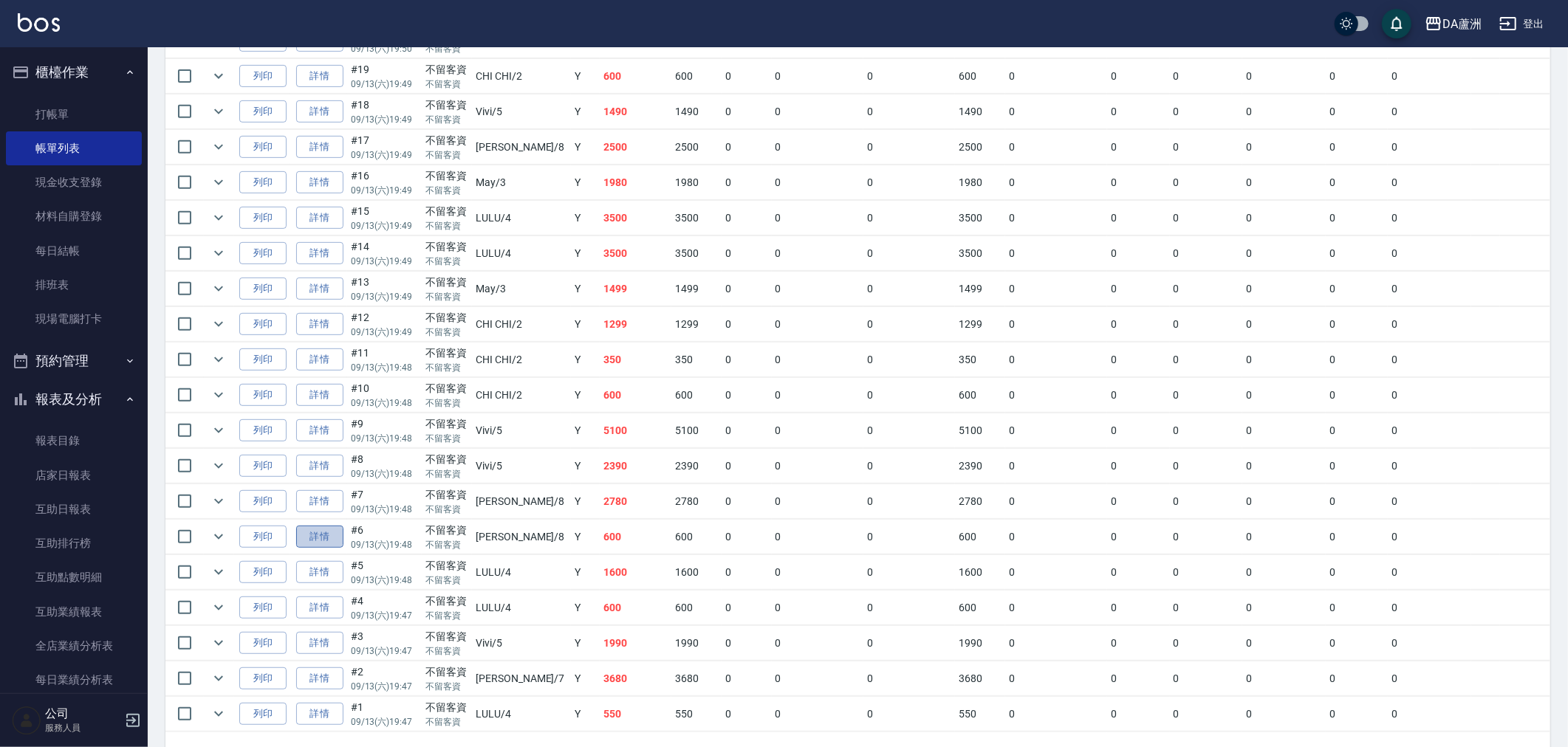
click at [337, 537] on link "詳情" at bounding box center [319, 537] width 47 height 23
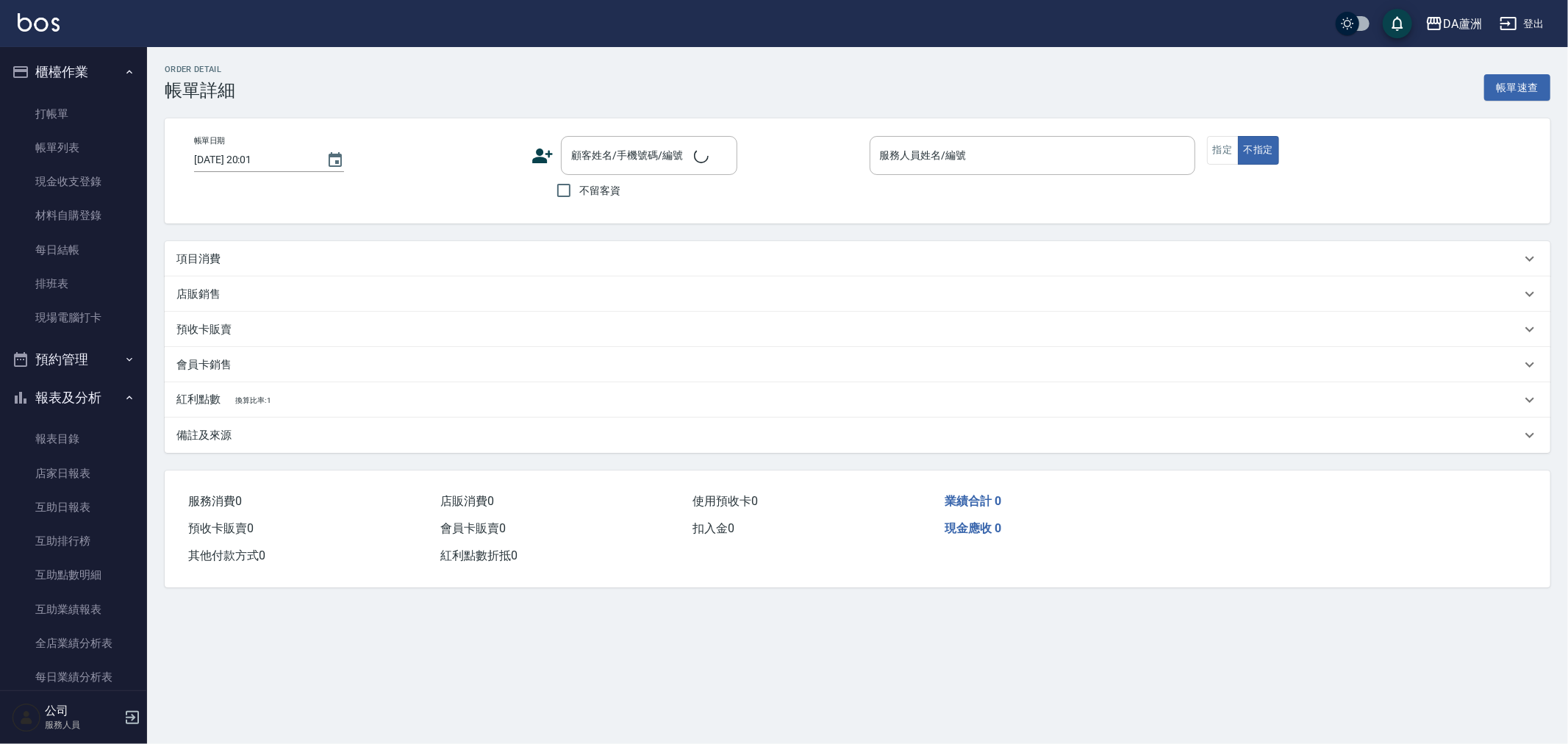
type input "[DATE] 19:48"
checkbox input "true"
type input "[PERSON_NAME]-8"
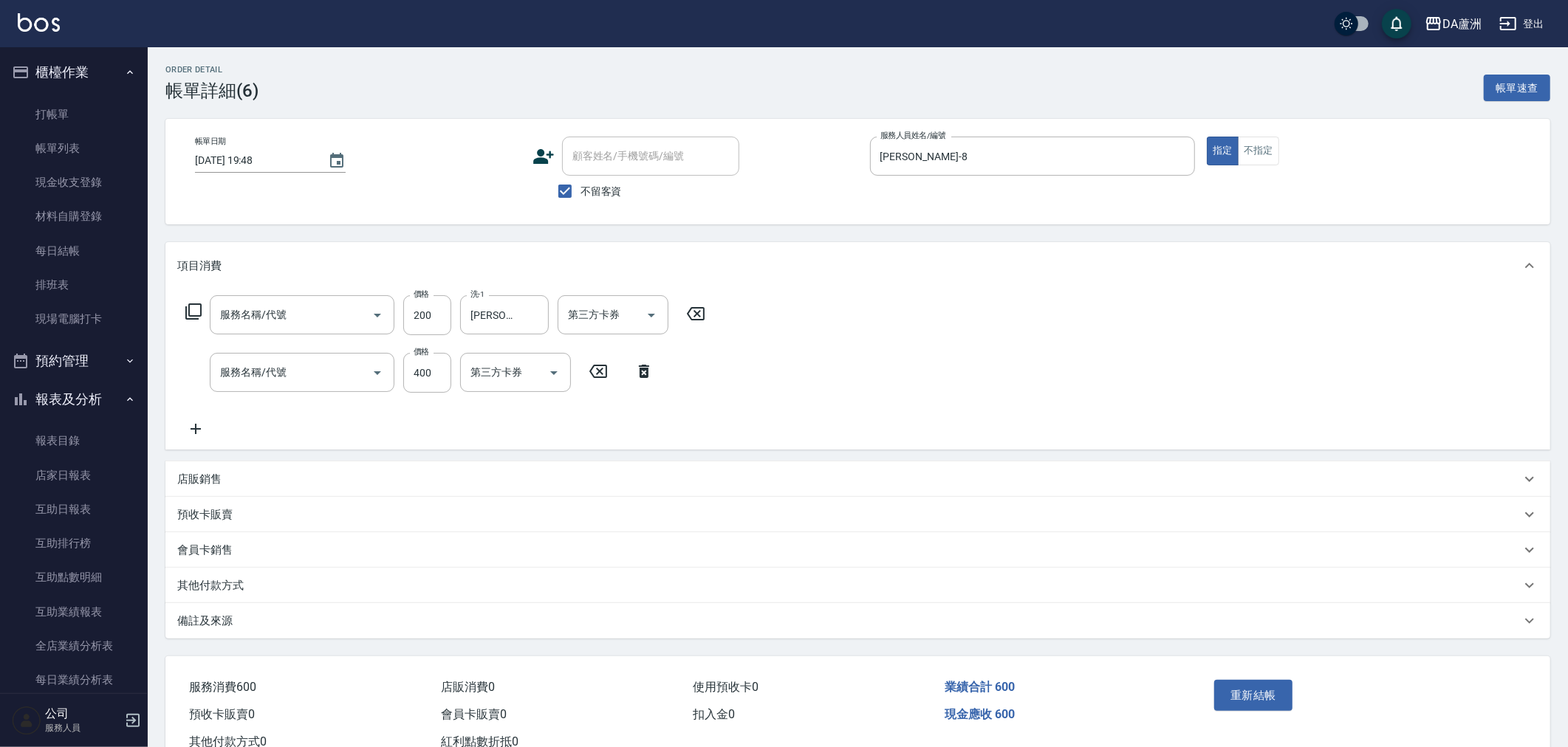
type input "洗髮(201)"
type input "剪髮(401)"
click at [539, 318] on icon "Clear" at bounding box center [533, 315] width 15 height 15
click at [1263, 691] on button "重新結帳" at bounding box center [1253, 695] width 78 height 31
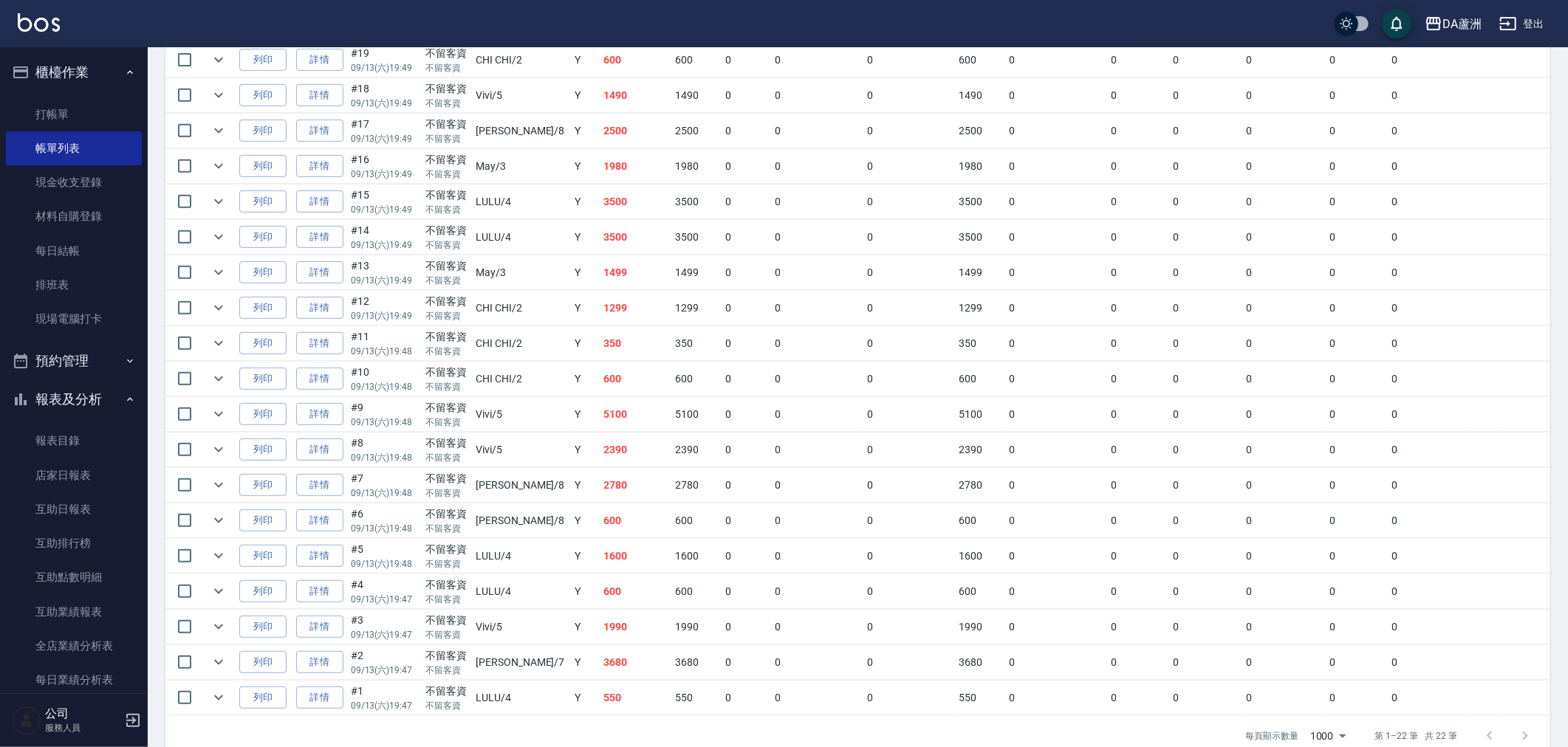
scroll to position [537, 0]
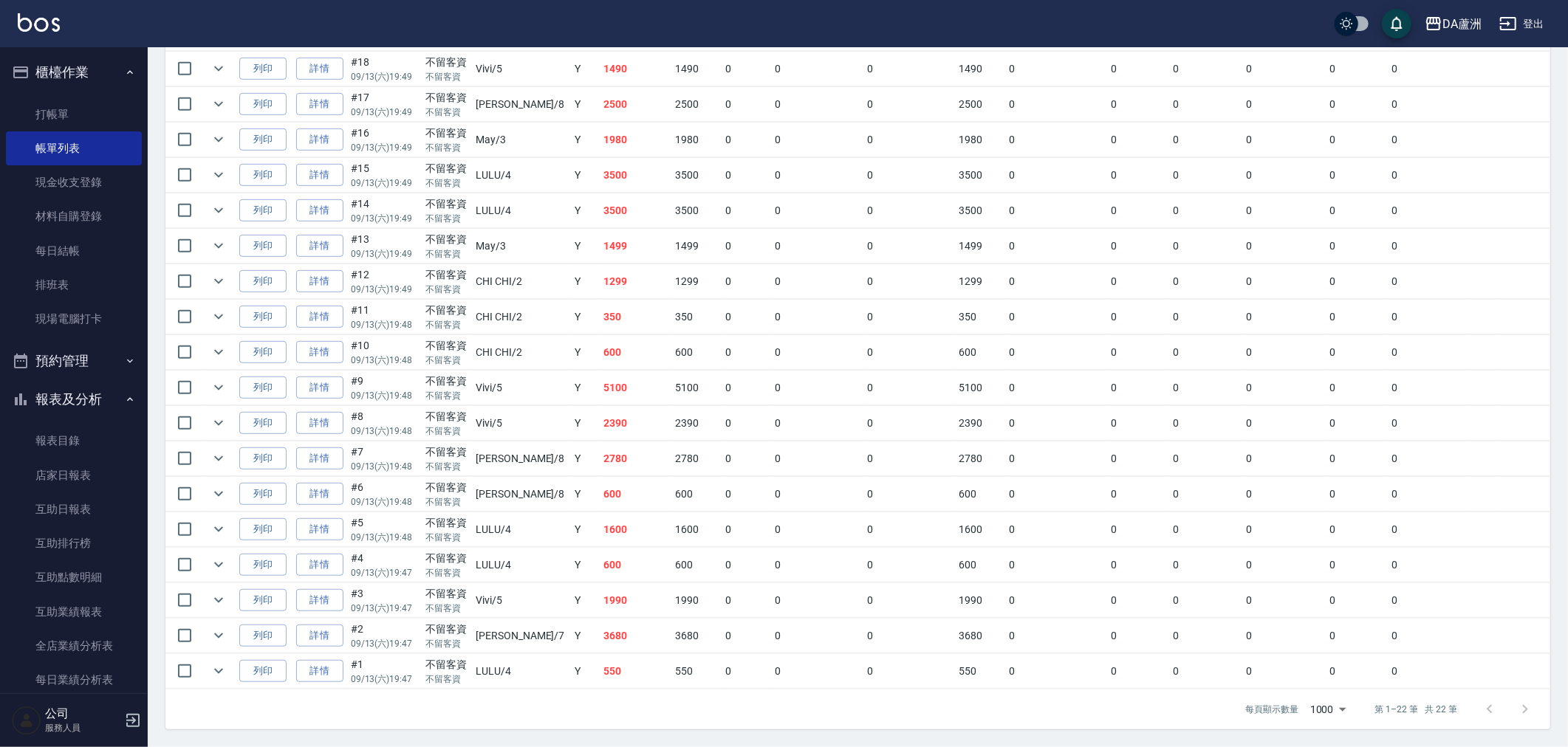
drag, startPoint x: 338, startPoint y: 674, endPoint x: 431, endPoint y: 735, distance: 111.2
click at [338, 674] on link "詳情" at bounding box center [319, 671] width 47 height 23
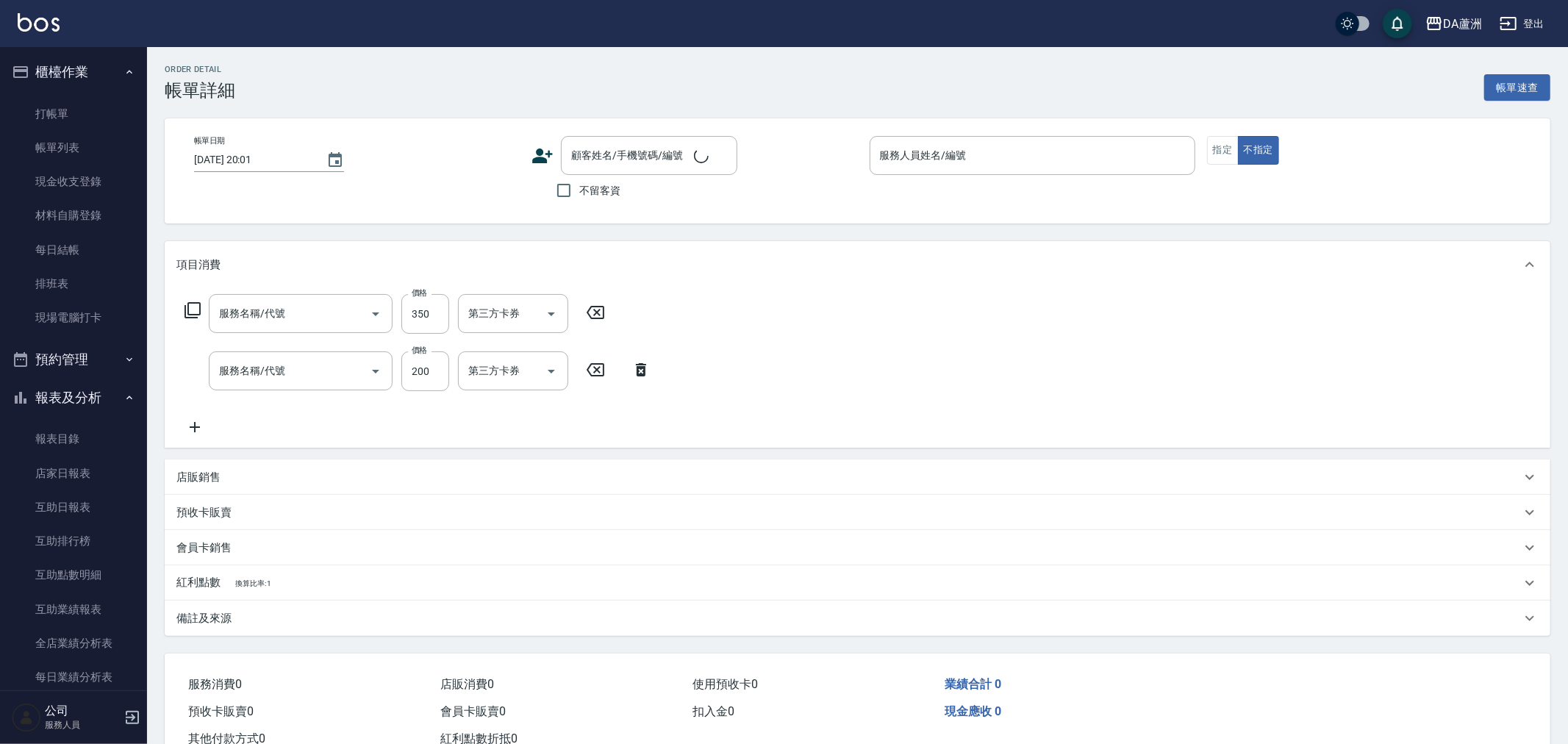
type input "[DATE] 19:47"
checkbox input "true"
type input "LULU-4"
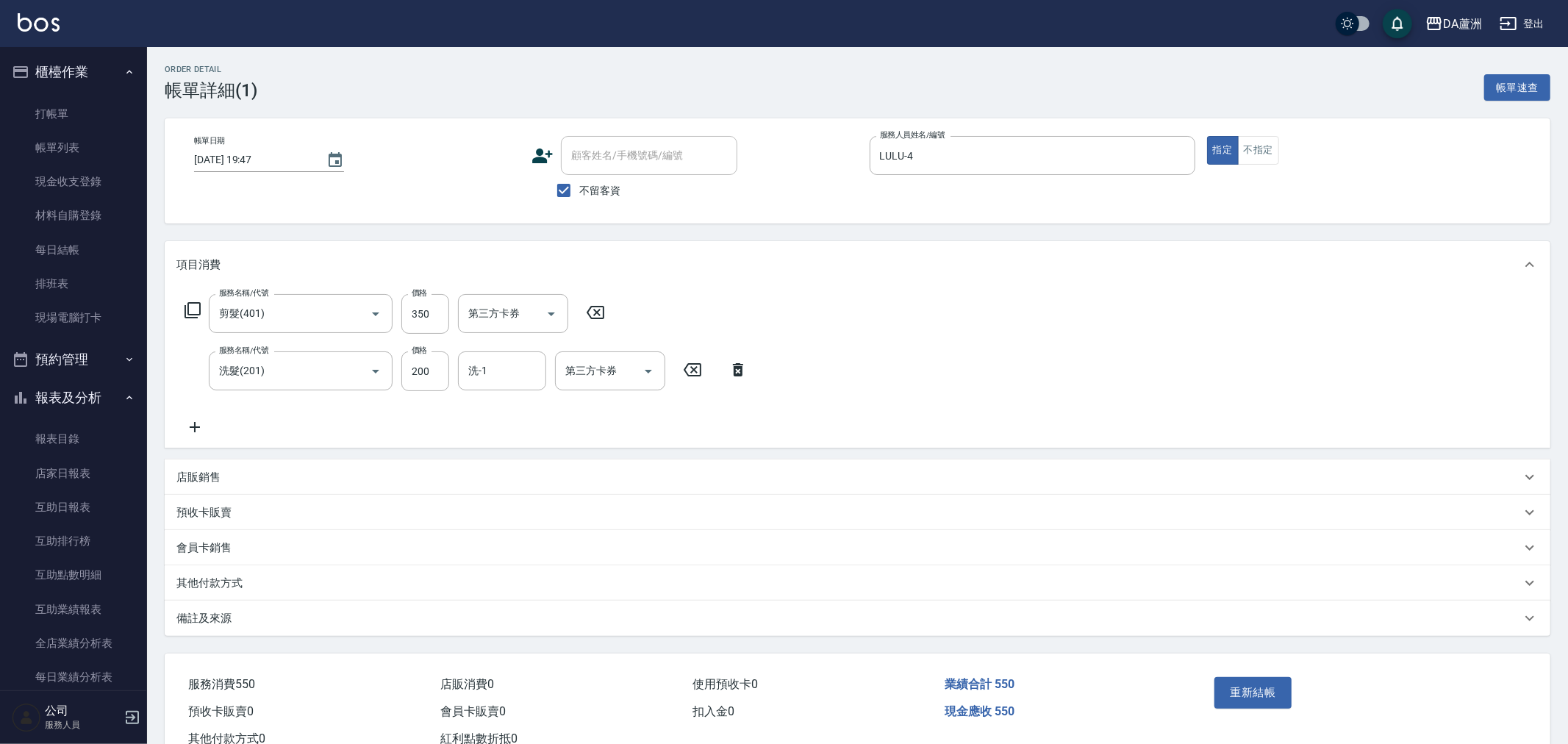
type input "剪髮(401)"
type input "洗髮(201)"
click at [495, 370] on input "洗-1" at bounding box center [502, 371] width 75 height 25
type input "[PERSON_NAME]-30"
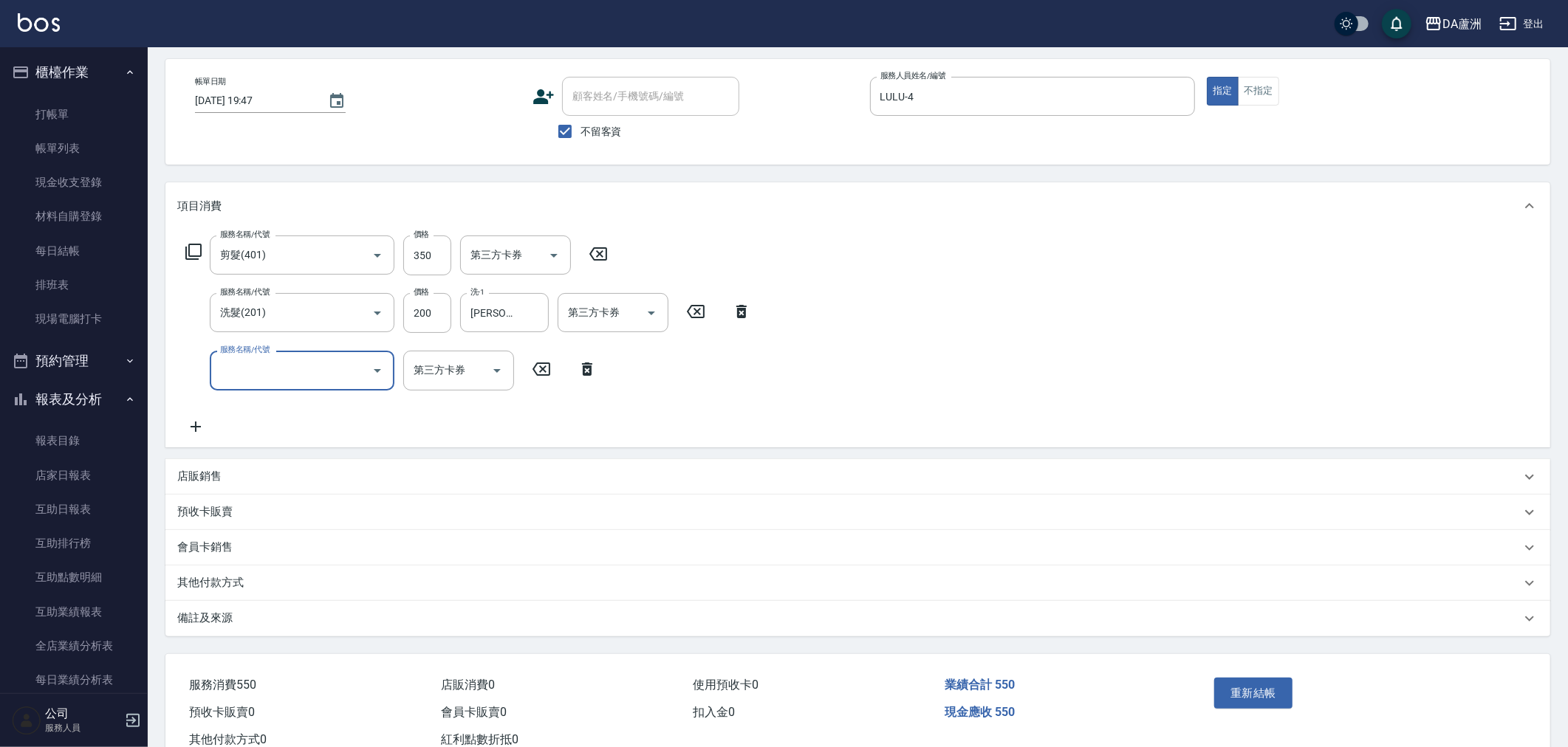
scroll to position [106, 0]
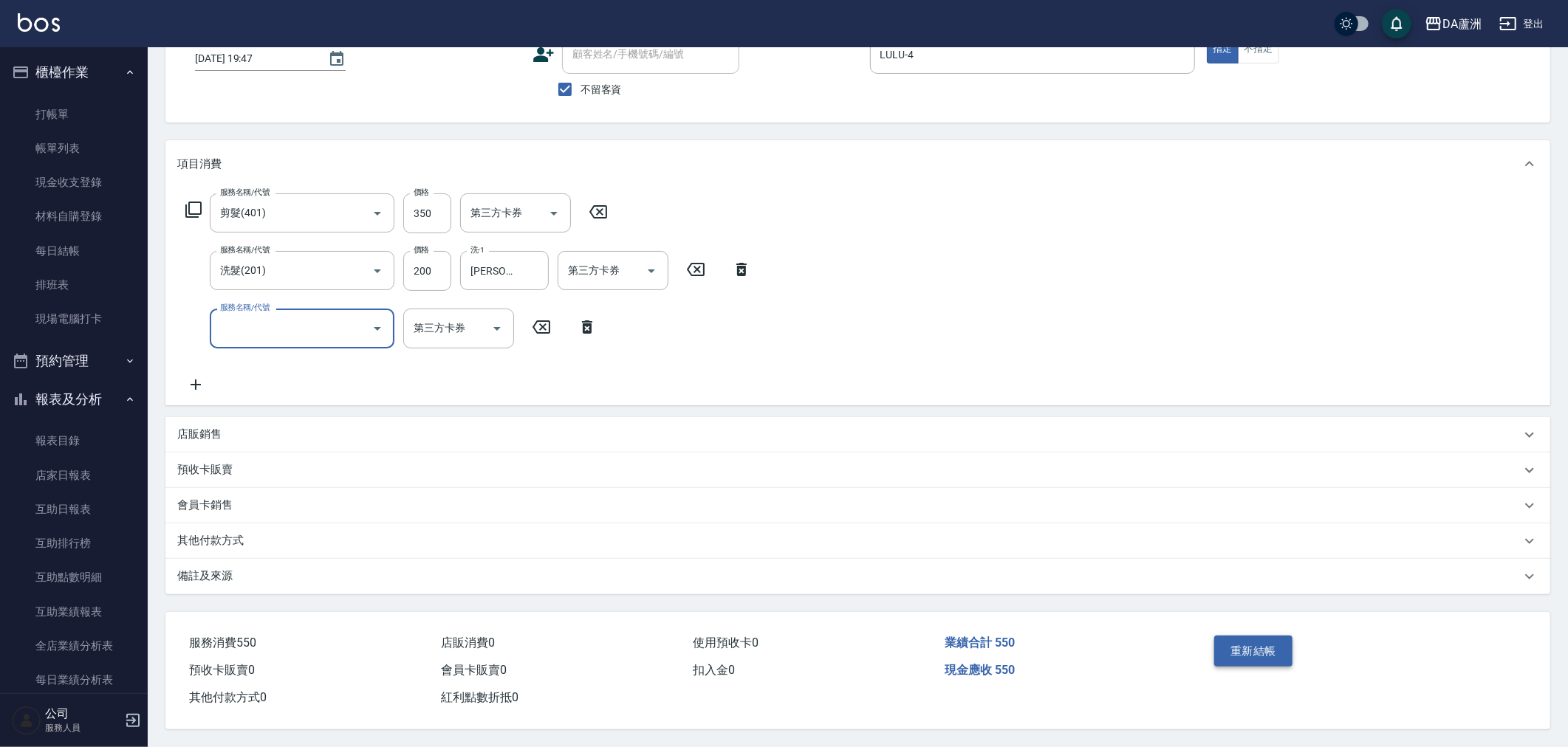
click at [1239, 660] on button "重新結帳" at bounding box center [1253, 651] width 78 height 31
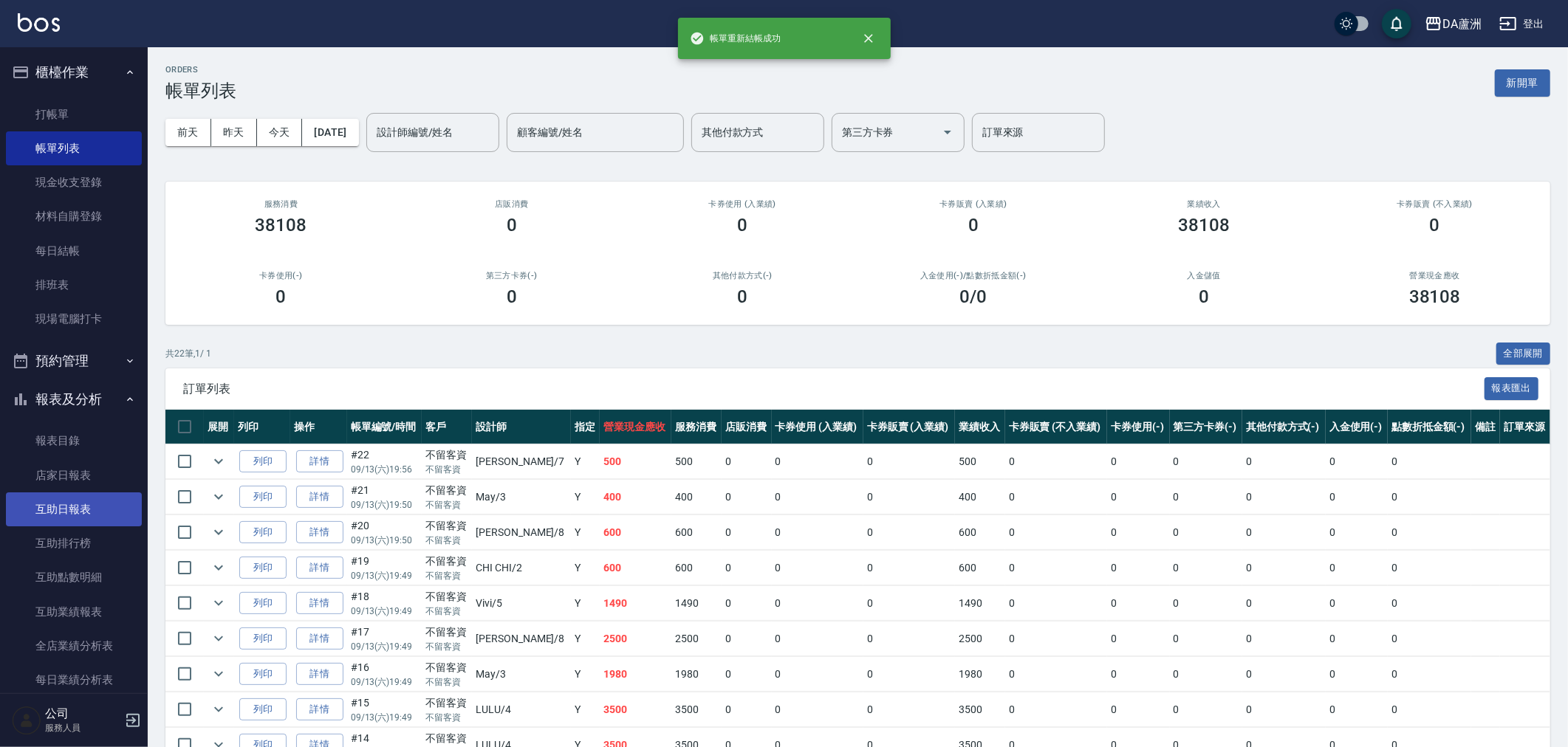
click at [72, 507] on link "互助日報表" at bounding box center [73, 509] width 136 height 34
